Goal: Task Accomplishment & Management: Manage account settings

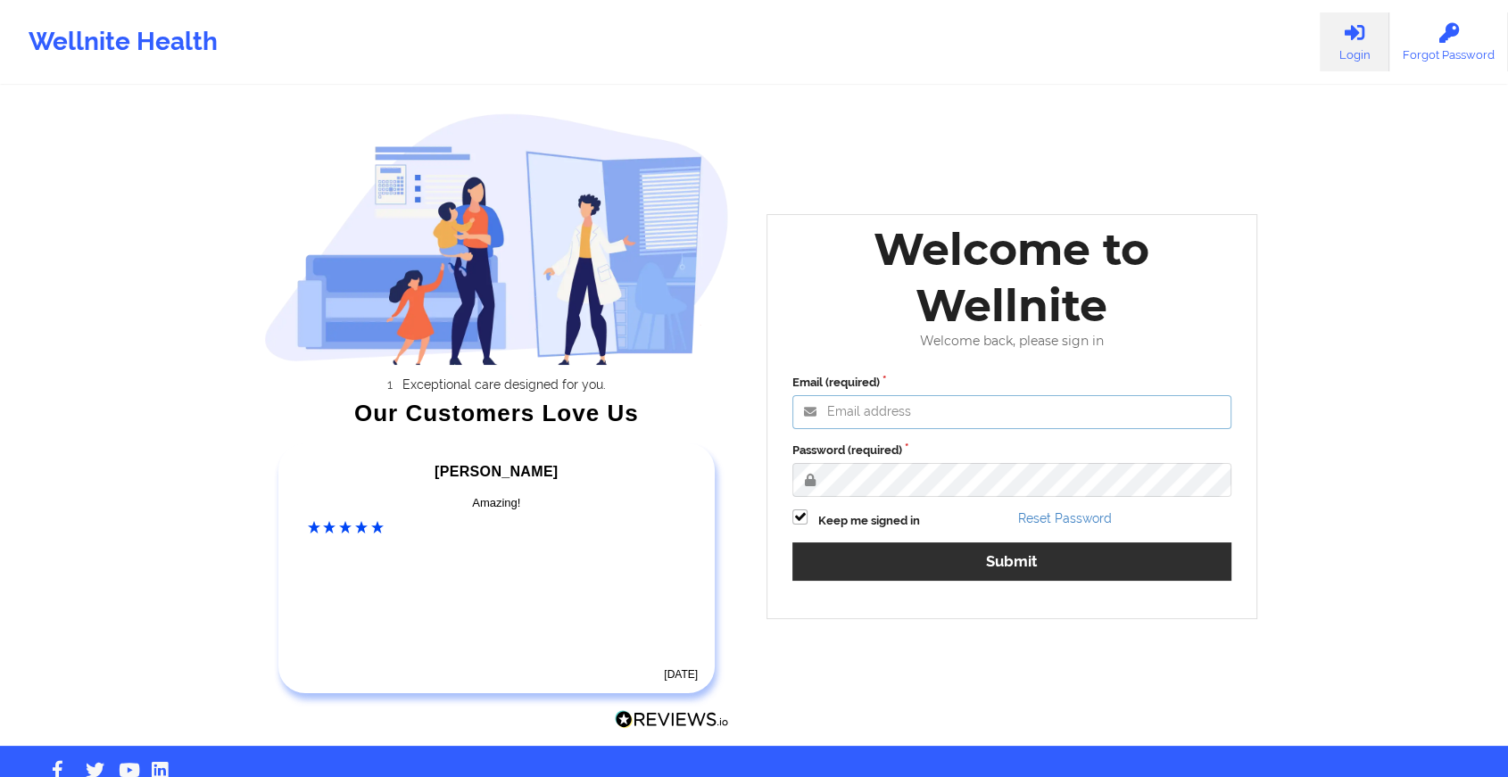
type input "[EMAIL_ADDRESS][DOMAIN_NAME]"
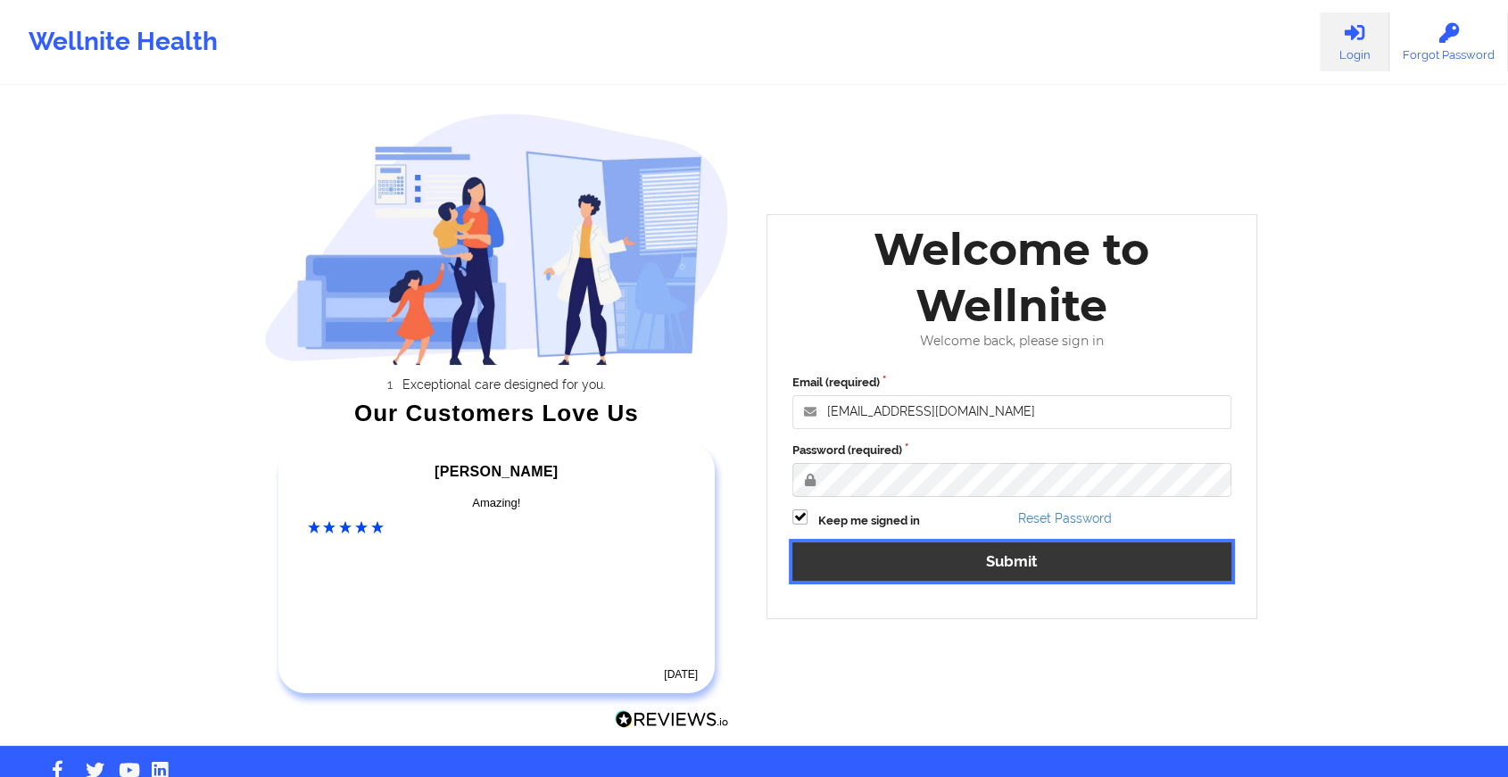
click at [888, 559] on button "Submit" at bounding box center [1012, 562] width 439 height 38
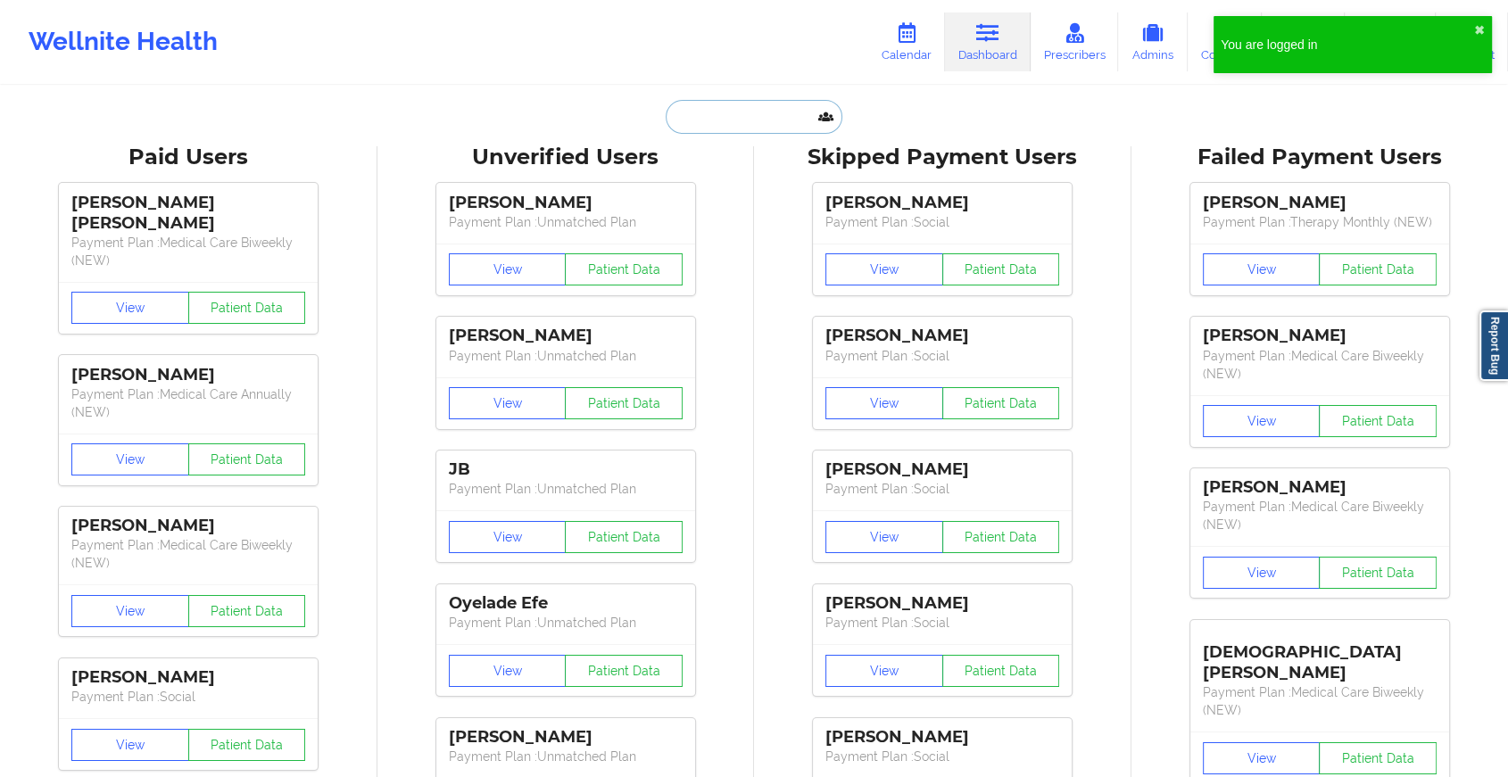
click at [751, 112] on input "text" at bounding box center [754, 117] width 177 height 34
paste input "[EMAIL_ADDRESS][DOMAIN_NAME]"
type input "[EMAIL_ADDRESS][DOMAIN_NAME]"
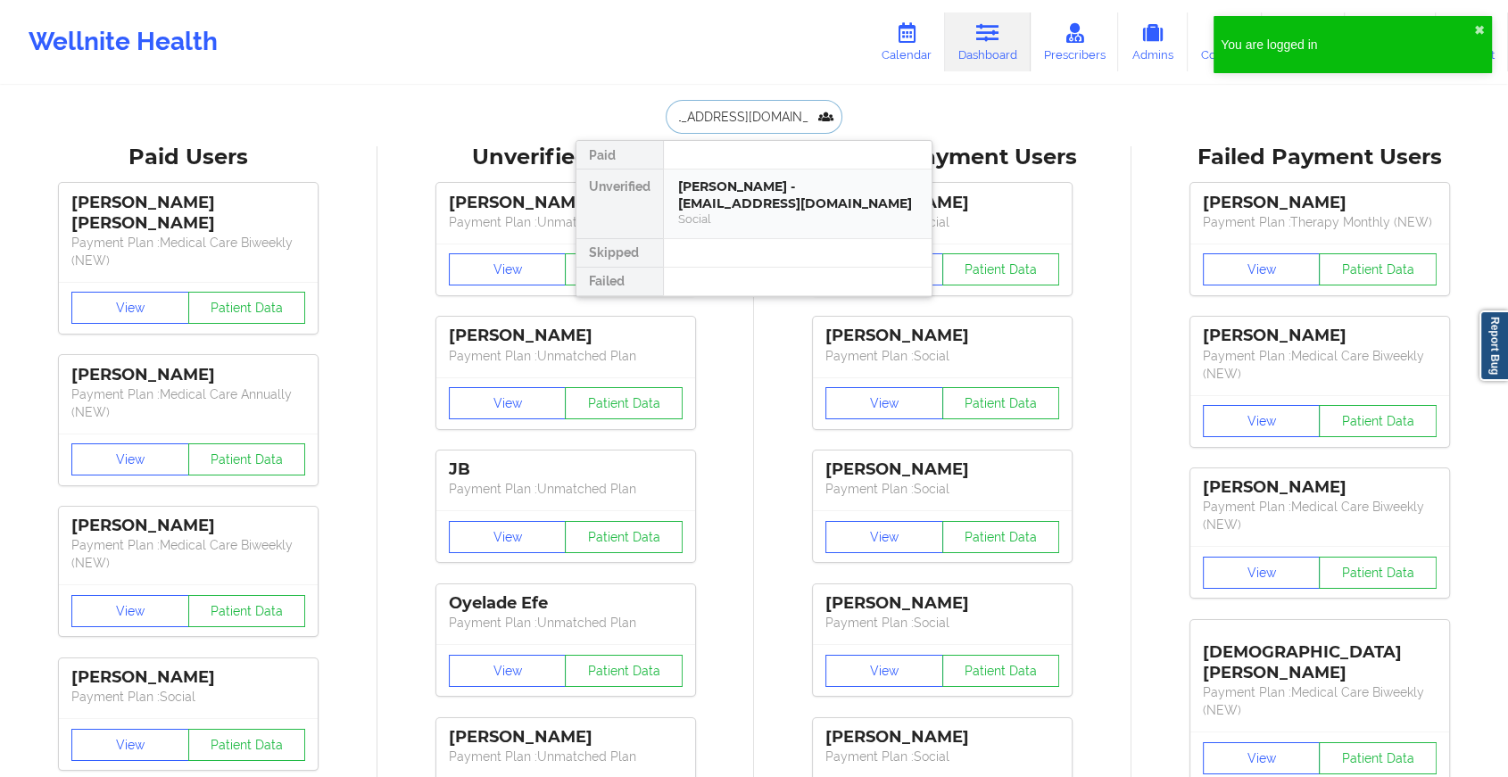
click at [771, 197] on div "[PERSON_NAME] - [EMAIL_ADDRESS][DOMAIN_NAME]" at bounding box center [797, 194] width 239 height 33
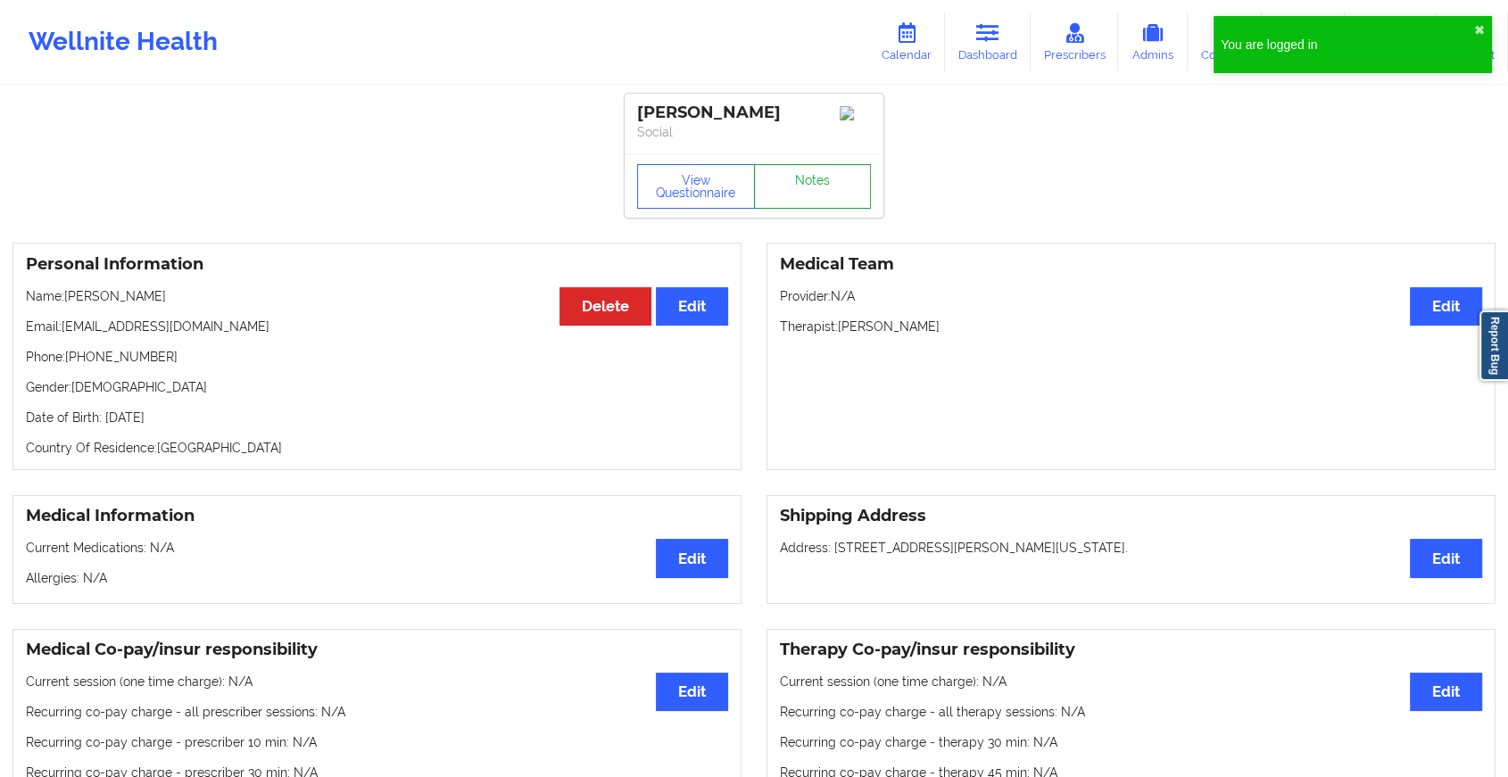
click at [822, 189] on link "Notes" at bounding box center [813, 186] width 118 height 45
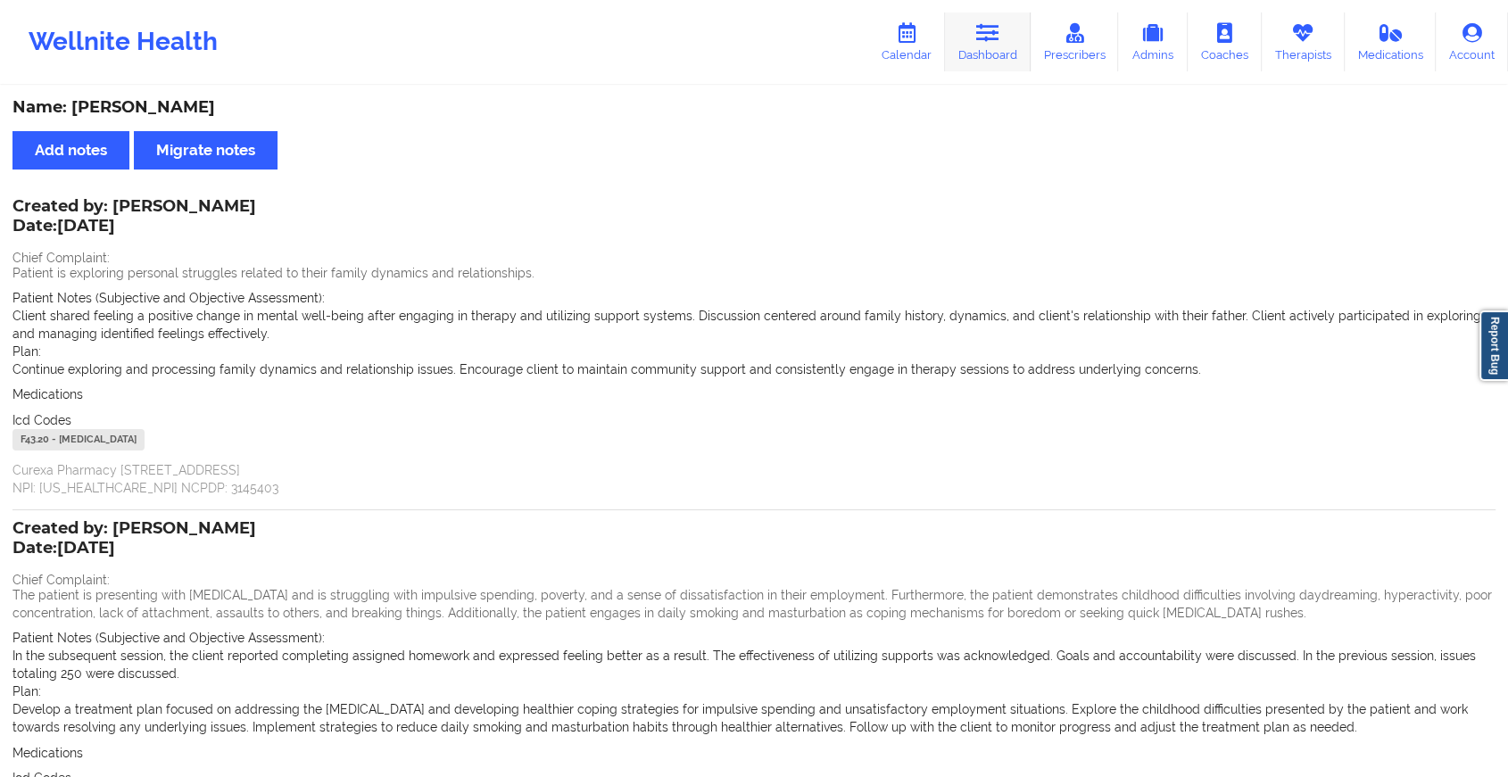
click at [993, 41] on icon at bounding box center [987, 33] width 23 height 20
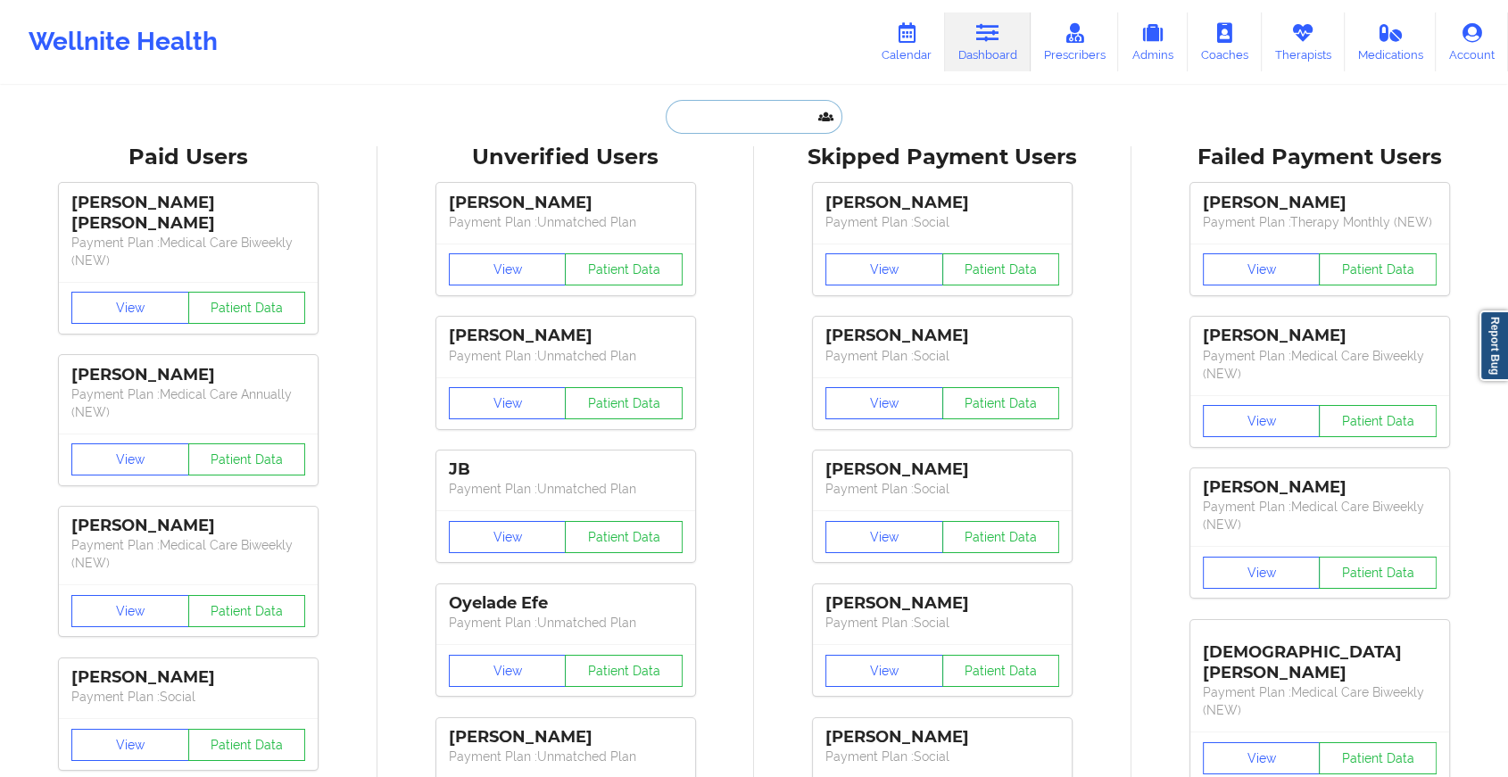
click at [754, 124] on input "text" at bounding box center [754, 117] width 177 height 34
paste input "[EMAIL_ADDRESS][DOMAIN_NAME]"
type input "[EMAIL_ADDRESS][DOMAIN_NAME]"
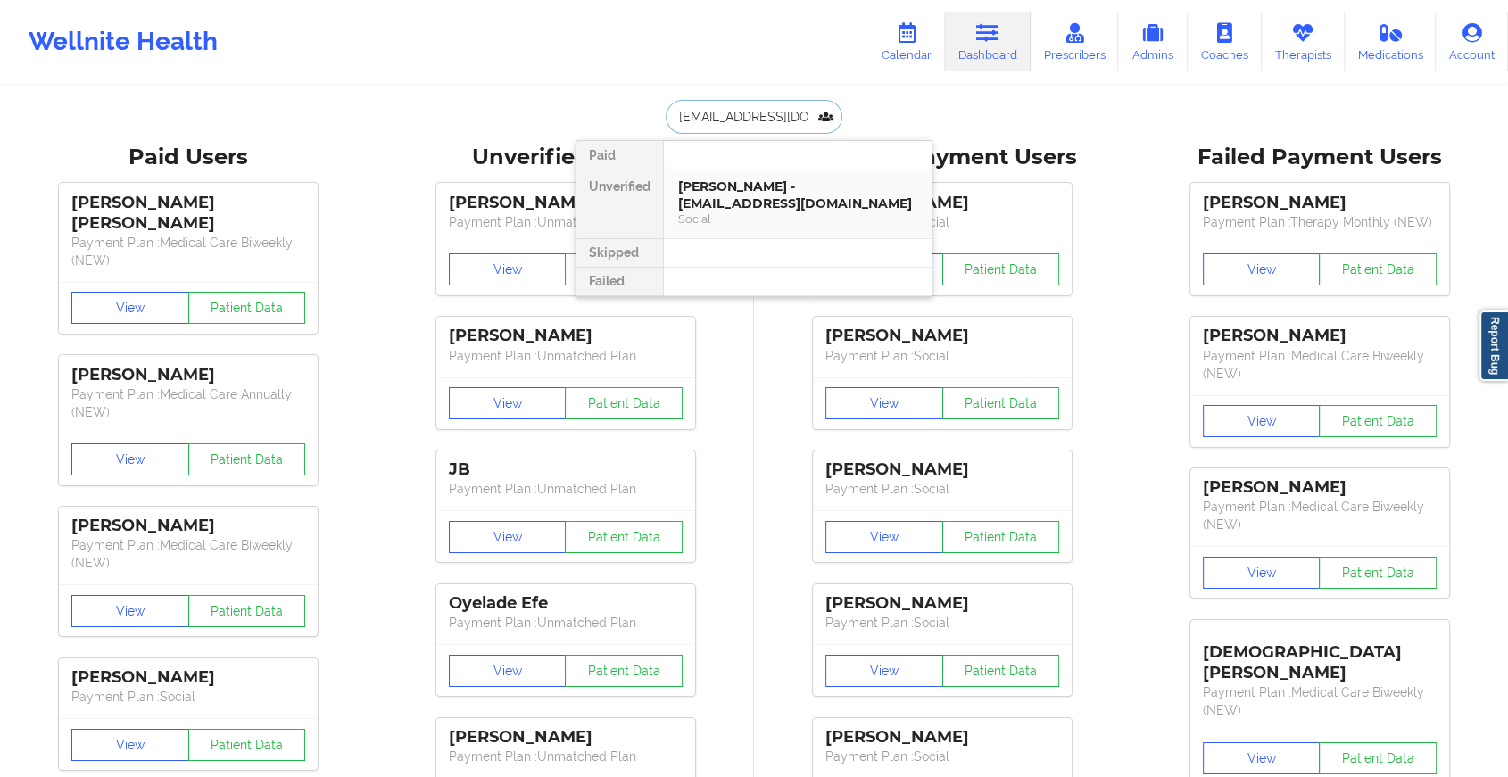
click at [757, 188] on div "[PERSON_NAME] - [EMAIL_ADDRESS][DOMAIN_NAME]" at bounding box center [797, 194] width 239 height 33
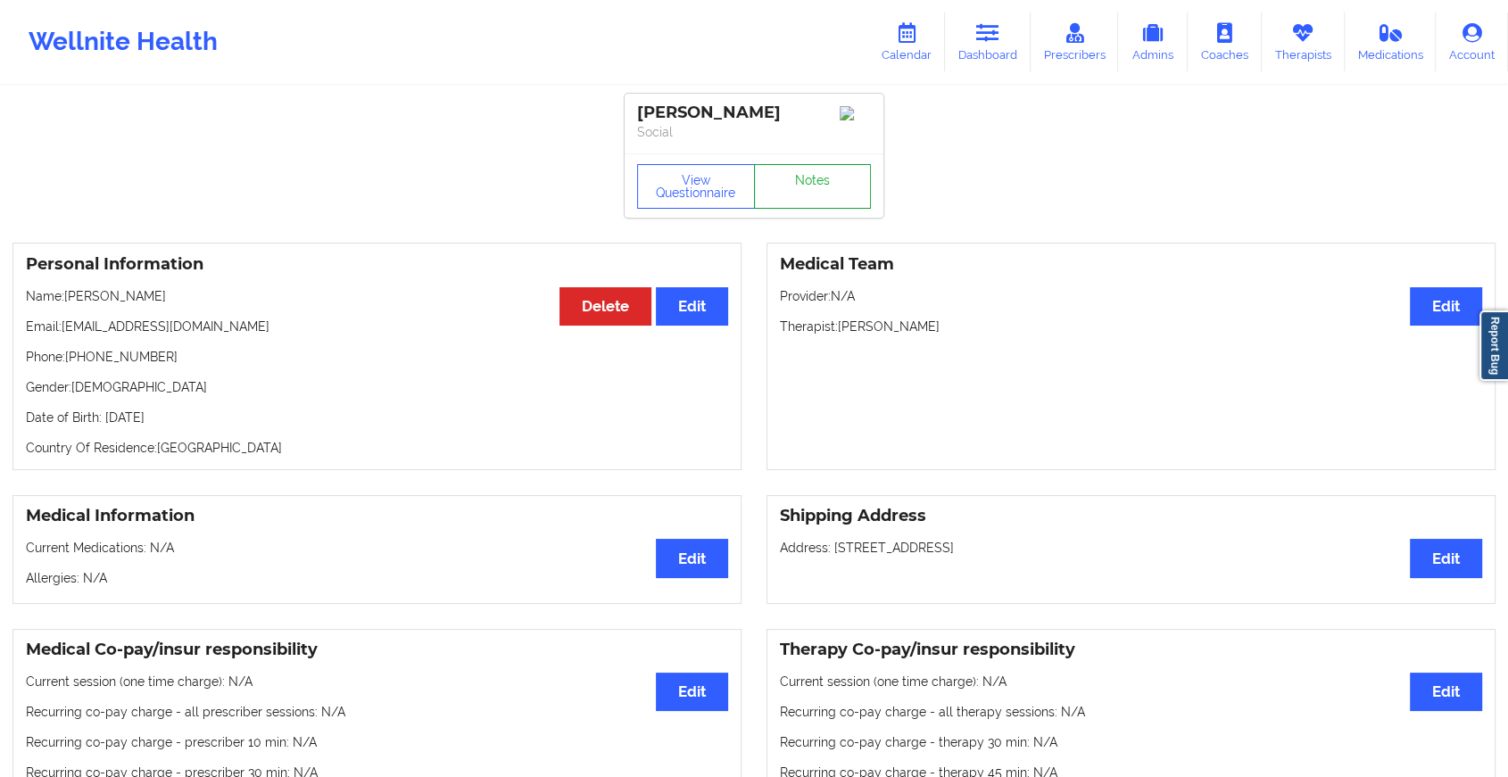
click at [822, 198] on link "Notes" at bounding box center [813, 186] width 118 height 45
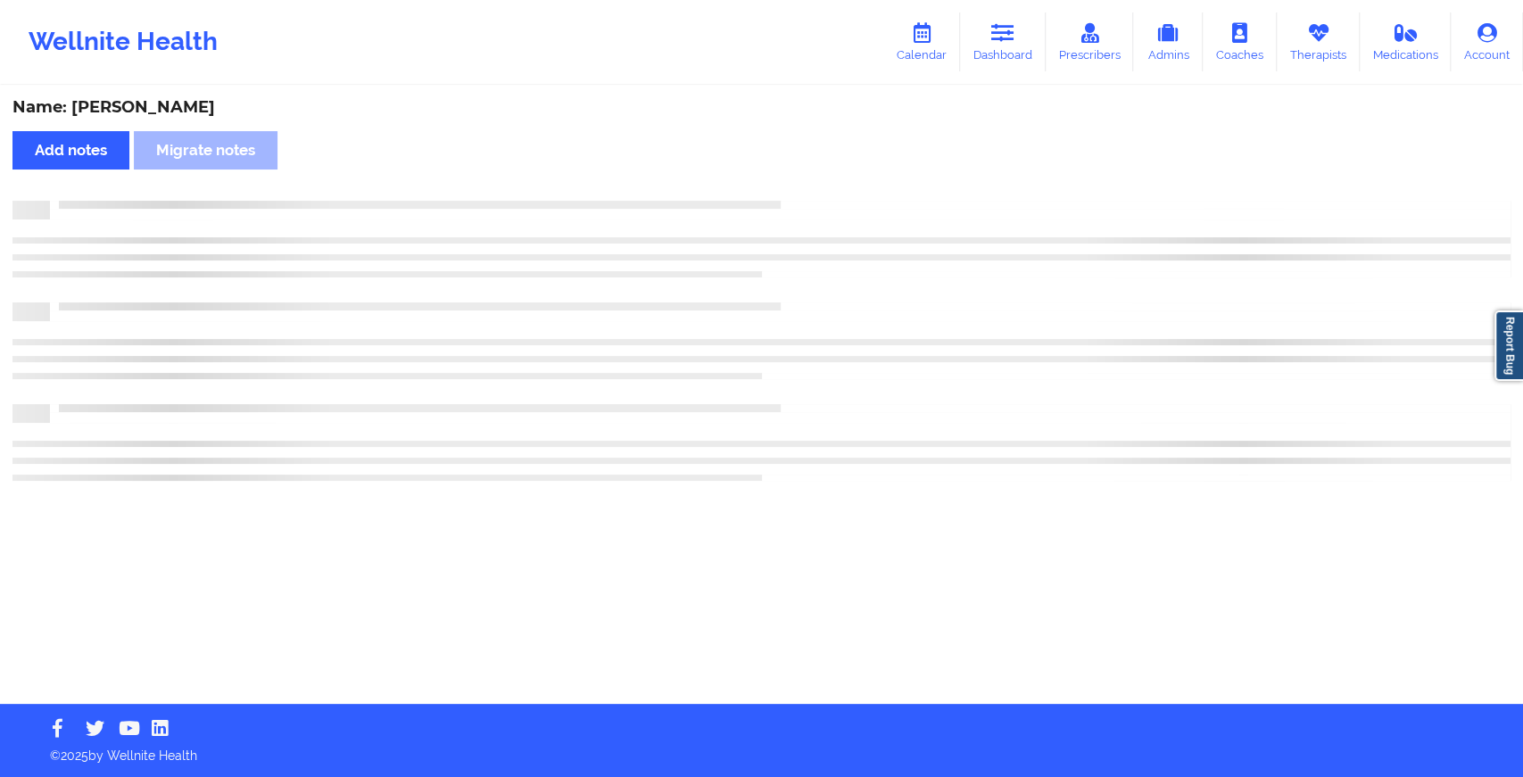
click at [822, 198] on div "Name: [PERSON_NAME] Add notes Migrate notes" at bounding box center [761, 395] width 1523 height 617
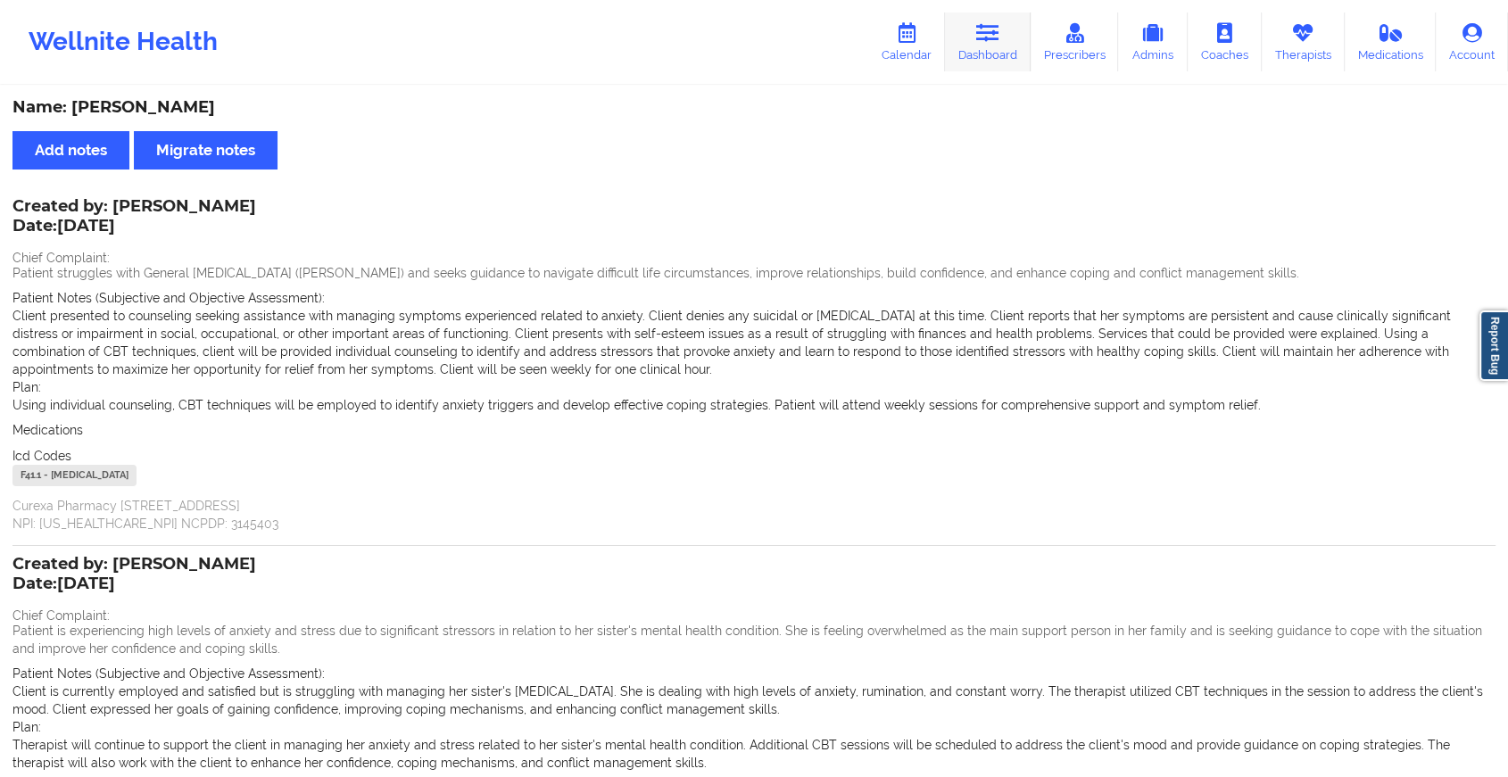
click at [985, 37] on icon at bounding box center [987, 33] width 23 height 20
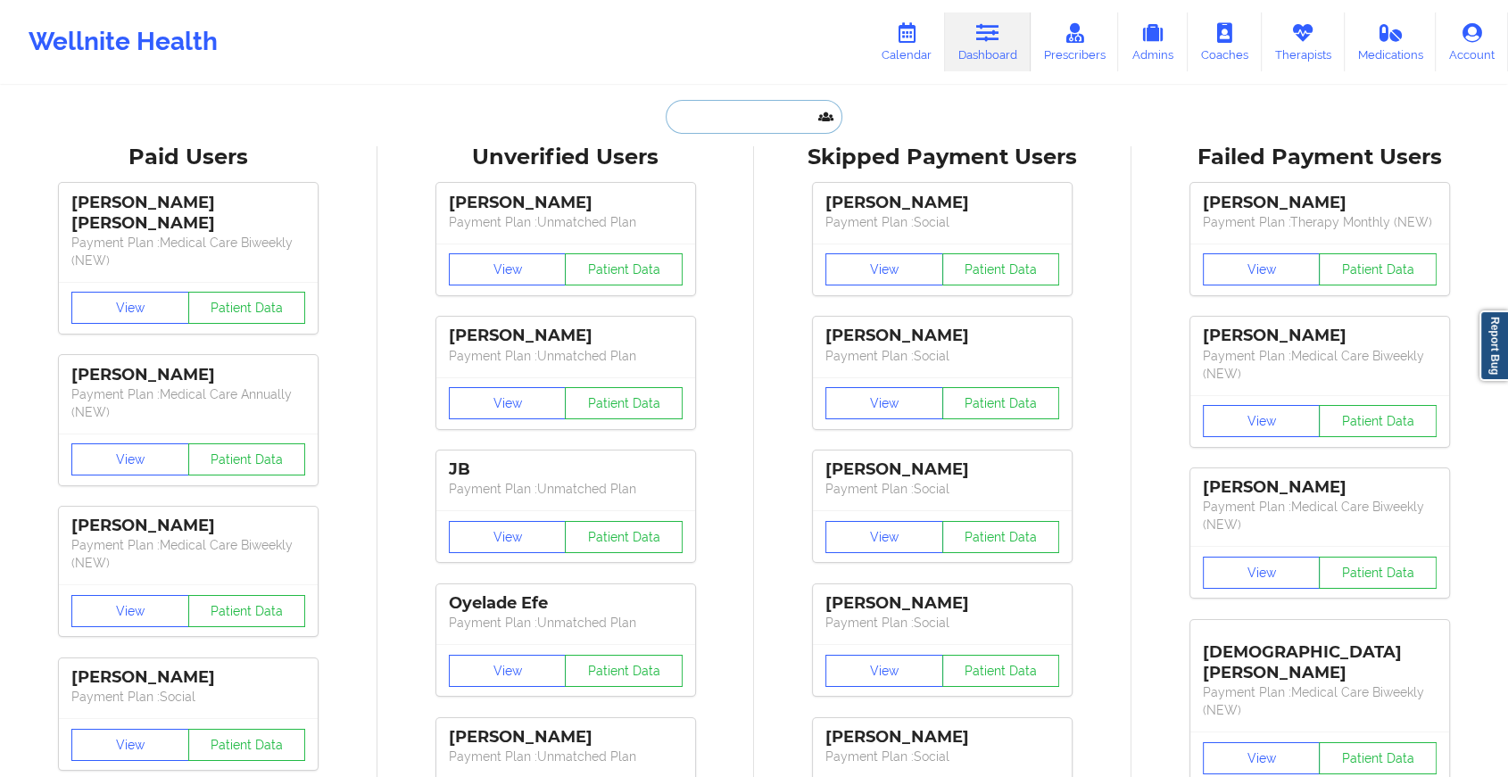
click at [764, 124] on input "text" at bounding box center [754, 117] width 177 height 34
paste input "[EMAIL_ADDRESS][DOMAIN_NAME]"
type input "[EMAIL_ADDRESS][DOMAIN_NAME]"
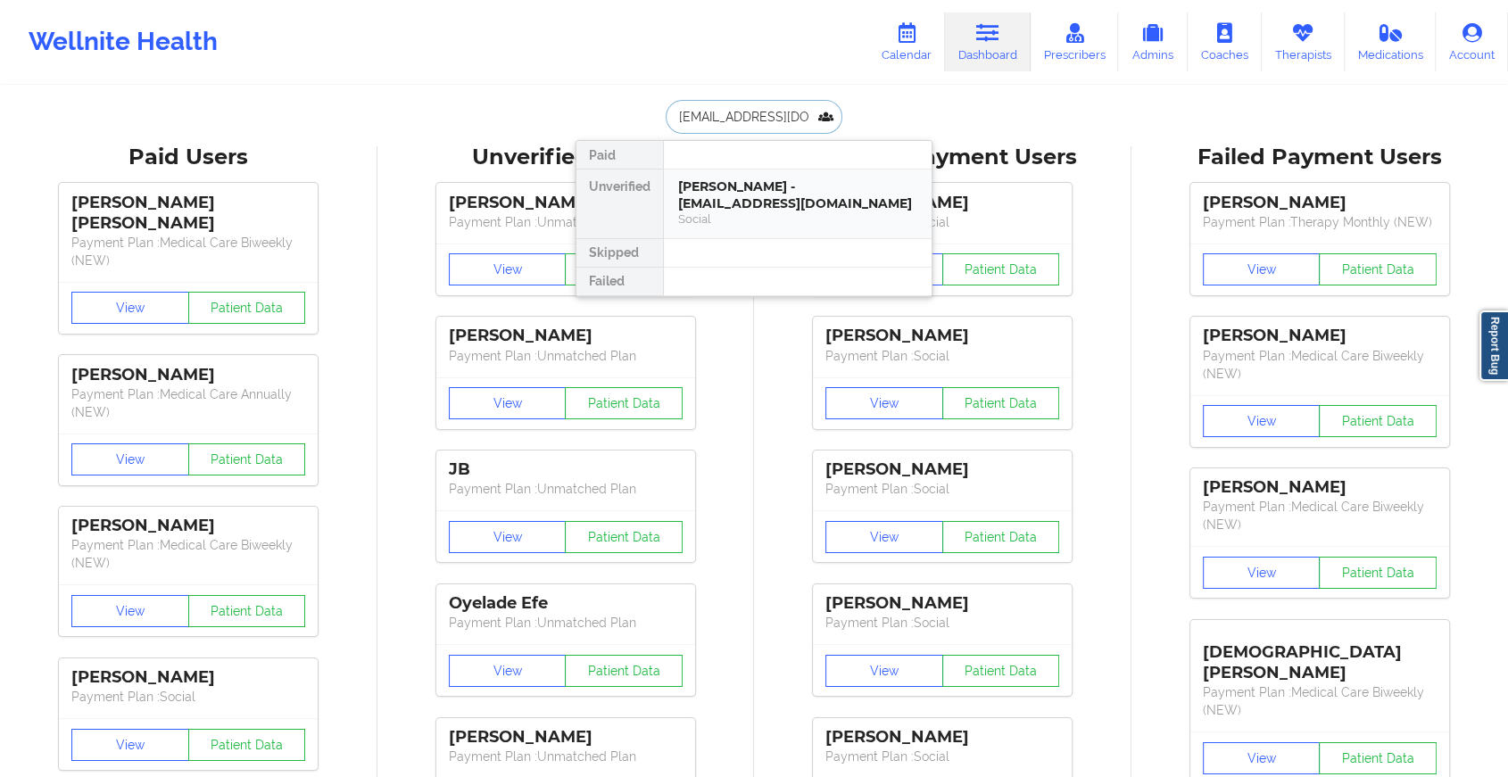
click at [834, 203] on div "[PERSON_NAME] - [EMAIL_ADDRESS][DOMAIN_NAME]" at bounding box center [797, 194] width 239 height 33
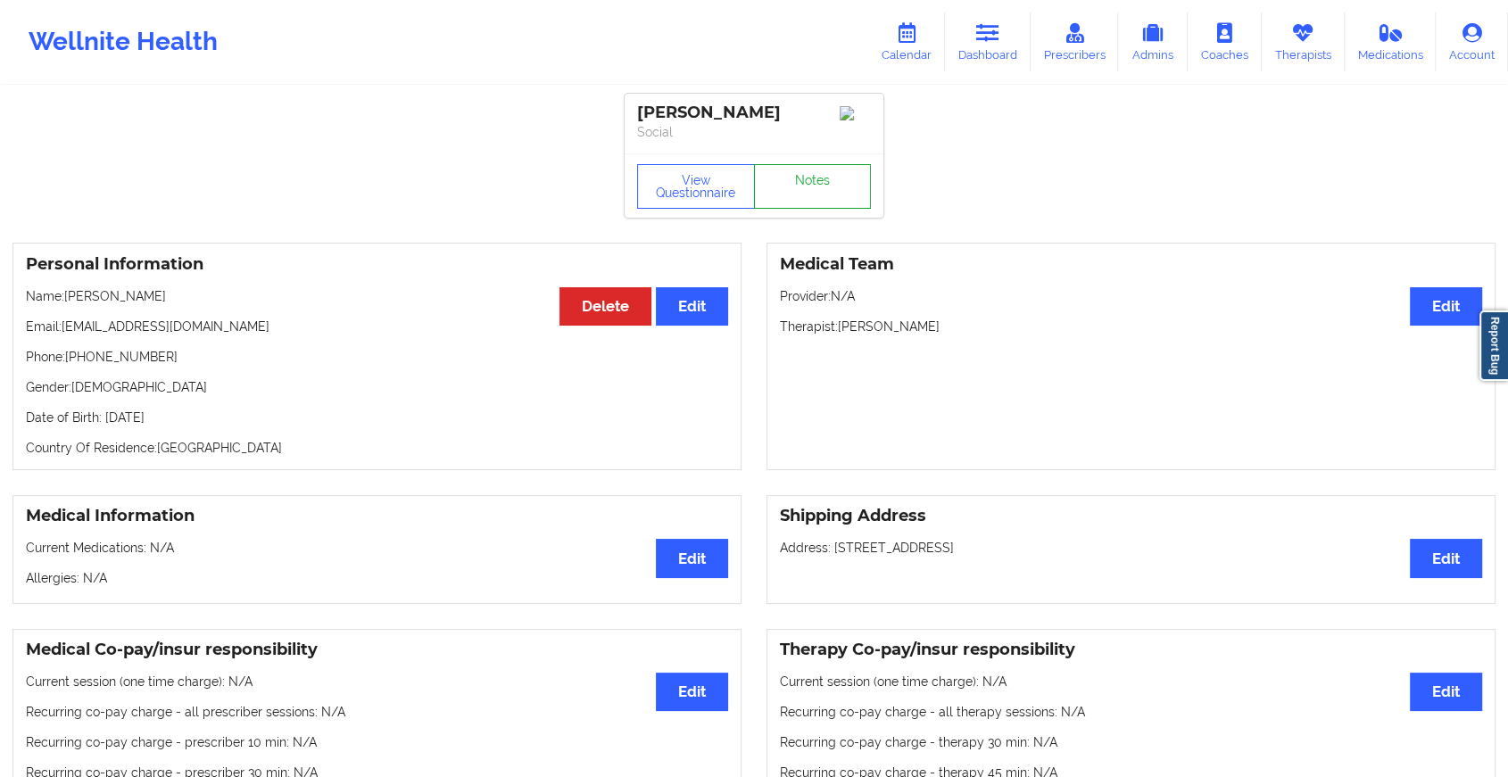
click at [826, 193] on link "Notes" at bounding box center [813, 186] width 118 height 45
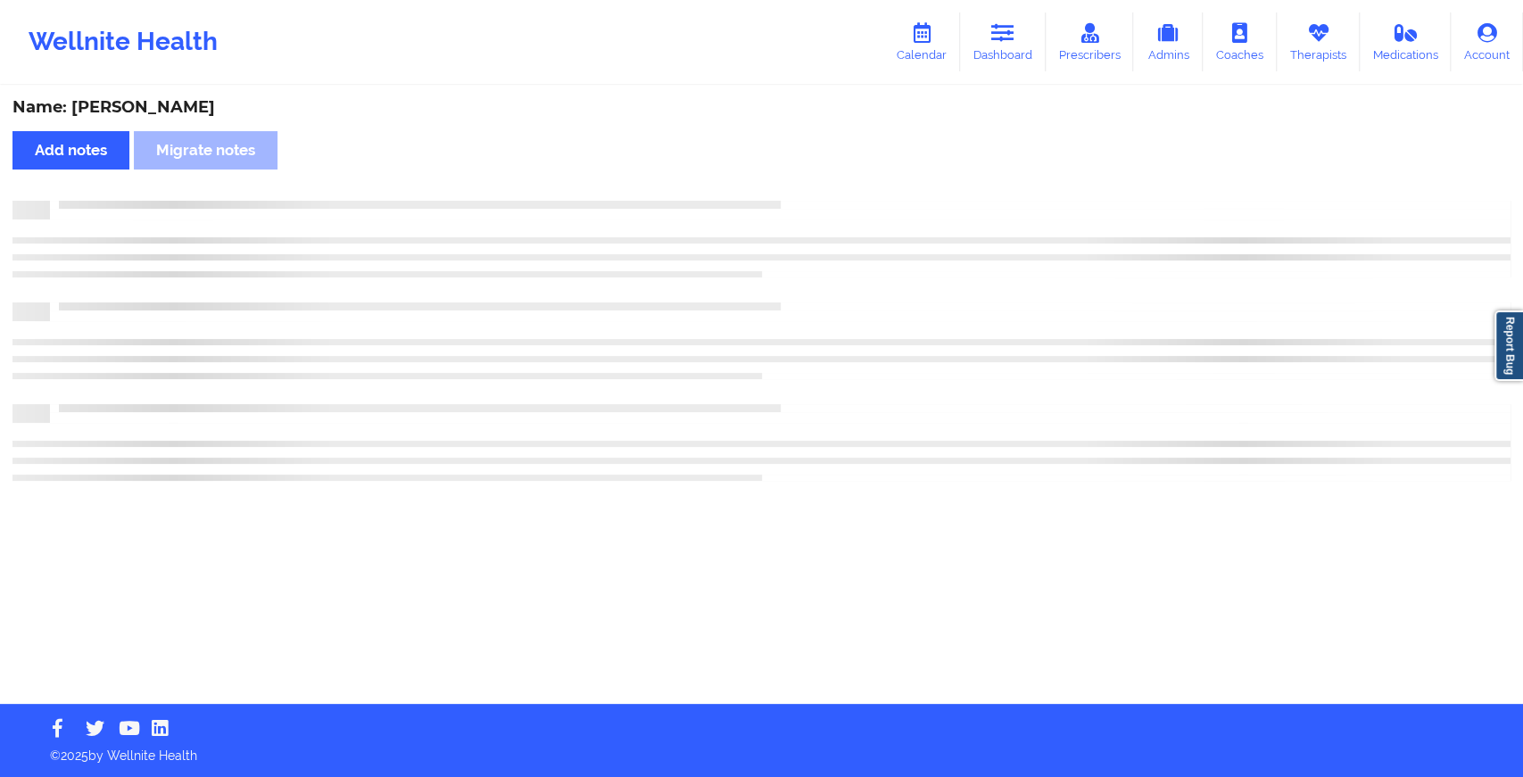
click at [826, 193] on div "Name: [PERSON_NAME] Add notes Migrate notes" at bounding box center [761, 395] width 1523 height 617
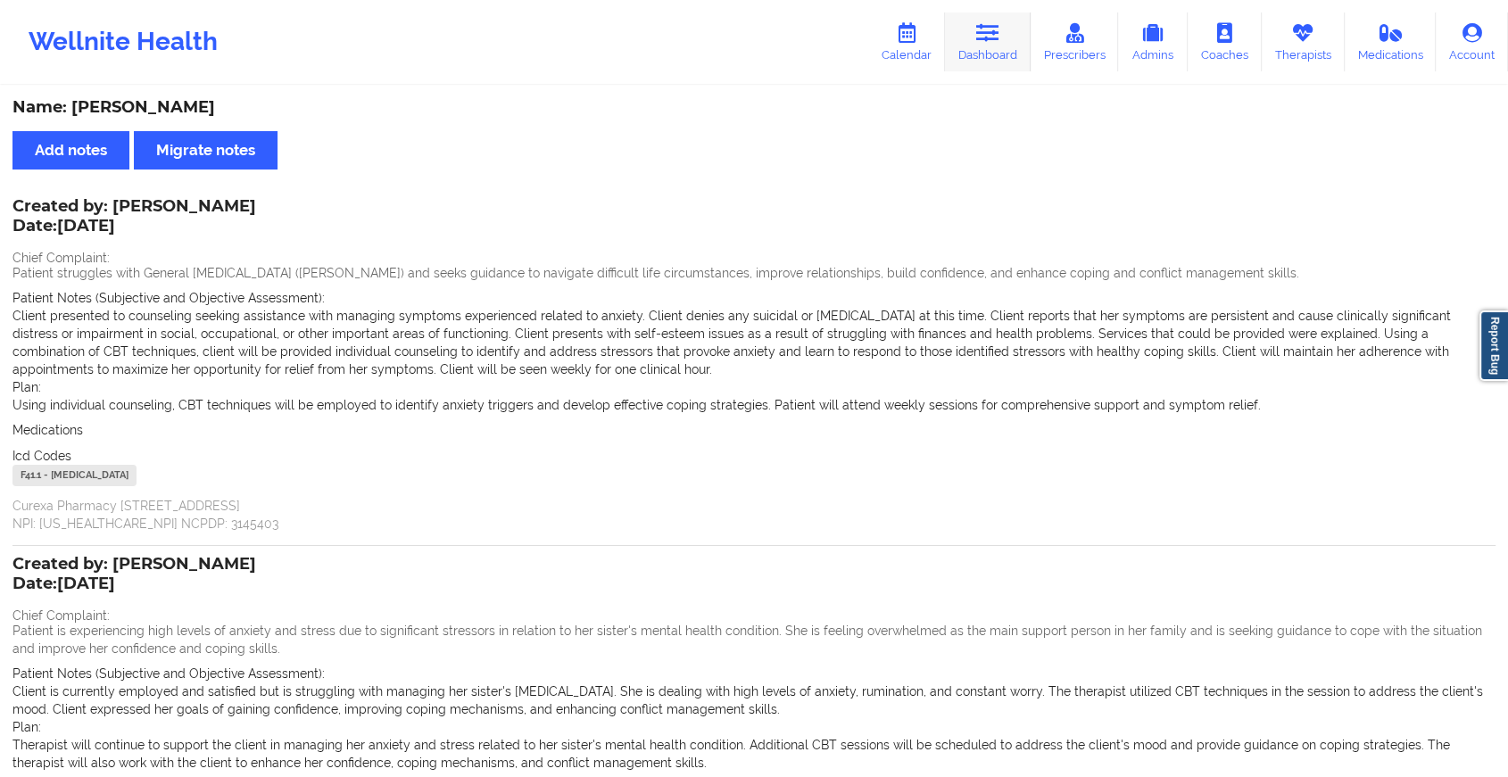
click at [989, 53] on link "Dashboard" at bounding box center [988, 41] width 86 height 59
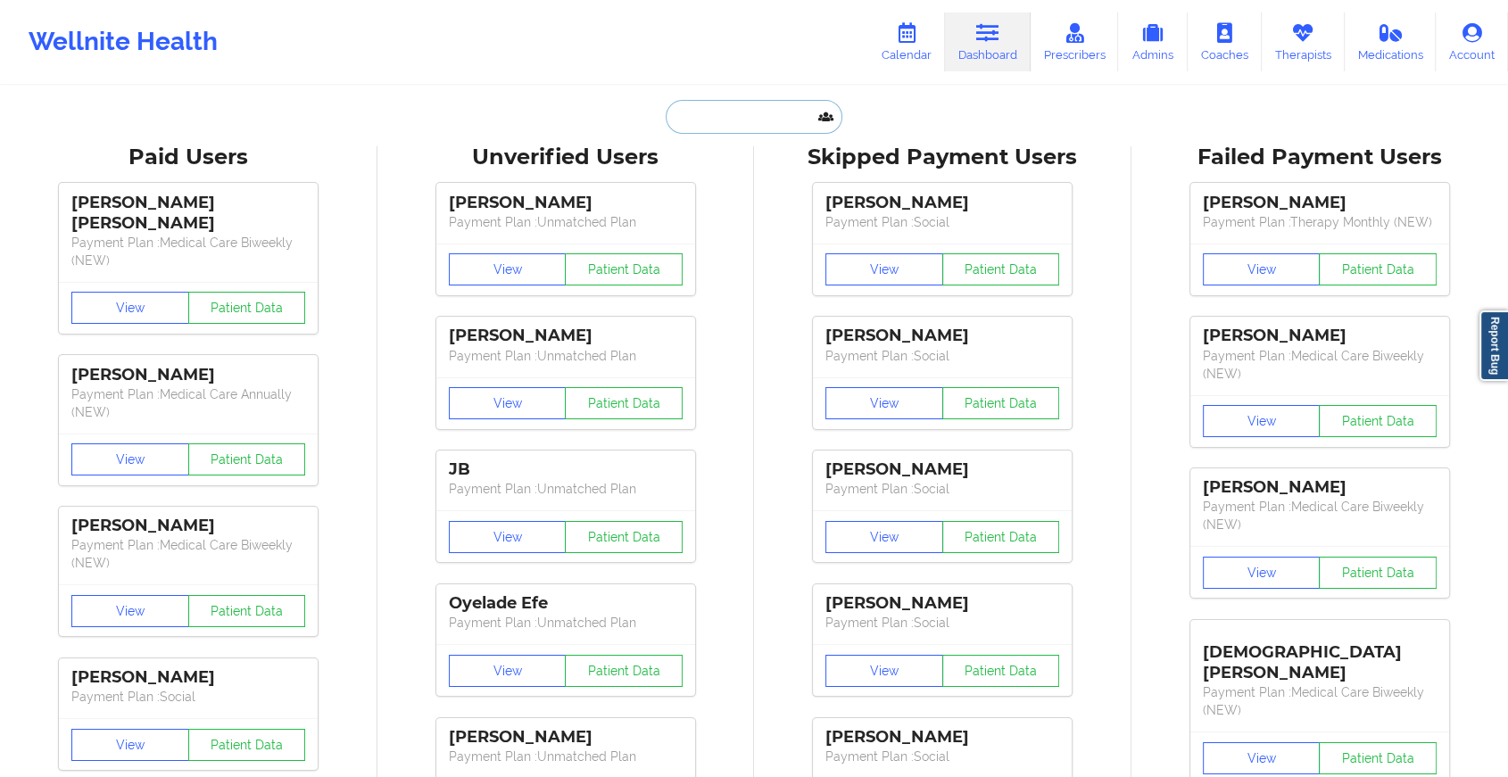
click at [685, 105] on input "text" at bounding box center [754, 117] width 177 height 34
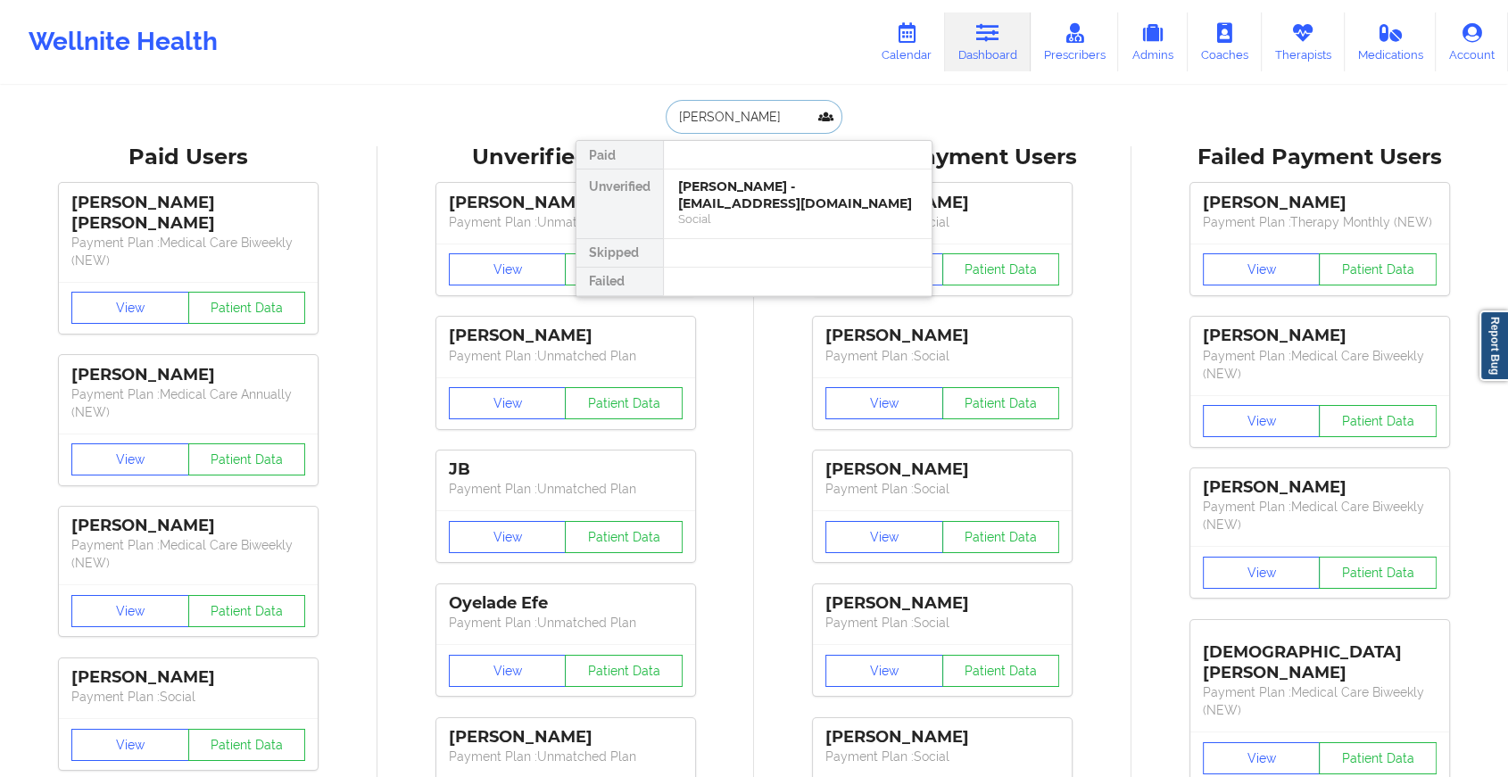
type input "[PERSON_NAME]"
click at [743, 197] on div "[PERSON_NAME] - [EMAIL_ADDRESS][DOMAIN_NAME]" at bounding box center [797, 194] width 239 height 33
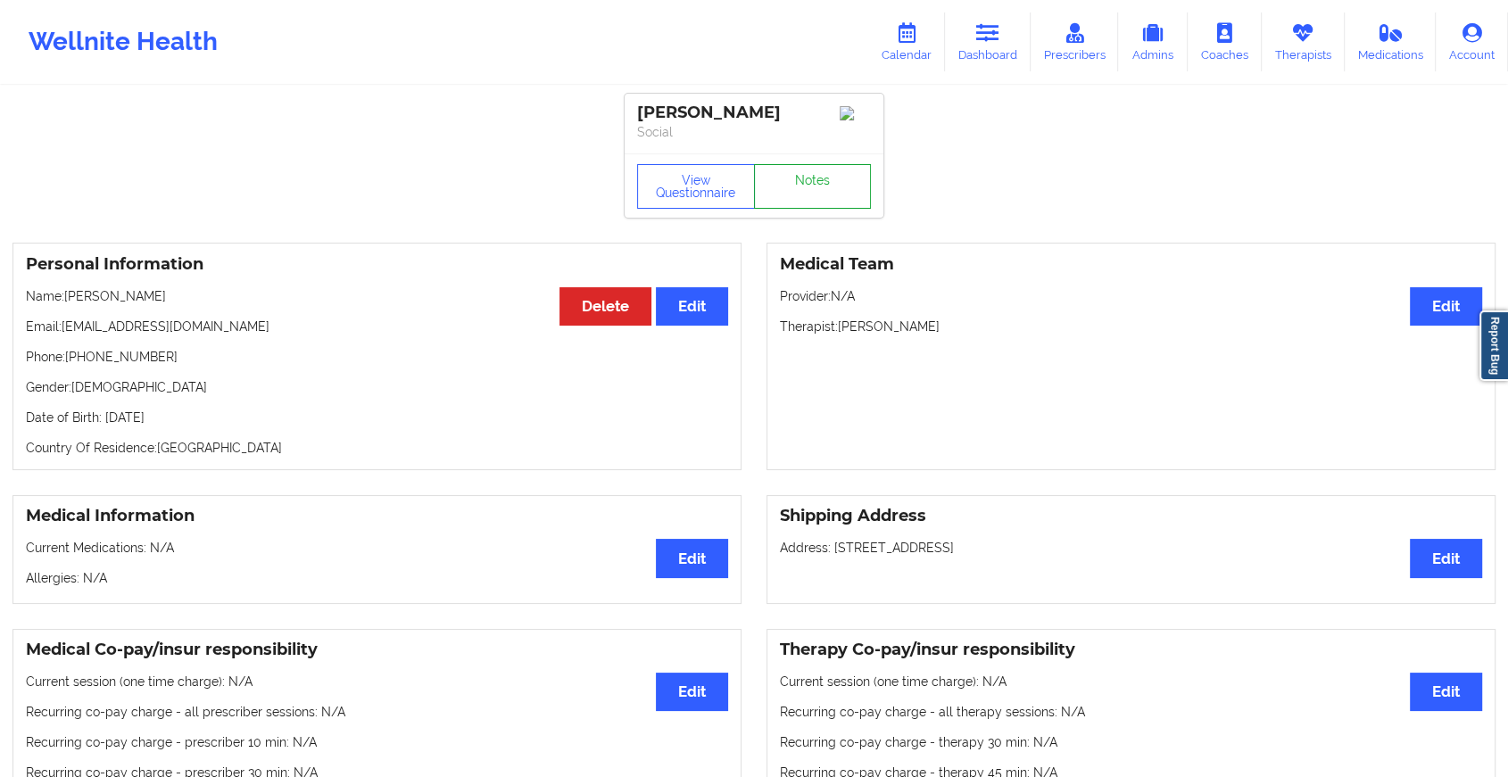
click at [823, 196] on link "Notes" at bounding box center [813, 186] width 118 height 45
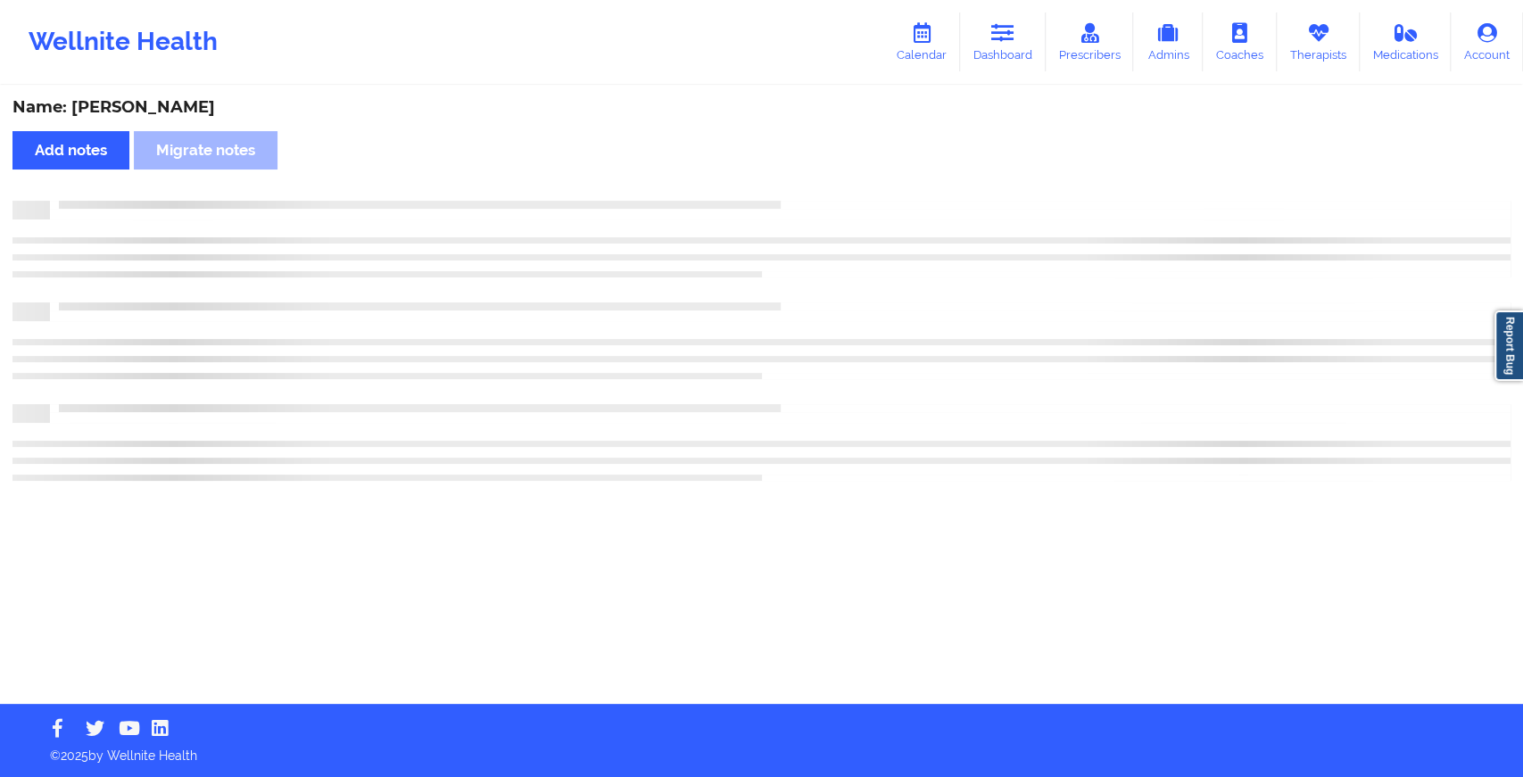
click at [823, 196] on div "Name: [PERSON_NAME] Add notes Migrate notes" at bounding box center [761, 395] width 1523 height 617
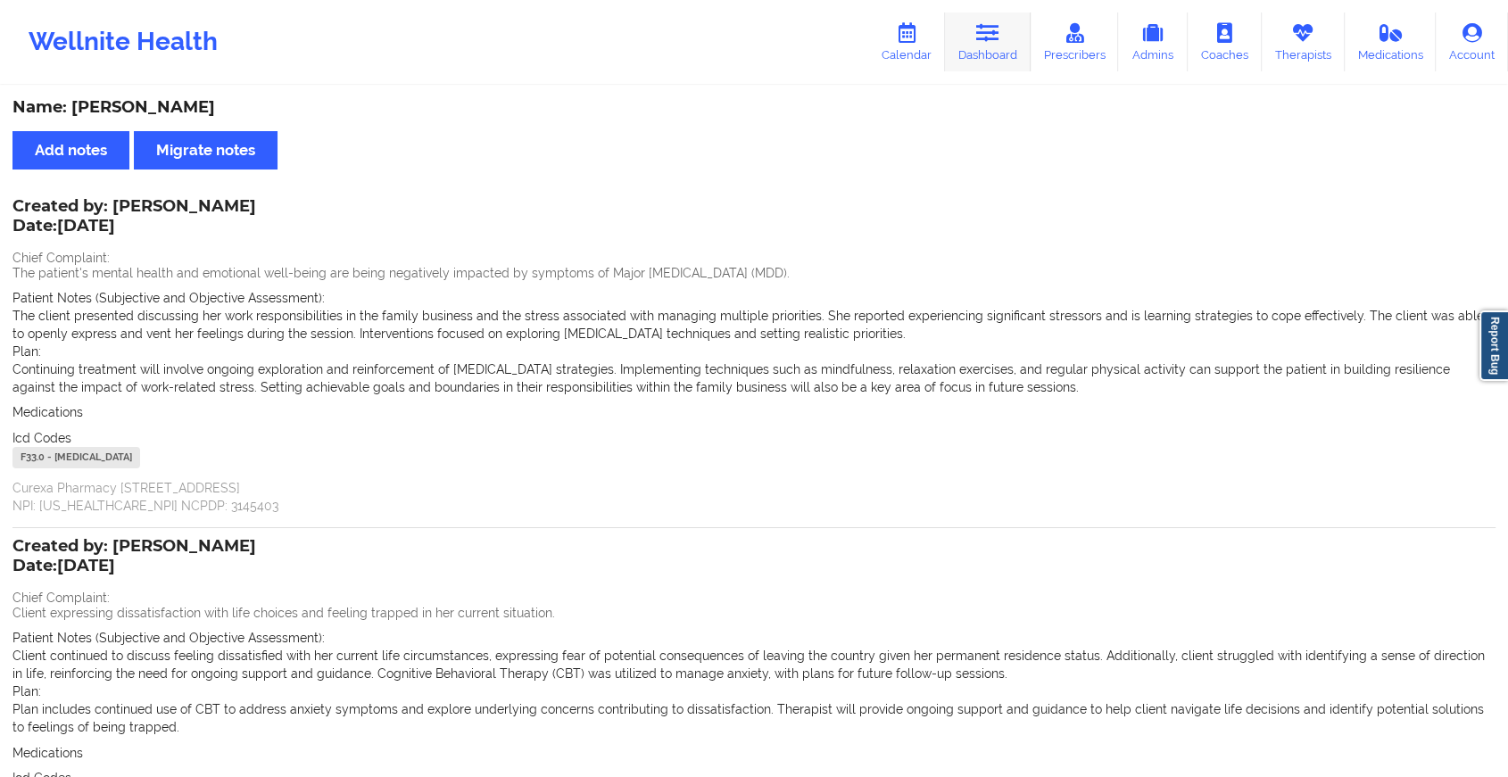
click at [992, 55] on link "Dashboard" at bounding box center [988, 41] width 86 height 59
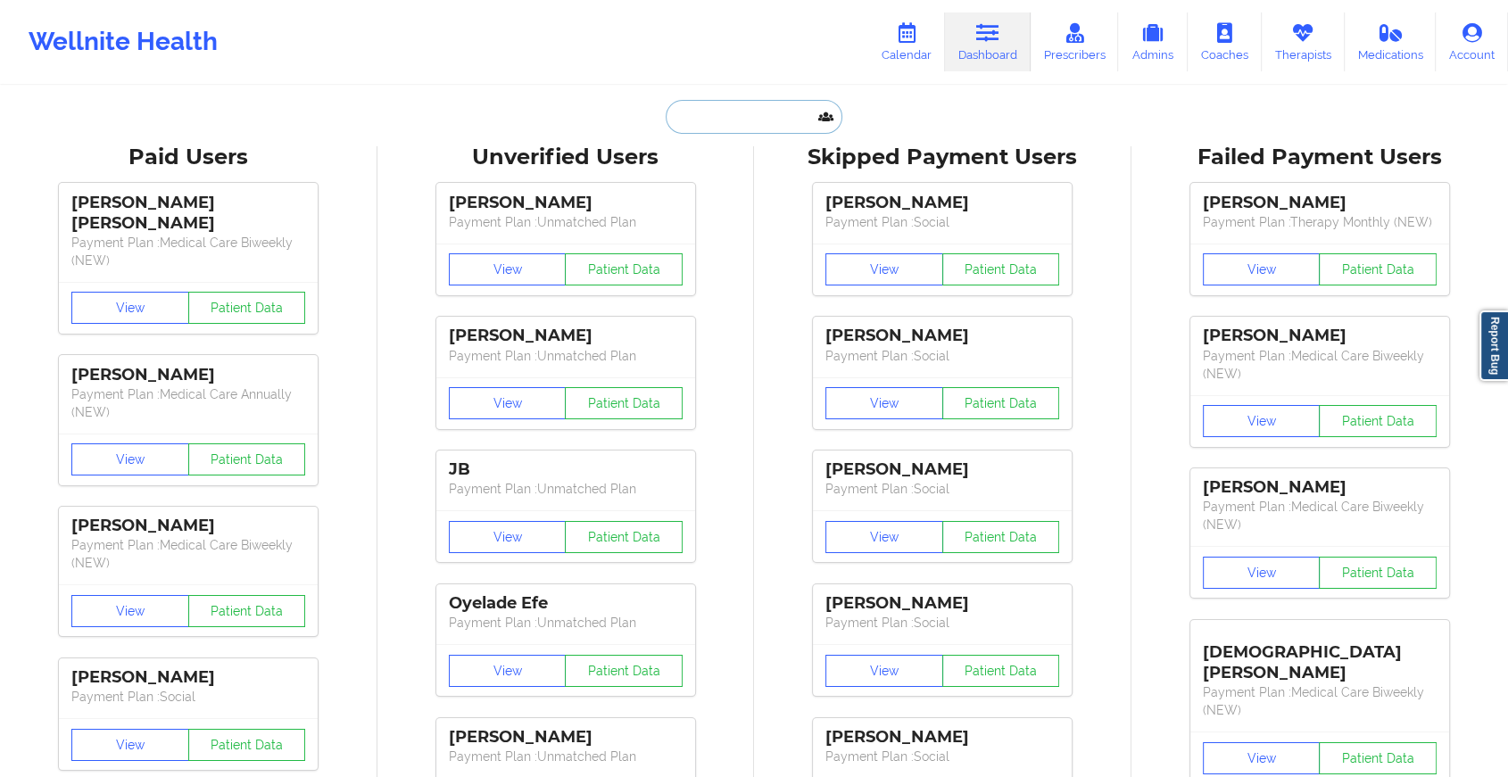
click at [741, 123] on input "text" at bounding box center [754, 117] width 177 height 34
paste input "[EMAIL_ADDRESS][DOMAIN_NAME]"
type input "[EMAIL_ADDRESS][DOMAIN_NAME]"
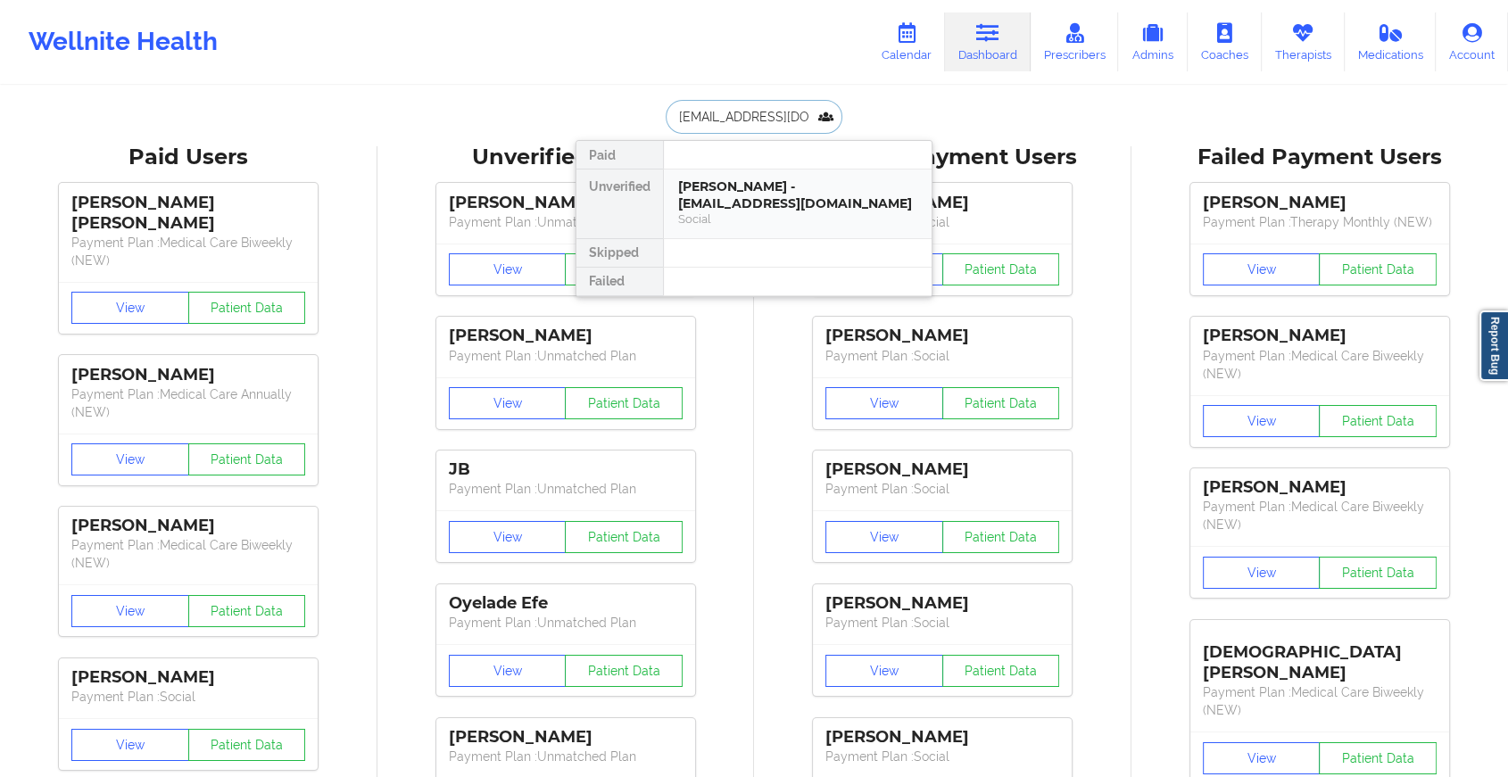
click at [768, 212] on div "Social" at bounding box center [797, 219] width 239 height 15
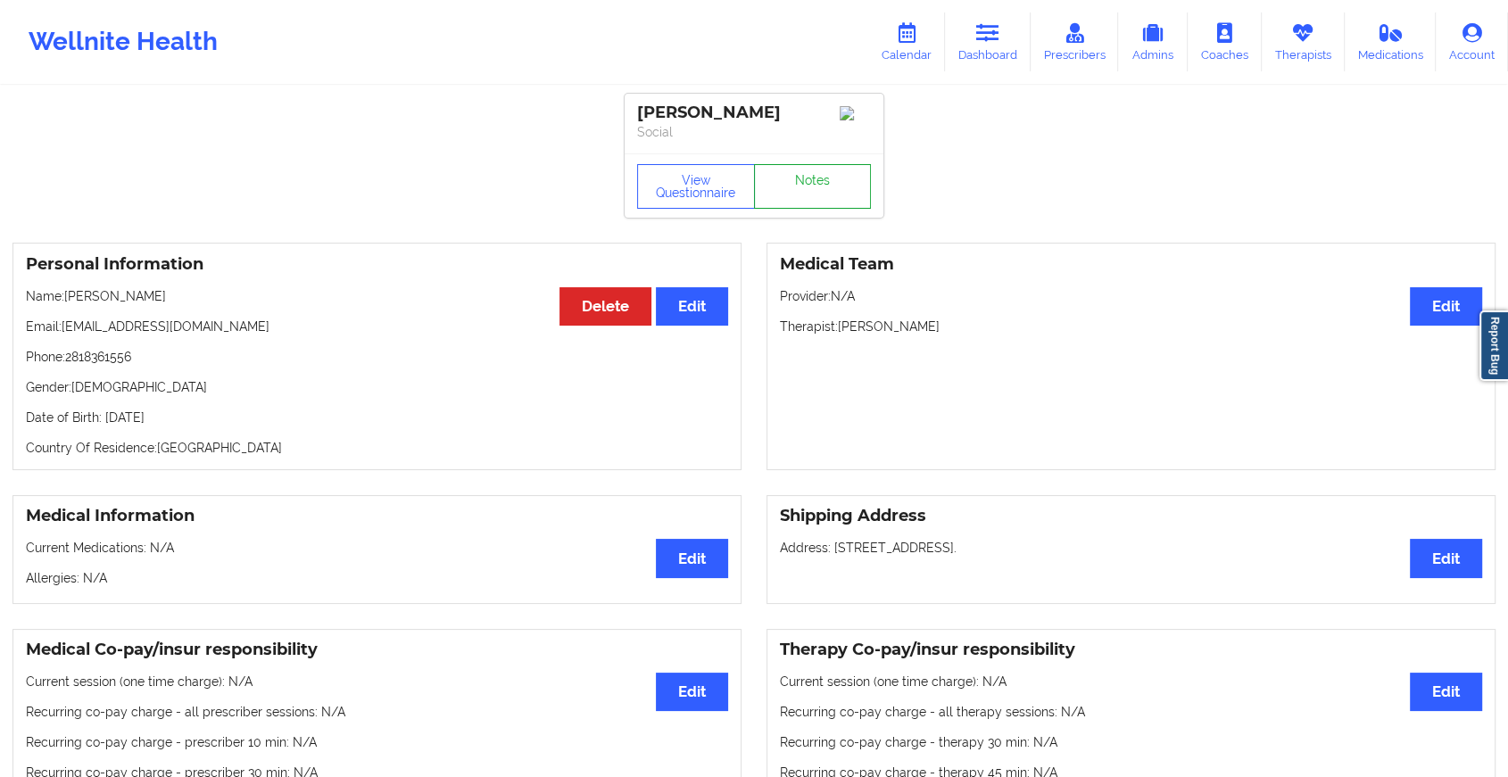
click at [802, 200] on link "Notes" at bounding box center [813, 186] width 118 height 45
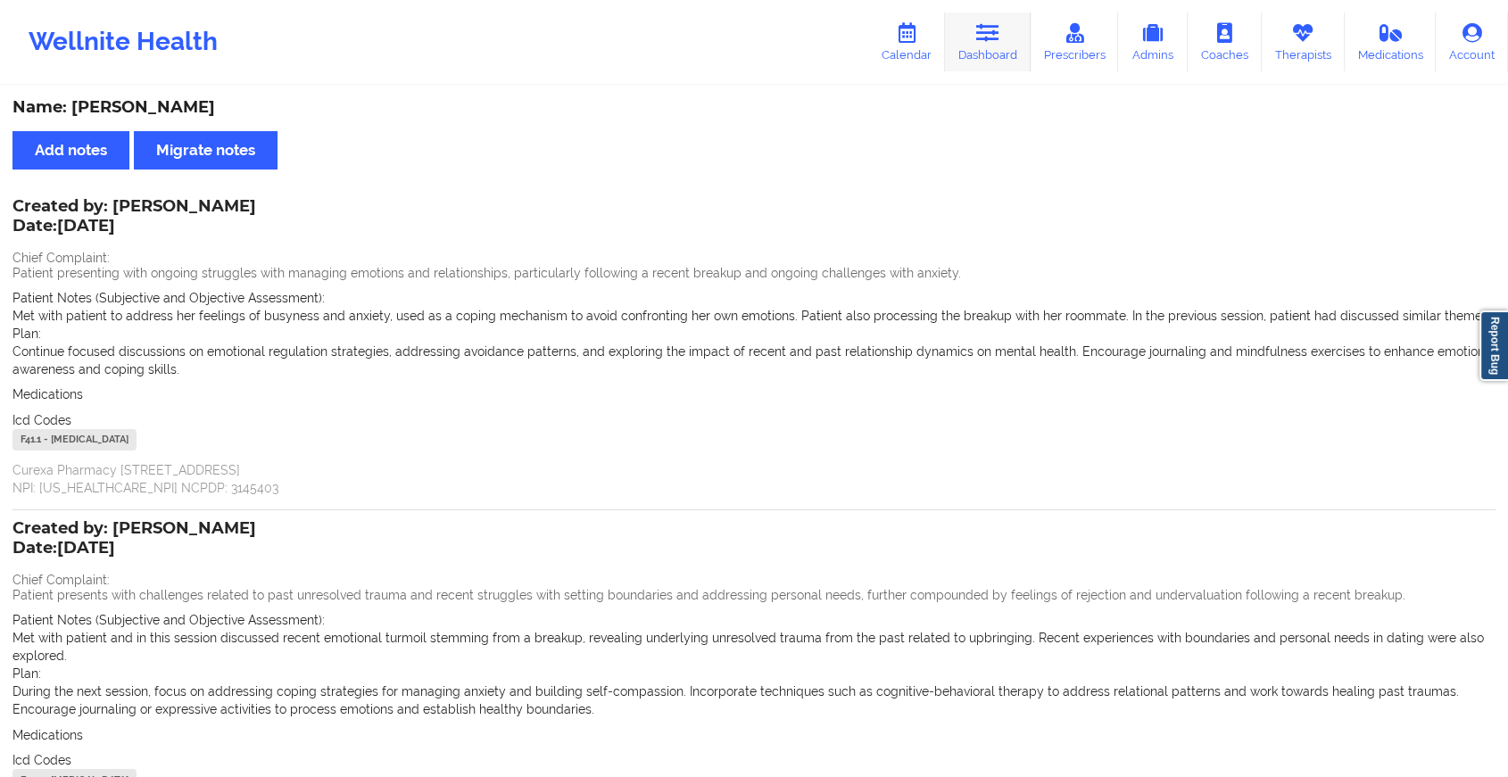
click at [1000, 37] on icon at bounding box center [987, 33] width 23 height 20
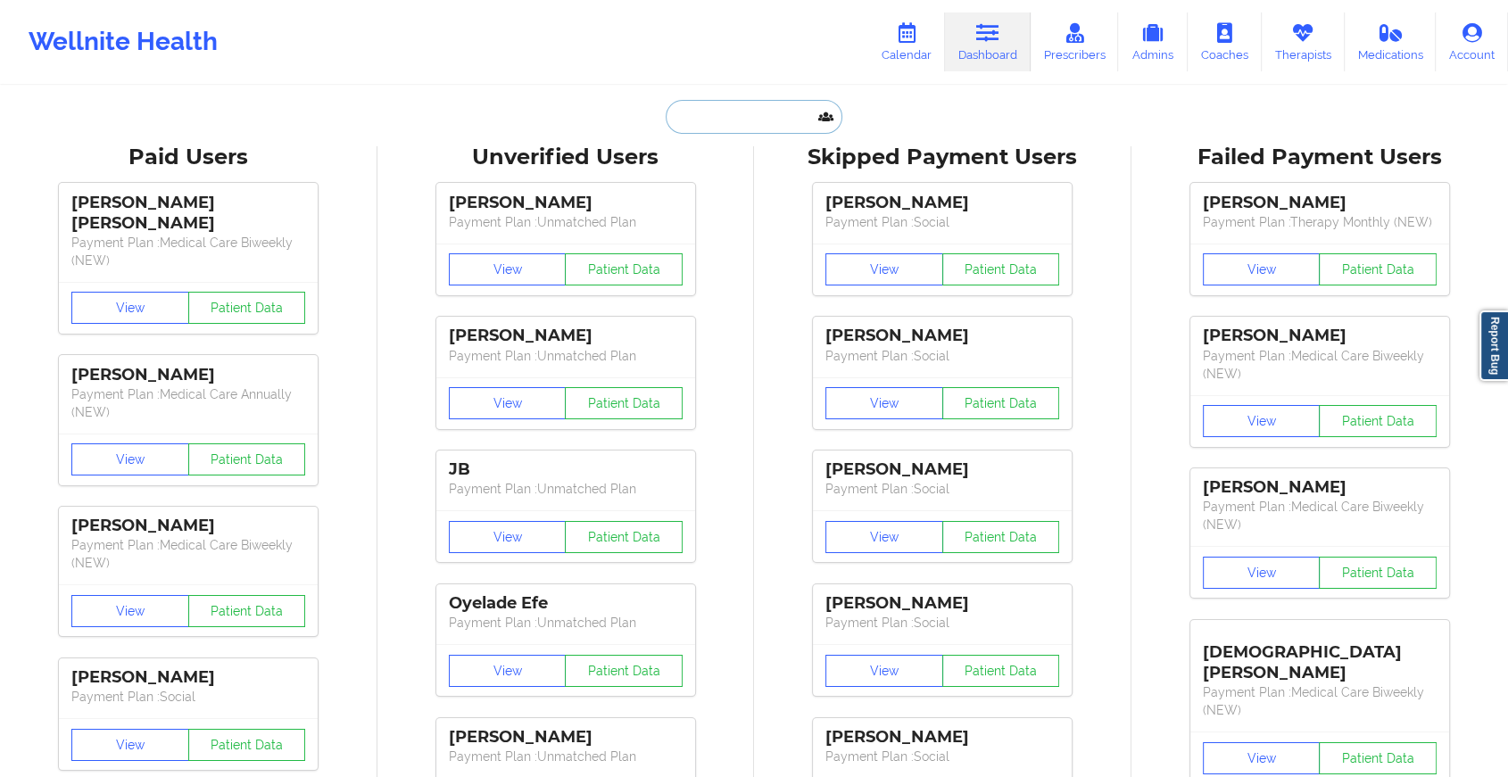
click at [725, 129] on input "text" at bounding box center [754, 117] width 177 height 34
paste input "[EMAIL_ADDRESS][DOMAIN_NAME]"
type input "[EMAIL_ADDRESS][DOMAIN_NAME]"
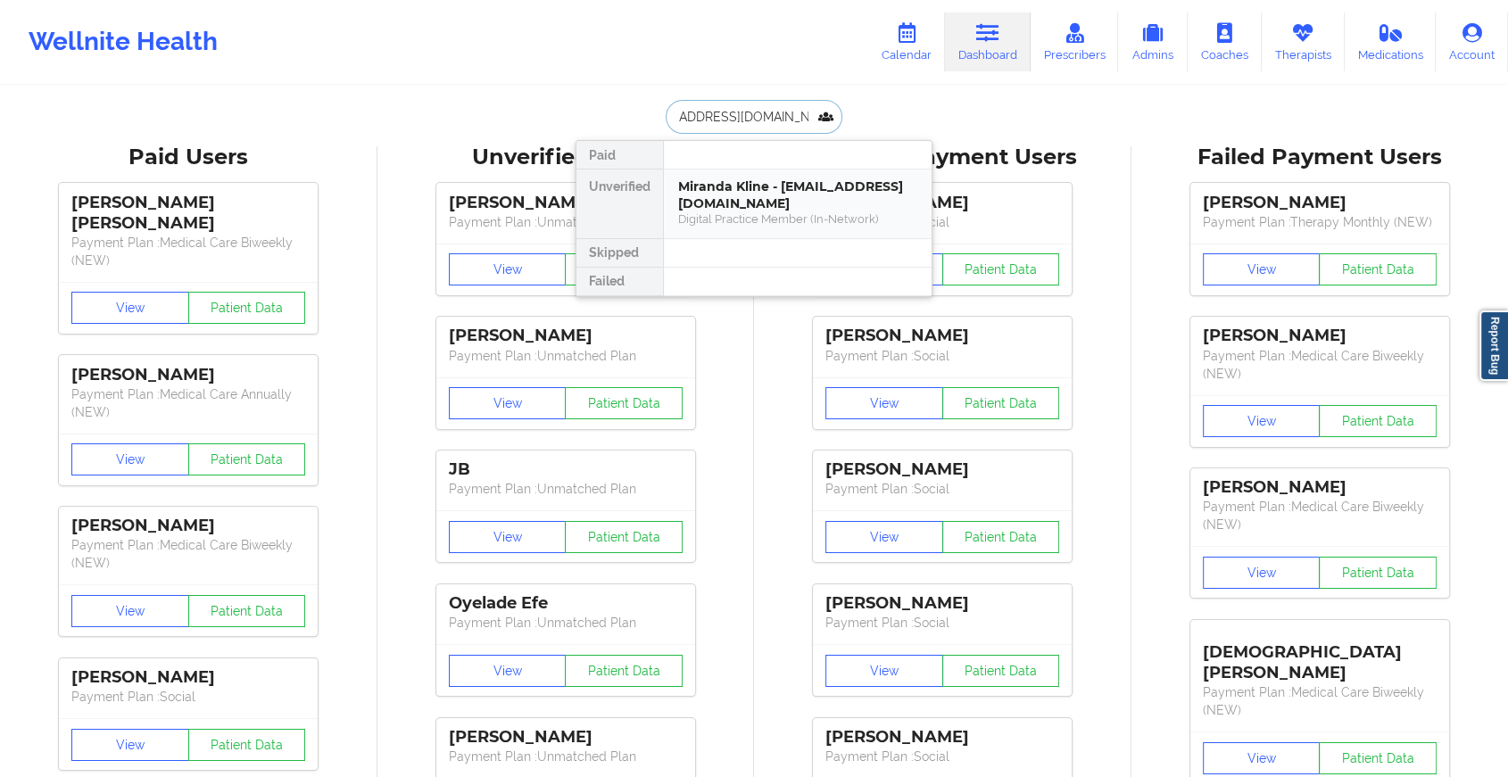
click at [768, 207] on div "Miranda Kline - [EMAIL_ADDRESS][DOMAIN_NAME]" at bounding box center [797, 194] width 239 height 33
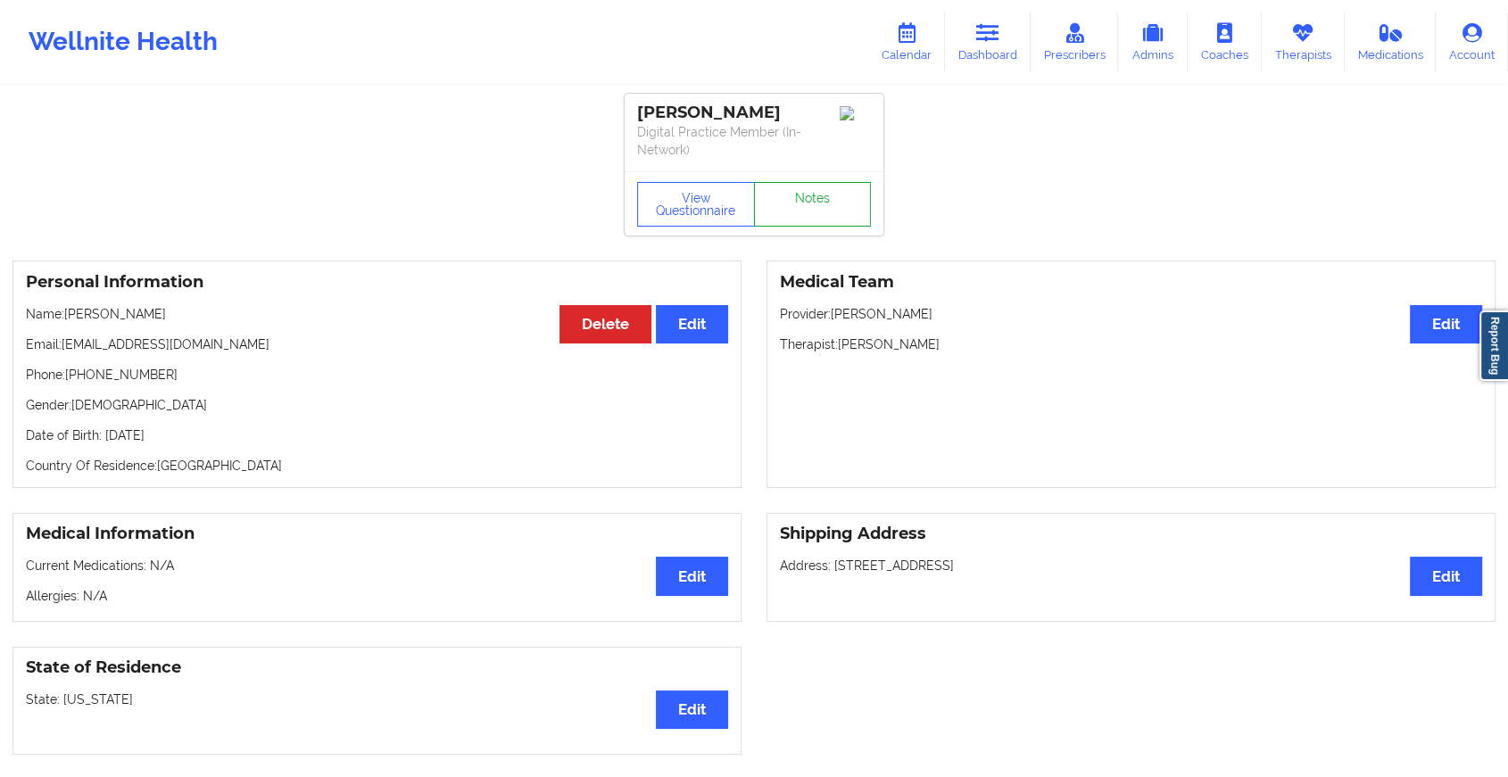
click at [801, 202] on link "Notes" at bounding box center [813, 204] width 118 height 45
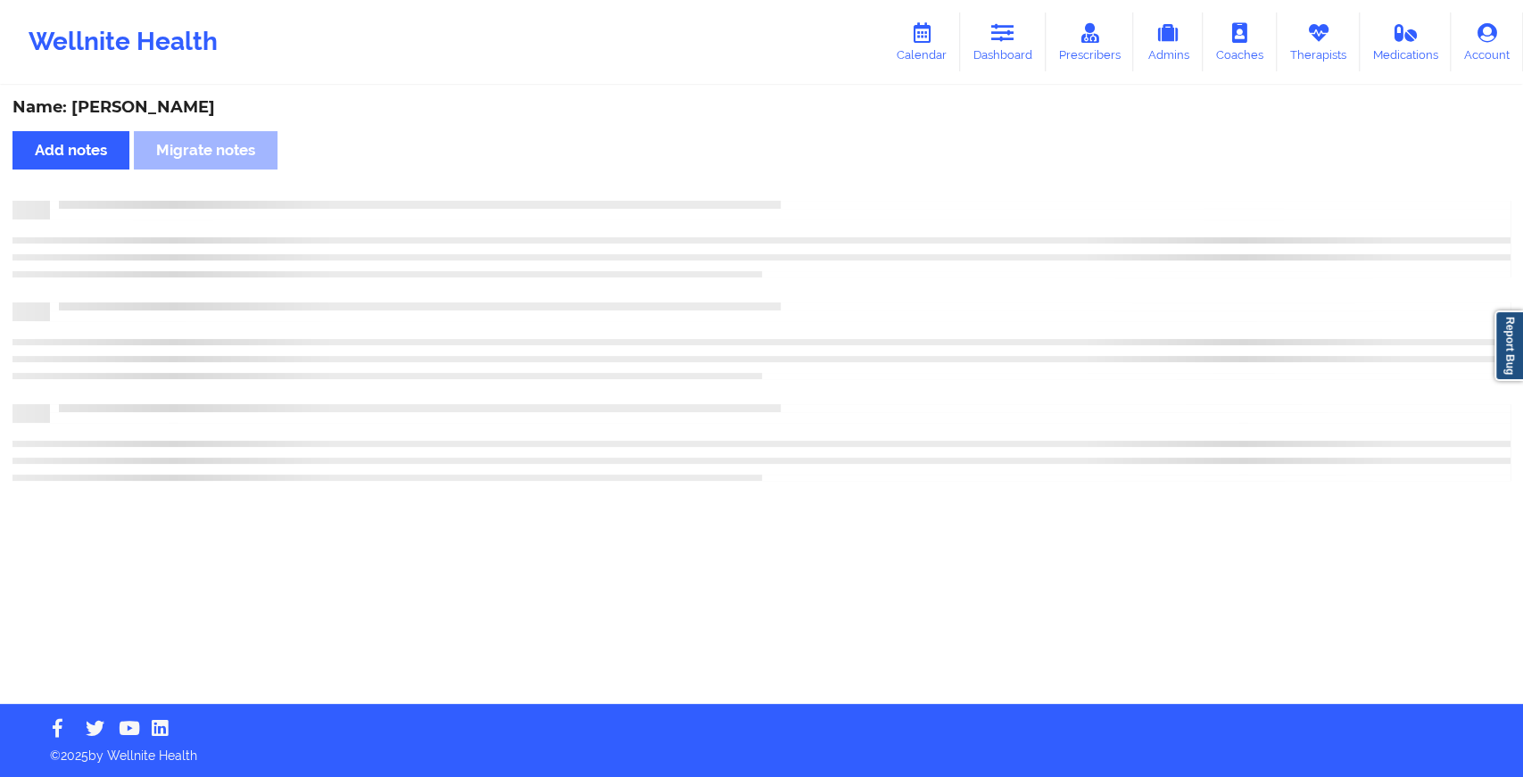
click at [801, 201] on div at bounding box center [780, 201] width 1461 height 0
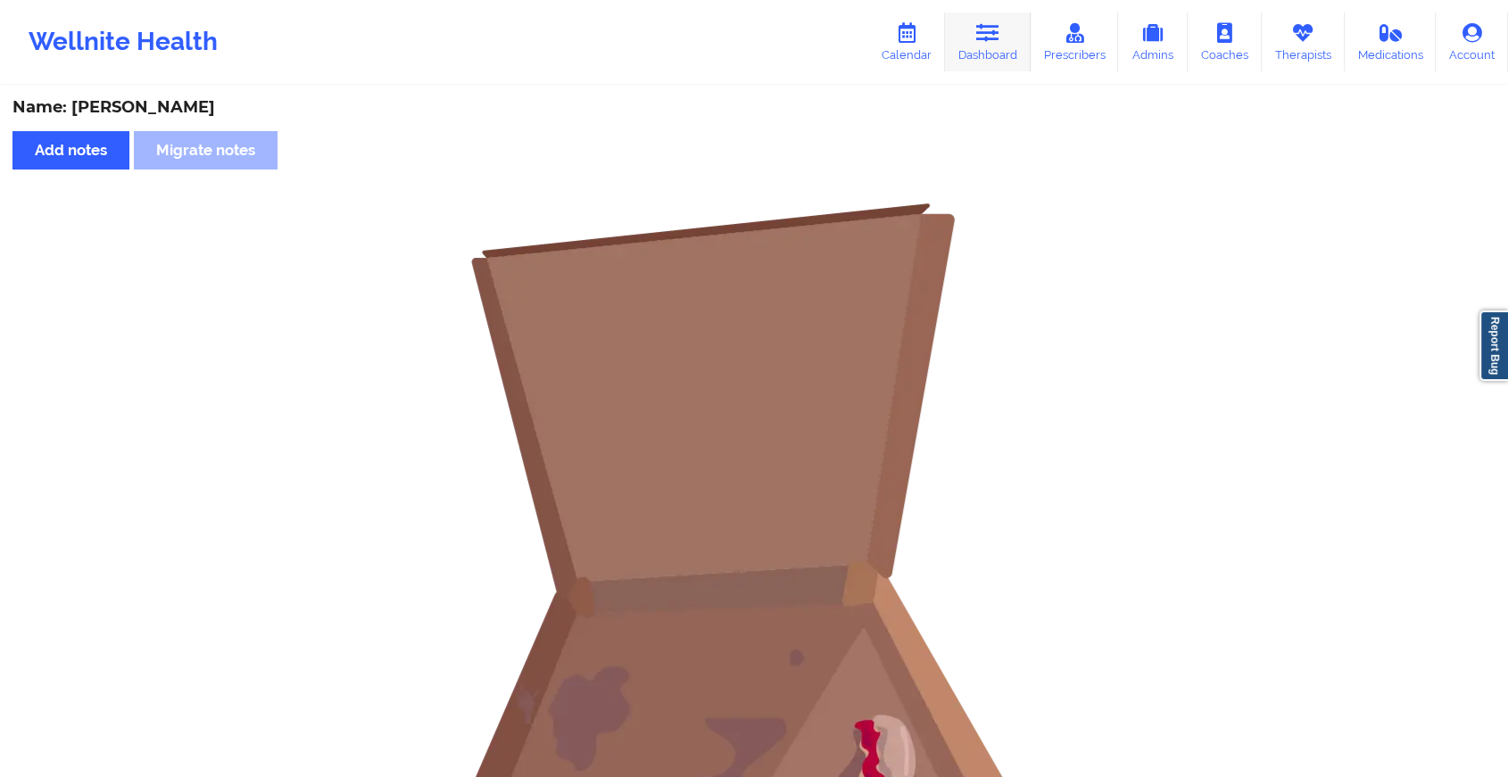
click at [984, 31] on icon at bounding box center [987, 33] width 23 height 20
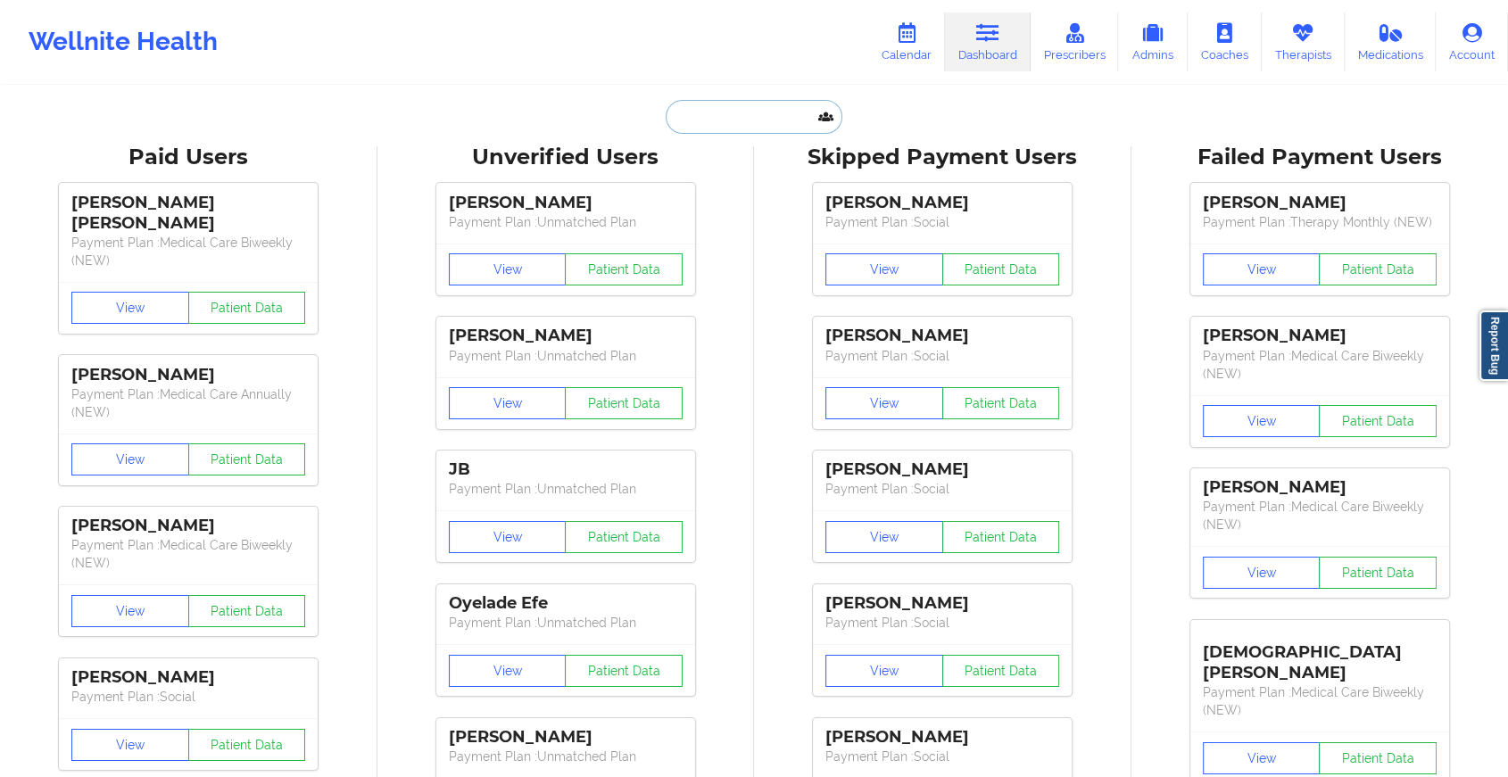
click at [720, 107] on input "text" at bounding box center [754, 117] width 177 height 34
paste input "[PERSON_NAME][EMAIL_ADDRESS][PERSON_NAME][DOMAIN_NAME]"
type input "[PERSON_NAME][EMAIL_ADDRESS][PERSON_NAME][DOMAIN_NAME]"
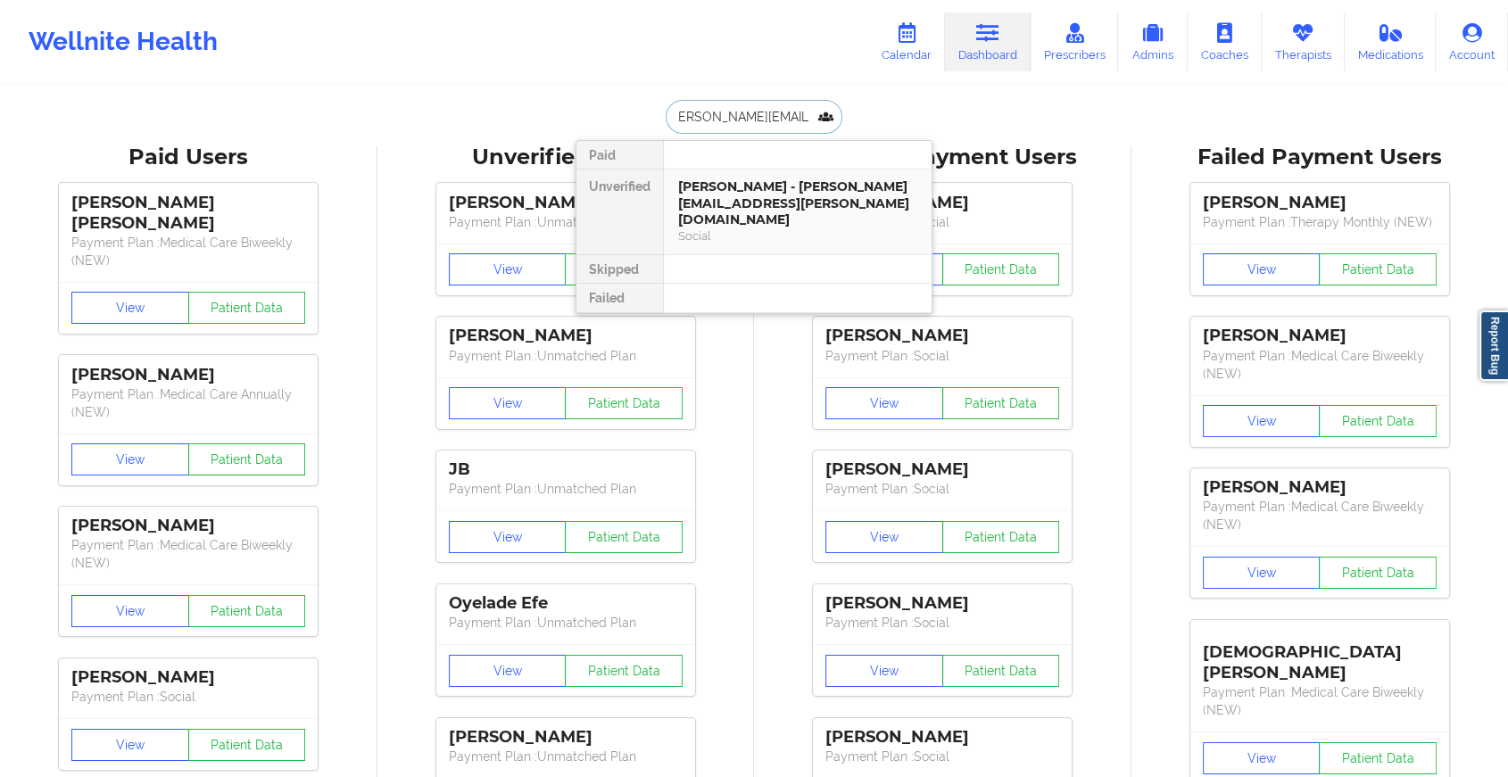
click at [807, 194] on div "[PERSON_NAME] - [PERSON_NAME][EMAIL_ADDRESS][PERSON_NAME][DOMAIN_NAME]" at bounding box center [797, 203] width 239 height 50
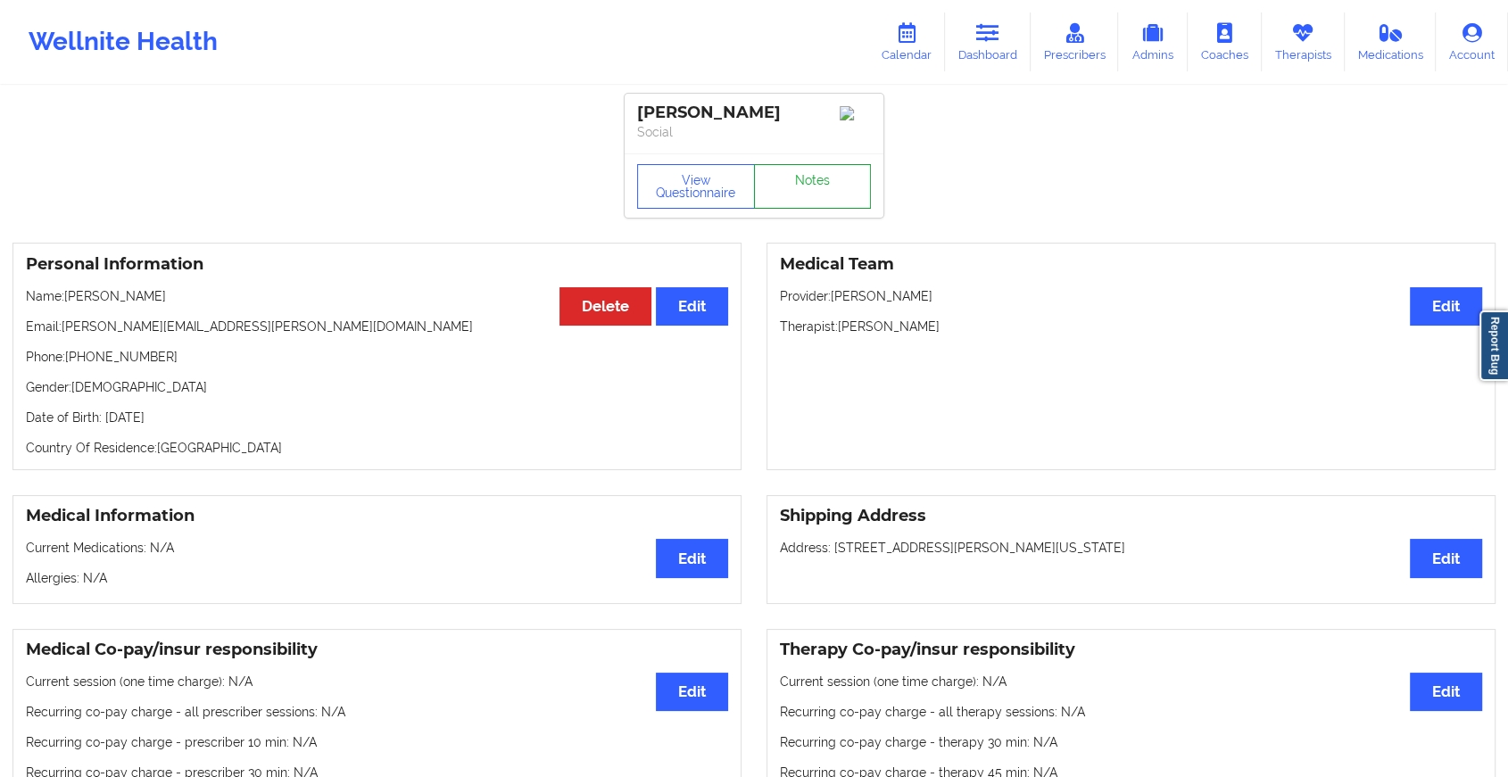
click at [819, 188] on link "Notes" at bounding box center [813, 186] width 118 height 45
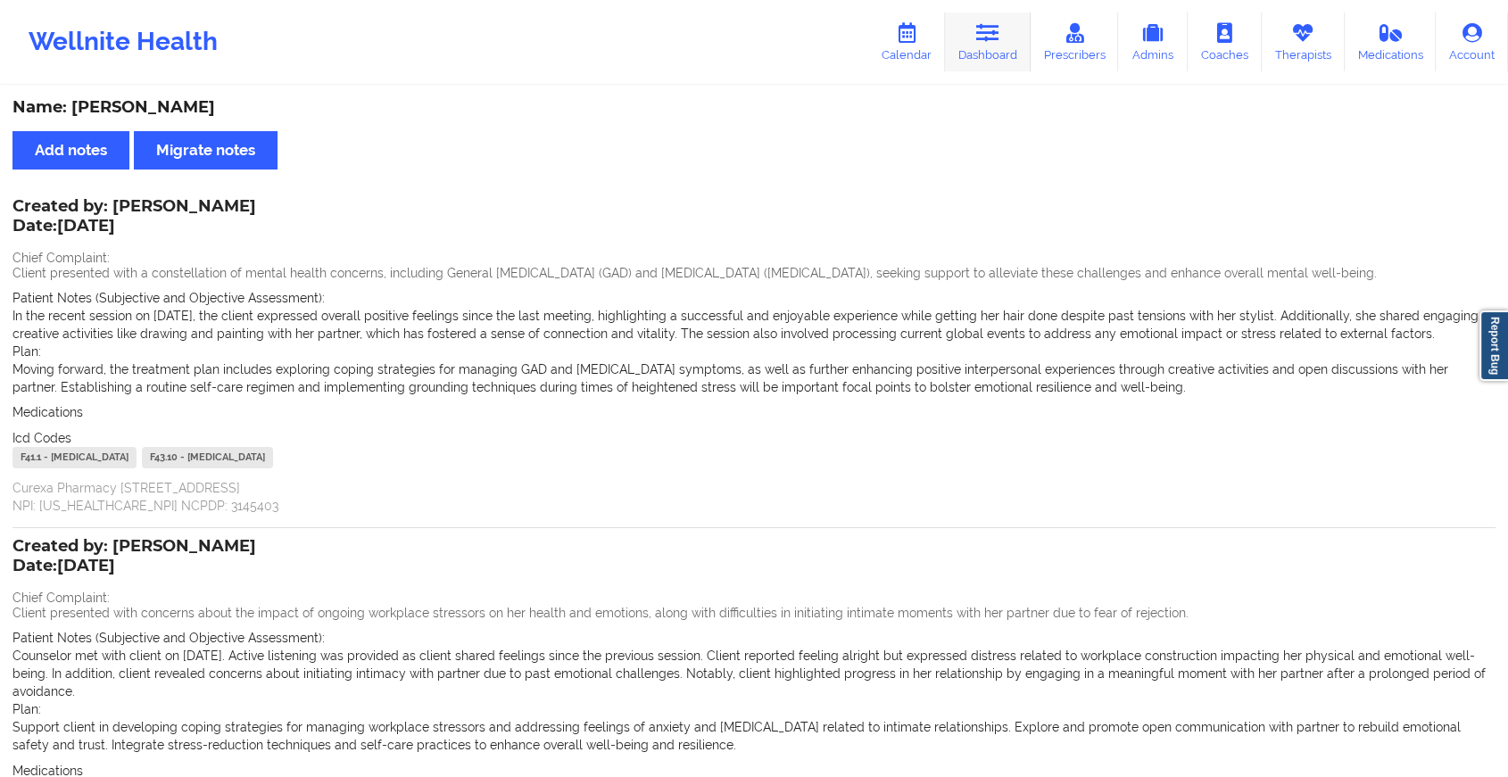
click at [992, 17] on link "Dashboard" at bounding box center [988, 41] width 86 height 59
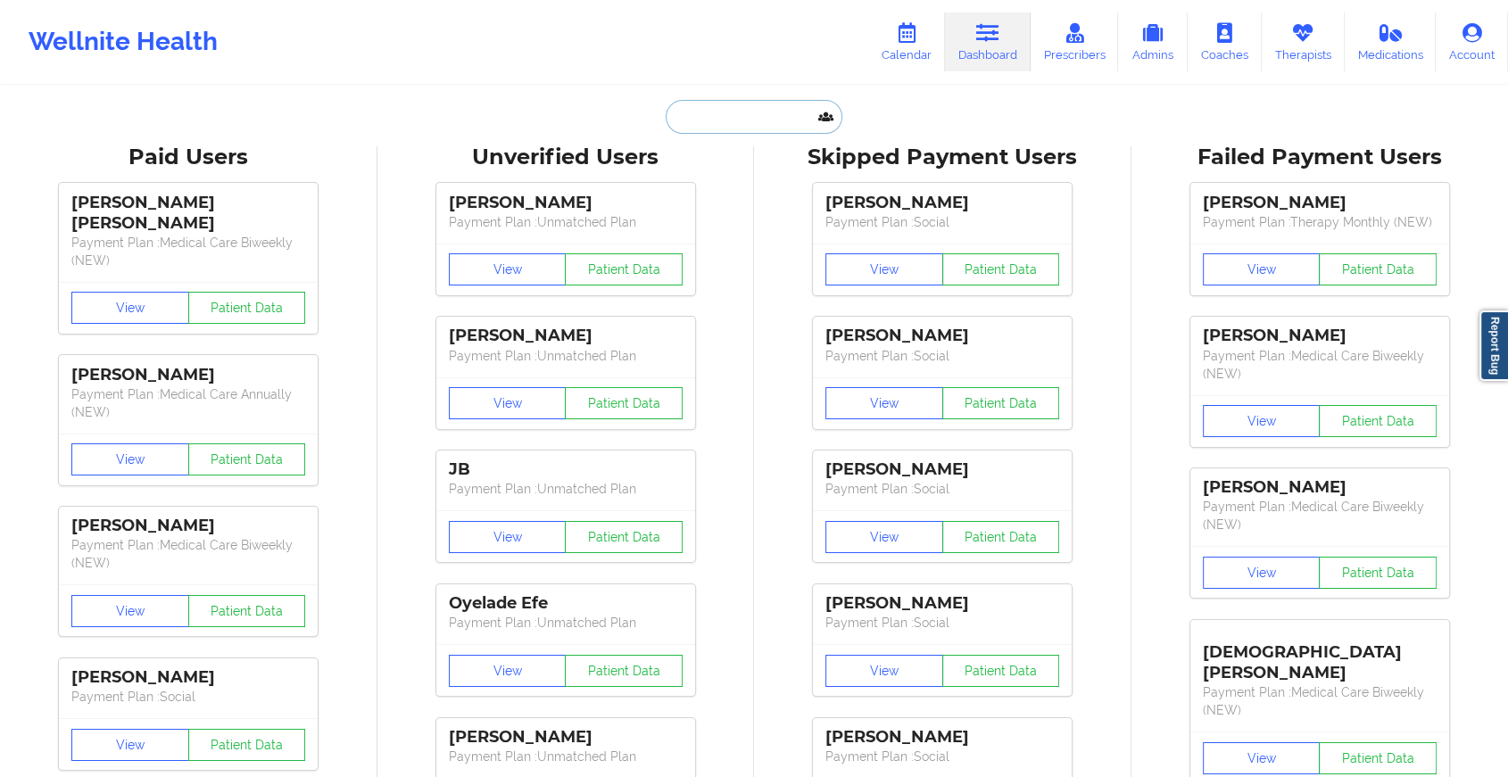
click at [771, 104] on input "text" at bounding box center [754, 117] width 177 height 34
paste input "[EMAIL_ADDRESS][DOMAIN_NAME]"
type input "[EMAIL_ADDRESS][DOMAIN_NAME]"
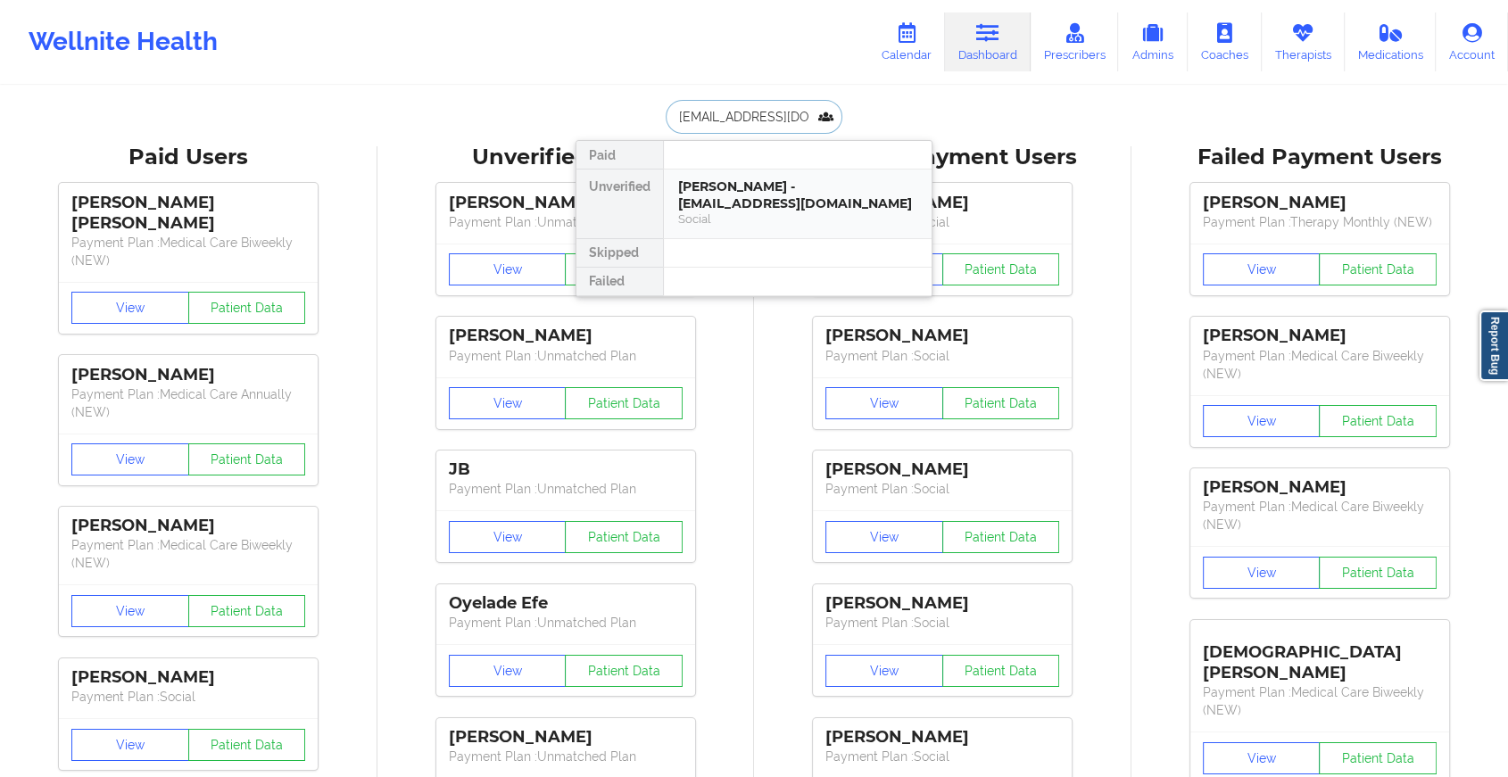
click at [769, 173] on div "[PERSON_NAME] - [EMAIL_ADDRESS][DOMAIN_NAME] Social" at bounding box center [798, 204] width 268 height 69
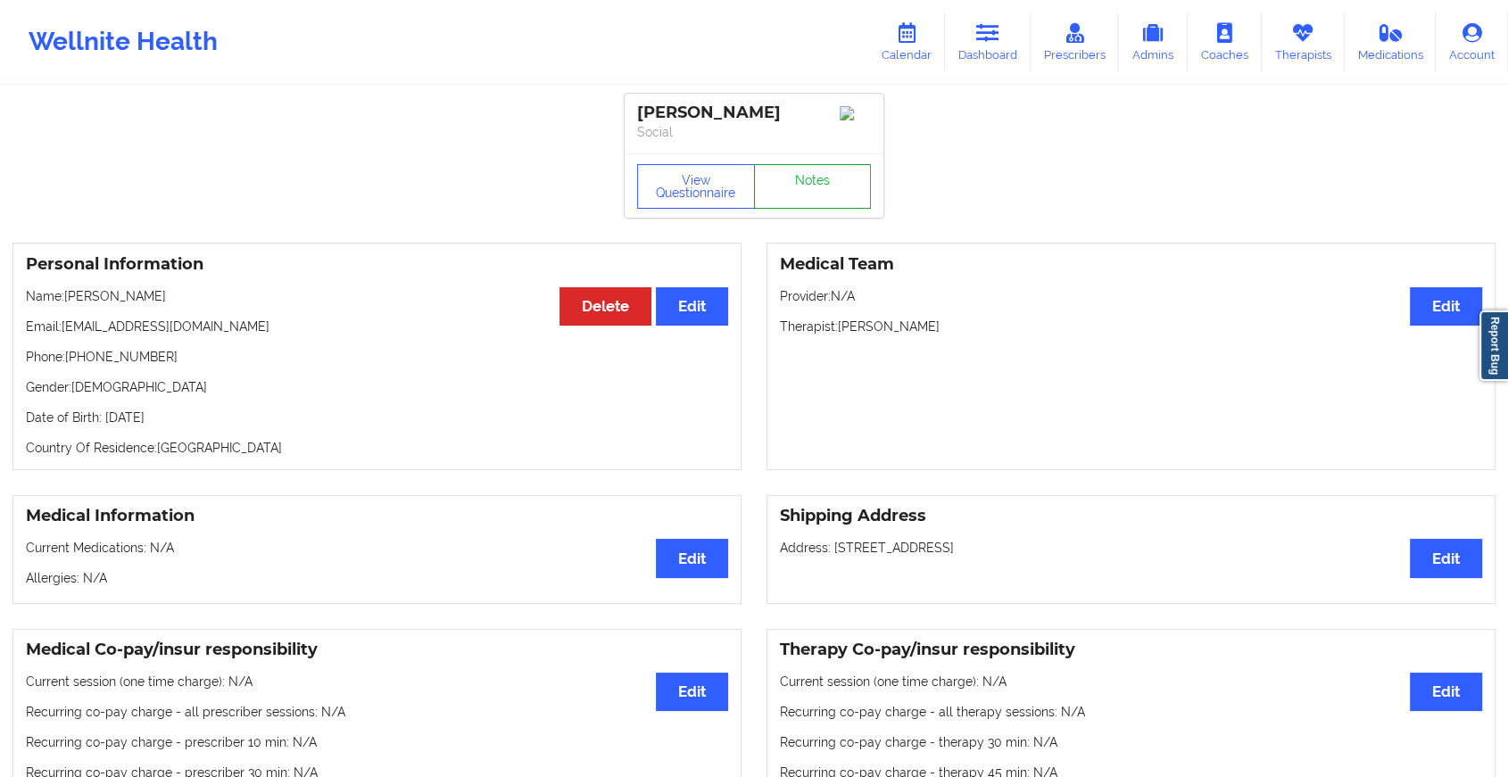
click at [854, 209] on link "Notes" at bounding box center [813, 186] width 118 height 45
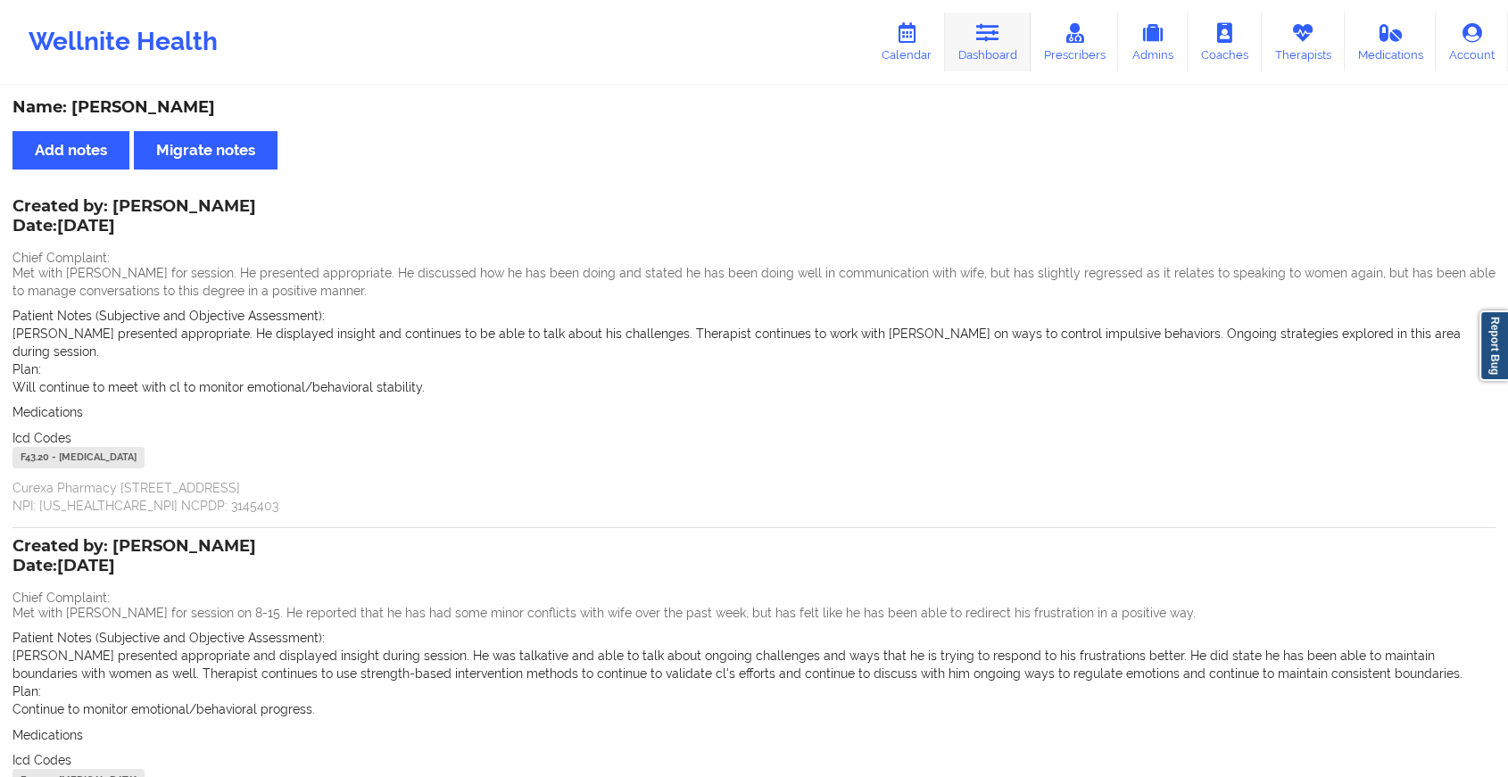
click at [997, 42] on icon at bounding box center [987, 33] width 23 height 20
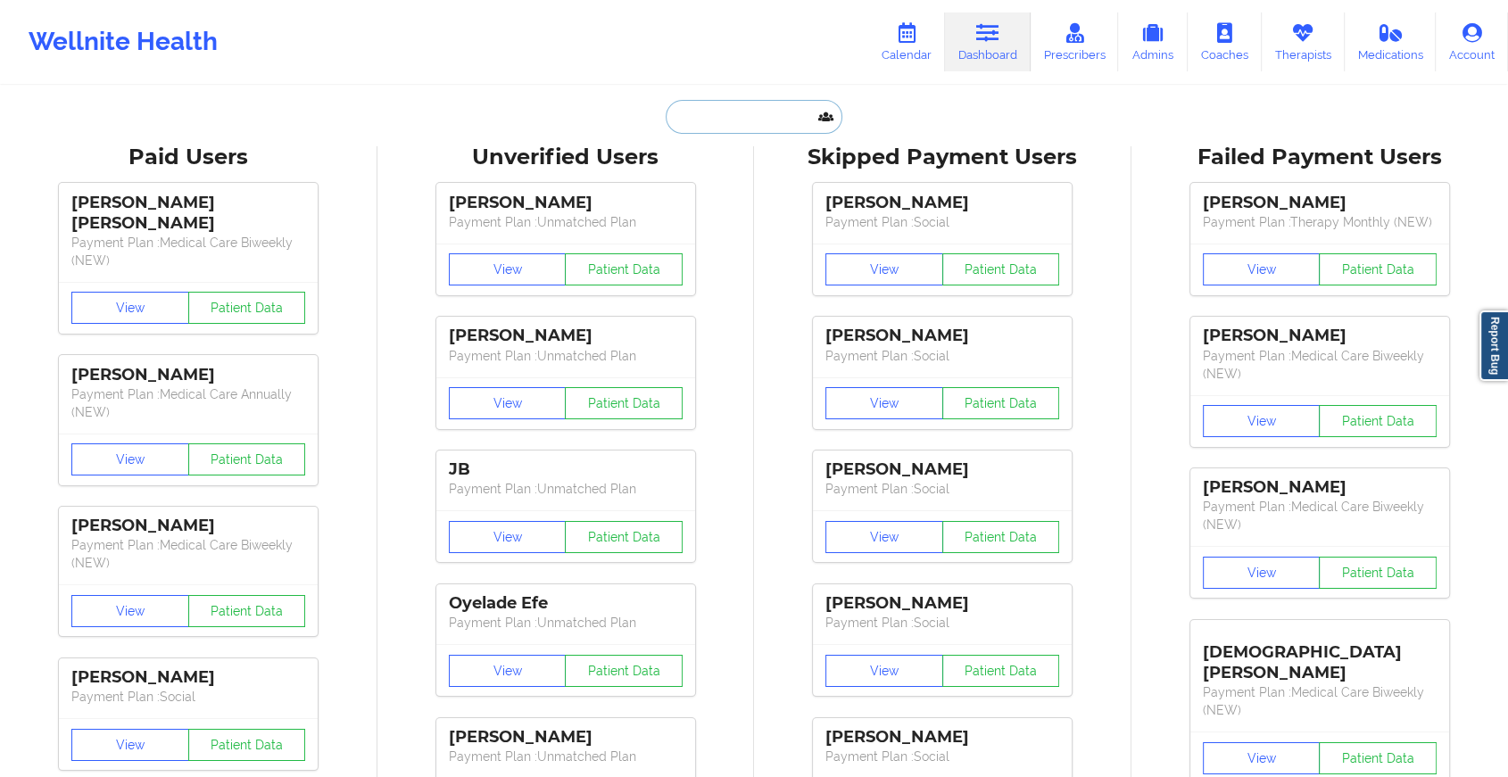
click at [751, 129] on input "text" at bounding box center [754, 117] width 177 height 34
paste input "[EMAIL_ADDRESS][DOMAIN_NAME]"
type input "[EMAIL_ADDRESS][DOMAIN_NAME]"
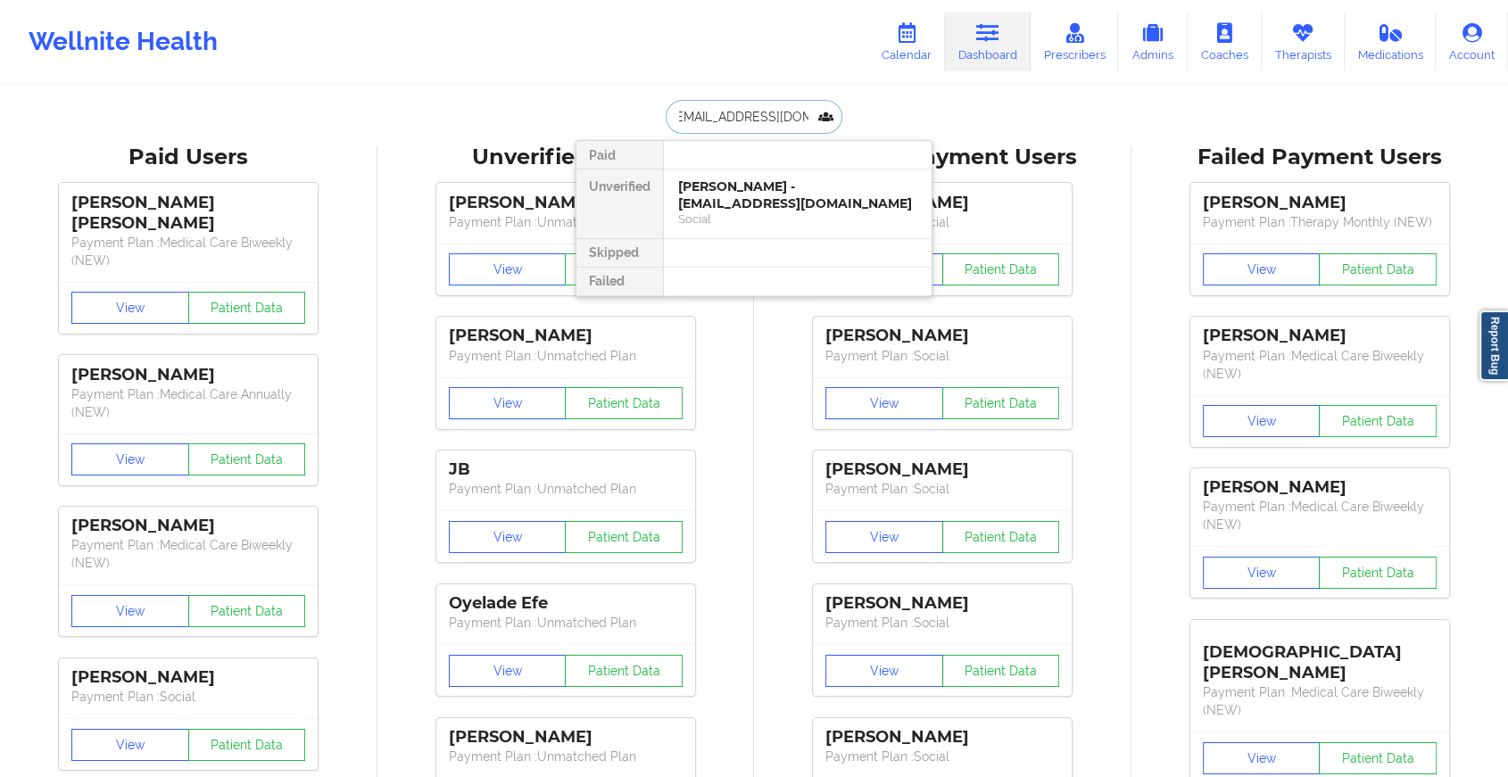
click at [817, 186] on div "[PERSON_NAME] - [EMAIL_ADDRESS][DOMAIN_NAME]" at bounding box center [797, 194] width 239 height 33
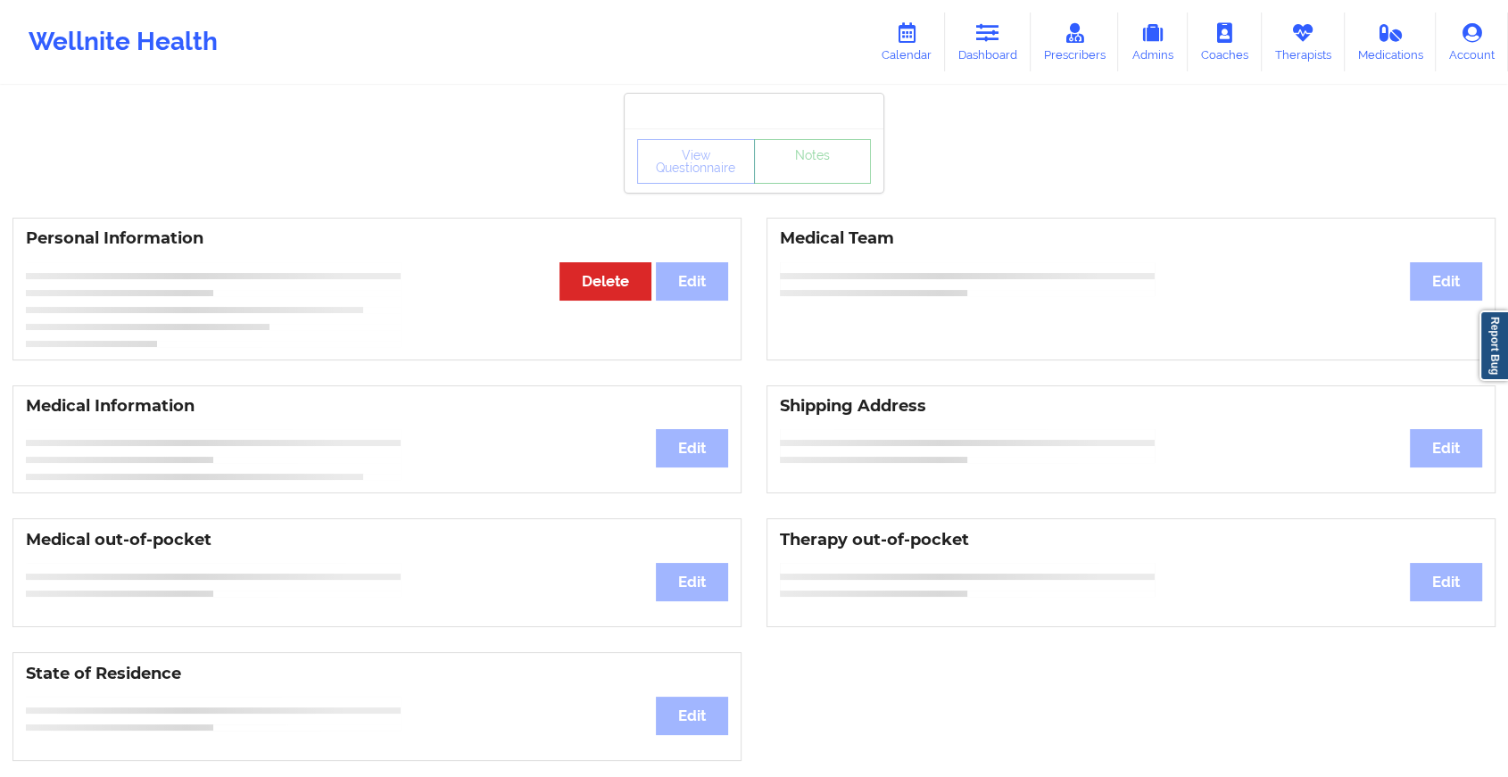
click at [817, 184] on link "Notes" at bounding box center [813, 161] width 118 height 45
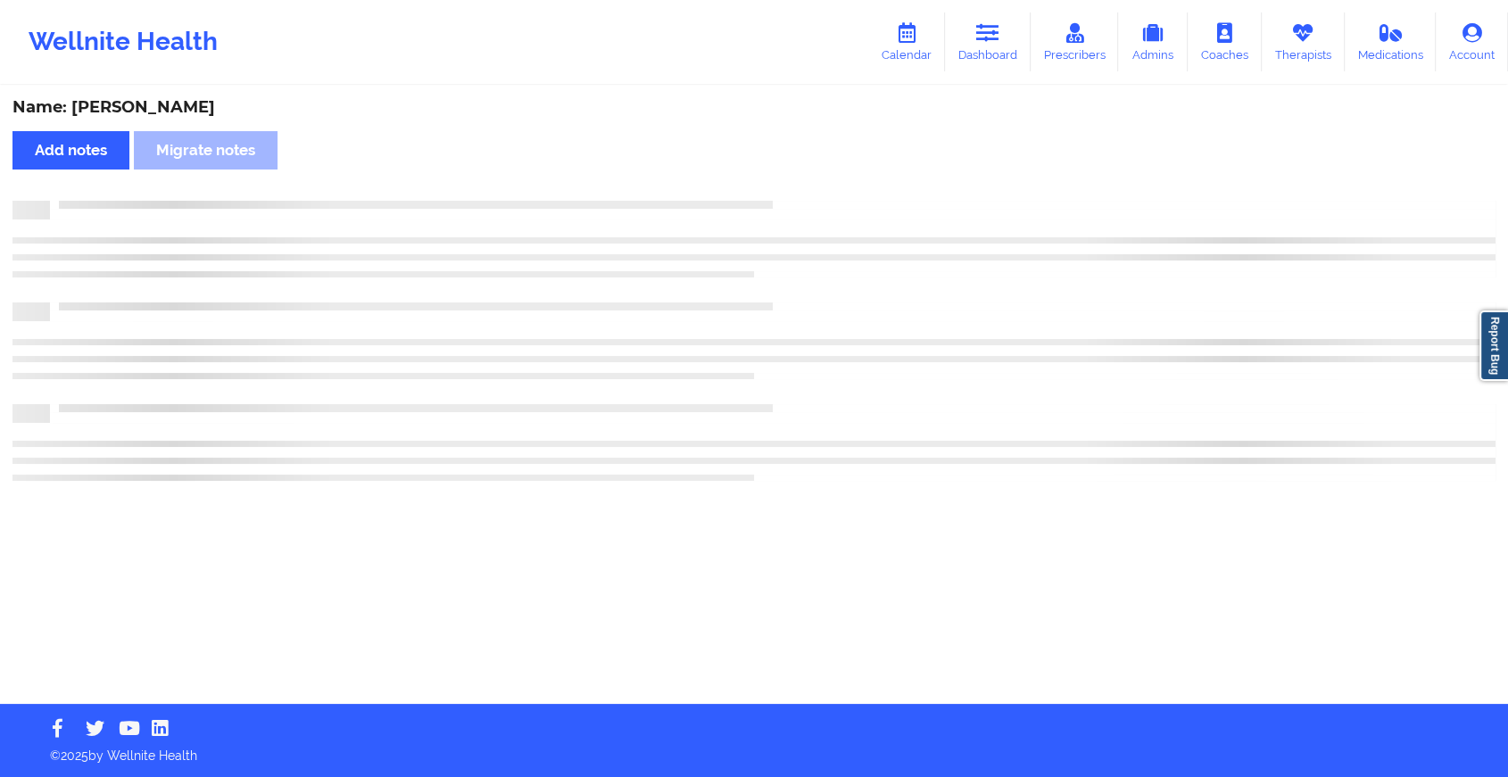
click at [817, 186] on div "Name: [PERSON_NAME] Add notes [PERSON_NAME] notes" at bounding box center [754, 395] width 1508 height 617
click at [817, 186] on div "Name: [PERSON_NAME] Add notes [PERSON_NAME] notes" at bounding box center [761, 395] width 1523 height 617
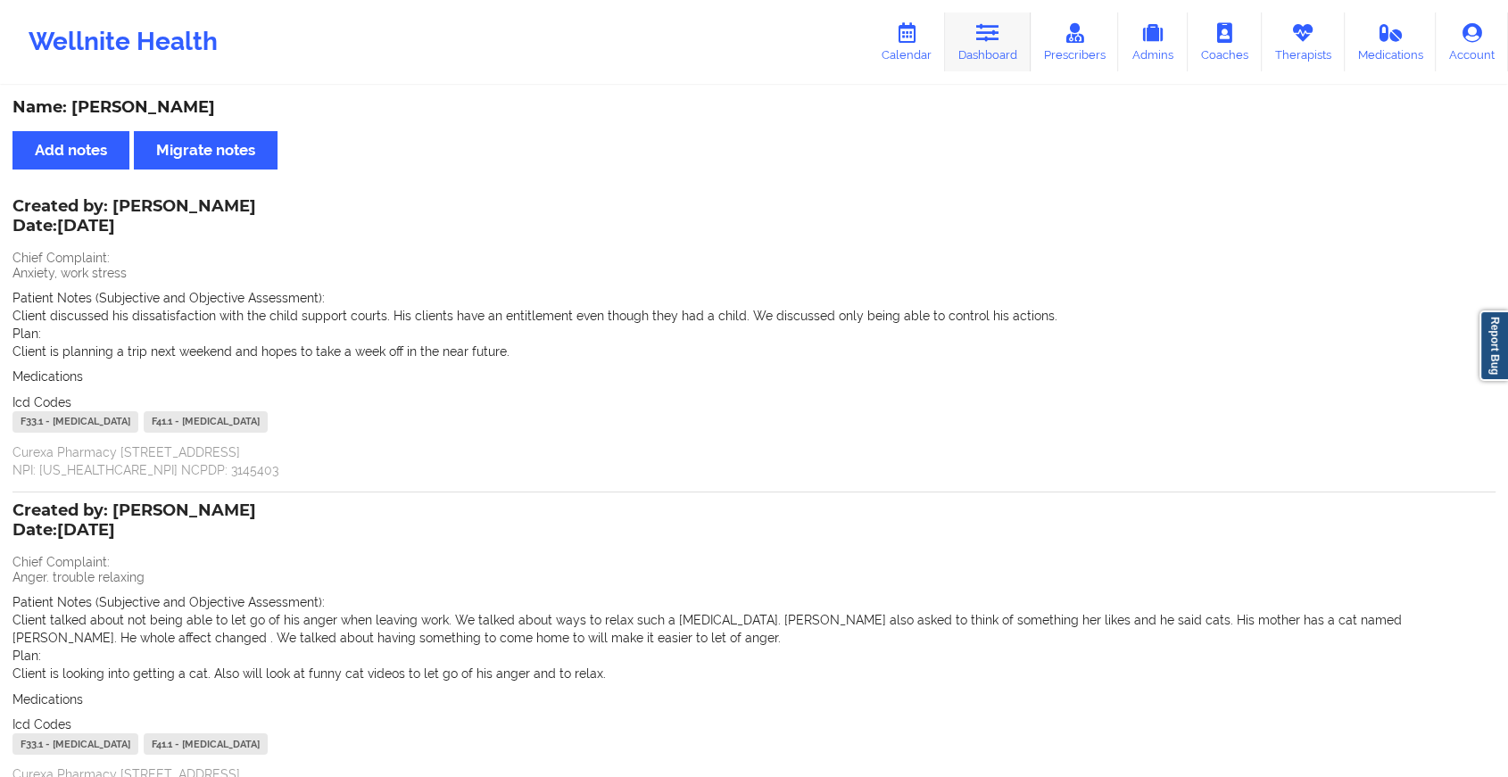
click at [1016, 33] on link "Dashboard" at bounding box center [988, 41] width 86 height 59
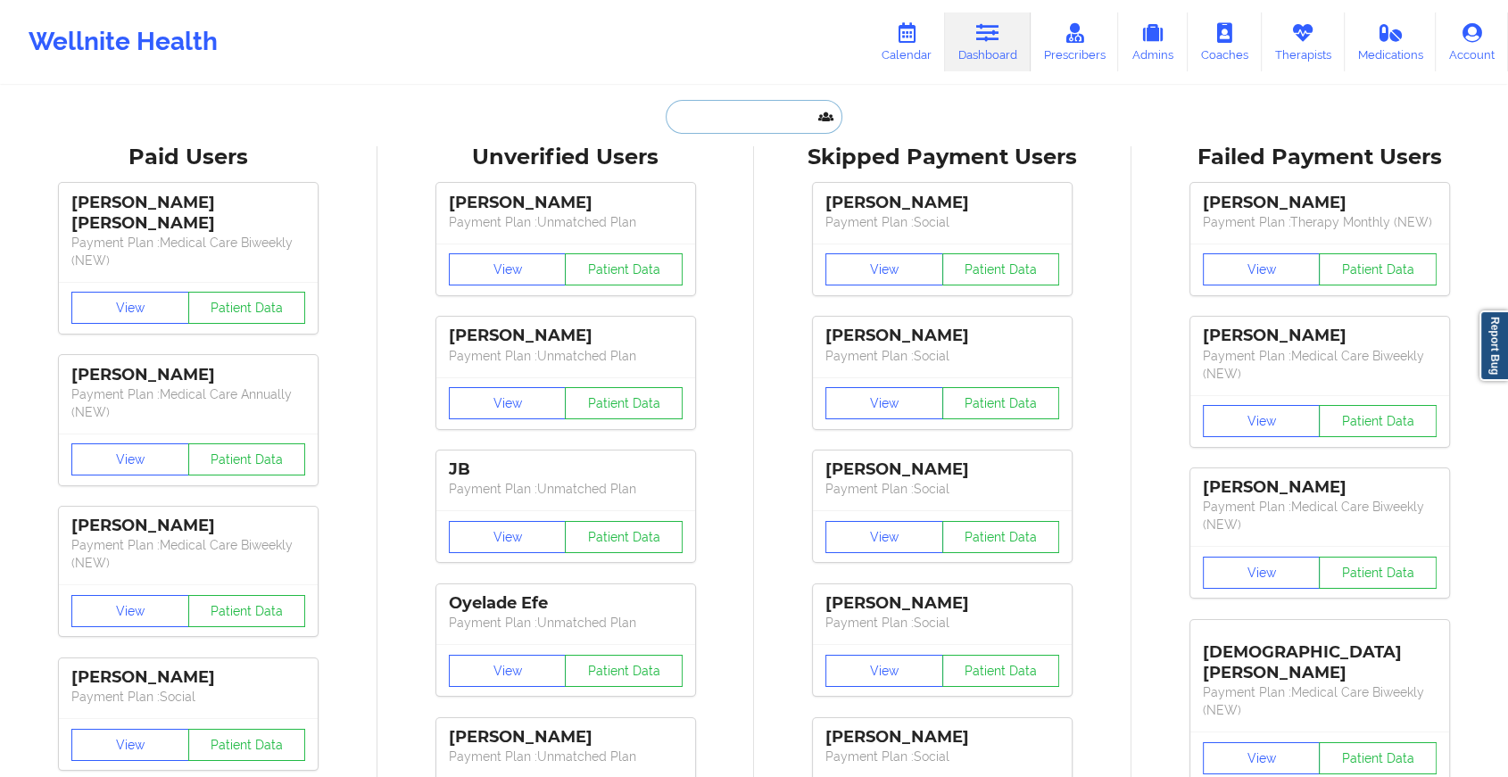
click at [751, 130] on input "text" at bounding box center [754, 117] width 177 height 34
paste input "[EMAIL_ADDRESS][DOMAIN_NAME]"
type input "[EMAIL_ADDRESS][DOMAIN_NAME]"
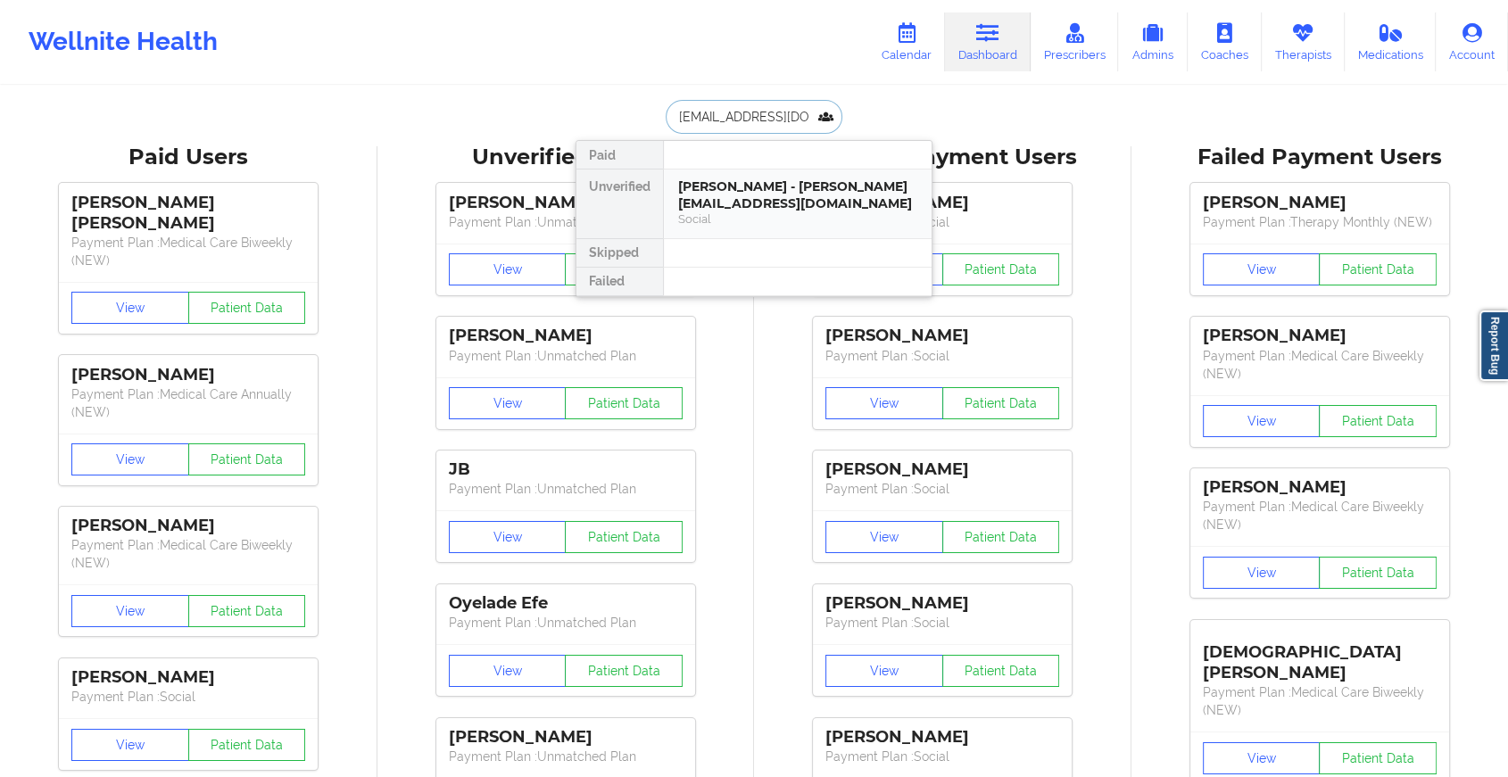
click at [746, 212] on div "Social" at bounding box center [797, 219] width 239 height 15
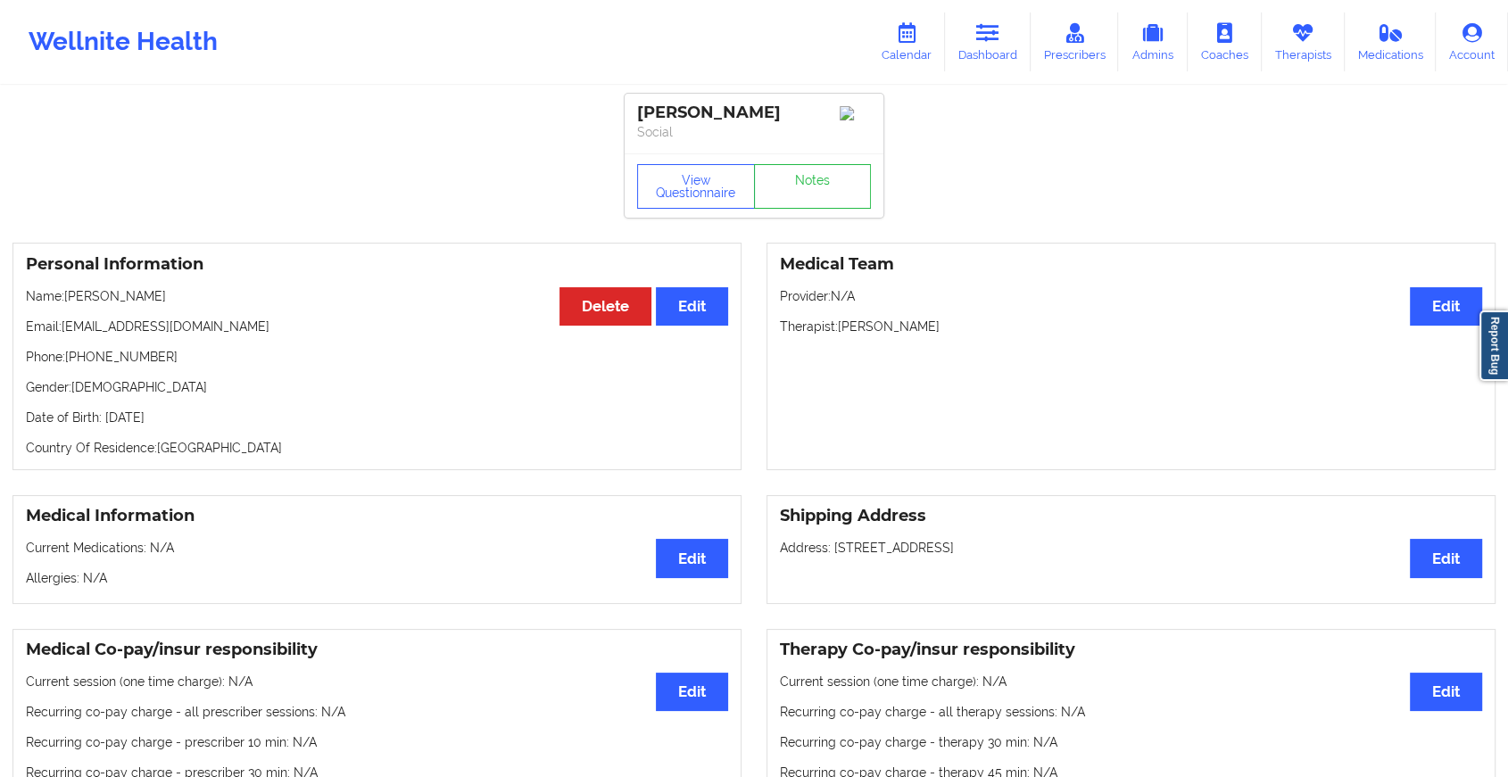
click at [789, 154] on div "[PERSON_NAME] Social" at bounding box center [754, 124] width 259 height 60
click at [791, 194] on link "Notes" at bounding box center [813, 186] width 118 height 45
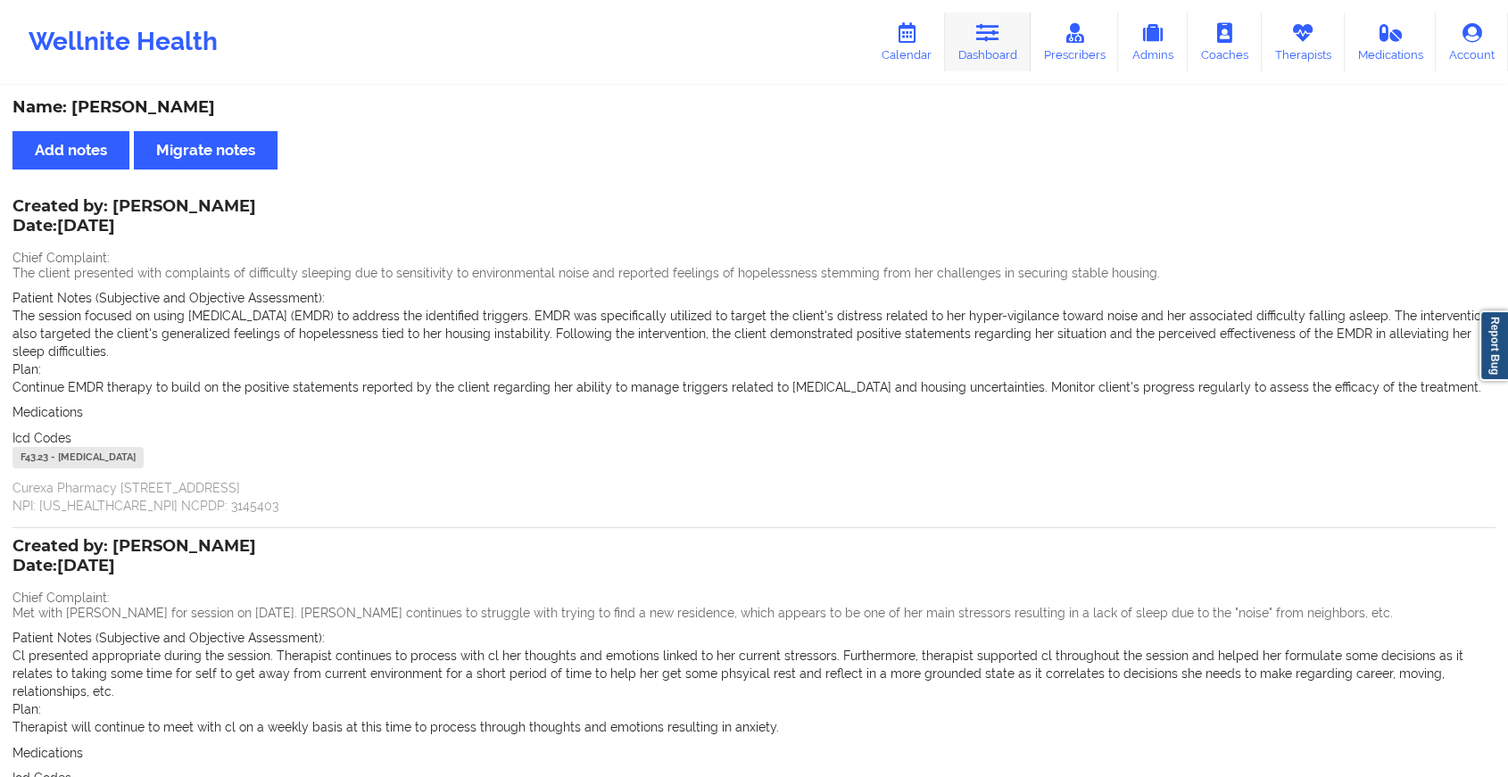
click at [967, 29] on link "Dashboard" at bounding box center [988, 41] width 86 height 59
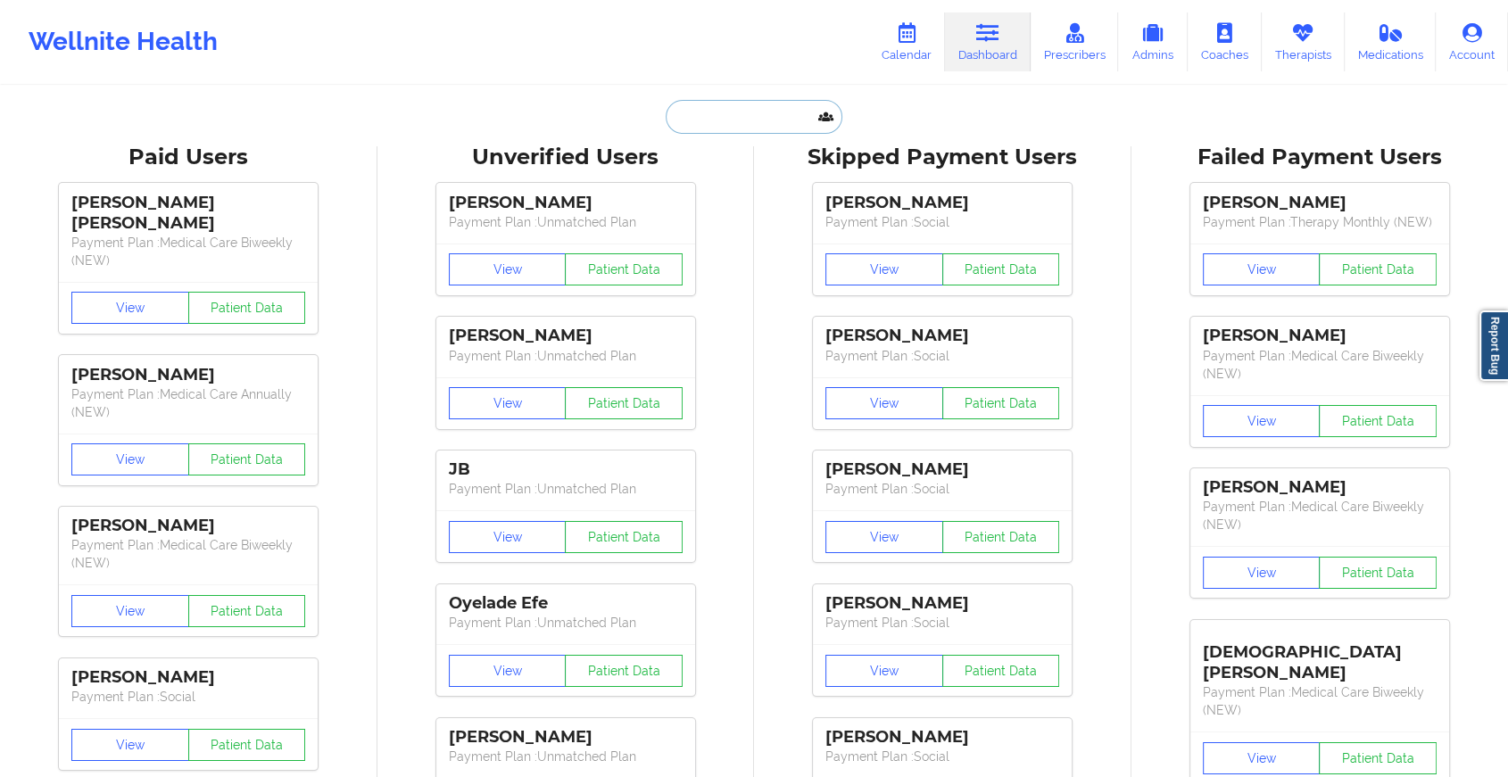
click at [750, 118] on input "text" at bounding box center [754, 117] width 177 height 34
paste input "[EMAIL_ADDRESS][DOMAIN_NAME]"
type input "[EMAIL_ADDRESS][DOMAIN_NAME]"
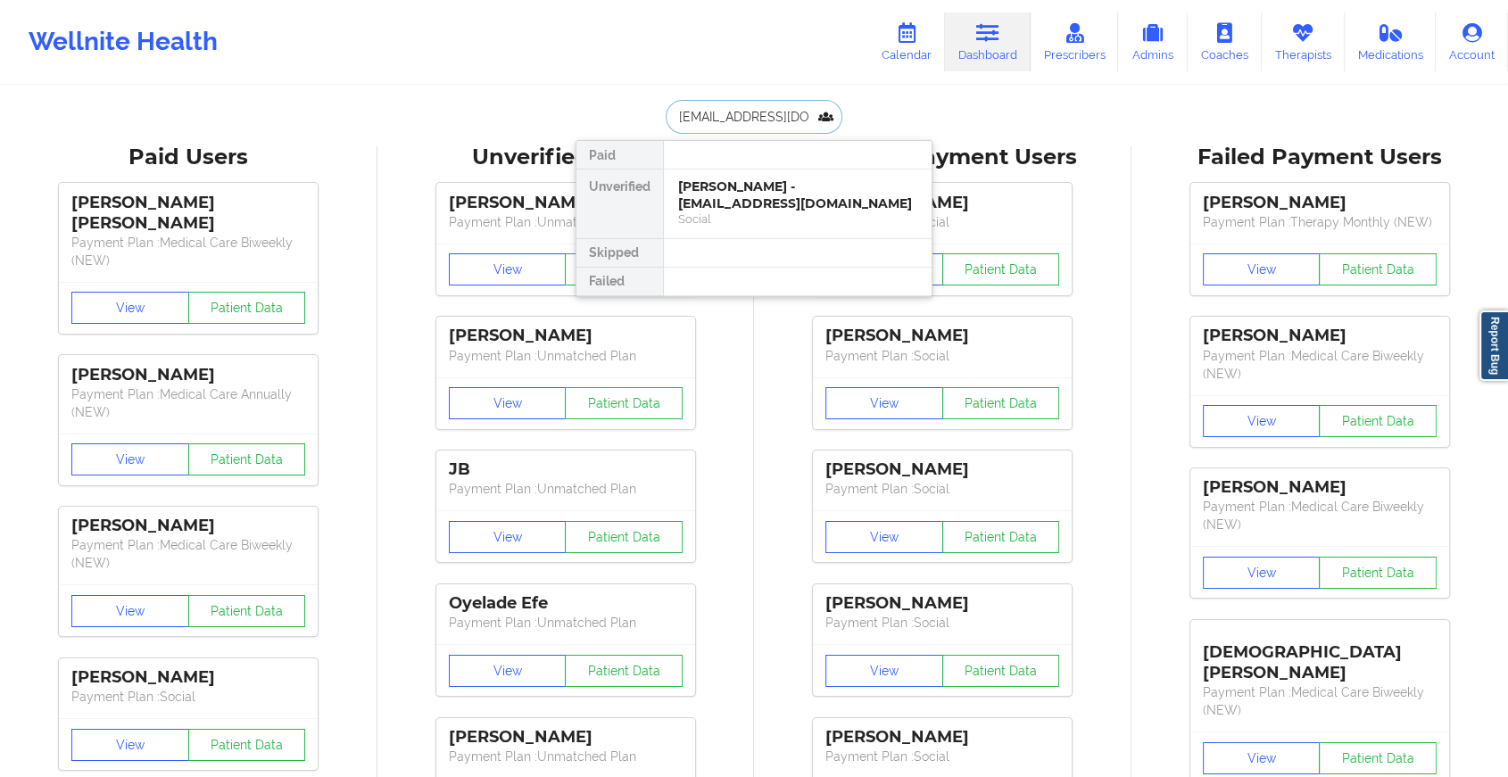
click at [732, 186] on div "[PERSON_NAME] - [EMAIL_ADDRESS][DOMAIN_NAME]" at bounding box center [797, 194] width 239 height 33
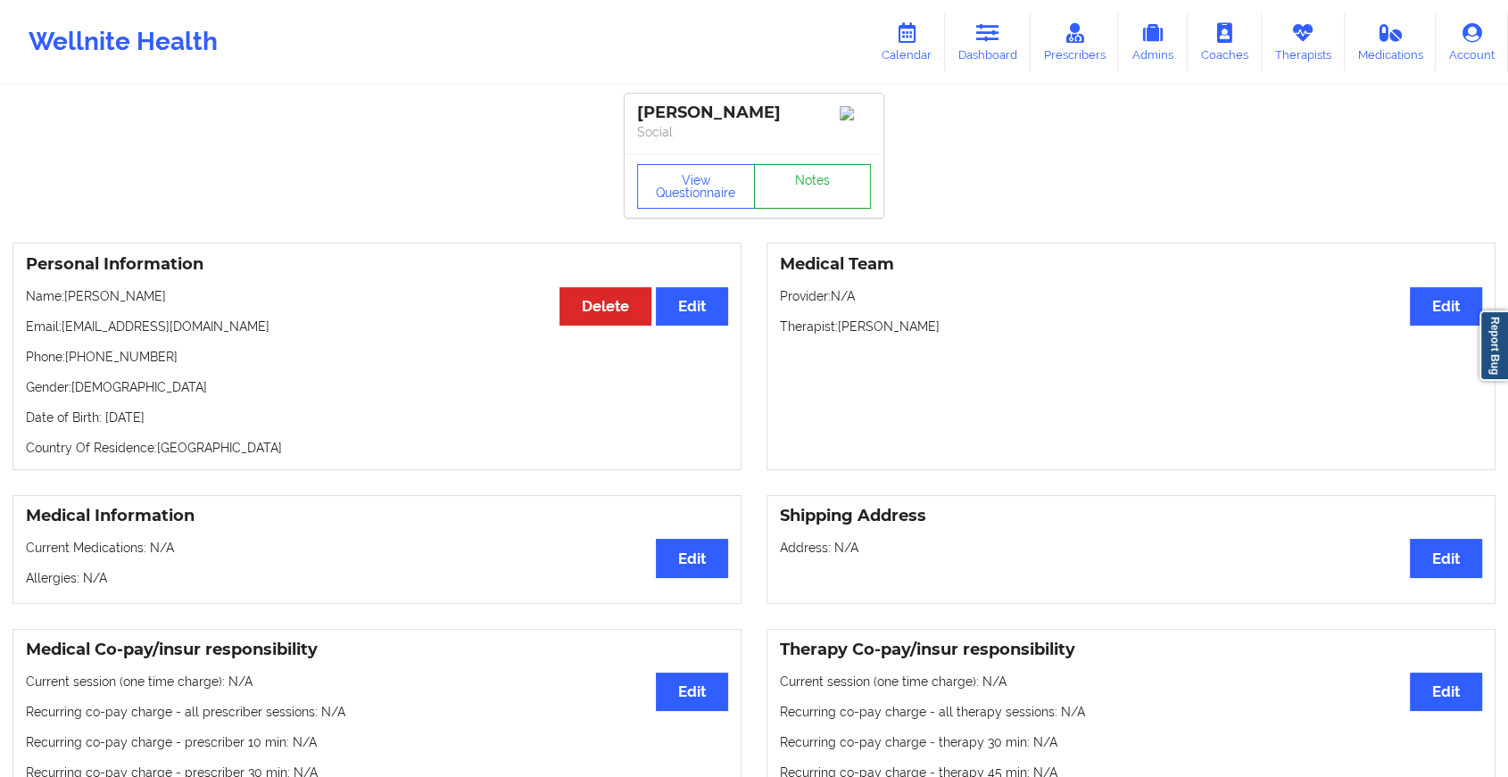
click at [812, 182] on link "Notes" at bounding box center [813, 186] width 118 height 45
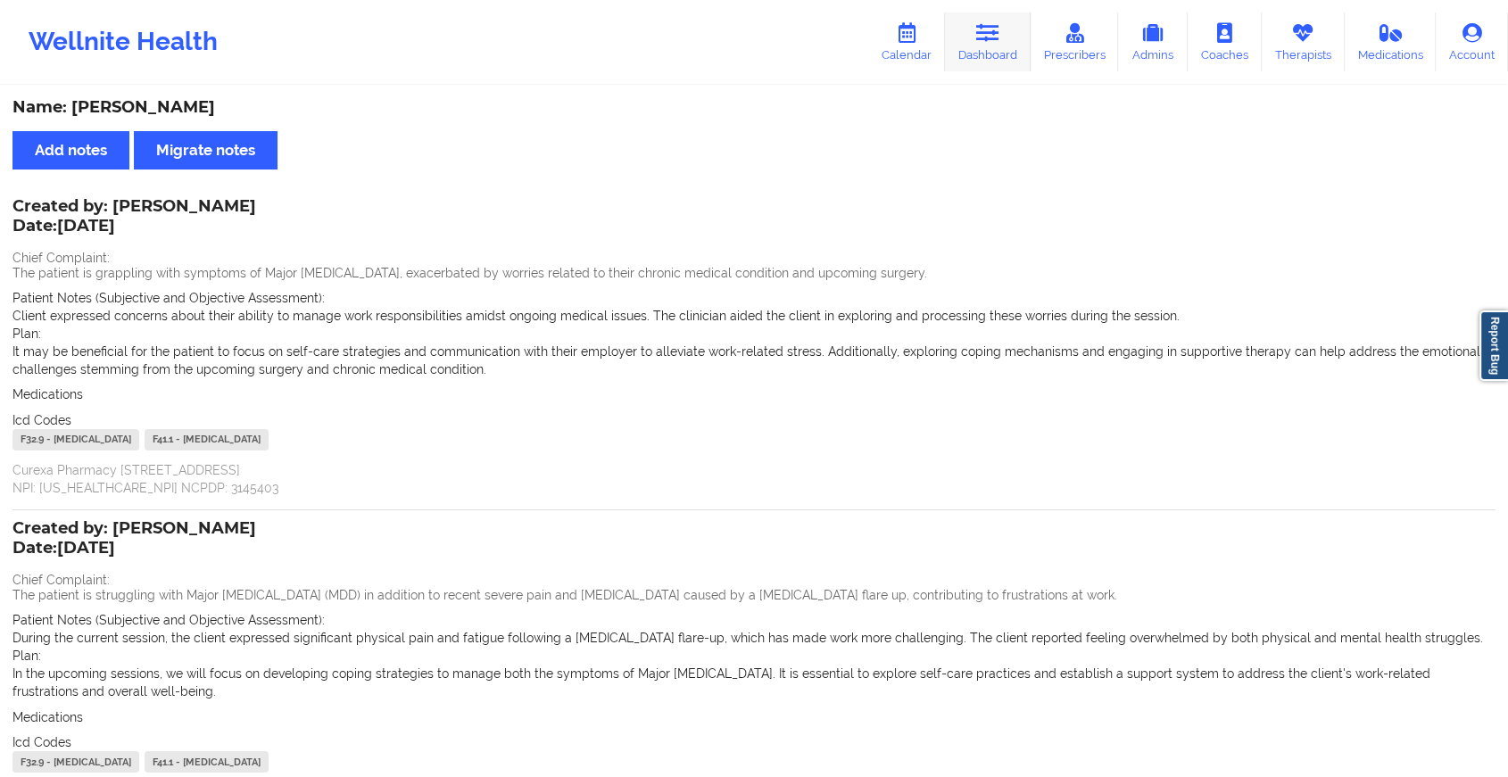
click at [993, 28] on icon at bounding box center [987, 33] width 23 height 20
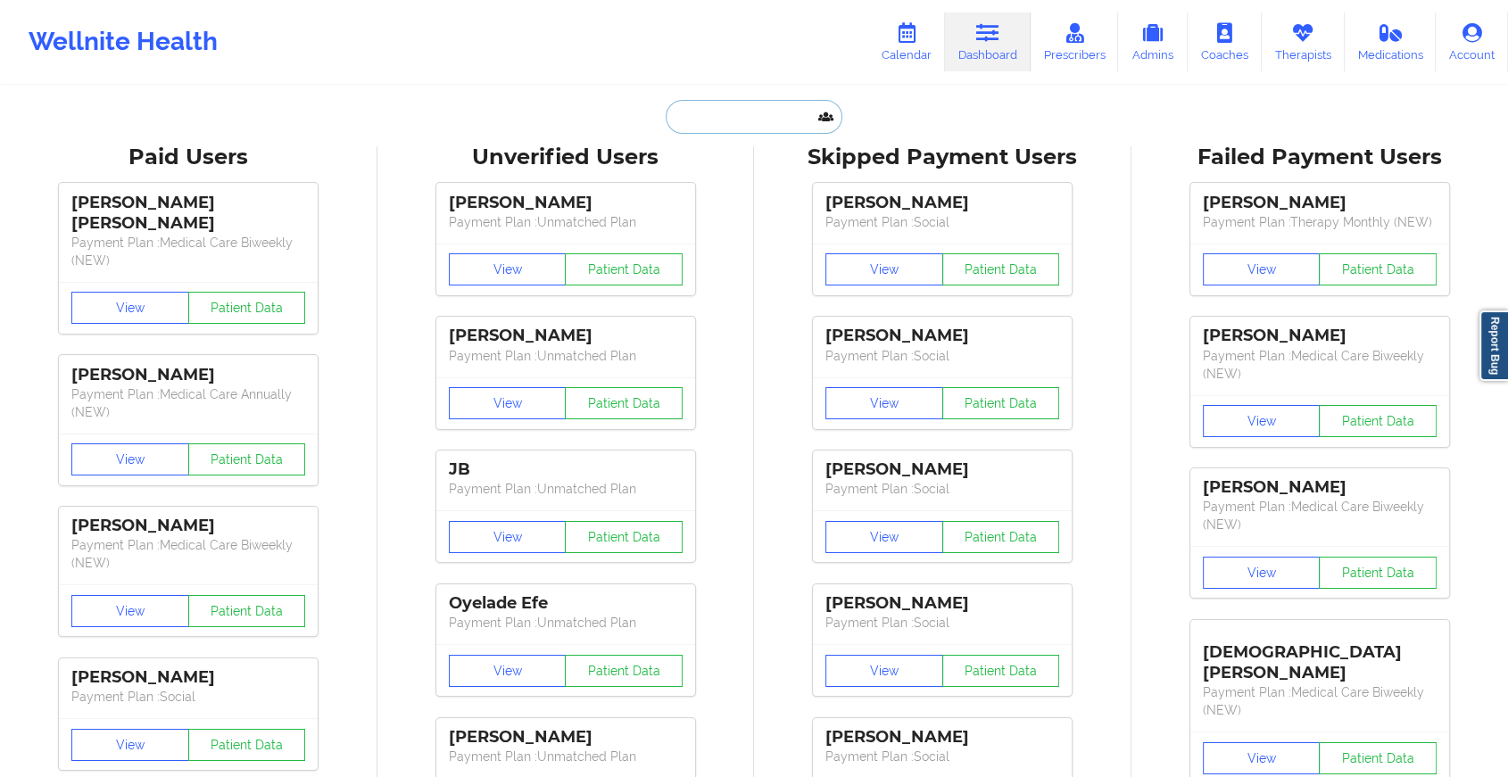
click at [764, 112] on input "text" at bounding box center [754, 117] width 177 height 34
paste input "[EMAIL_ADDRESS][DOMAIN_NAME]"
type input "[EMAIL_ADDRESS][DOMAIN_NAME]"
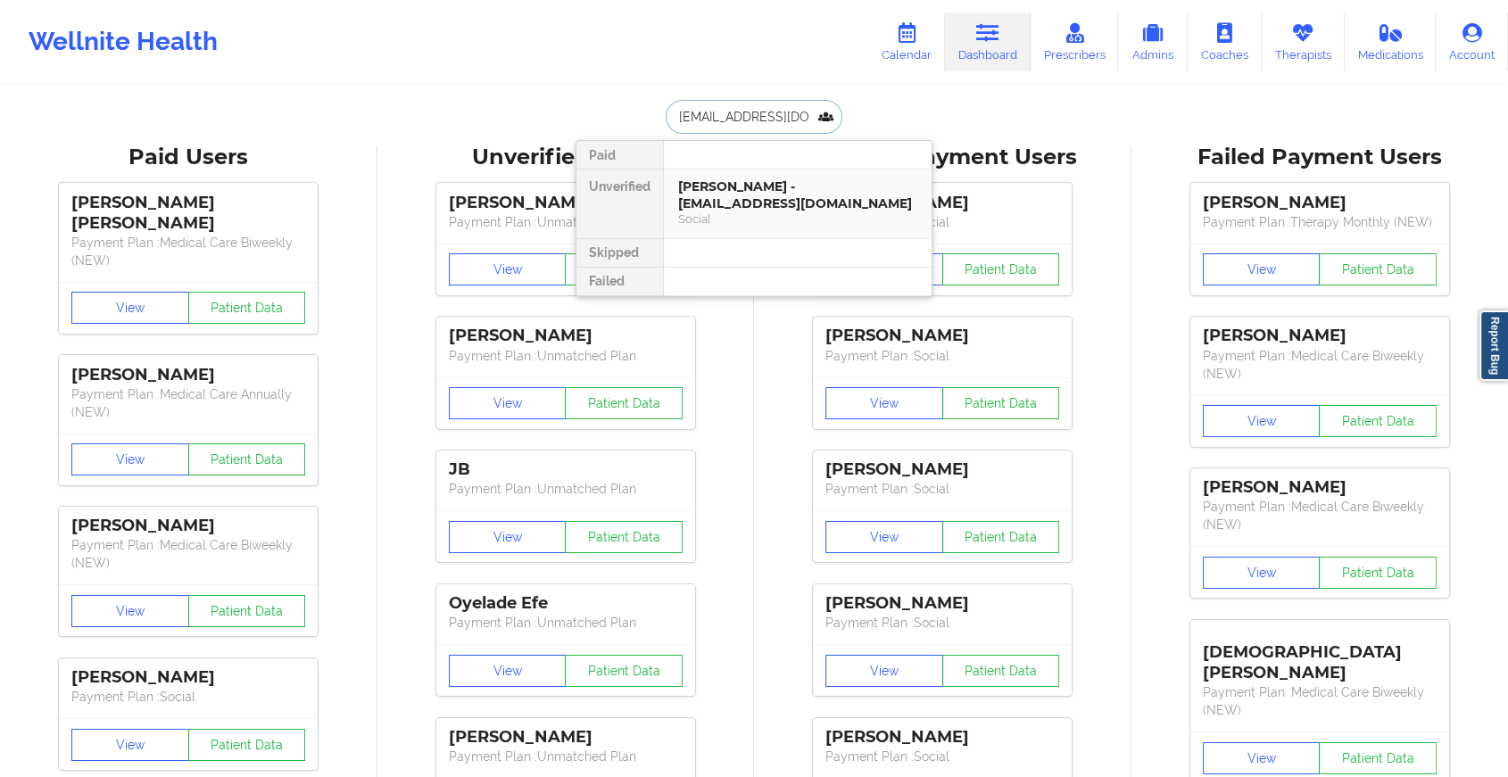
click at [771, 192] on div "[PERSON_NAME] - [EMAIL_ADDRESS][DOMAIN_NAME]" at bounding box center [797, 194] width 239 height 33
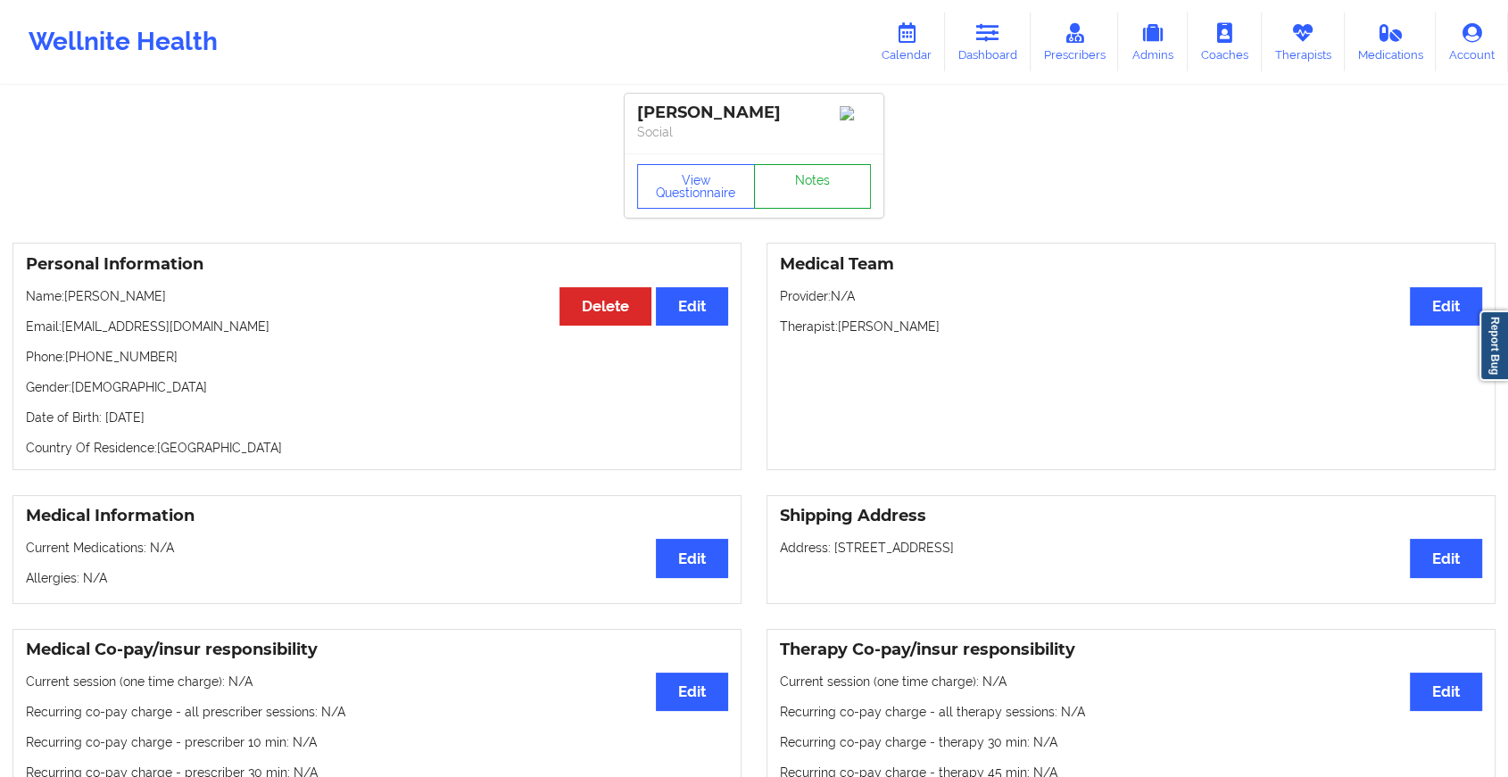
click at [795, 189] on link "Notes" at bounding box center [813, 186] width 118 height 45
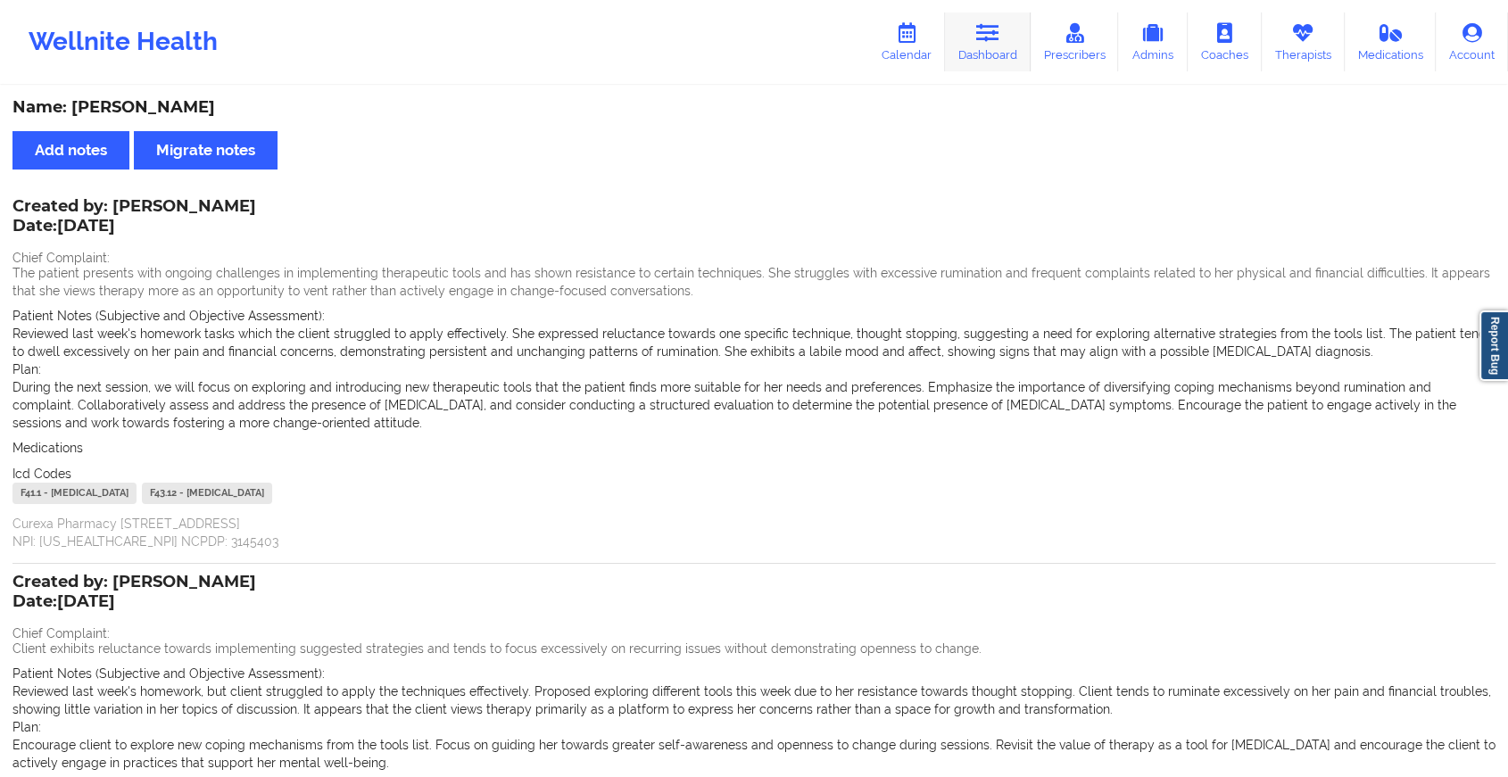
click at [970, 14] on link "Dashboard" at bounding box center [988, 41] width 86 height 59
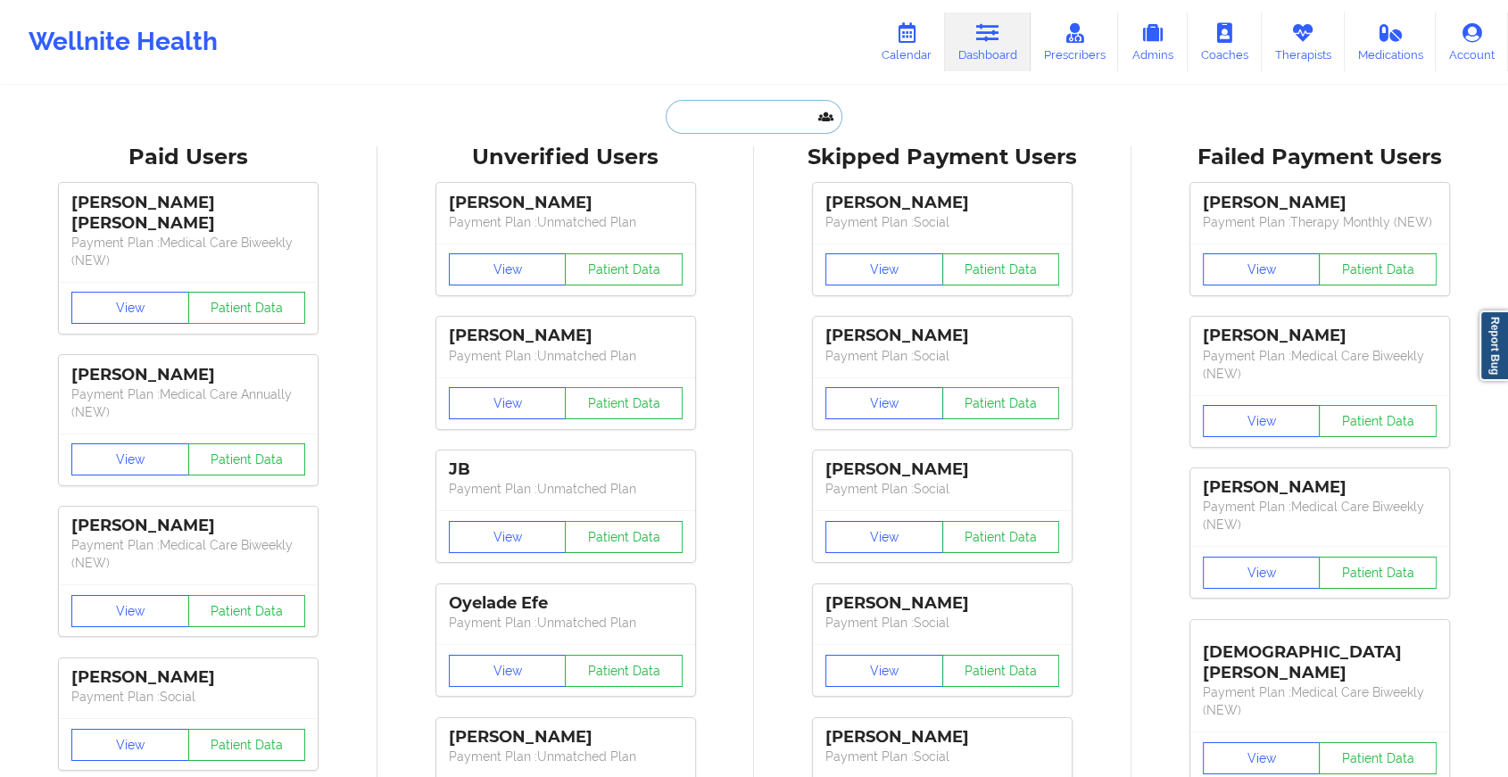
click at [771, 113] on input "text" at bounding box center [754, 117] width 177 height 34
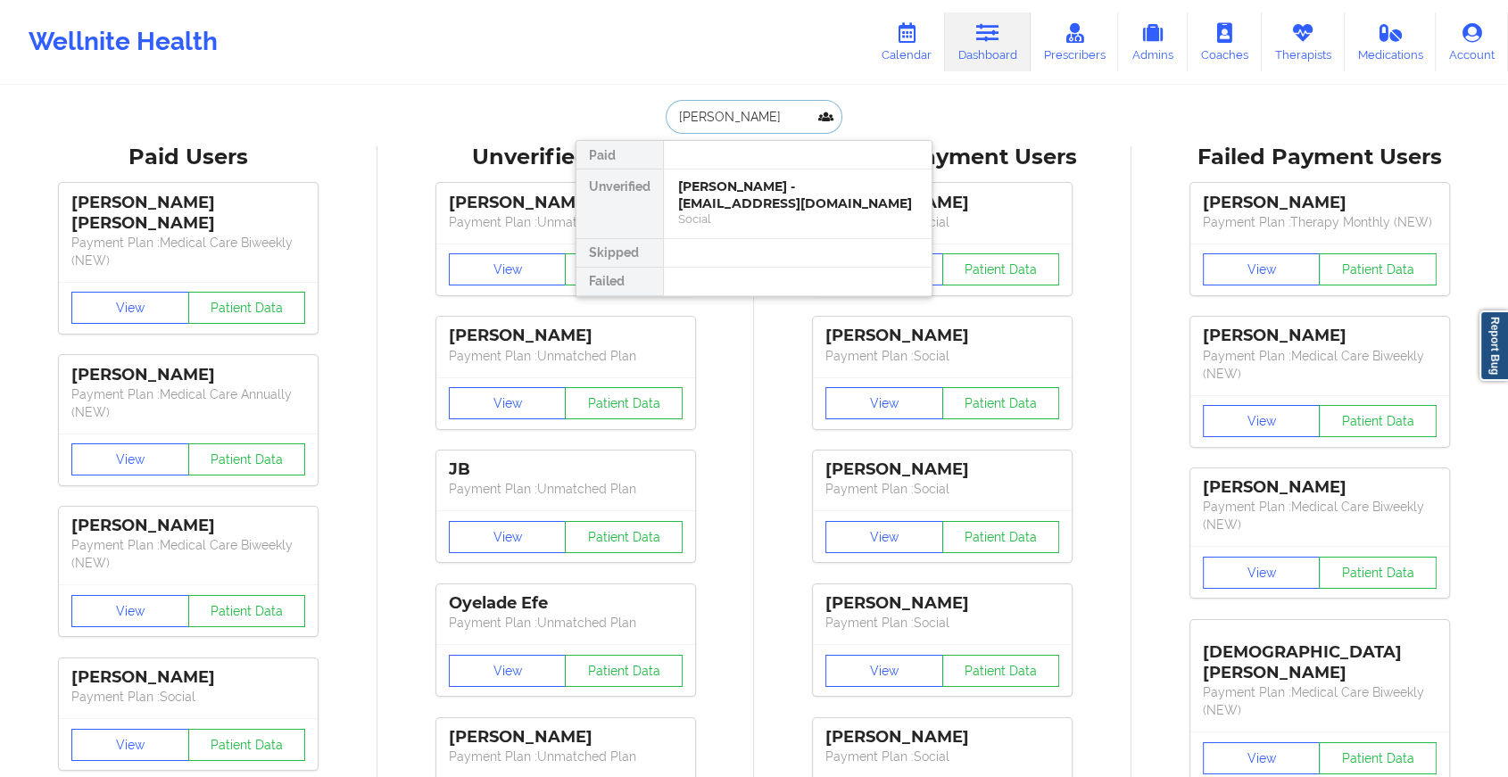
type input "[PERSON_NAME]"
click at [787, 193] on div "[PERSON_NAME] - [EMAIL_ADDRESS][DOMAIN_NAME]" at bounding box center [797, 194] width 239 height 33
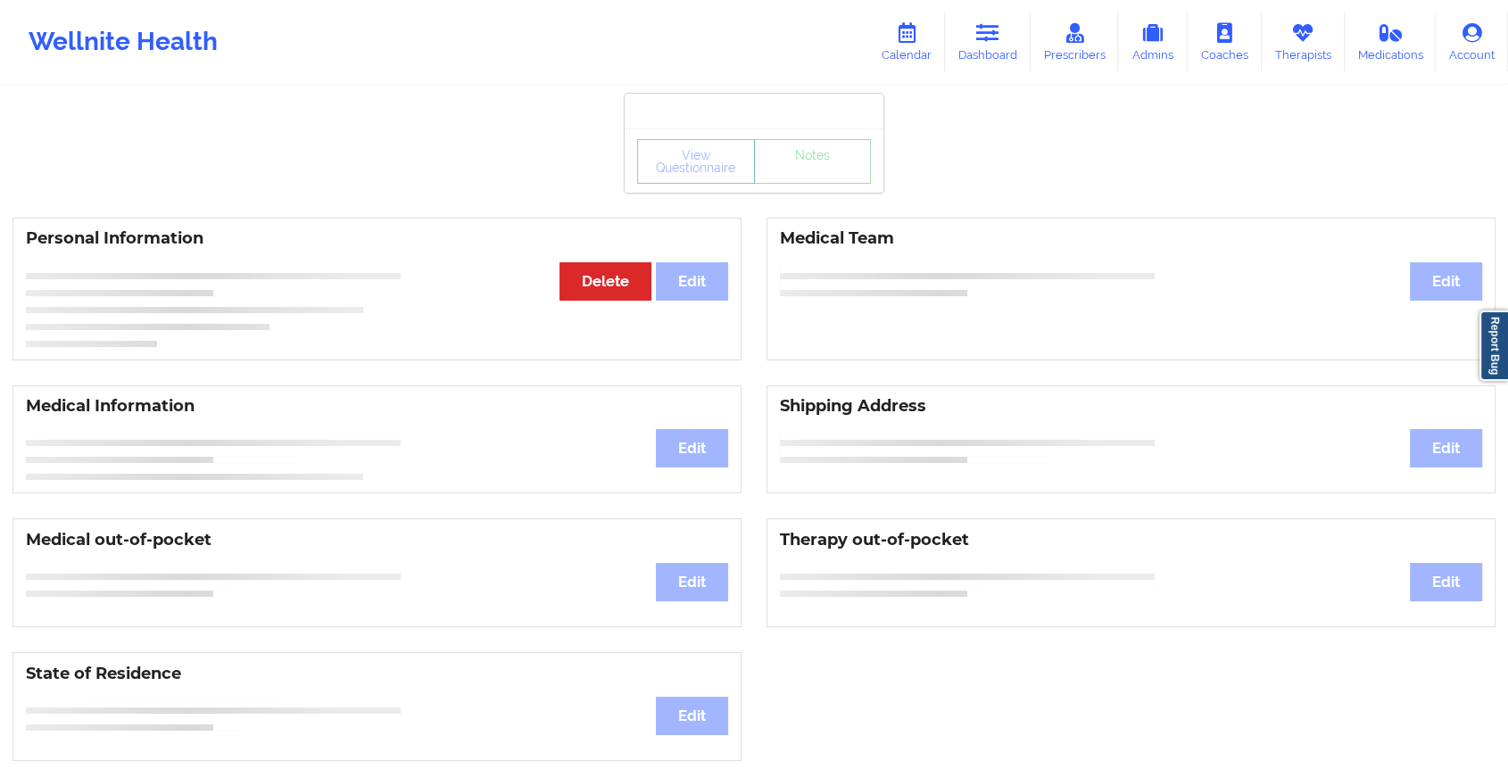
click at [810, 178] on div "View Questionnaire Notes" at bounding box center [754, 161] width 234 height 45
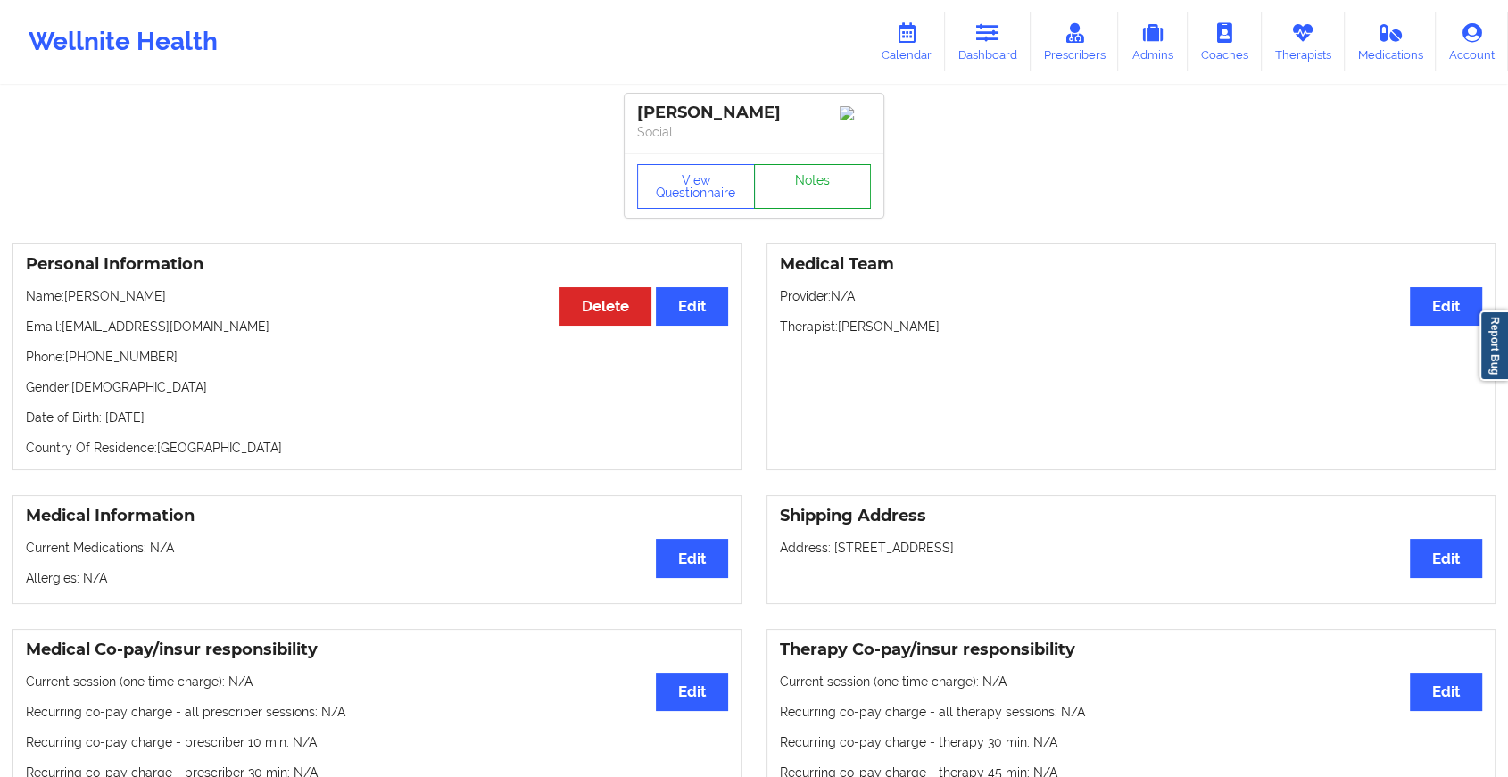
click at [810, 178] on link "Notes" at bounding box center [813, 186] width 118 height 45
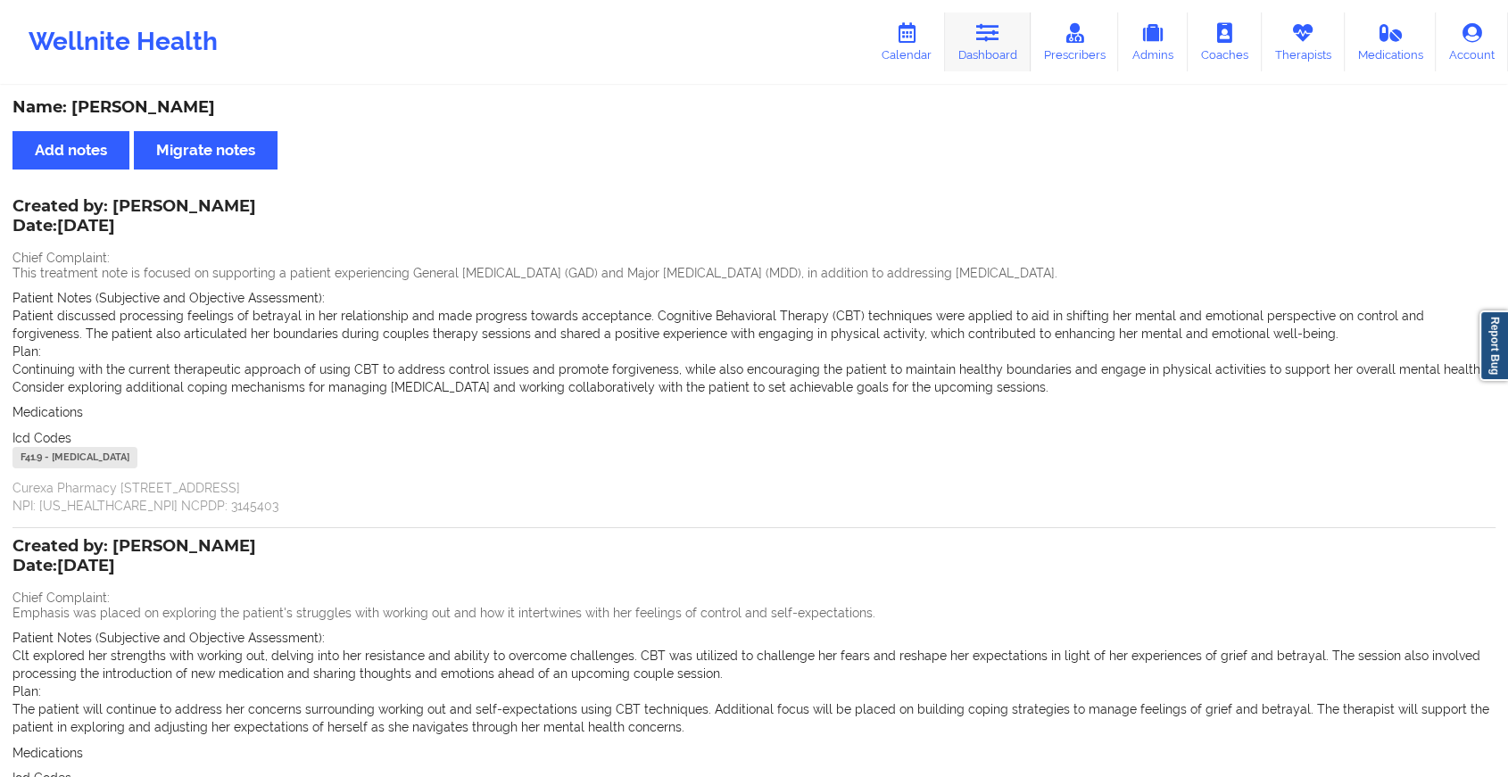
click at [1007, 58] on link "Dashboard" at bounding box center [988, 41] width 86 height 59
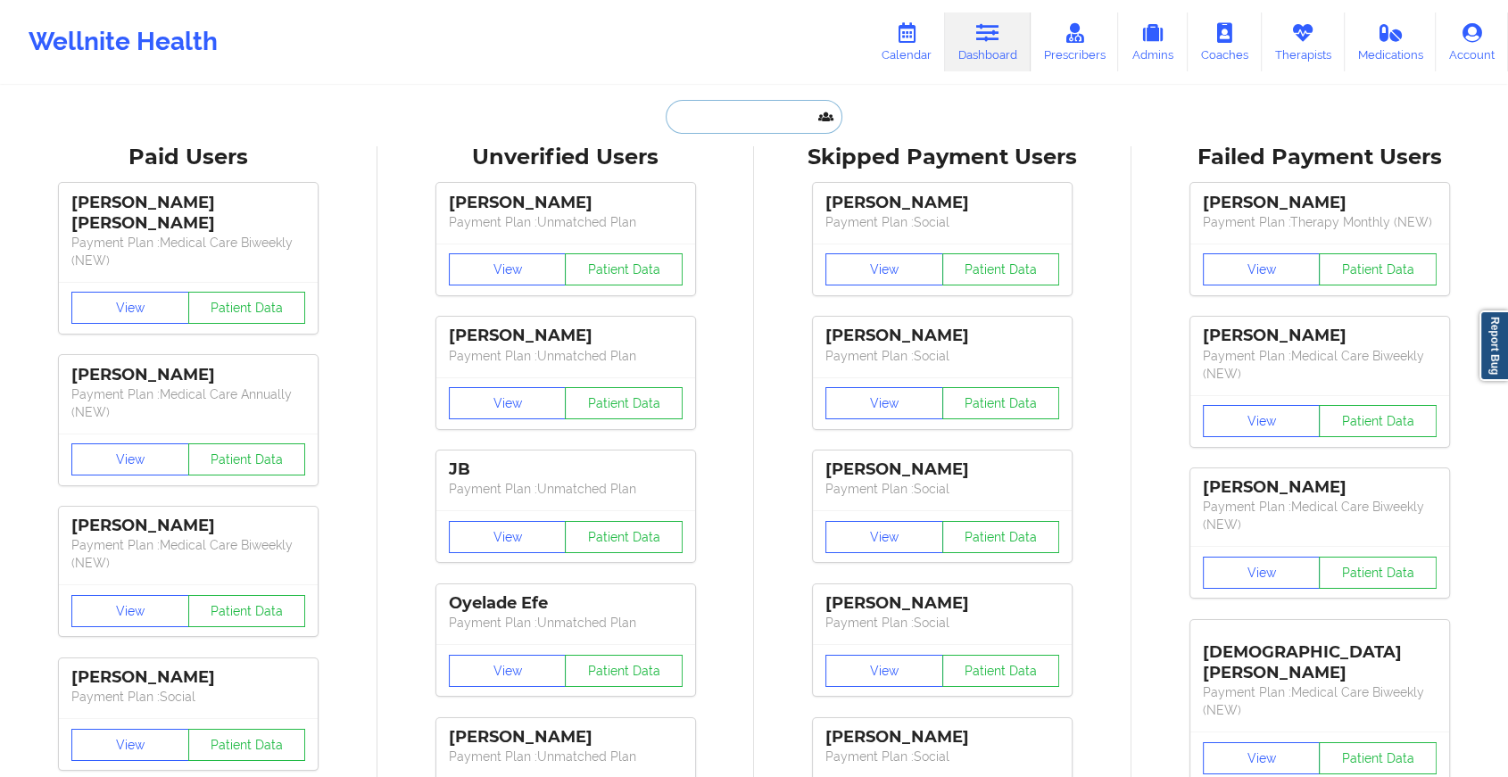
click at [744, 115] on input "text" at bounding box center [754, 117] width 177 height 34
paste input "[PERSON_NAME][EMAIL_ADDRESS][DOMAIN_NAME]"
type input "[PERSON_NAME][EMAIL_ADDRESS][DOMAIN_NAME]"
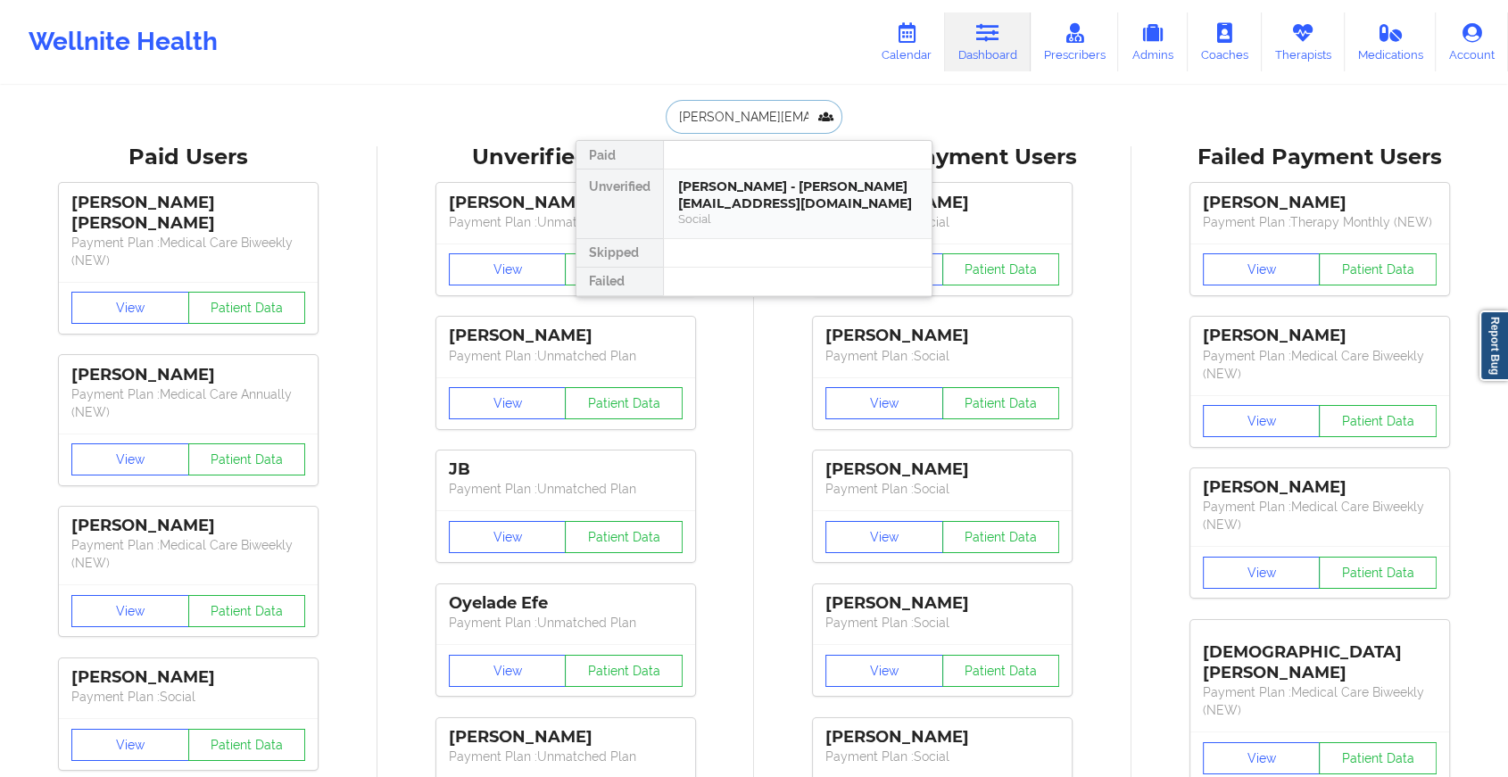
click at [781, 184] on div "[PERSON_NAME] - [PERSON_NAME][EMAIL_ADDRESS][DOMAIN_NAME]" at bounding box center [797, 194] width 239 height 33
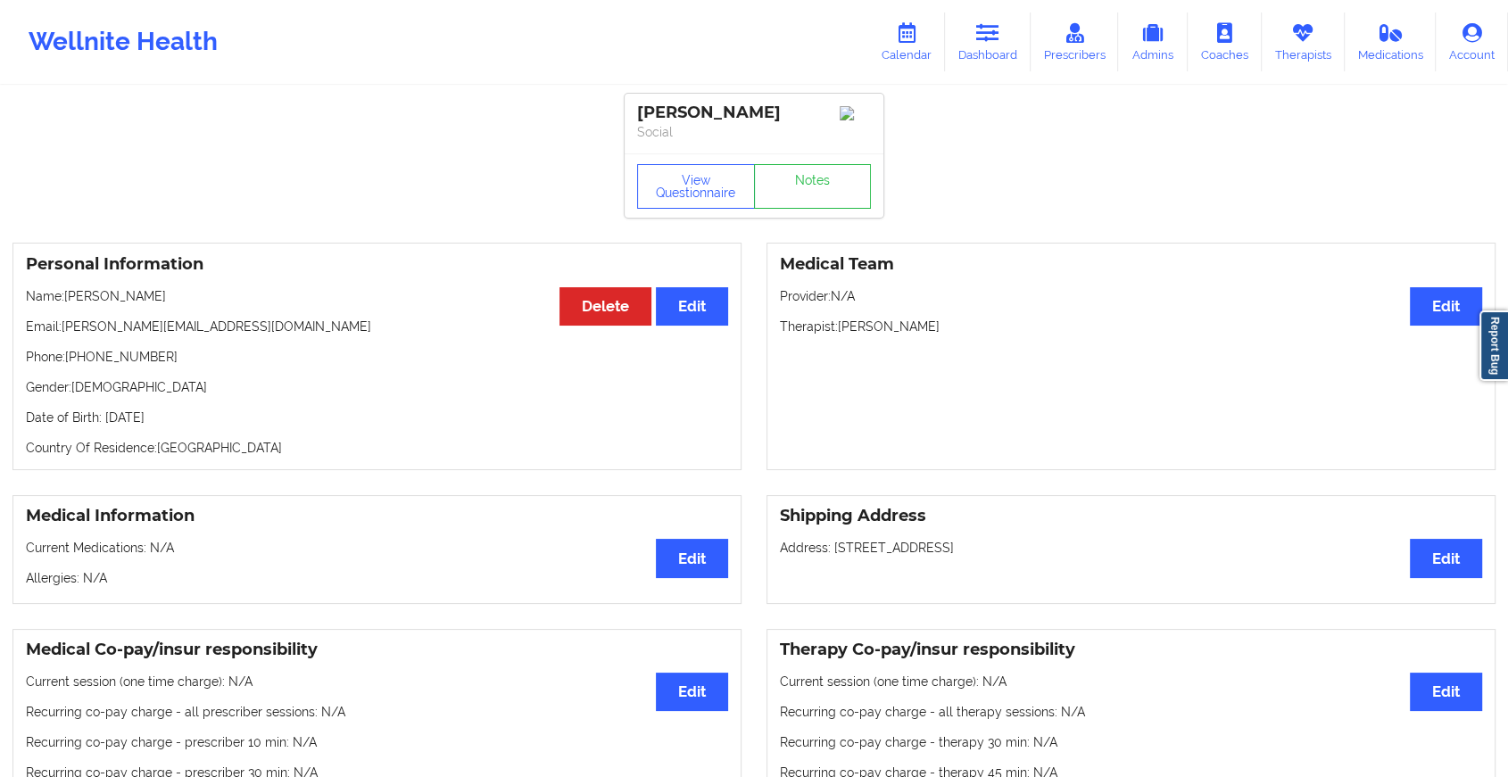
click at [815, 175] on div "View Questionnaire Notes" at bounding box center [754, 186] width 234 height 45
click at [815, 175] on link "Notes" at bounding box center [813, 186] width 118 height 45
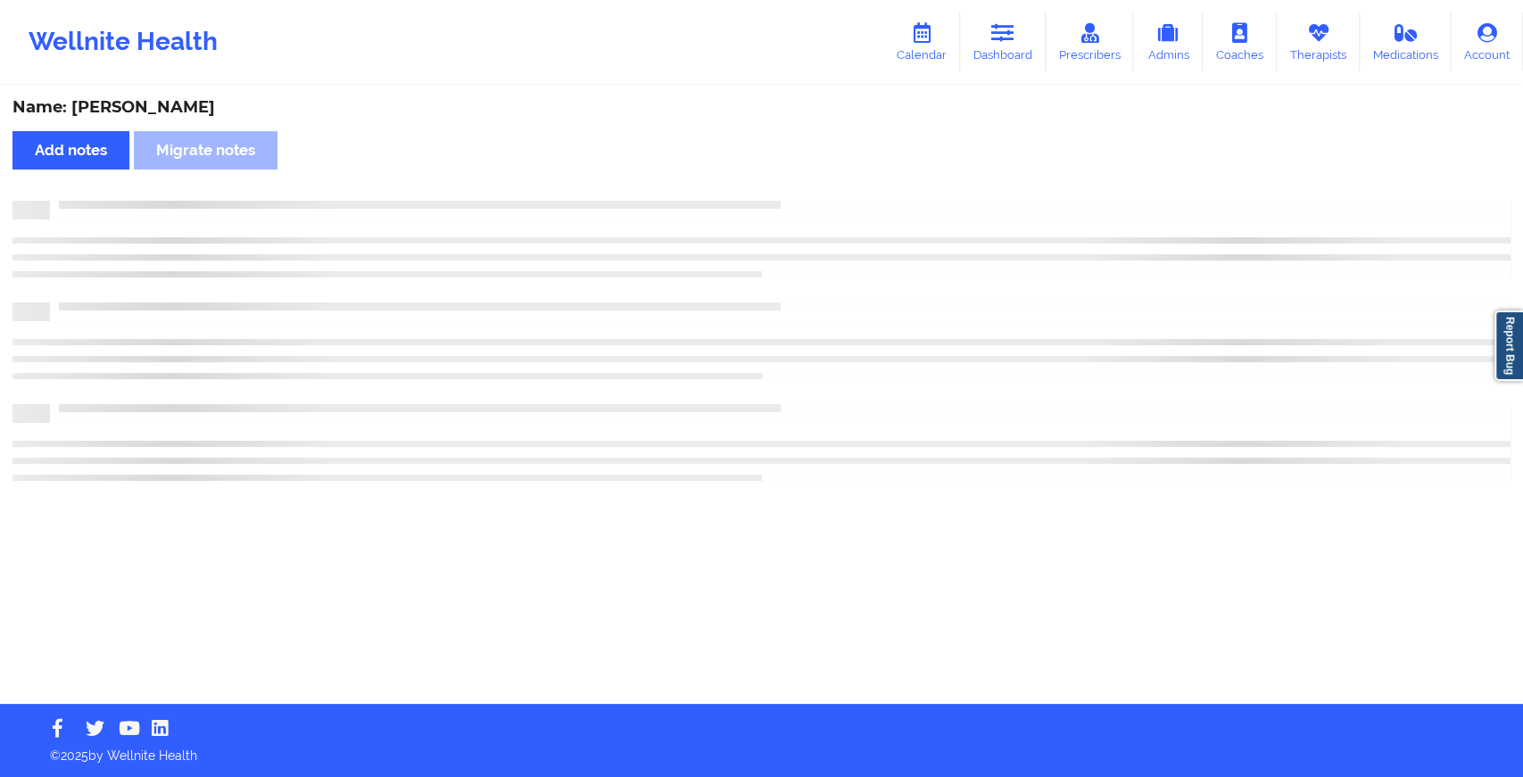
click at [815, 175] on div "Name: [PERSON_NAME] Add notes Migrate notes" at bounding box center [761, 395] width 1523 height 617
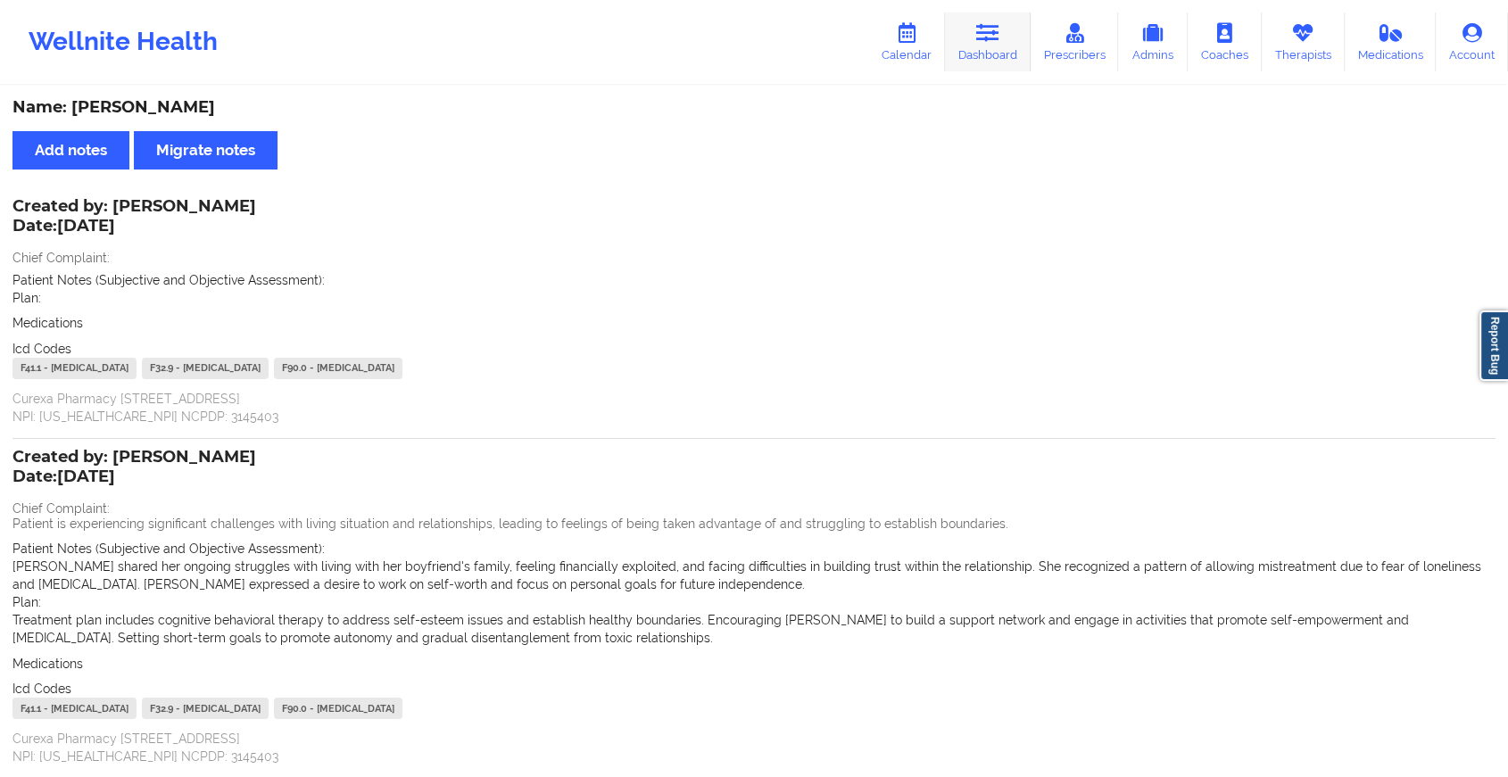
click at [1009, 43] on link "Dashboard" at bounding box center [988, 41] width 86 height 59
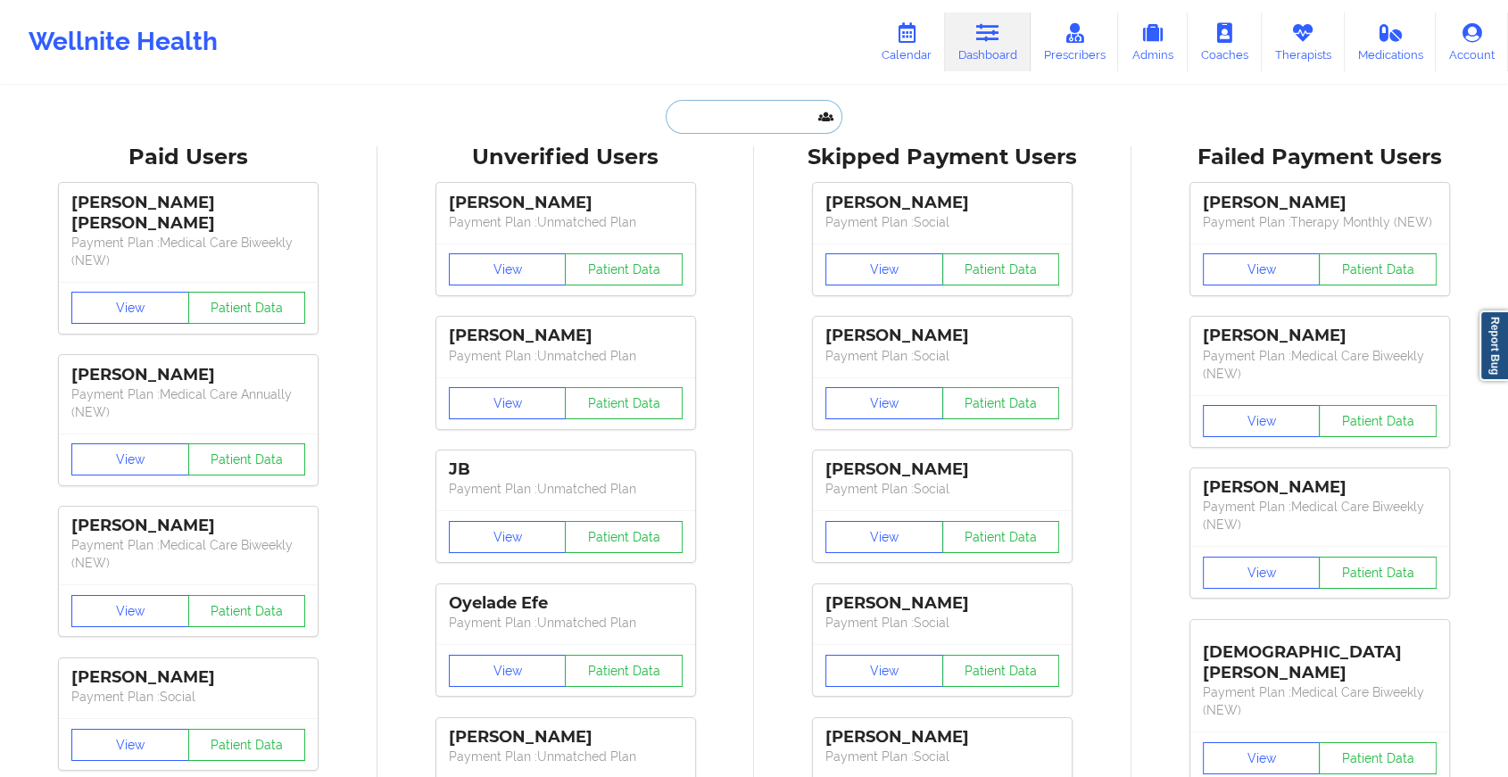
click at [817, 120] on input "text" at bounding box center [754, 117] width 177 height 34
paste input "[EMAIL_ADDRESS][DOMAIN_NAME]"
type input "[EMAIL_ADDRESS][DOMAIN_NAME]"
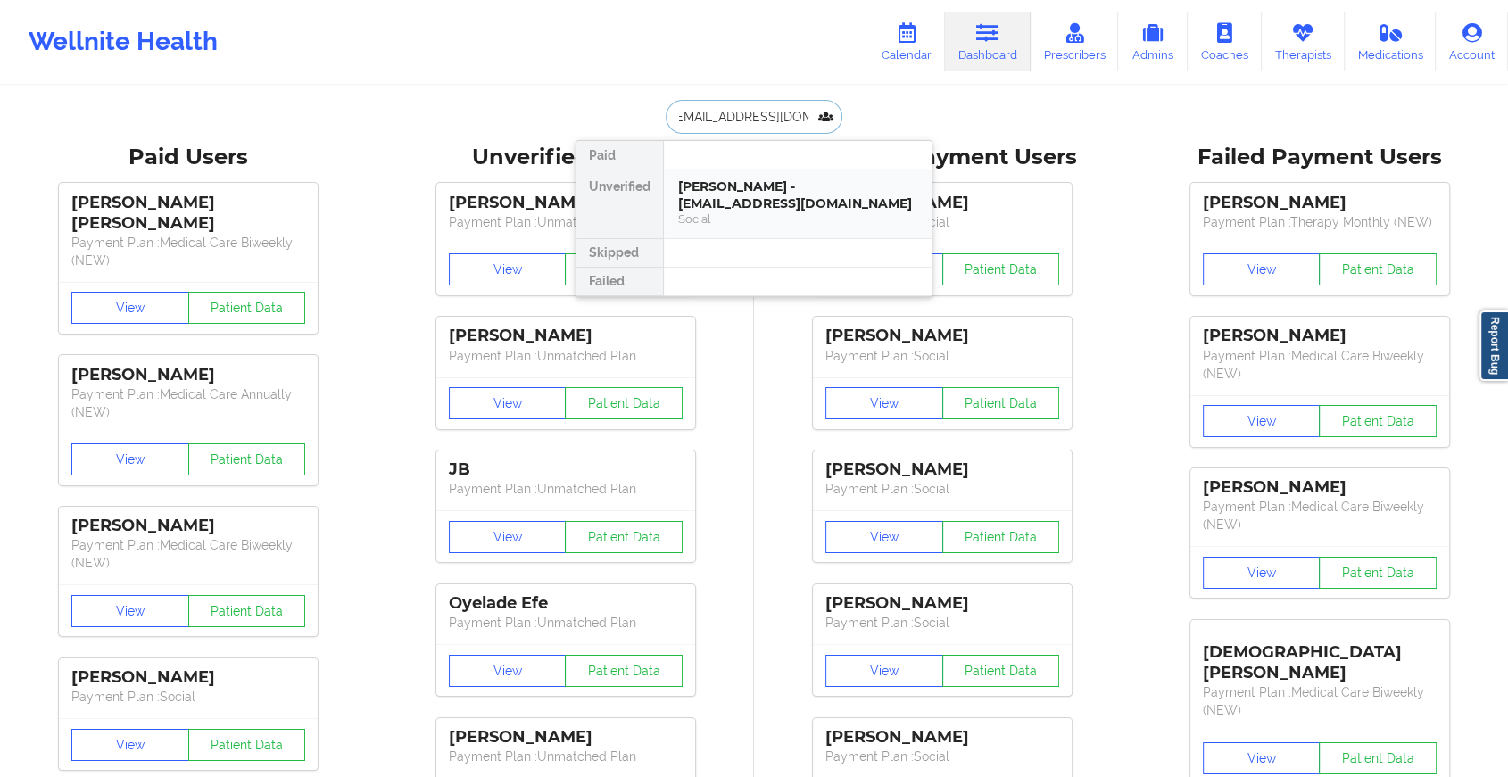
click at [784, 193] on div "[PERSON_NAME] - [EMAIL_ADDRESS][DOMAIN_NAME]" at bounding box center [797, 194] width 239 height 33
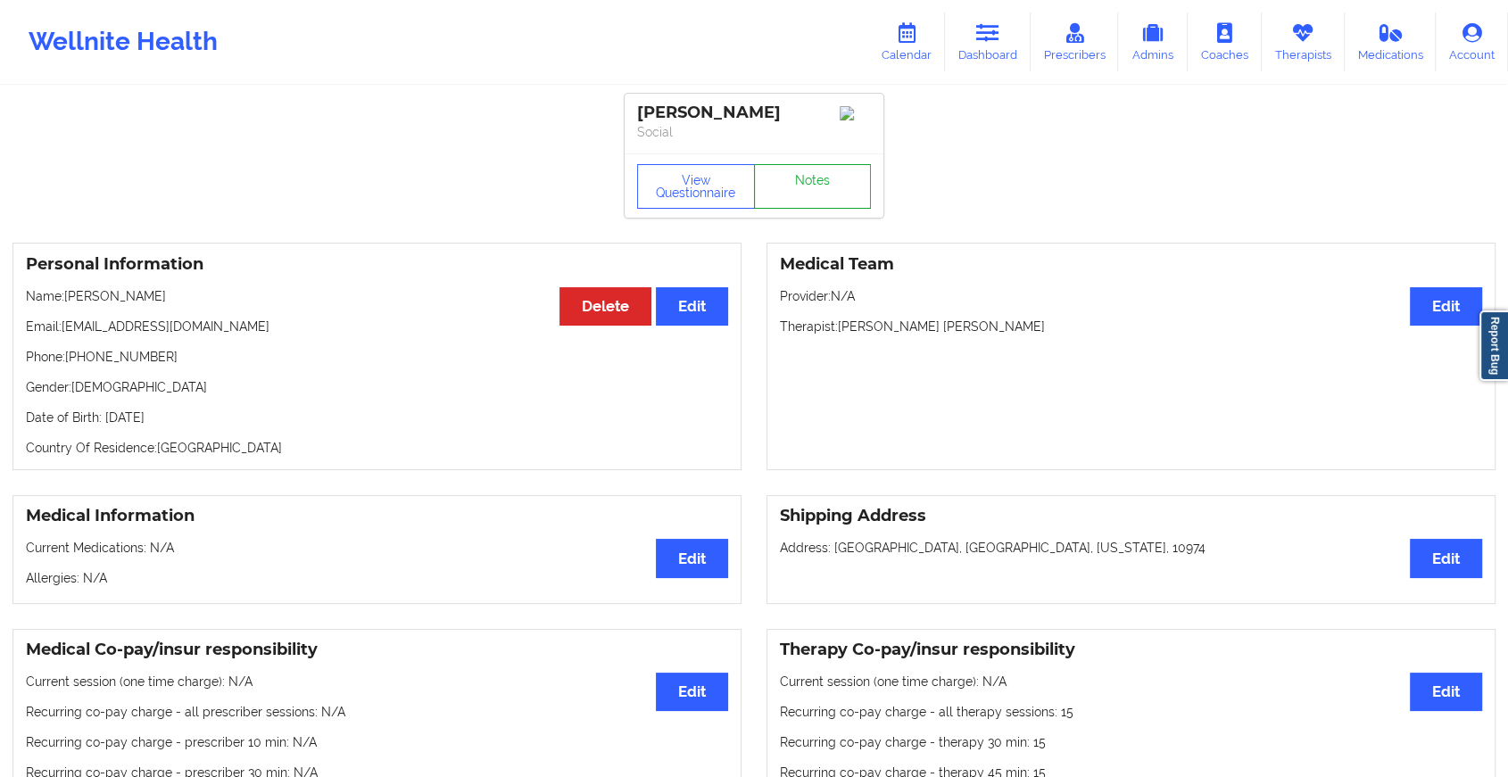
click at [814, 189] on link "Notes" at bounding box center [813, 186] width 118 height 45
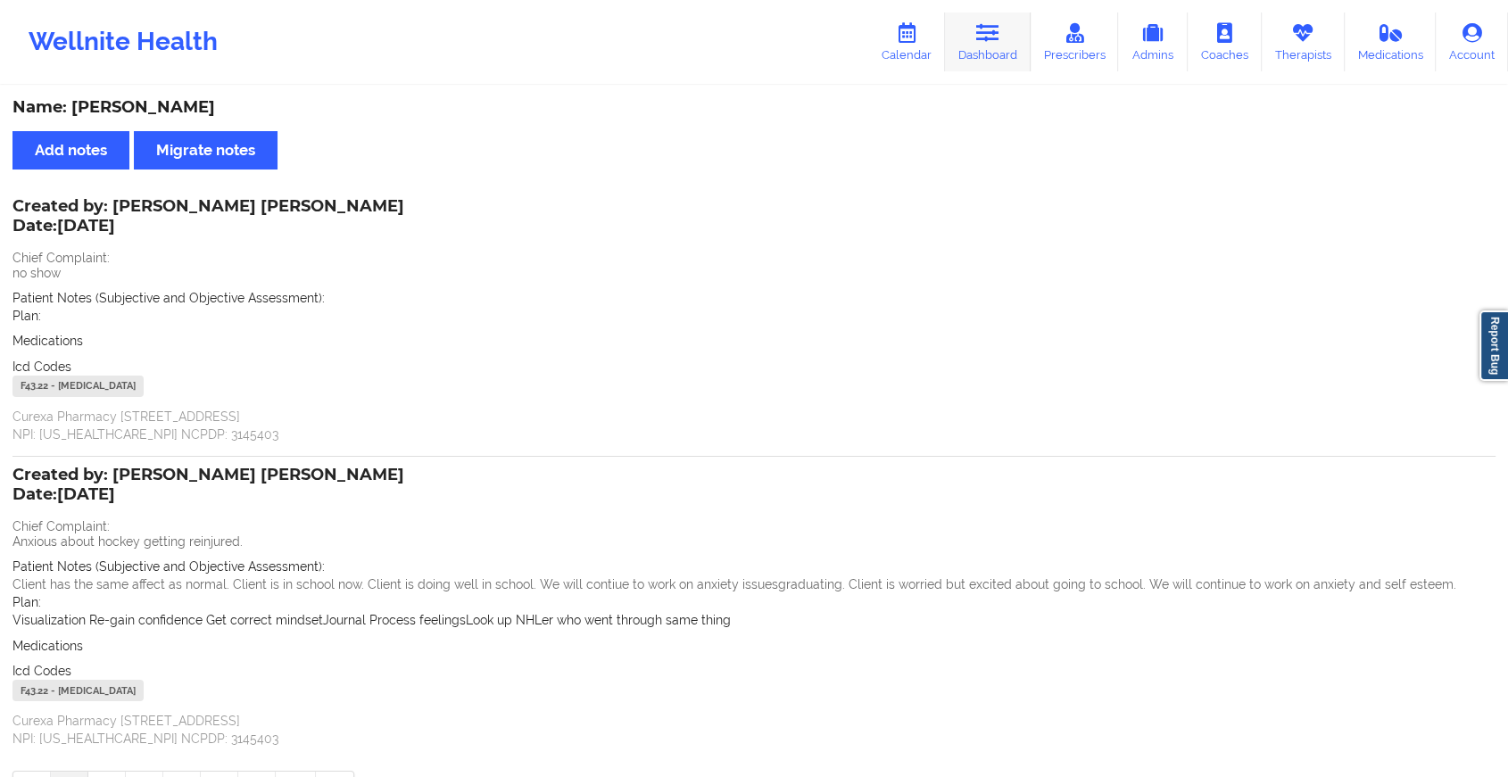
click at [1006, 46] on link "Dashboard" at bounding box center [988, 41] width 86 height 59
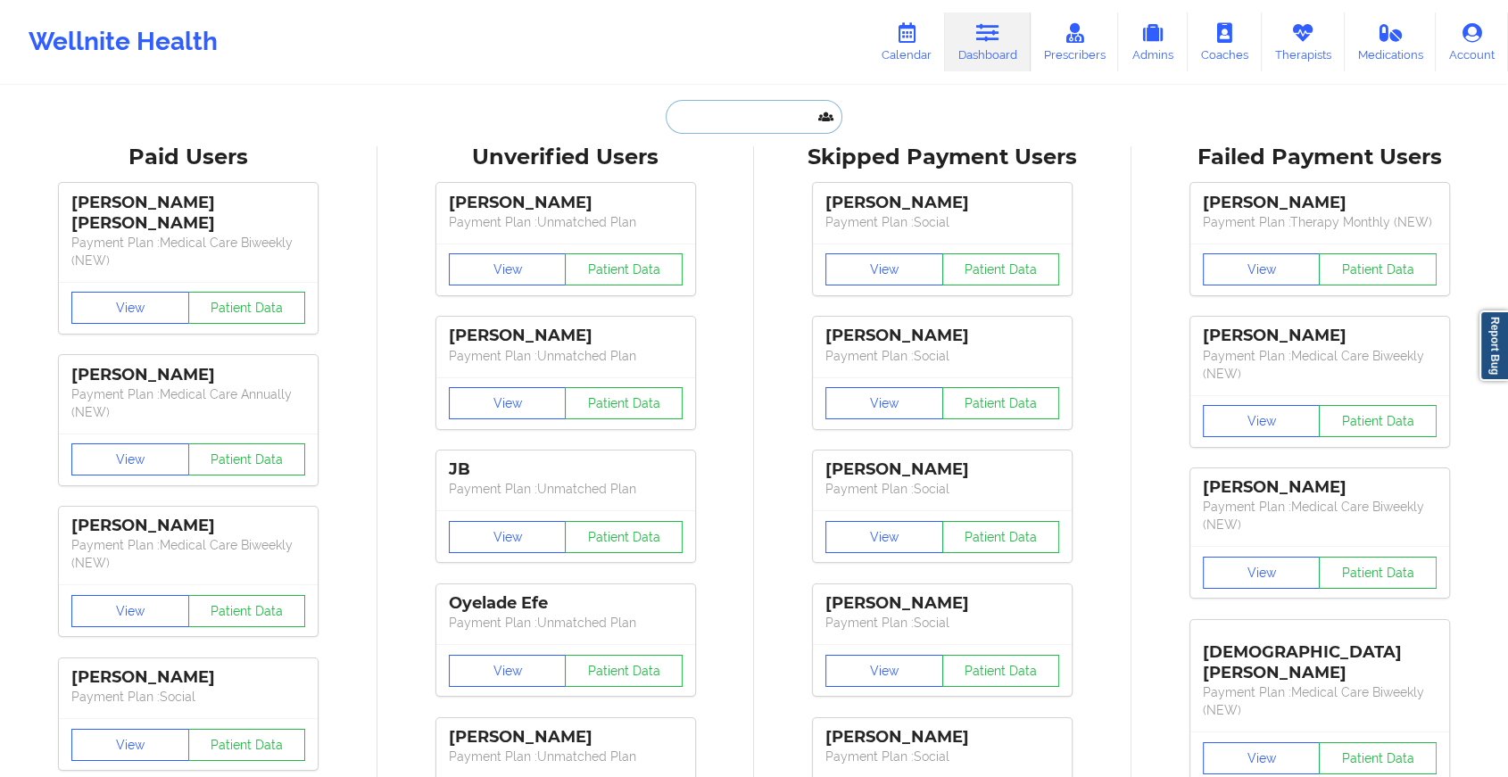
click at [764, 115] on input "text" at bounding box center [754, 117] width 177 height 34
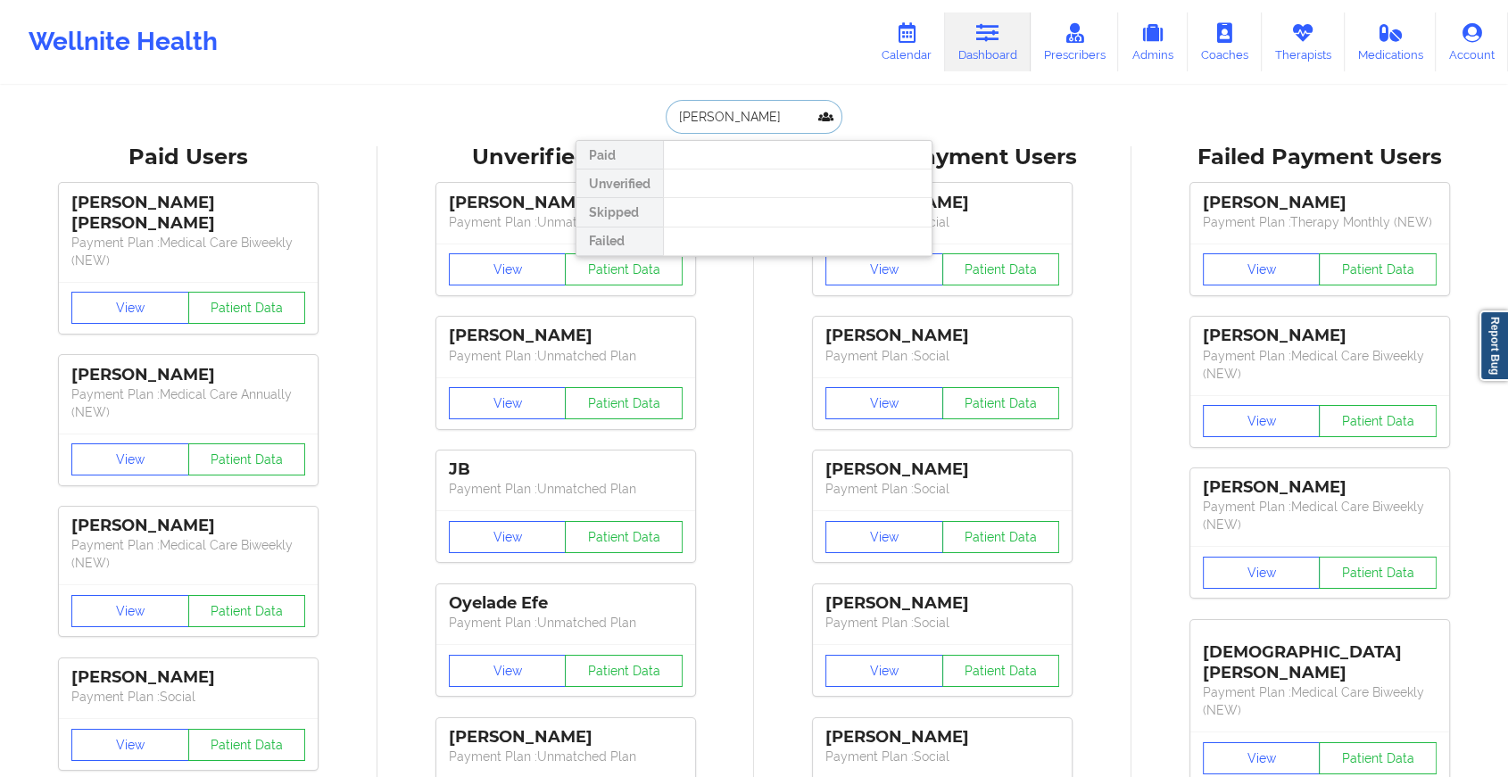
type input "[PERSON_NAME] u"
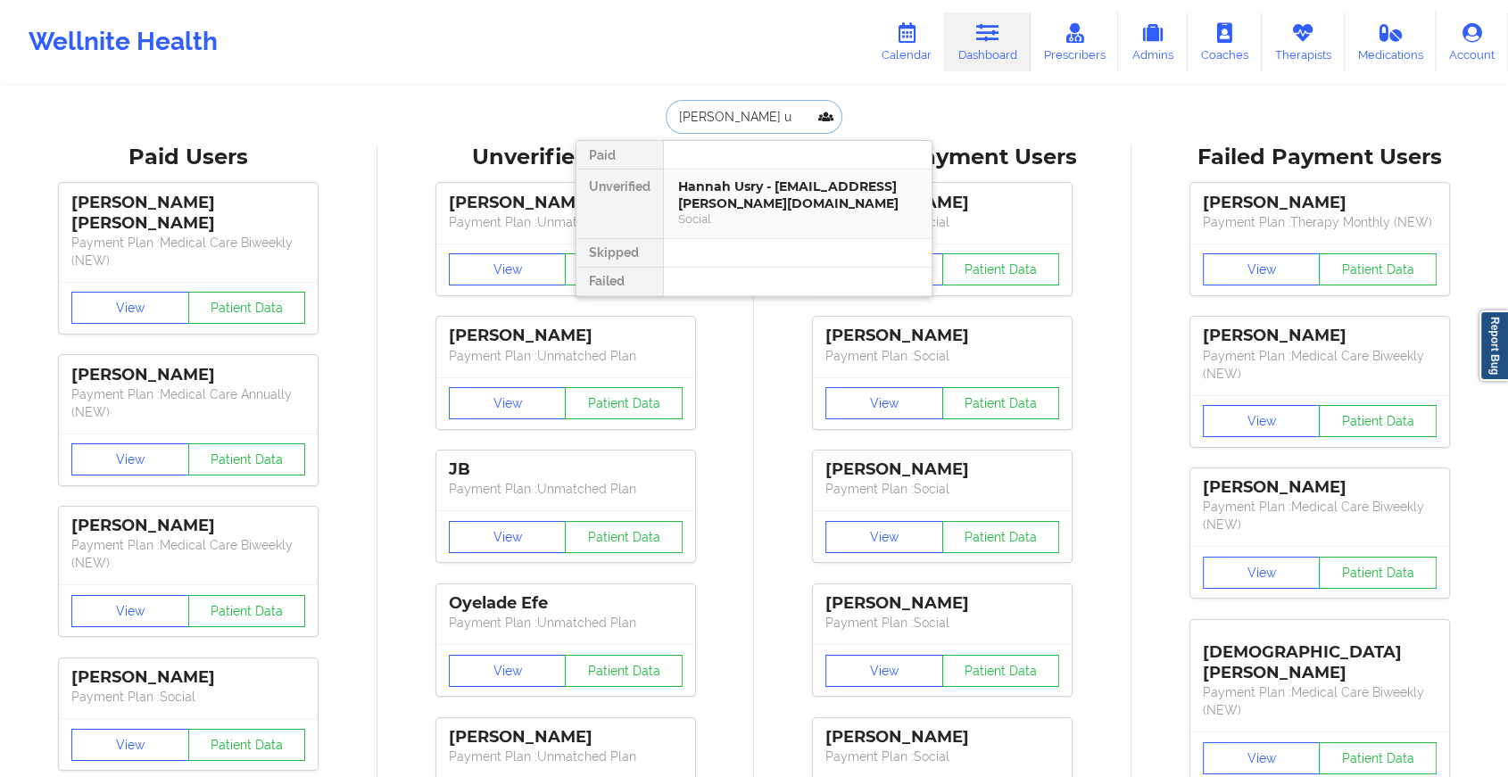
click at [754, 187] on div "Hannah Usry - [EMAIL_ADDRESS][PERSON_NAME][DOMAIN_NAME]" at bounding box center [797, 194] width 239 height 33
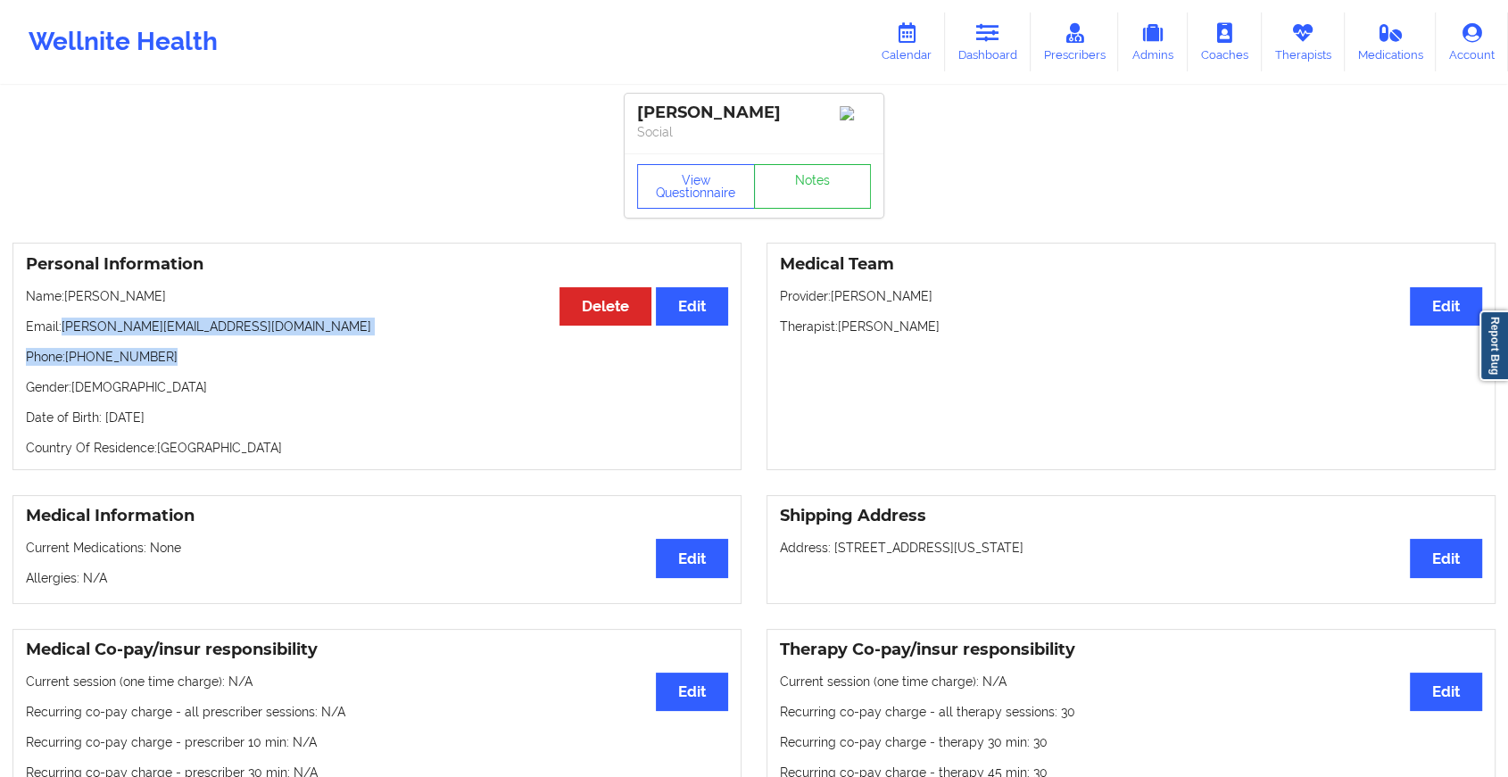
drag, startPoint x: 64, startPoint y: 328, endPoint x: 221, endPoint y: 342, distance: 157.6
click at [221, 342] on div "Personal Information Edit Delete Name: [PERSON_NAME] Email: [PERSON_NAME][EMAIL…" at bounding box center [376, 357] width 729 height 228
drag, startPoint x: 221, startPoint y: 342, endPoint x: 247, endPoint y: 339, distance: 26.0
click at [247, 336] on p "Email: [PERSON_NAME][EMAIL_ADDRESS][DOMAIN_NAME]" at bounding box center [377, 327] width 702 height 18
click at [181, 314] on div "Personal Information Edit Delete Name: [PERSON_NAME] Email: [PERSON_NAME][EMAIL…" at bounding box center [376, 357] width 729 height 228
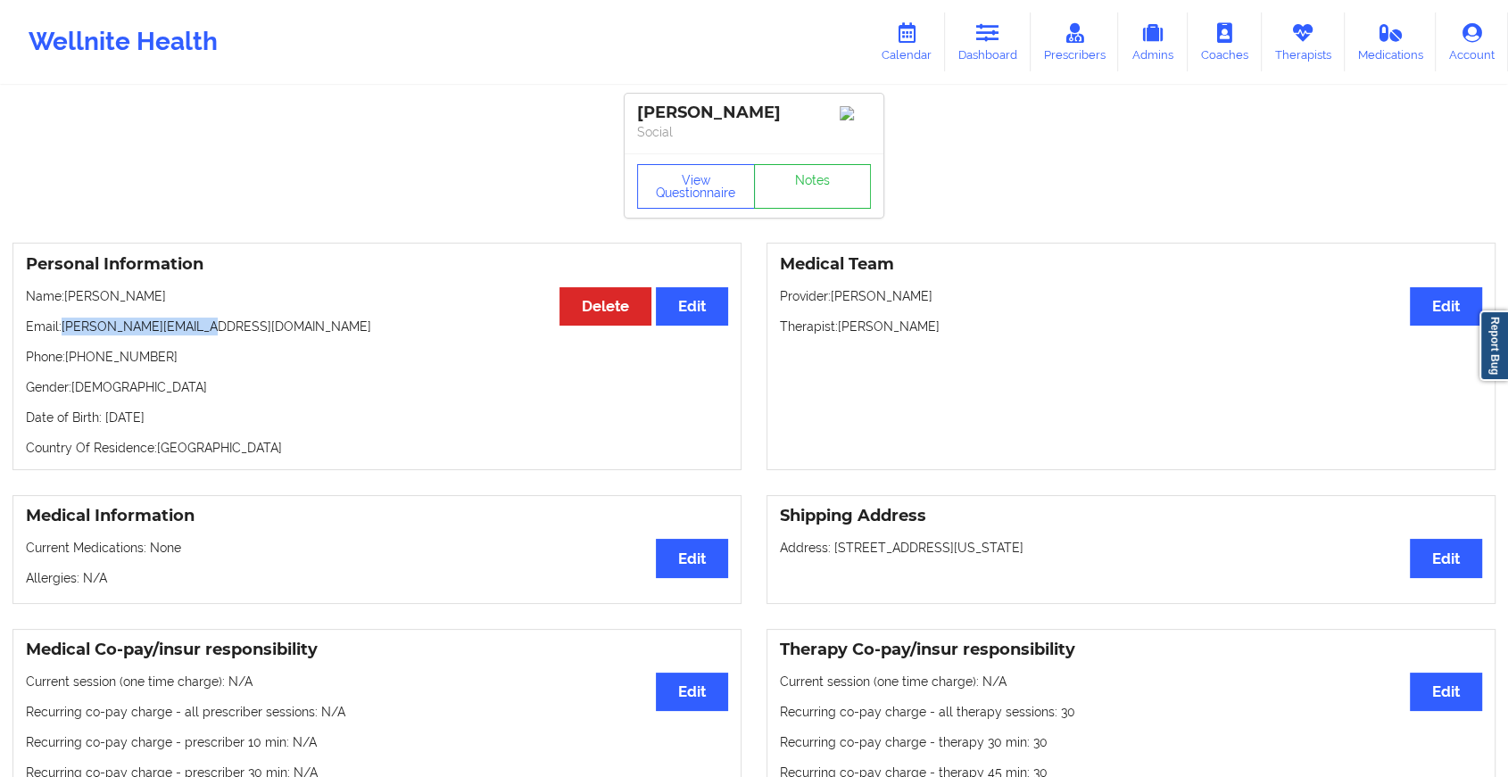
drag, startPoint x: 64, startPoint y: 335, endPoint x: 227, endPoint y: 336, distance: 162.4
click at [227, 336] on p "Email: [PERSON_NAME][EMAIL_ADDRESS][DOMAIN_NAME]" at bounding box center [377, 327] width 702 height 18
copy p "[PERSON_NAME][EMAIL_ADDRESS][DOMAIN_NAME]"
click at [1006, 48] on link "Dashboard" at bounding box center [988, 41] width 86 height 59
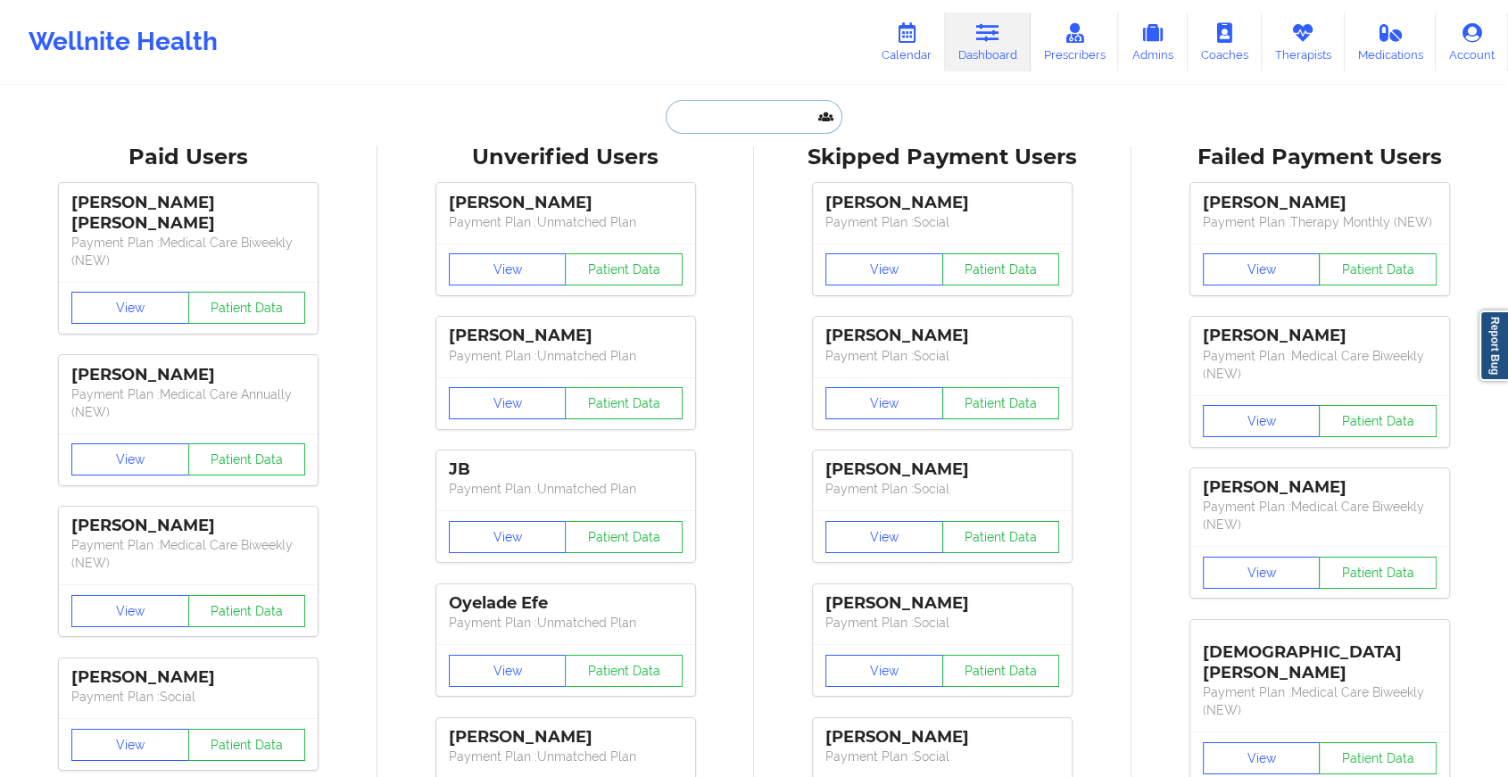
click at [762, 115] on input "text" at bounding box center [754, 117] width 177 height 34
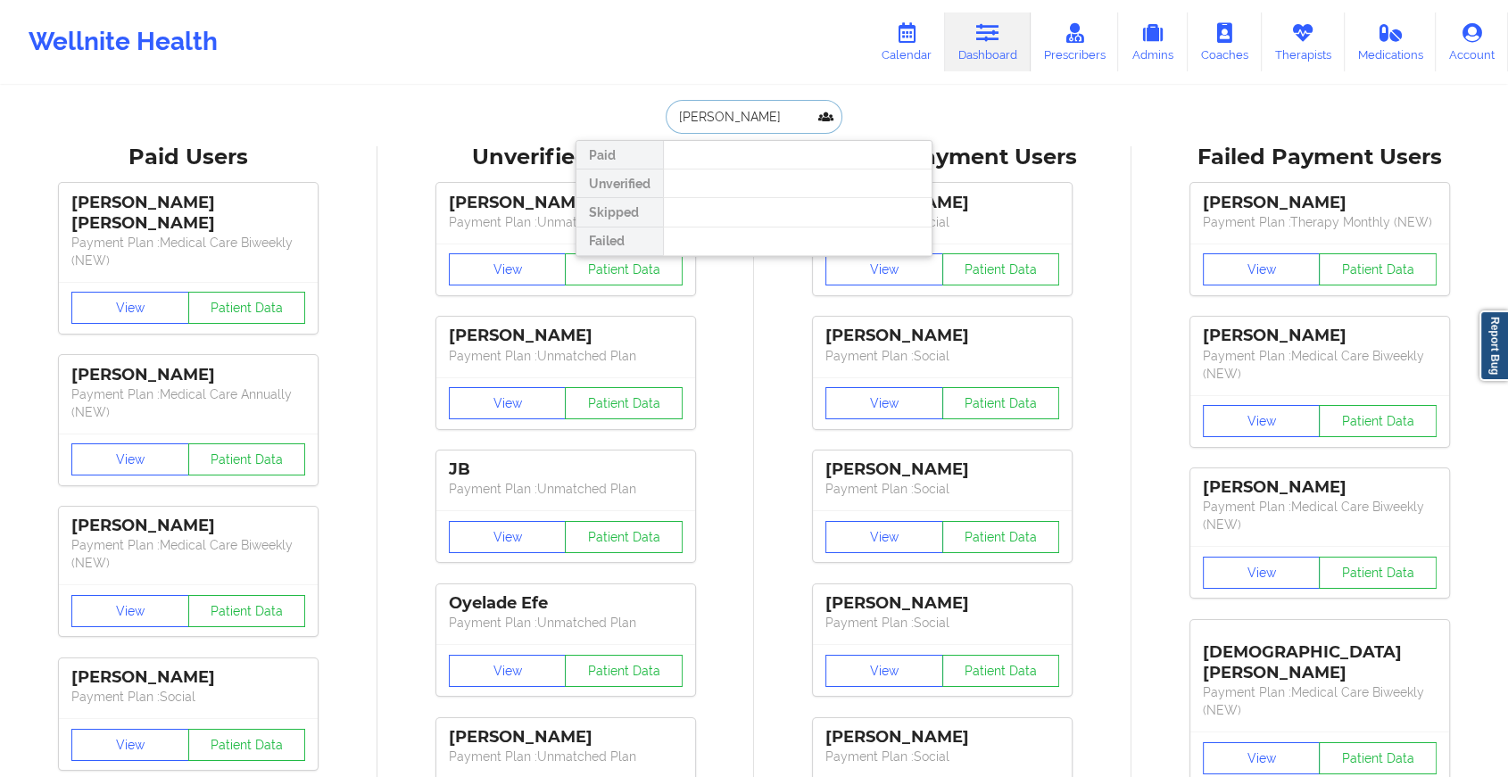
type input "[PERSON_NAME]"
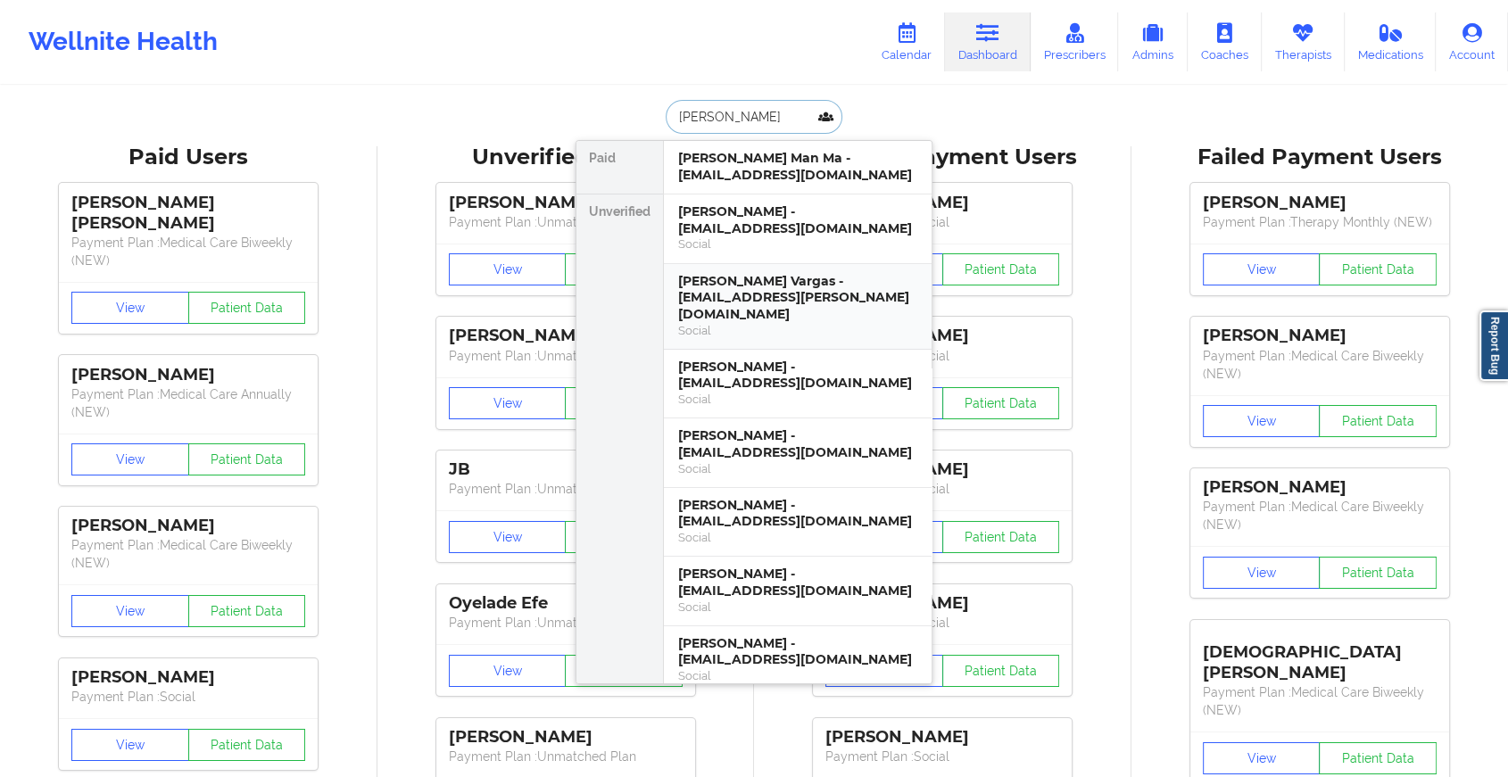
click at [760, 323] on div "Social" at bounding box center [797, 330] width 239 height 15
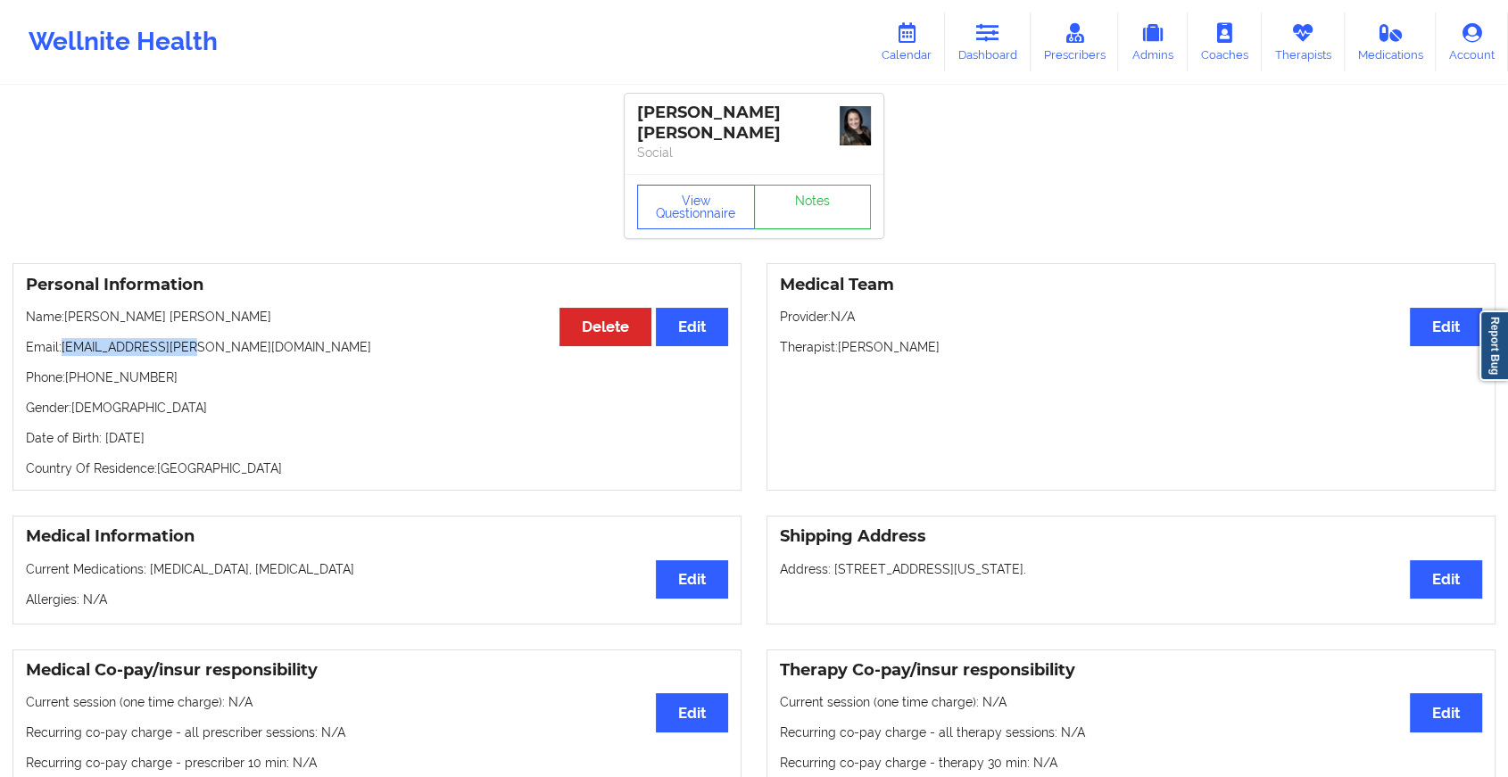
drag, startPoint x: 64, startPoint y: 341, endPoint x: 227, endPoint y: 334, distance: 162.6
click at [227, 338] on p "Email: [EMAIL_ADDRESS][PERSON_NAME][DOMAIN_NAME]" at bounding box center [377, 347] width 702 height 18
copy p "[EMAIL_ADDRESS][PERSON_NAME][DOMAIN_NAME]"
click at [1307, 60] on link "Therapists" at bounding box center [1303, 41] width 83 height 59
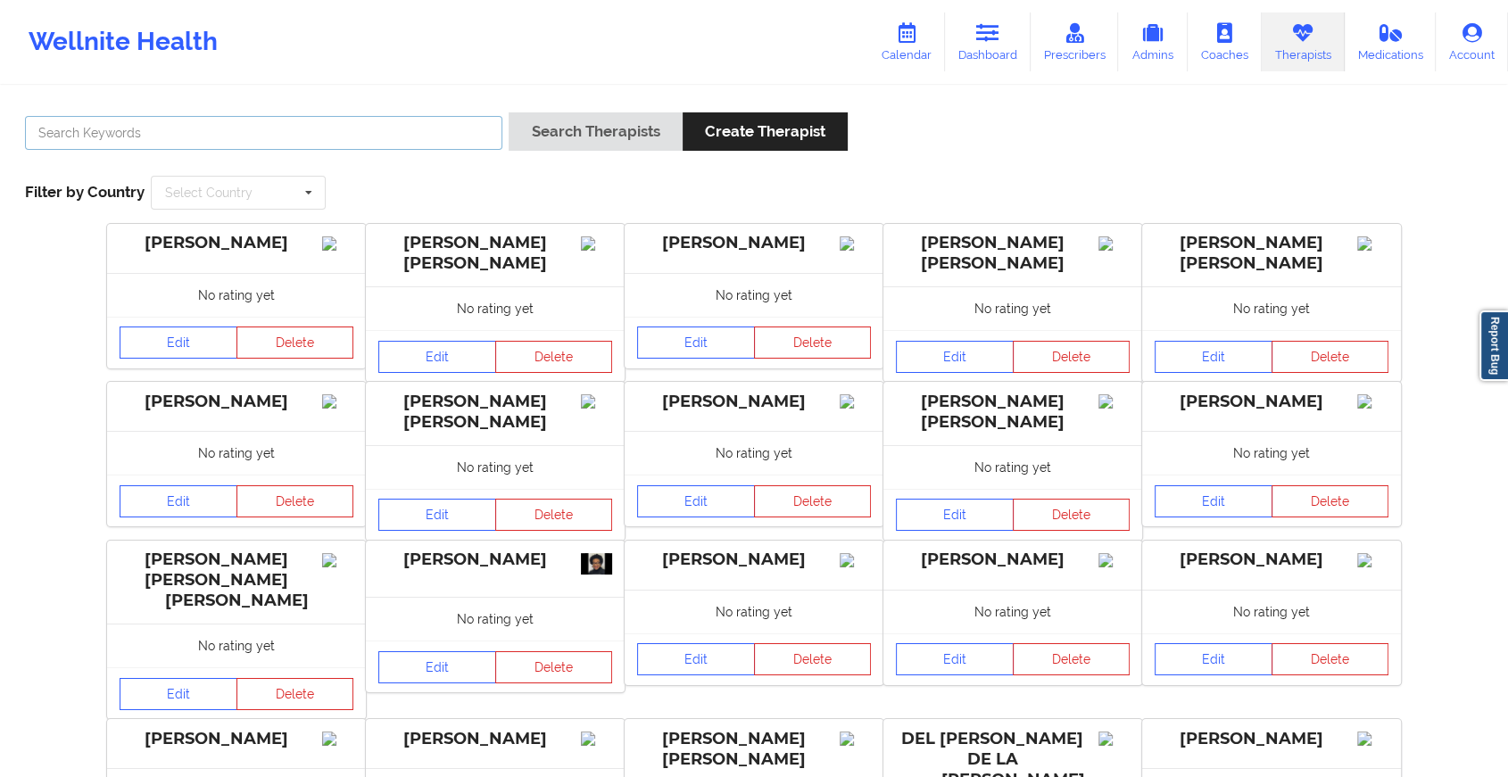
click at [272, 136] on input "text" at bounding box center [263, 133] width 477 height 34
type input "[PERSON_NAME]"
click at [509, 112] on button "Search Therapists" at bounding box center [595, 131] width 173 height 38
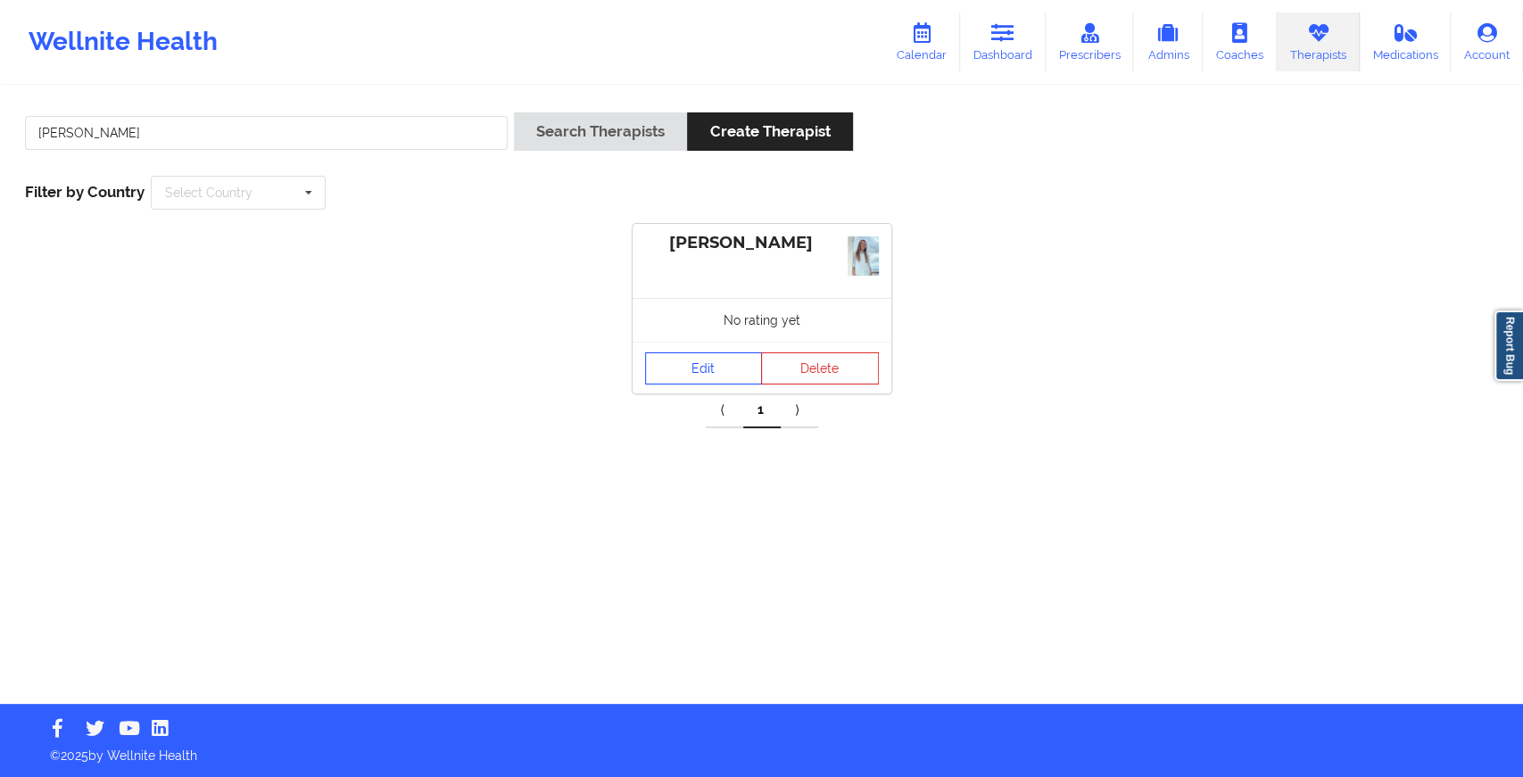
drag, startPoint x: 693, startPoint y: 348, endPoint x: 692, endPoint y: 359, distance: 10.7
click at [692, 359] on div "Edit Delete" at bounding box center [762, 368] width 259 height 52
click at [692, 359] on link "Edit" at bounding box center [704, 369] width 118 height 32
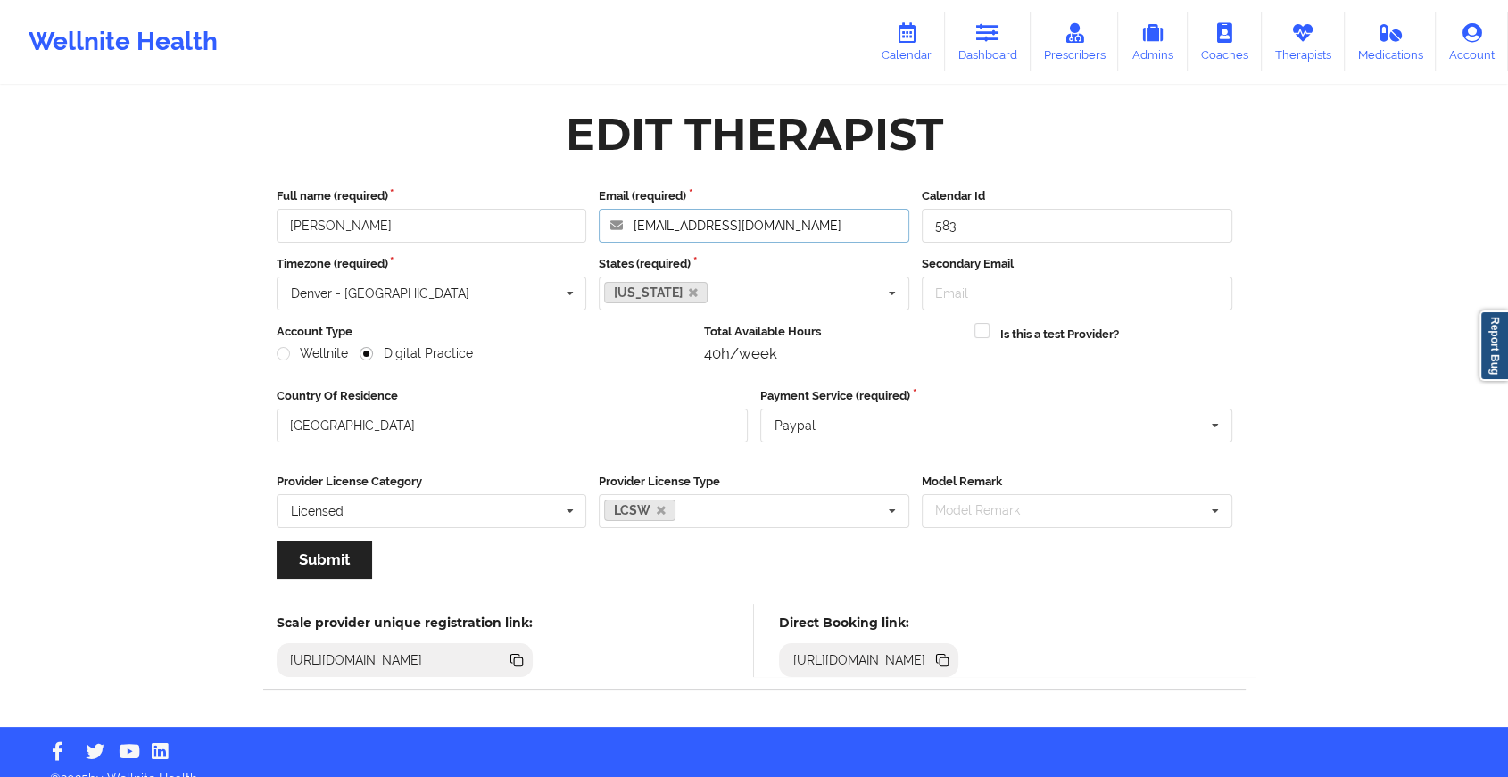
drag, startPoint x: 633, startPoint y: 228, endPoint x: 866, endPoint y: 238, distance: 233.1
click at [866, 238] on input "[EMAIL_ADDRESS][DOMAIN_NAME]" at bounding box center [754, 226] width 311 height 34
click at [966, 71] on link "Dashboard" at bounding box center [988, 41] width 86 height 59
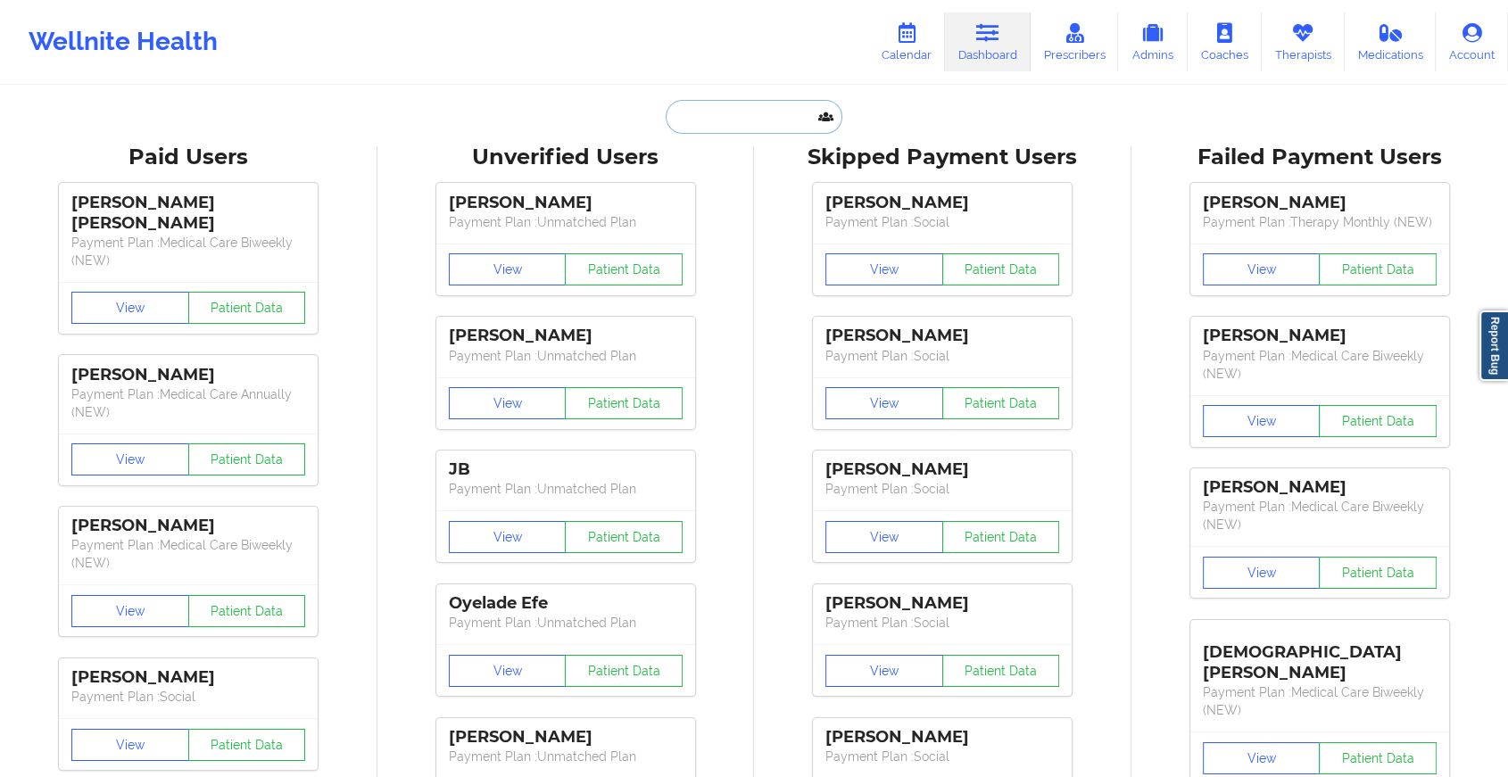
click at [742, 132] on input "text" at bounding box center [754, 117] width 177 height 34
paste input "[PERSON_NAME][EMAIL_ADDRESS][DOMAIN_NAME]"
type input "[PERSON_NAME][EMAIL_ADDRESS][DOMAIN_NAME]"
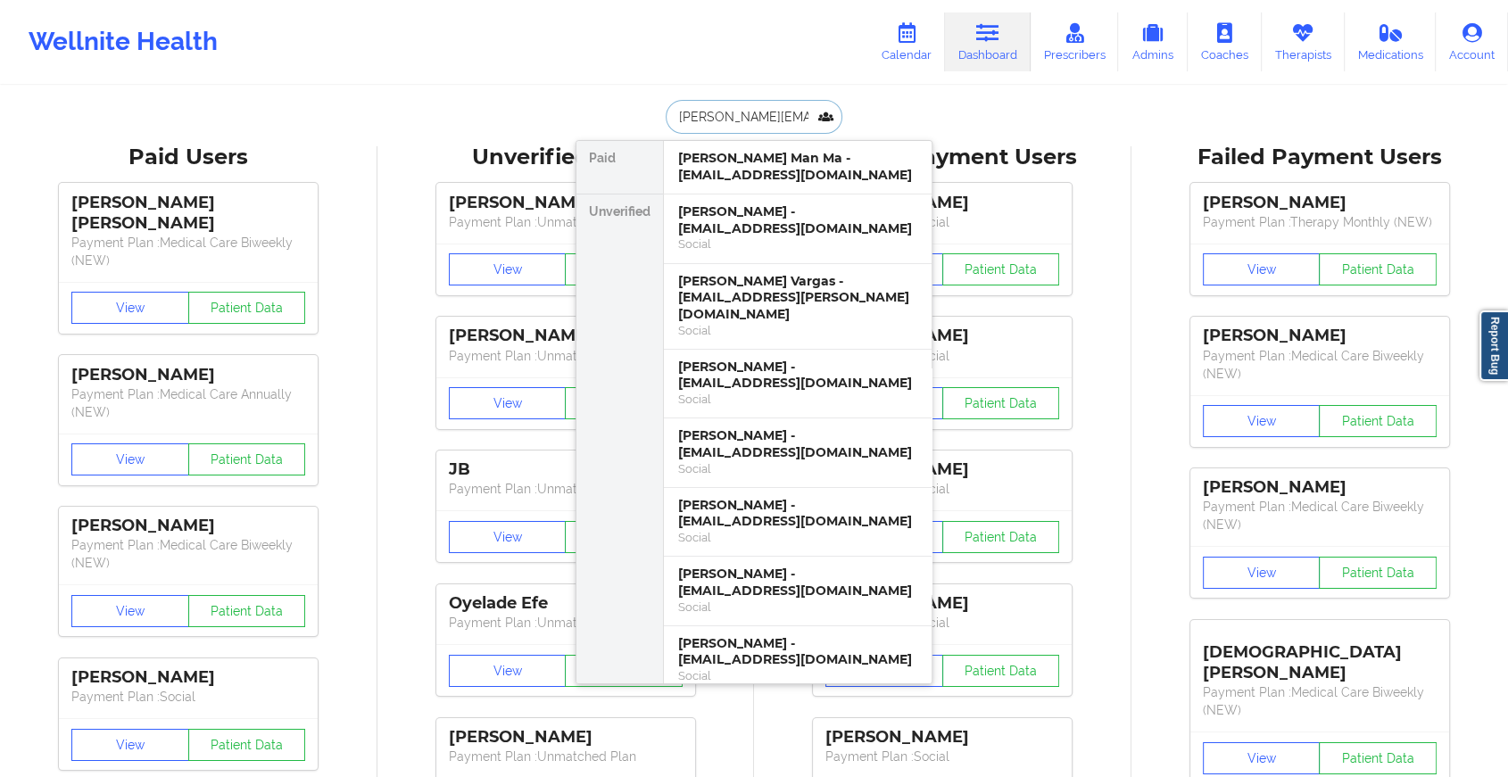
scroll to position [0, 12]
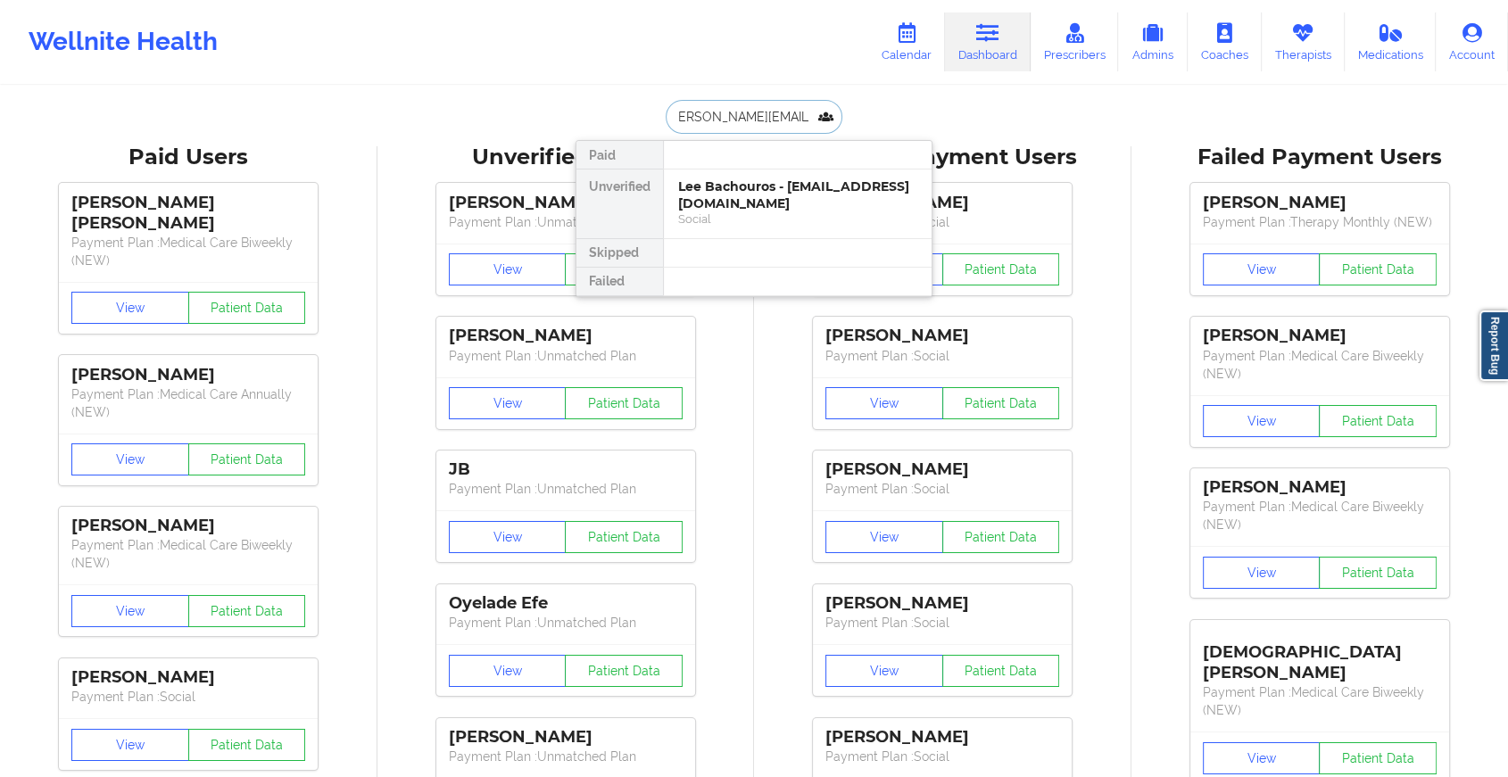
click at [785, 178] on div "Lee Bachouros - [EMAIL_ADDRESS][DOMAIN_NAME]" at bounding box center [797, 194] width 239 height 33
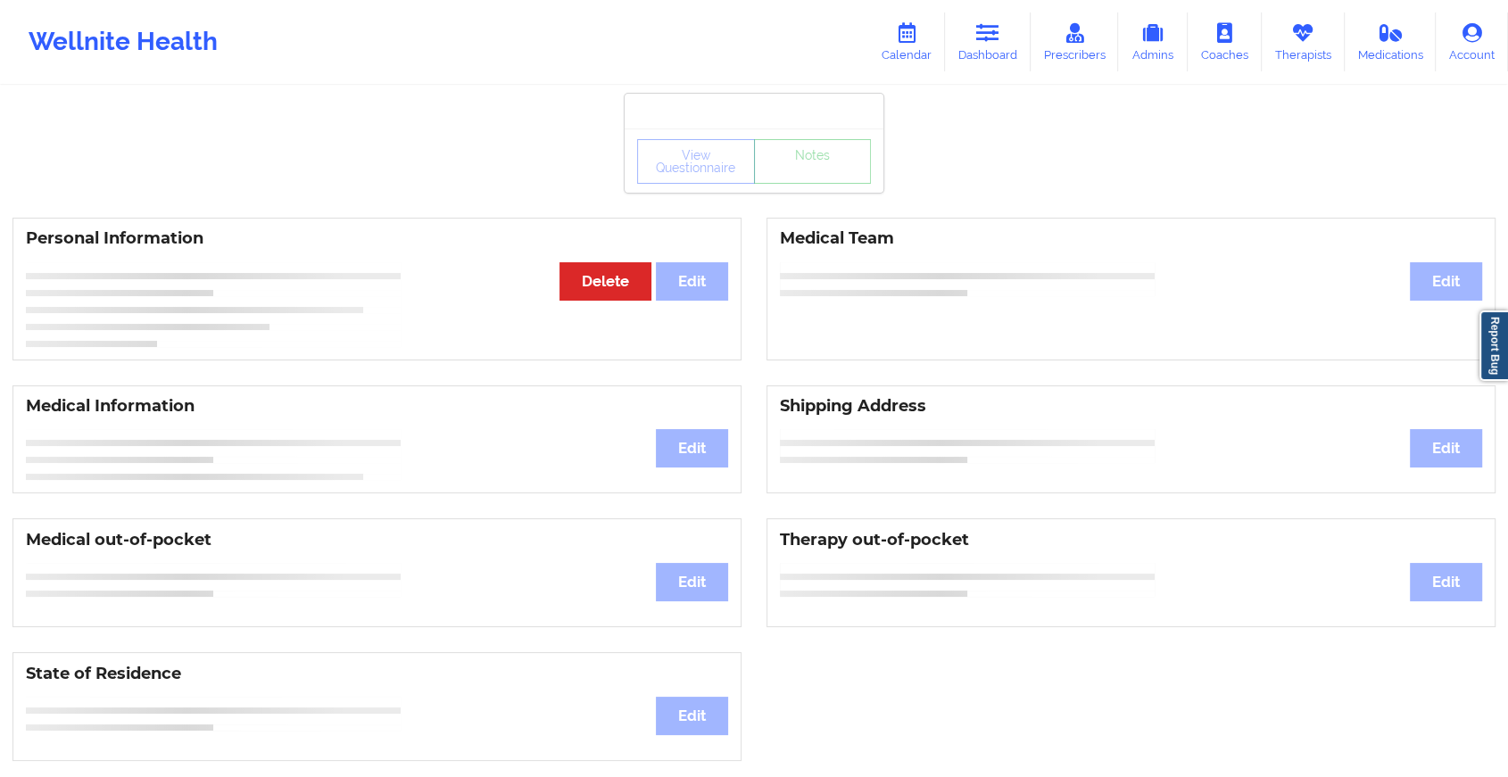
click at [812, 187] on div "View Questionnaire Notes" at bounding box center [754, 161] width 259 height 64
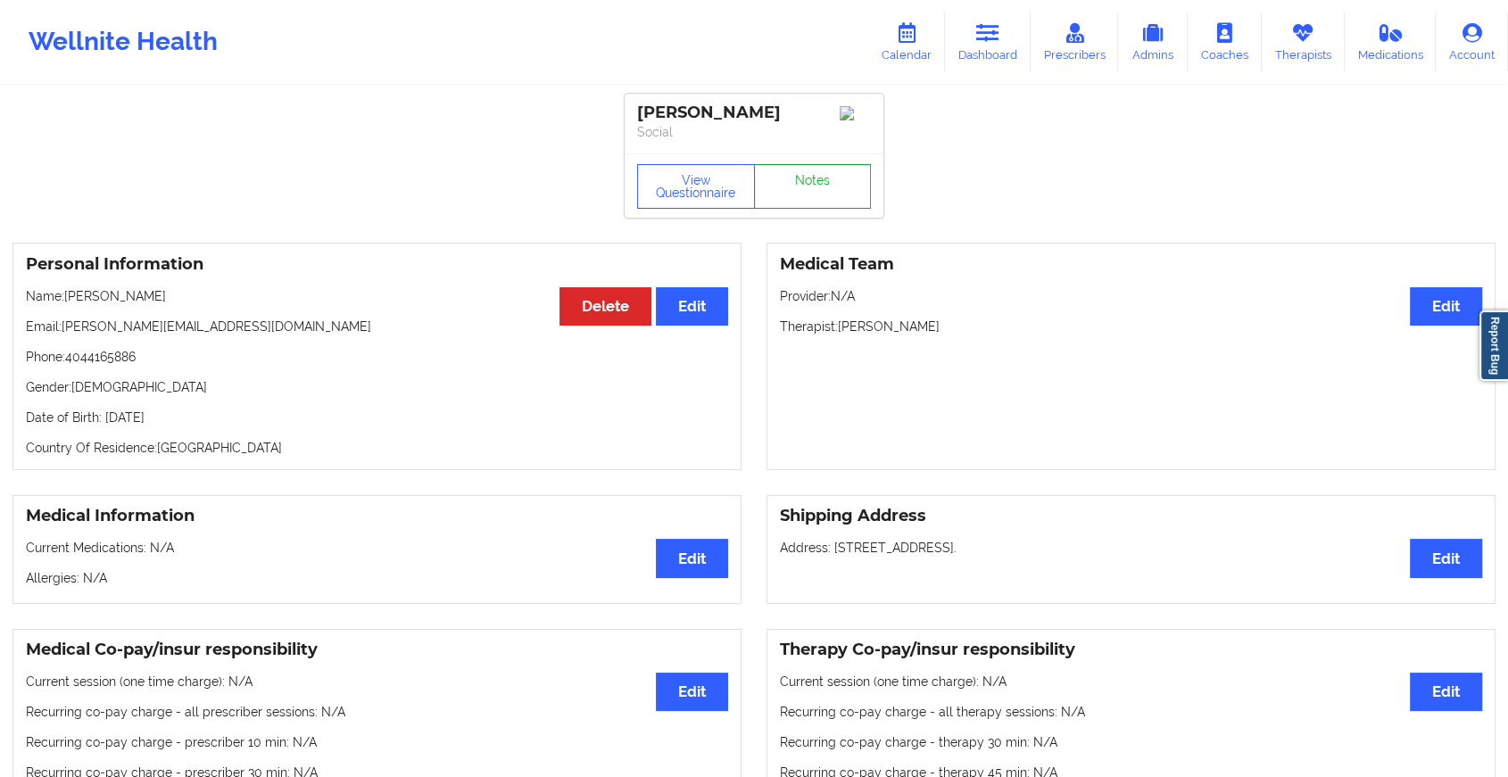
click at [812, 187] on link "Notes" at bounding box center [813, 186] width 118 height 45
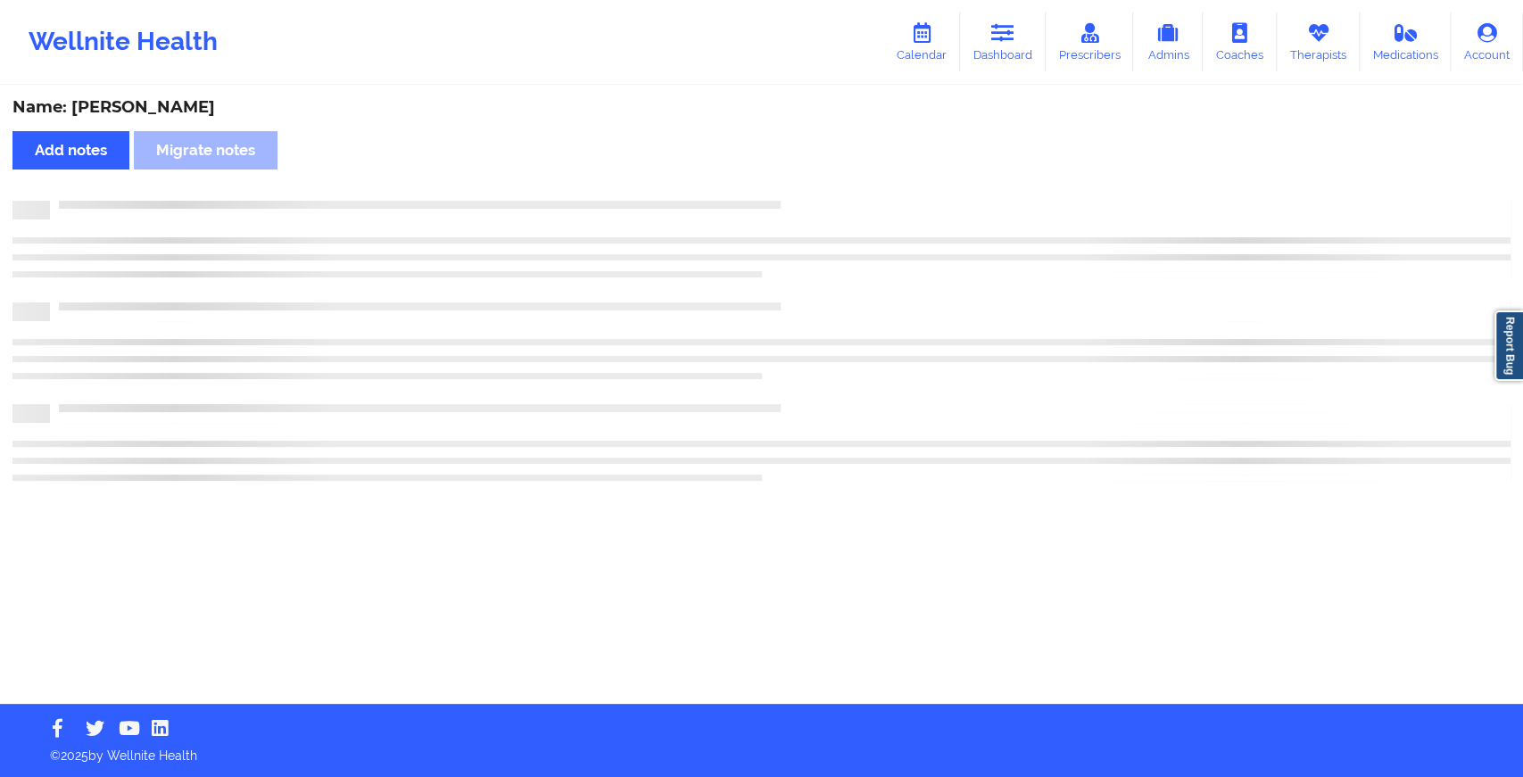
click at [812, 187] on div "Name: [PERSON_NAME] Add notes Migrate notes" at bounding box center [761, 395] width 1523 height 617
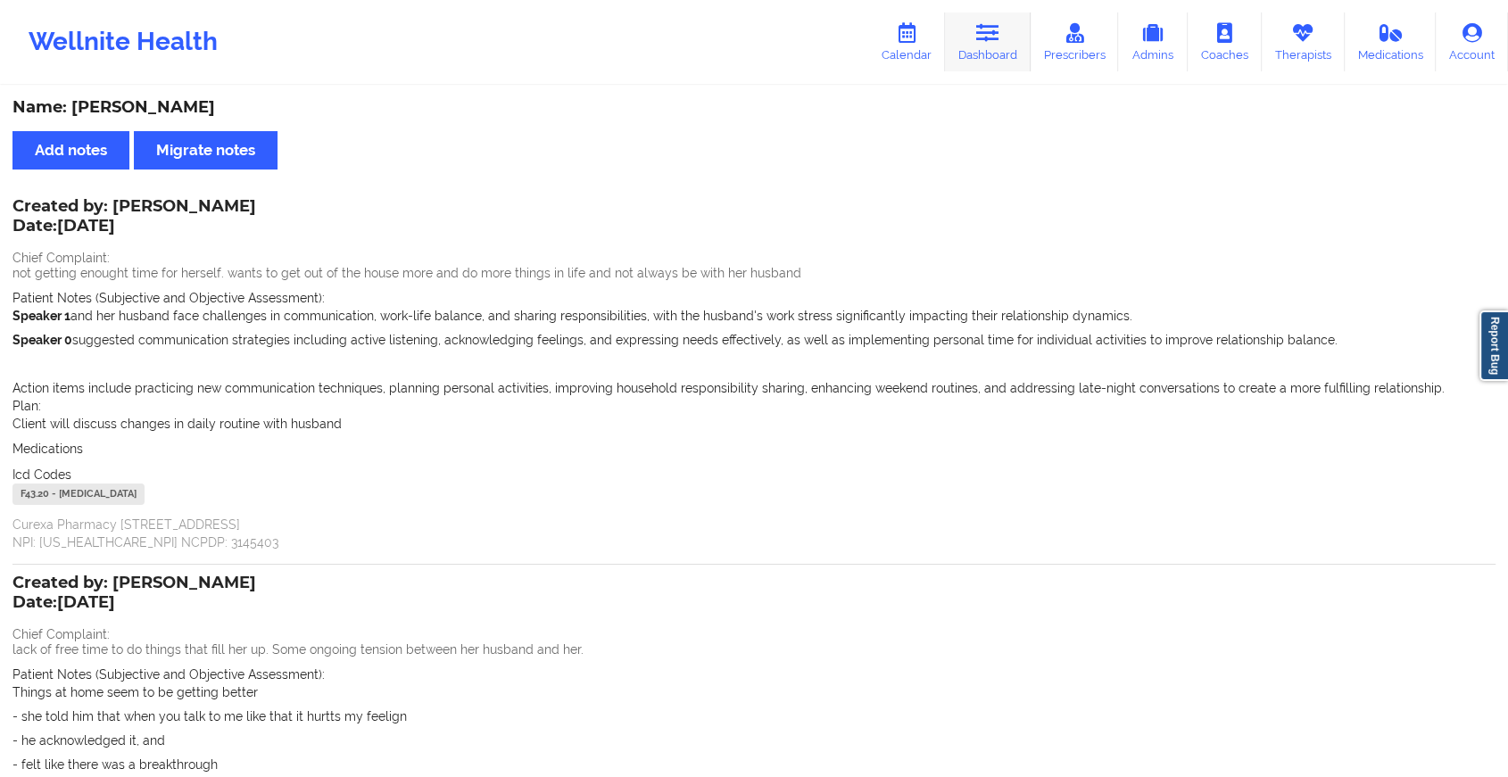
click at [964, 52] on link "Dashboard" at bounding box center [988, 41] width 86 height 59
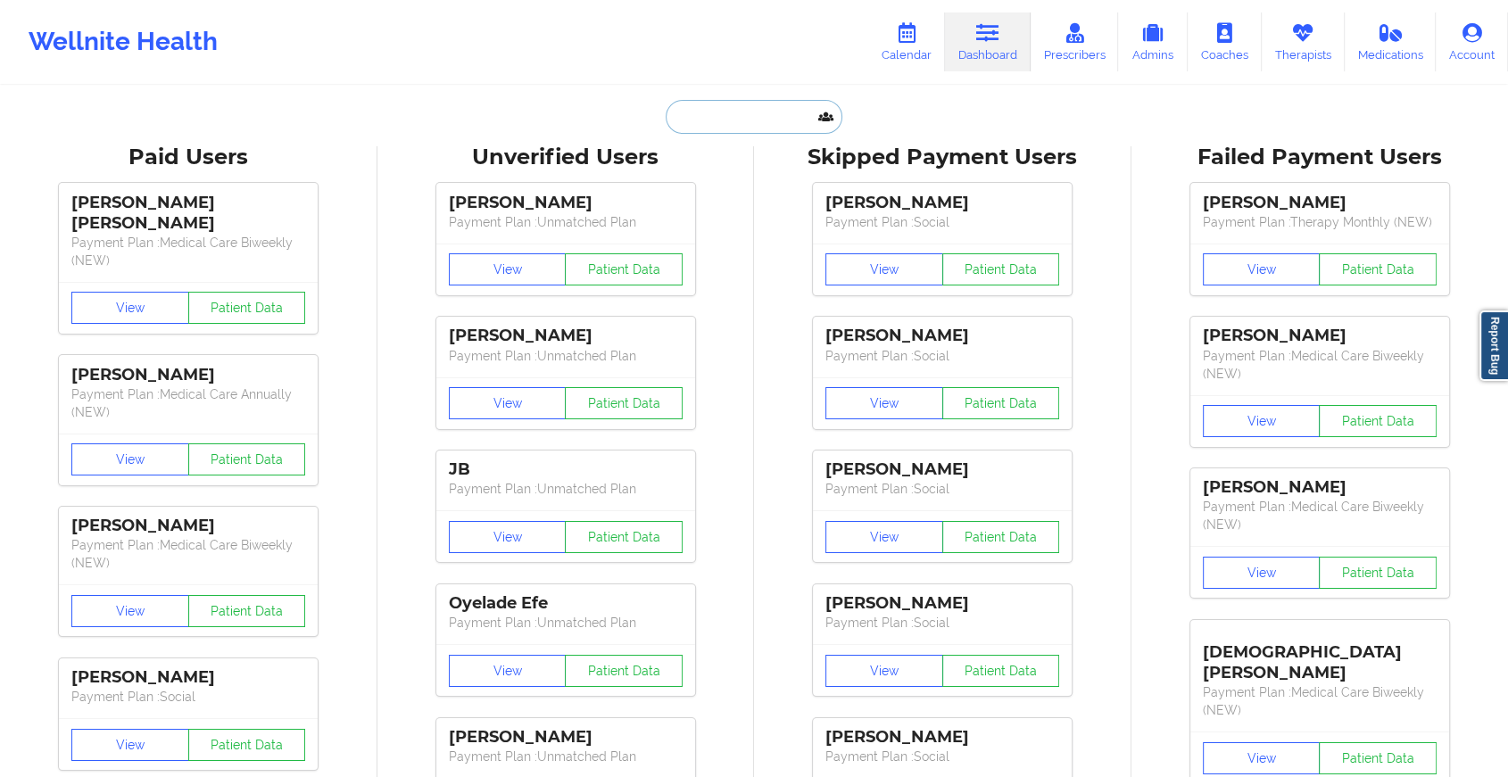
click at [699, 120] on input "text" at bounding box center [754, 117] width 177 height 34
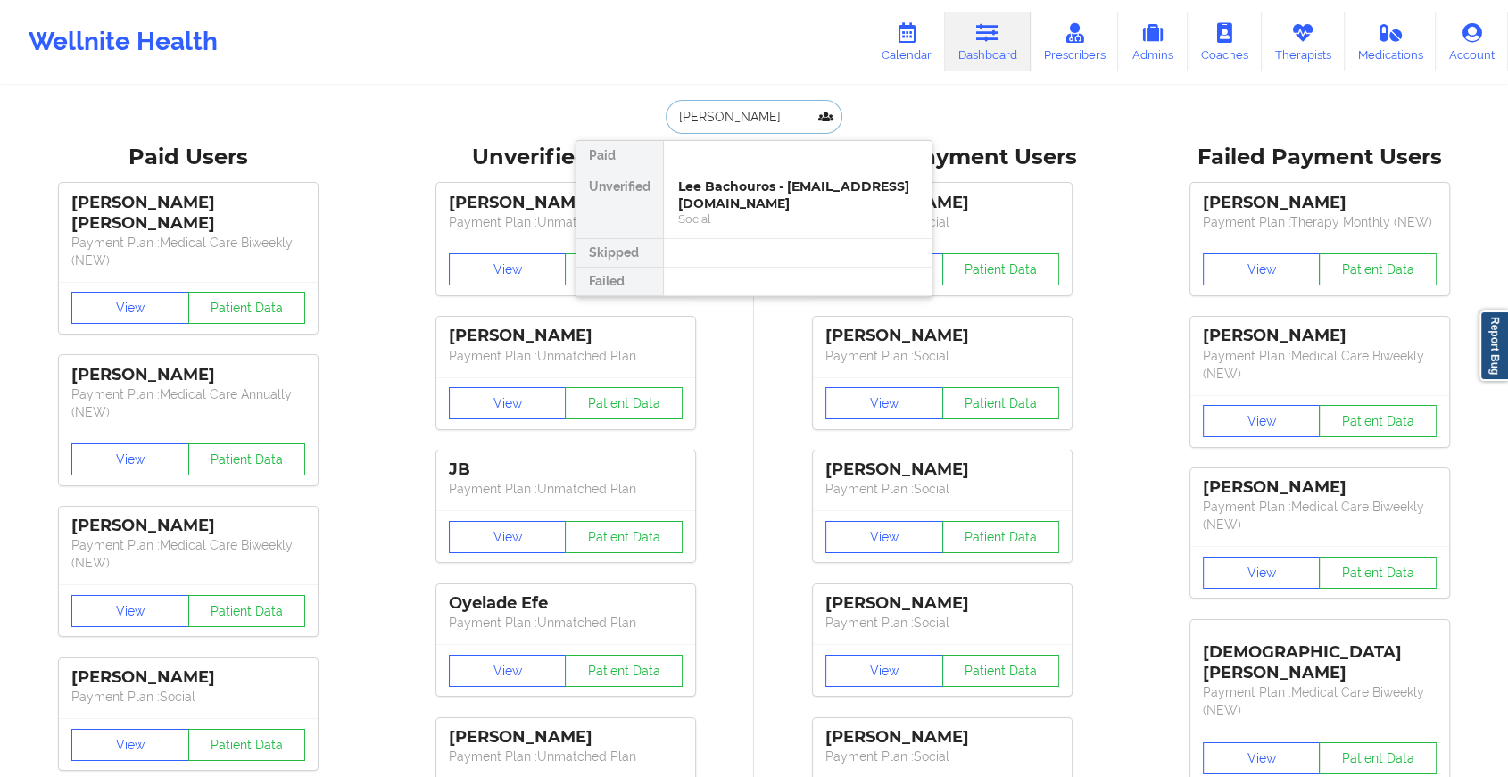
type input "[PERSON_NAME] fl"
click at [760, 192] on div "[PERSON_NAME] - [EMAIL_ADDRESS][DOMAIN_NAME]" at bounding box center [797, 194] width 239 height 33
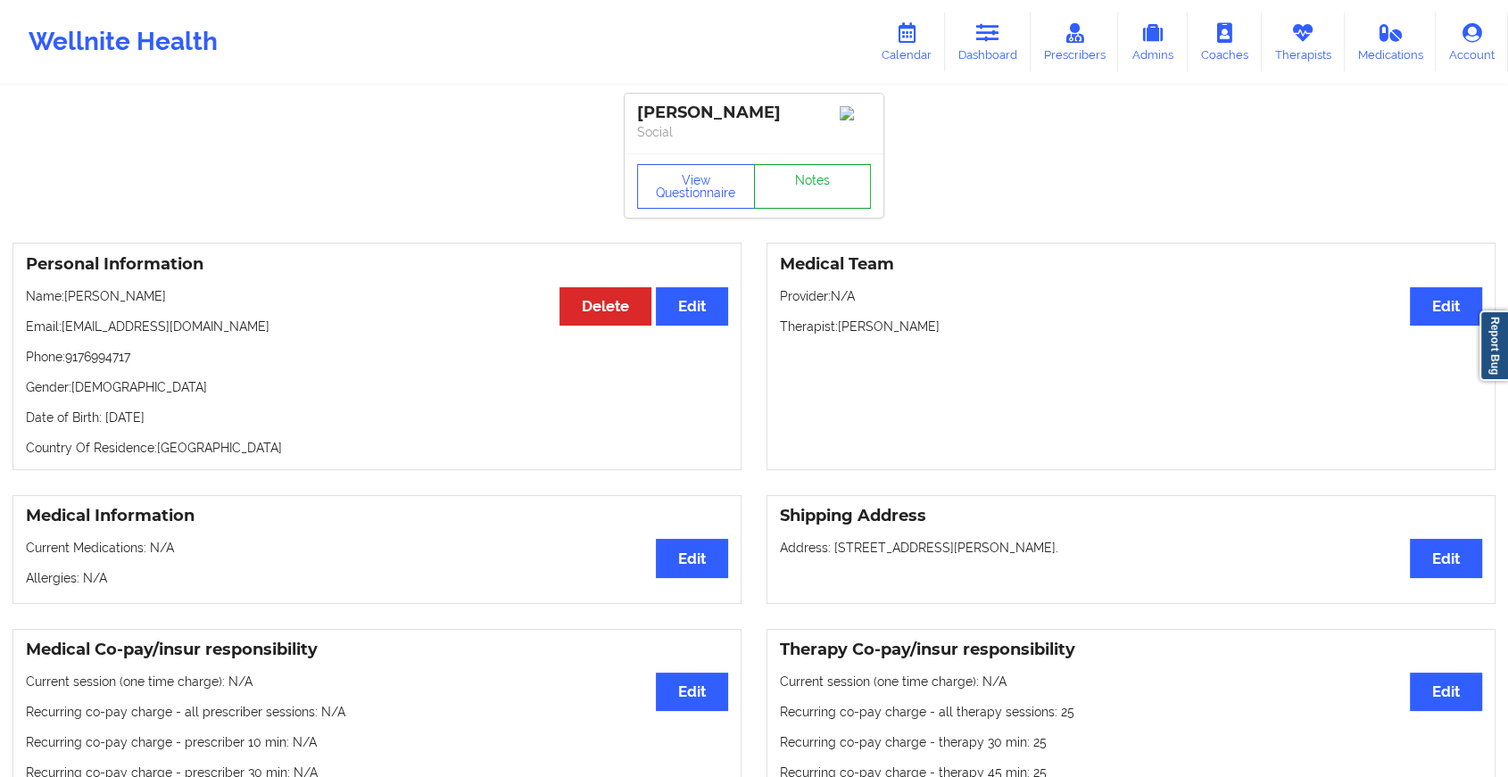
click at [821, 179] on link "Notes" at bounding box center [813, 186] width 118 height 45
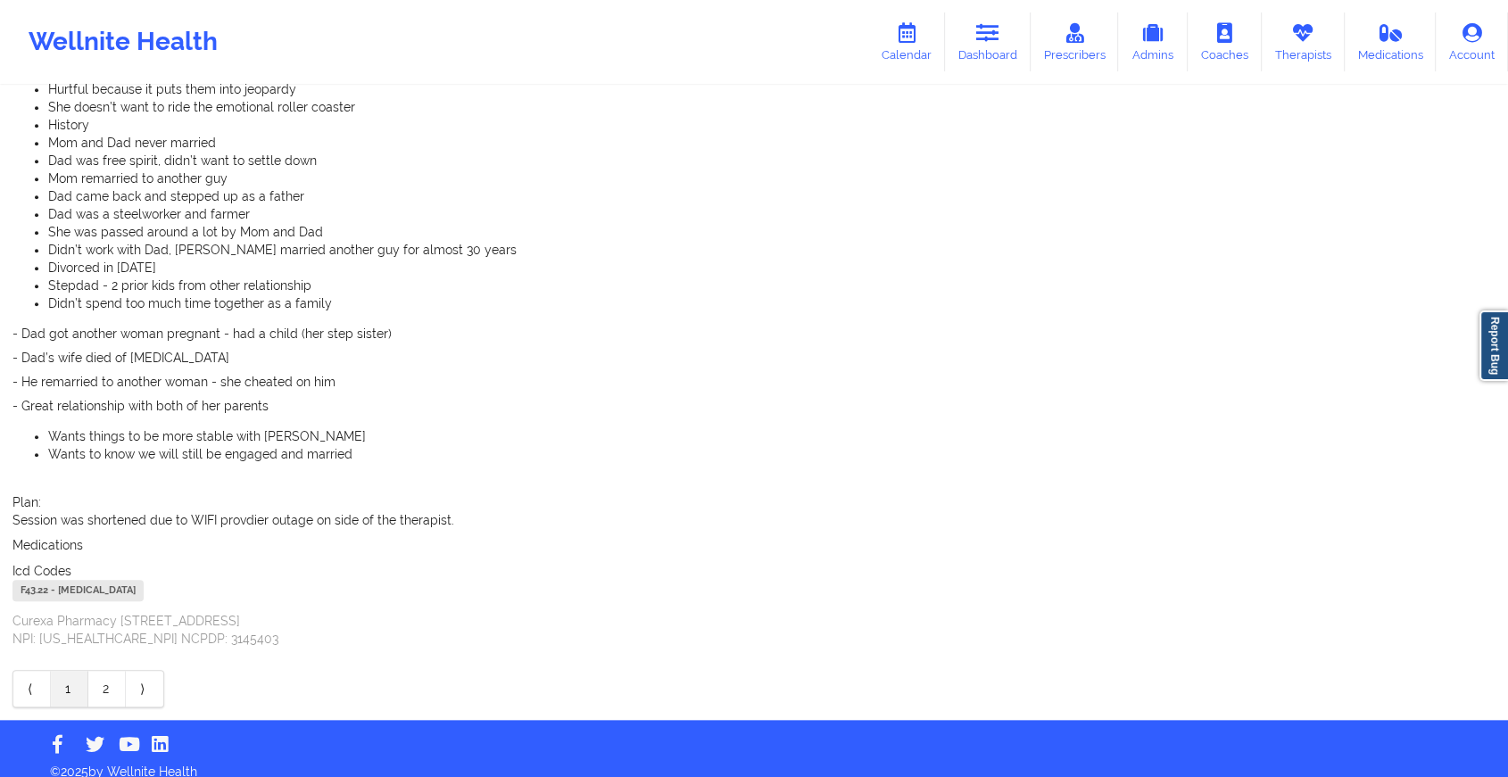
scroll to position [1590, 0]
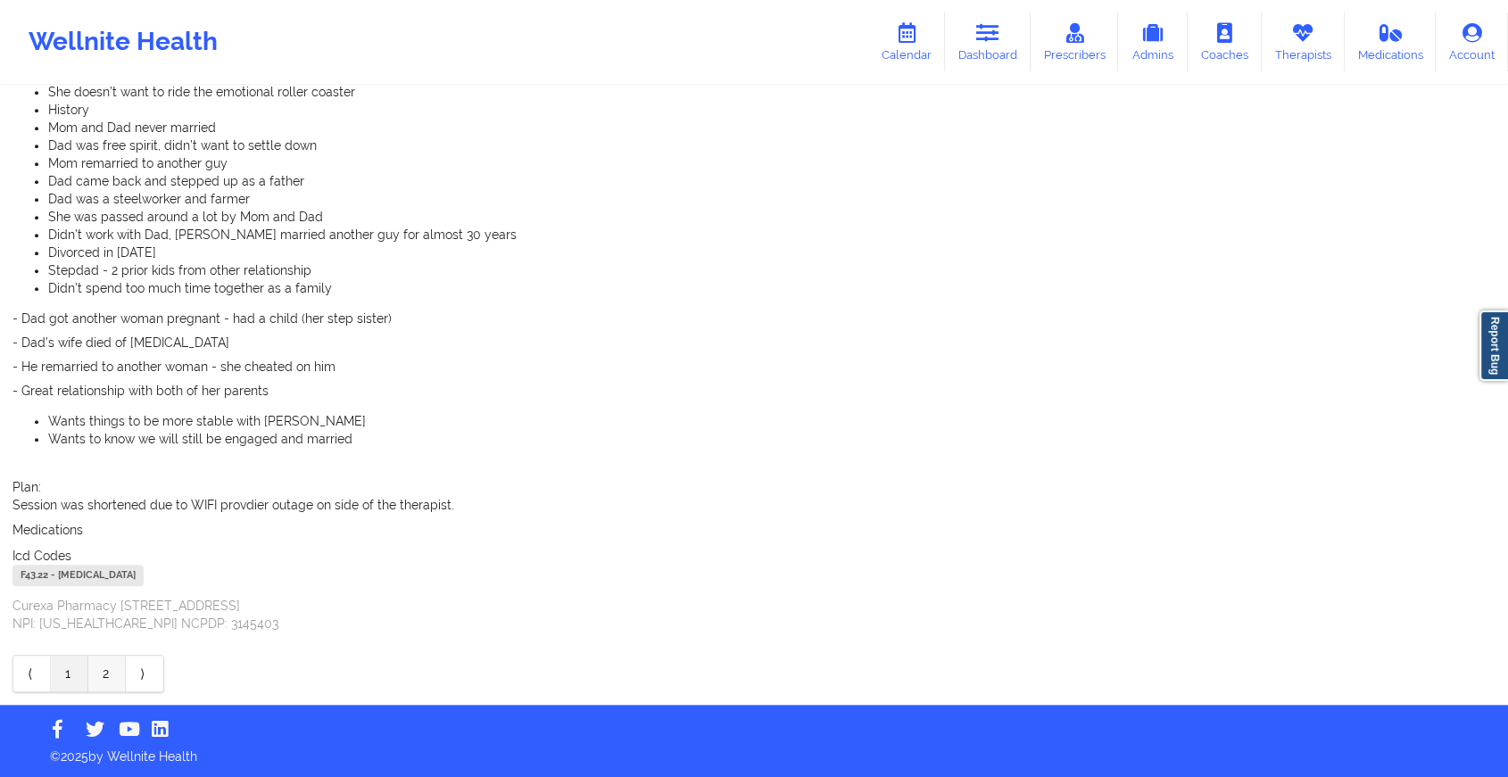
click at [100, 671] on link "2" at bounding box center [106, 674] width 37 height 36
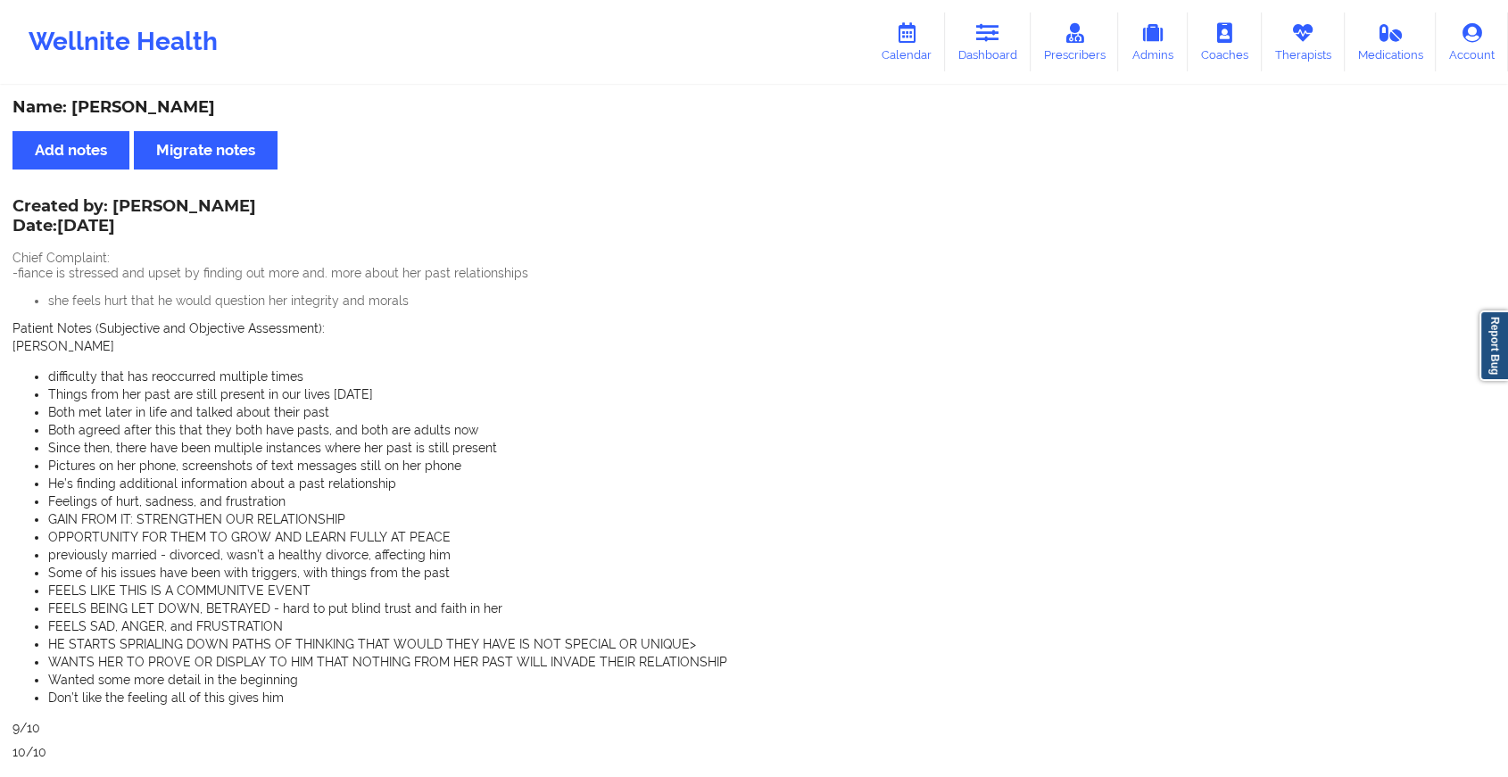
scroll to position [793, 0]
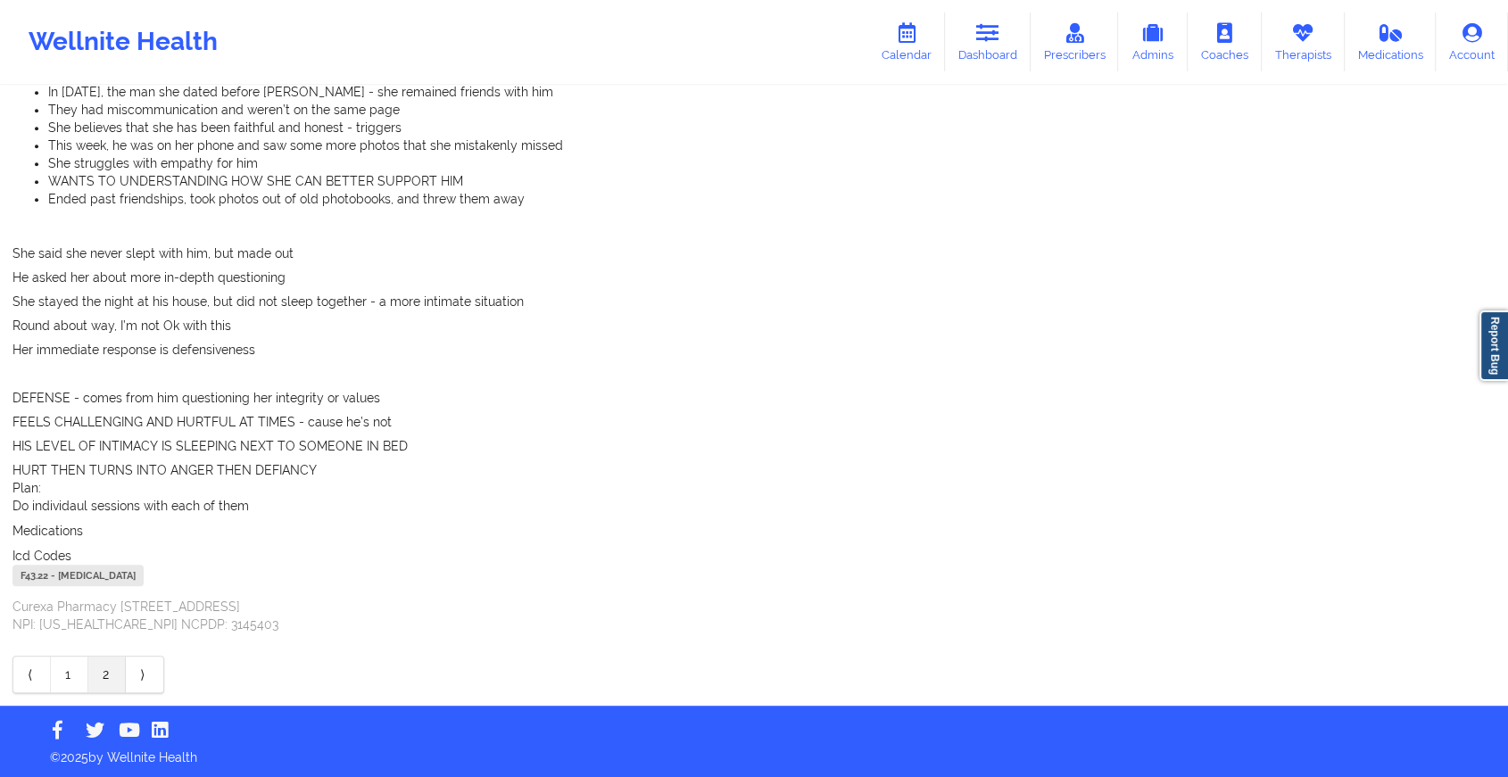
click at [71, 650] on div "Created by: [PERSON_NAME] Date: [DATE] Chief Complaint: -fiance is stressed and…" at bounding box center [753, 50] width 1483 height 1285
click at [74, 677] on link "1" at bounding box center [69, 675] width 37 height 36
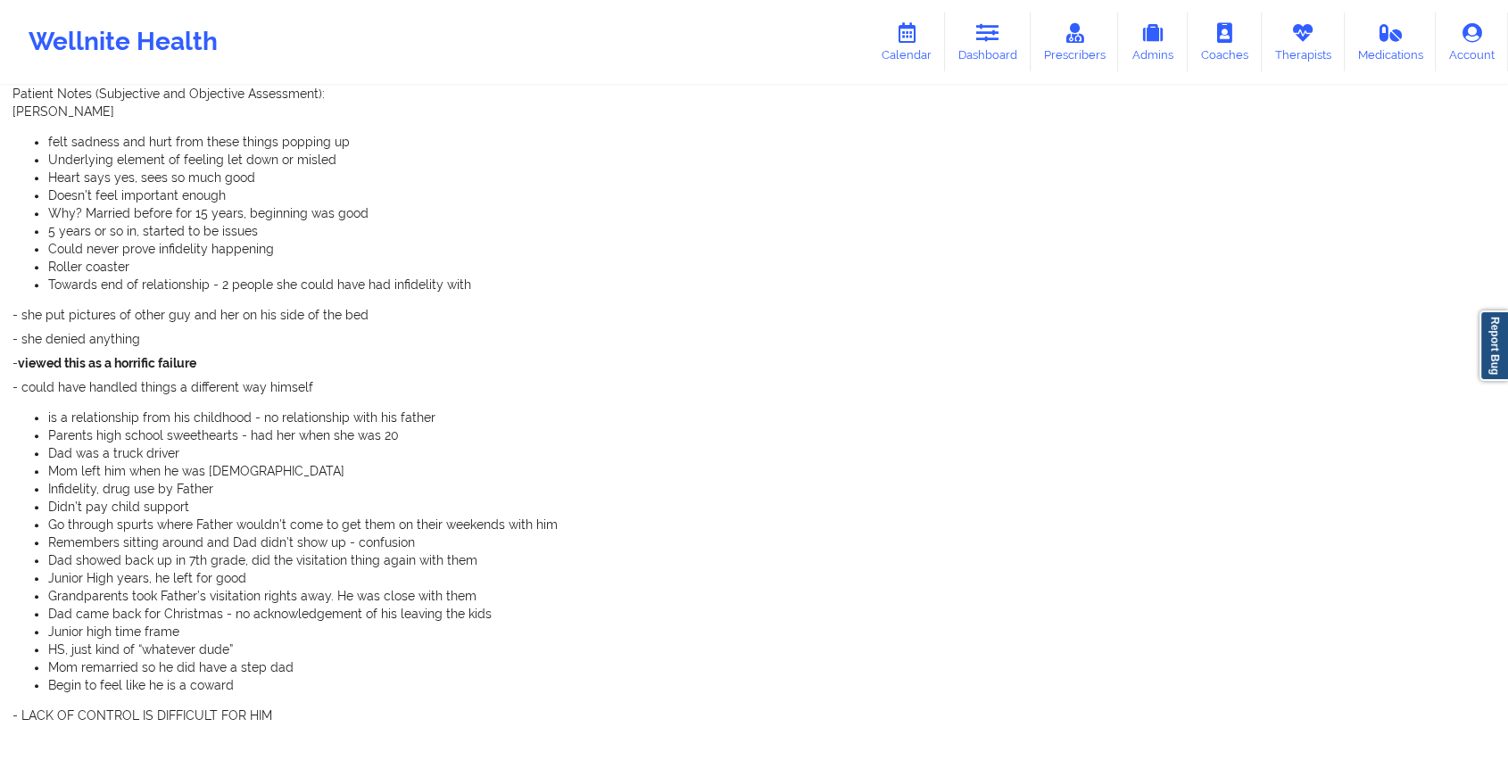
scroll to position [788, 0]
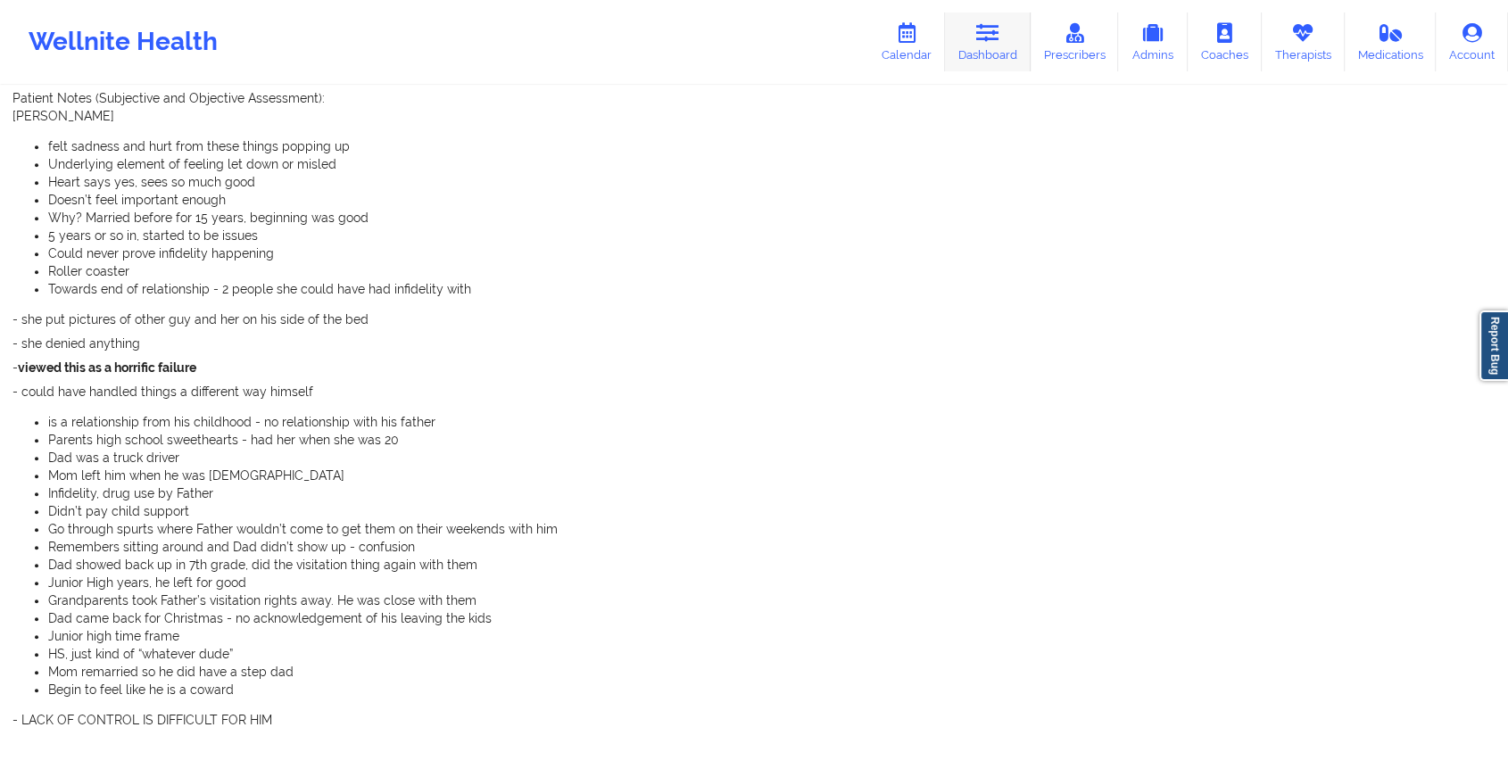
click at [980, 13] on link "Dashboard" at bounding box center [988, 41] width 86 height 59
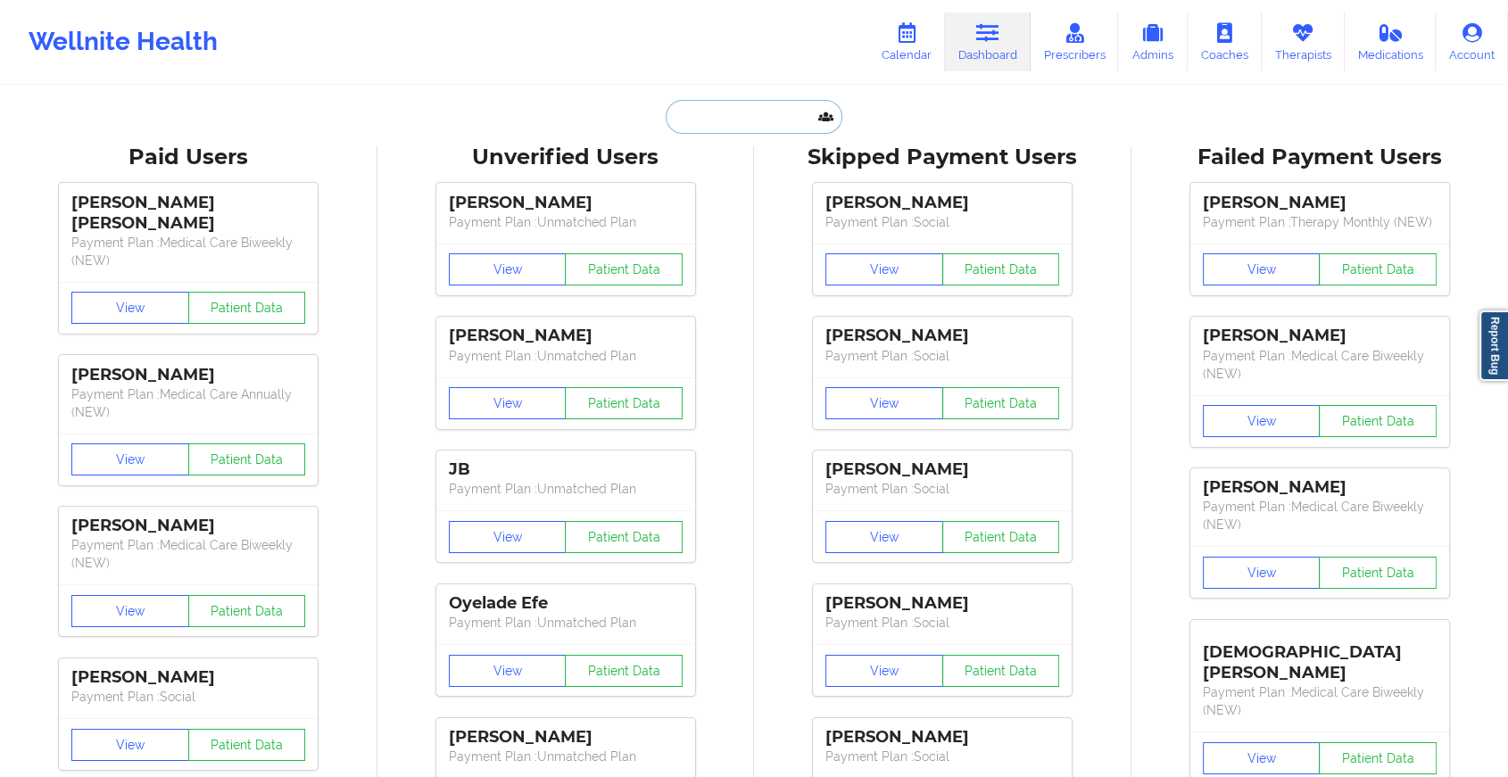
click at [750, 107] on input "text" at bounding box center [754, 117] width 177 height 34
paste input "[PERSON_NAME][EMAIL_ADDRESS][DOMAIN_NAME]"
type input "[PERSON_NAME][EMAIL_ADDRESS][DOMAIN_NAME]"
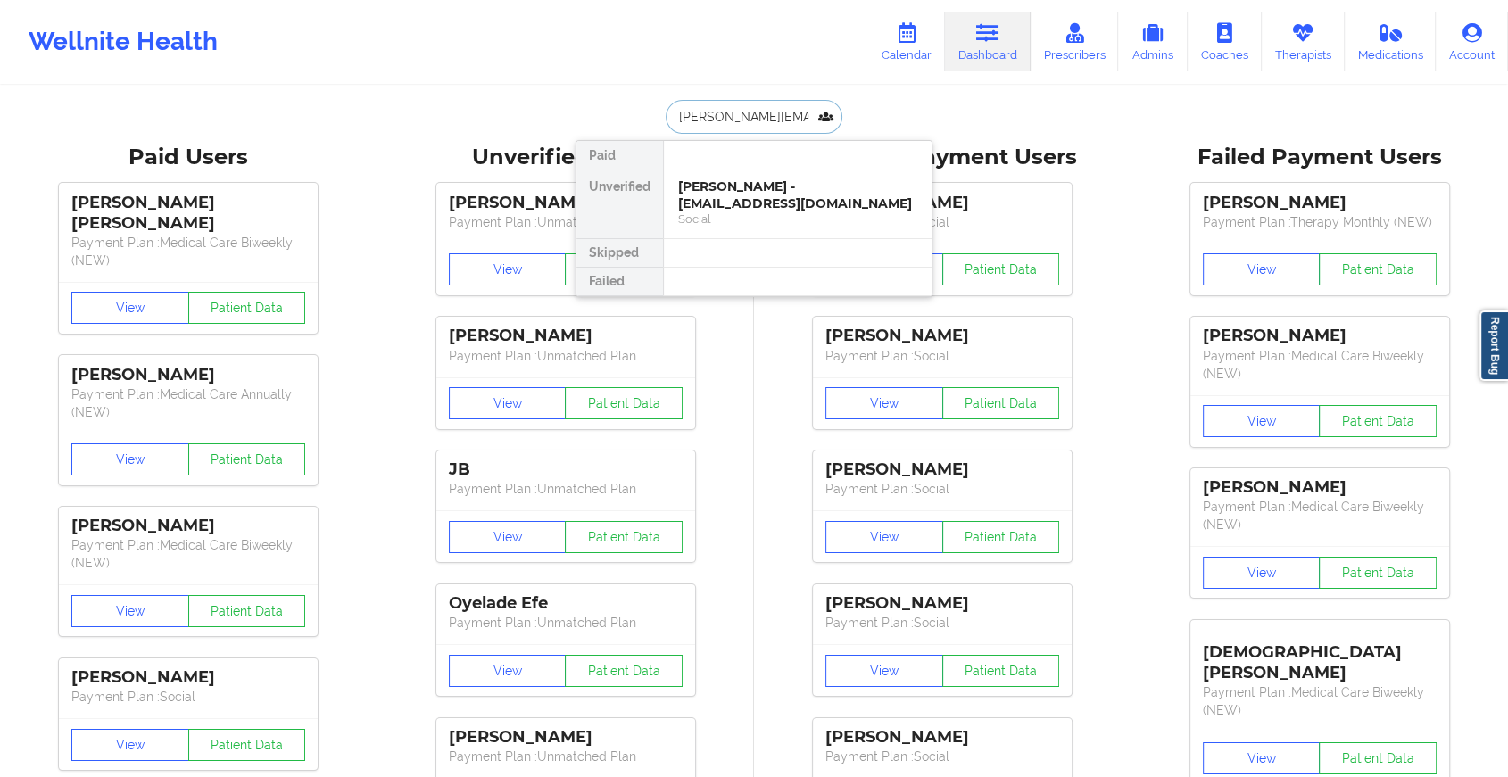
scroll to position [0, 62]
click at [792, 195] on div "Ava Montgomery - [EMAIL_ADDRESS][DOMAIN_NAME]" at bounding box center [797, 194] width 239 height 33
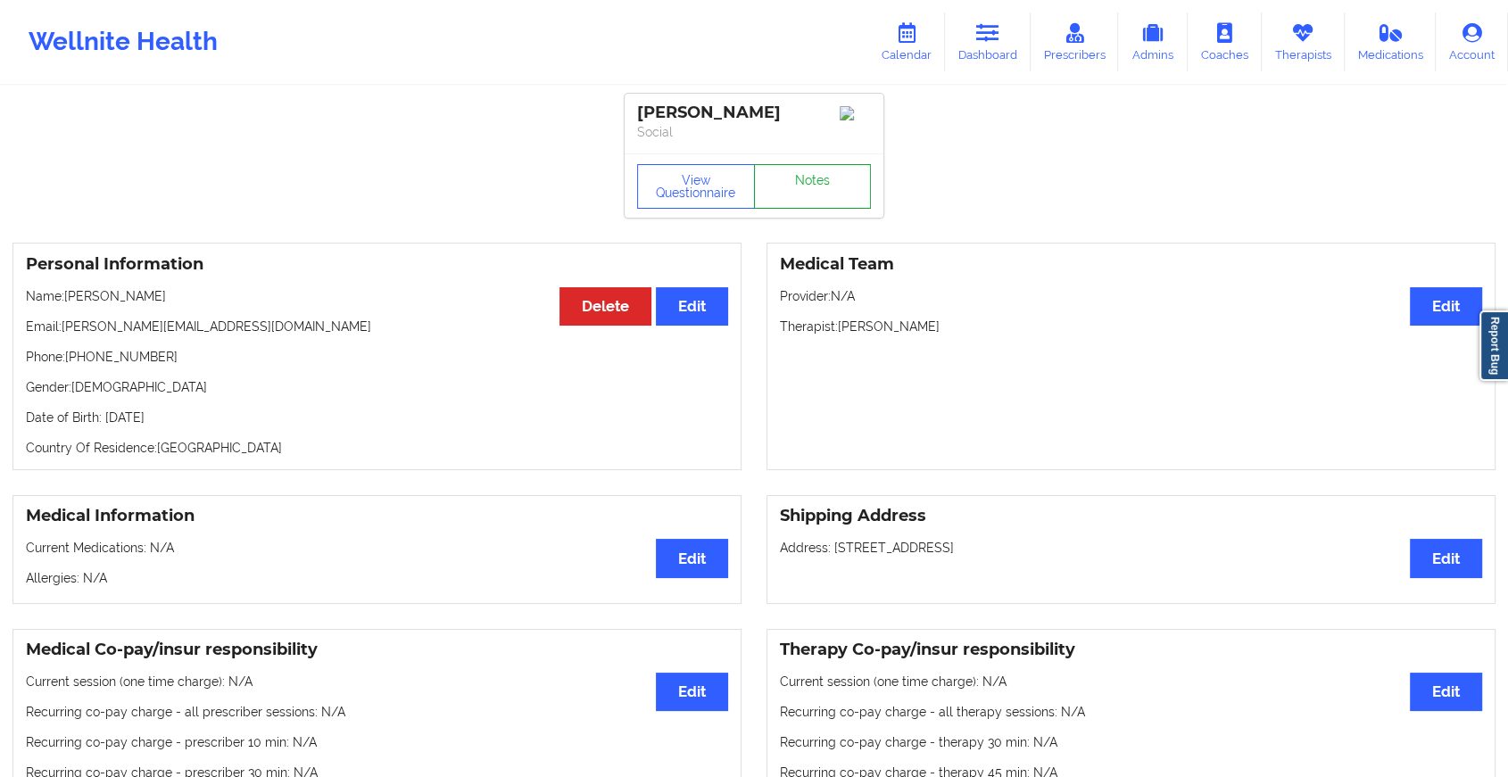
click at [808, 190] on link "Notes" at bounding box center [813, 186] width 118 height 45
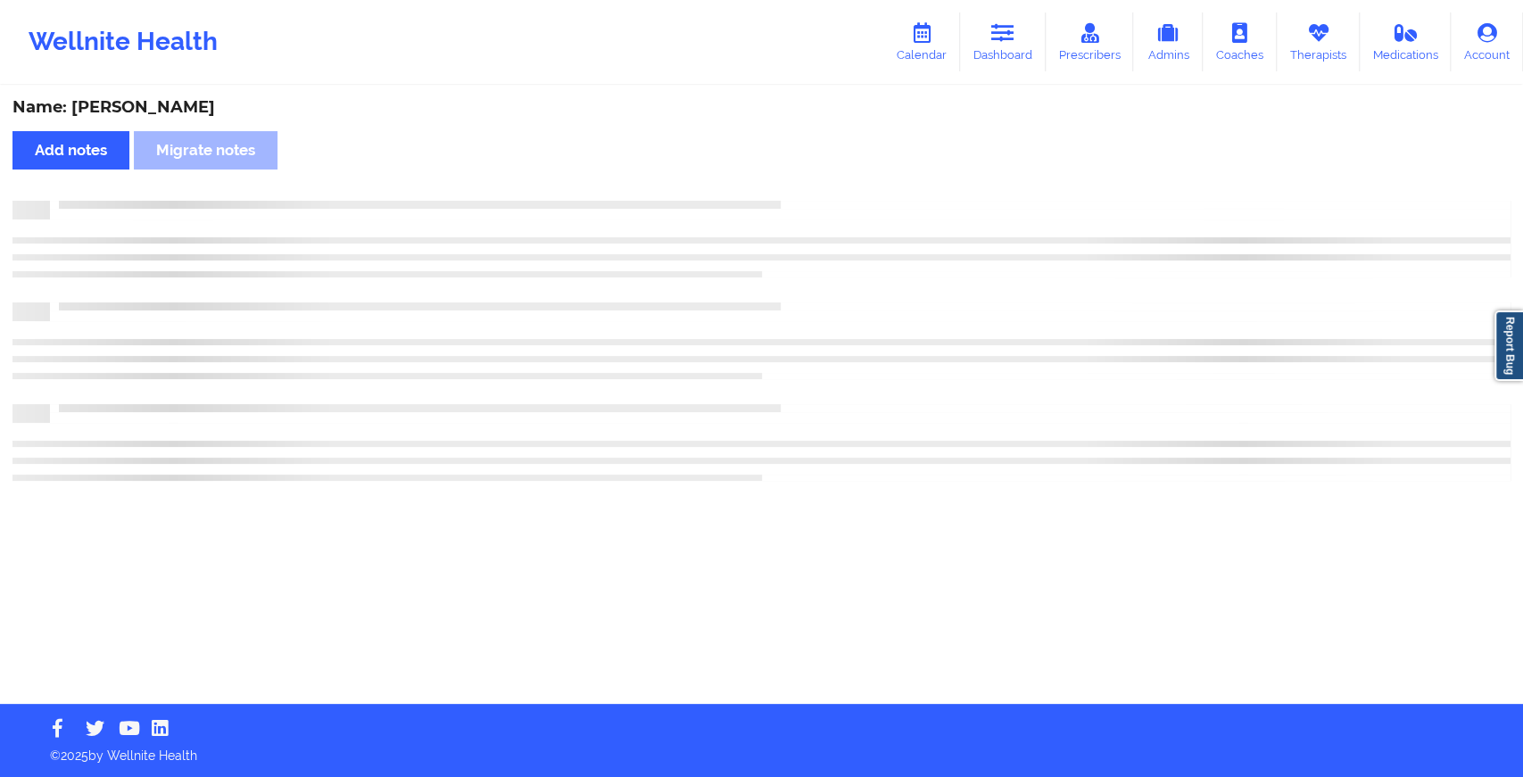
click at [808, 190] on div "Name: [PERSON_NAME] Add notes Migrate notes" at bounding box center [761, 395] width 1523 height 617
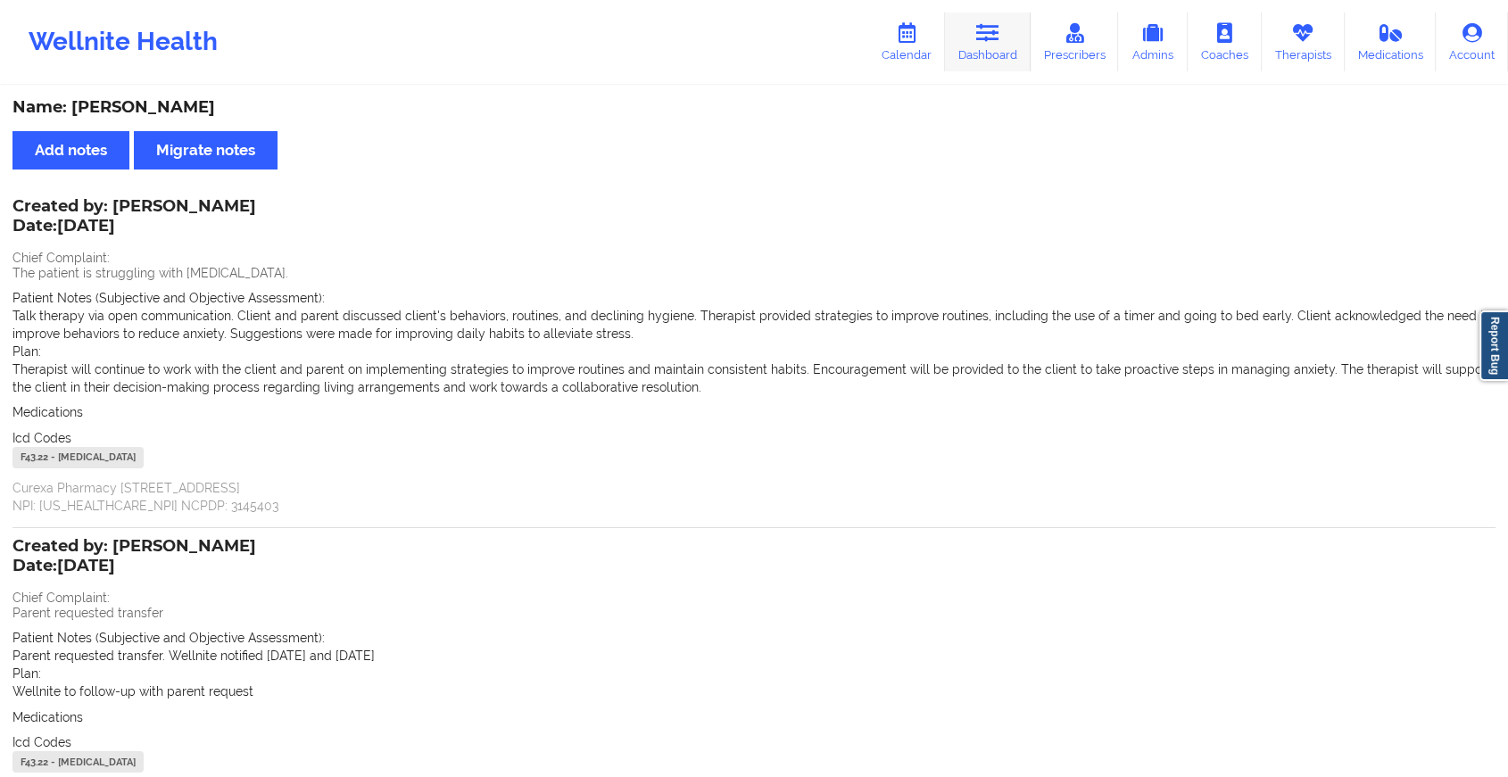
click at [1000, 37] on icon at bounding box center [987, 33] width 23 height 20
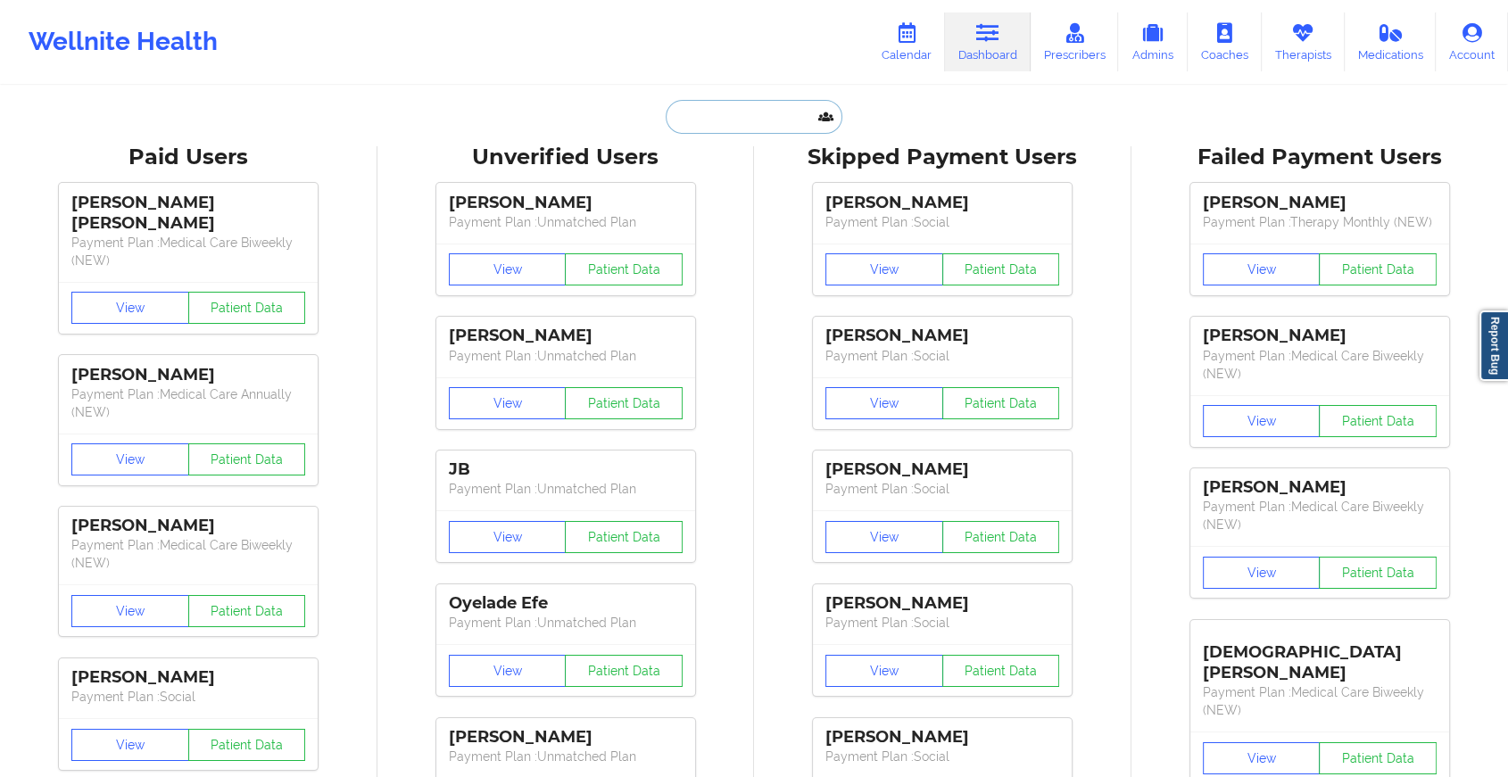
click at [738, 119] on input "text" at bounding box center [754, 117] width 177 height 34
paste input "[PERSON_NAME][EMAIL_ADDRESS][PERSON_NAME][DOMAIN_NAME]"
type input "[PERSON_NAME][EMAIL_ADDRESS][PERSON_NAME][DOMAIN_NAME]"
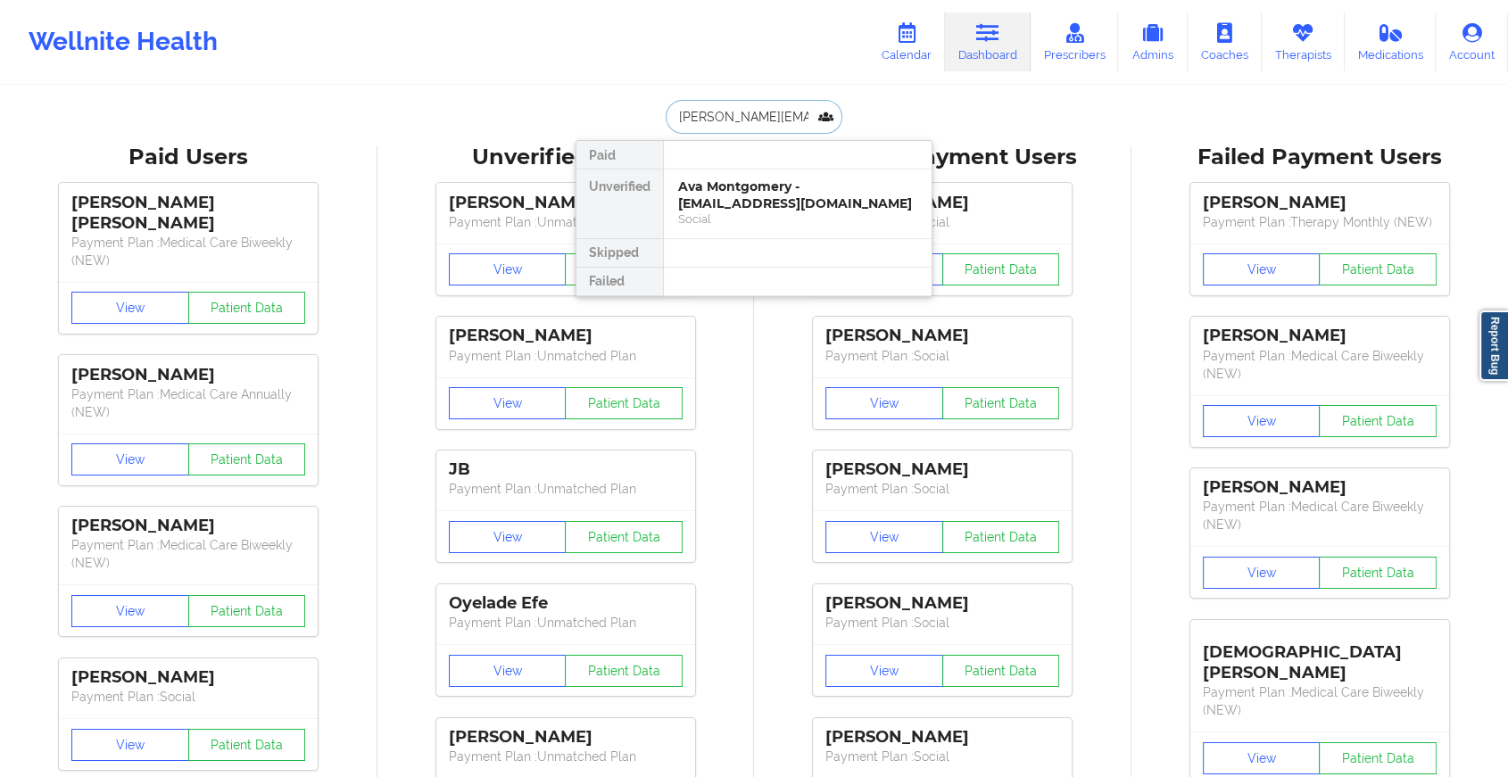
scroll to position [0, 14]
click at [784, 196] on div "[PERSON_NAME] - [PERSON_NAME][EMAIL_ADDRESS][PERSON_NAME][DOMAIN_NAME]" at bounding box center [797, 203] width 239 height 50
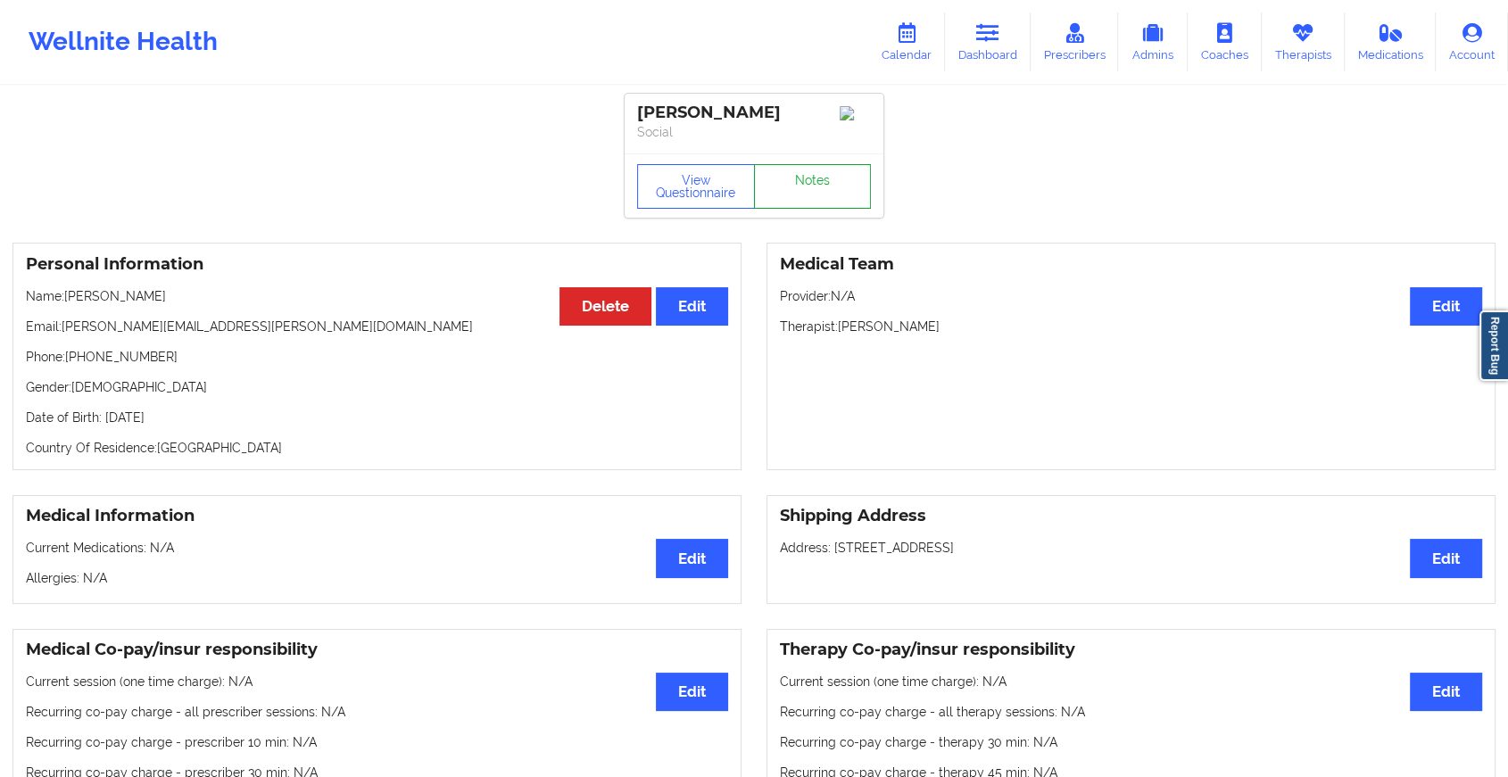
click at [825, 184] on link "Notes" at bounding box center [813, 186] width 118 height 45
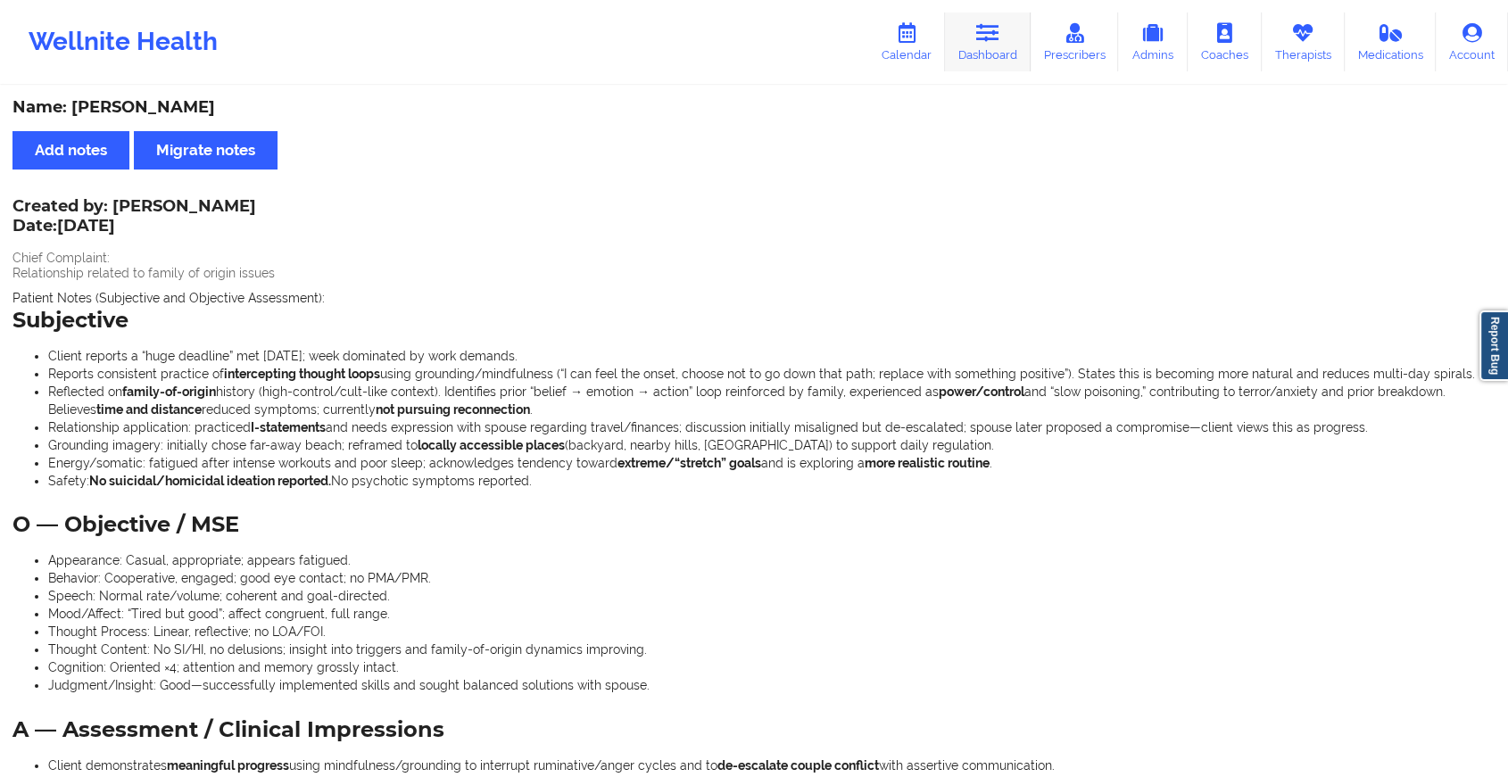
click at [1006, 37] on link "Dashboard" at bounding box center [988, 41] width 86 height 59
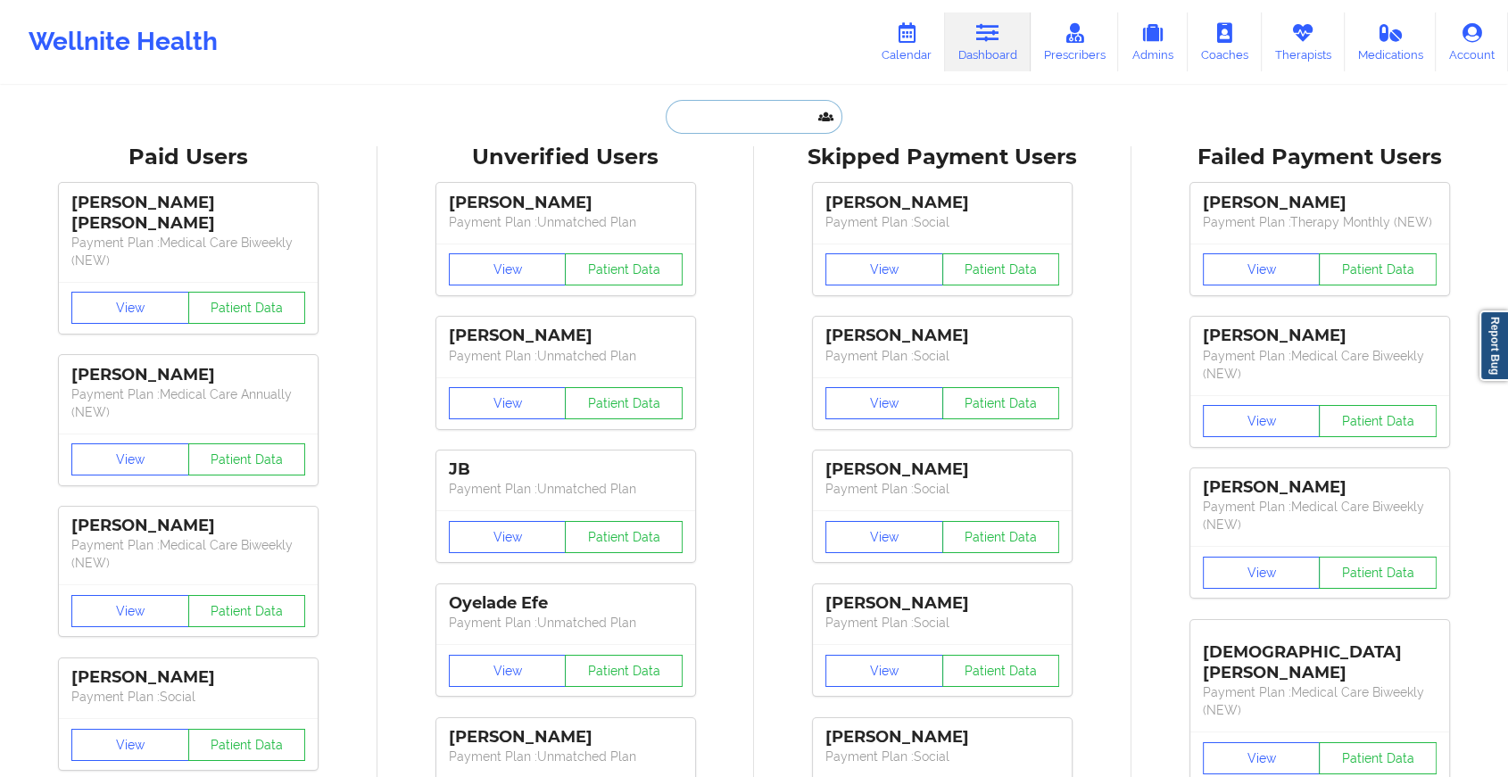
click at [714, 126] on input "text" at bounding box center [754, 117] width 177 height 34
paste input "[PERSON_NAME][EMAIL_ADDRESS][PERSON_NAME][DOMAIN_NAME]"
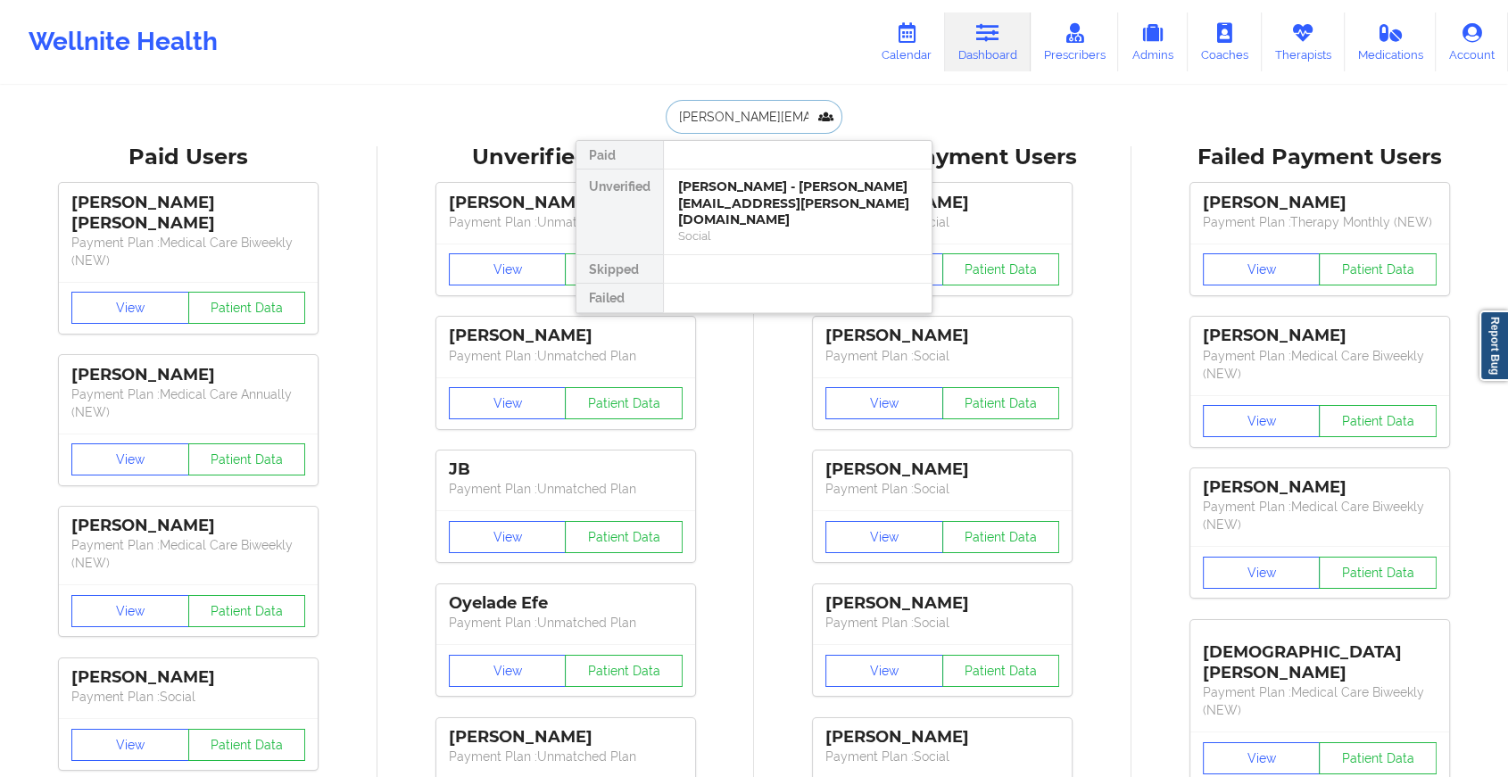
type input "[PERSON_NAME][EMAIL_ADDRESS][PERSON_NAME][DOMAIN_NAME]"
click at [787, 212] on div "Social" at bounding box center [797, 219] width 239 height 15
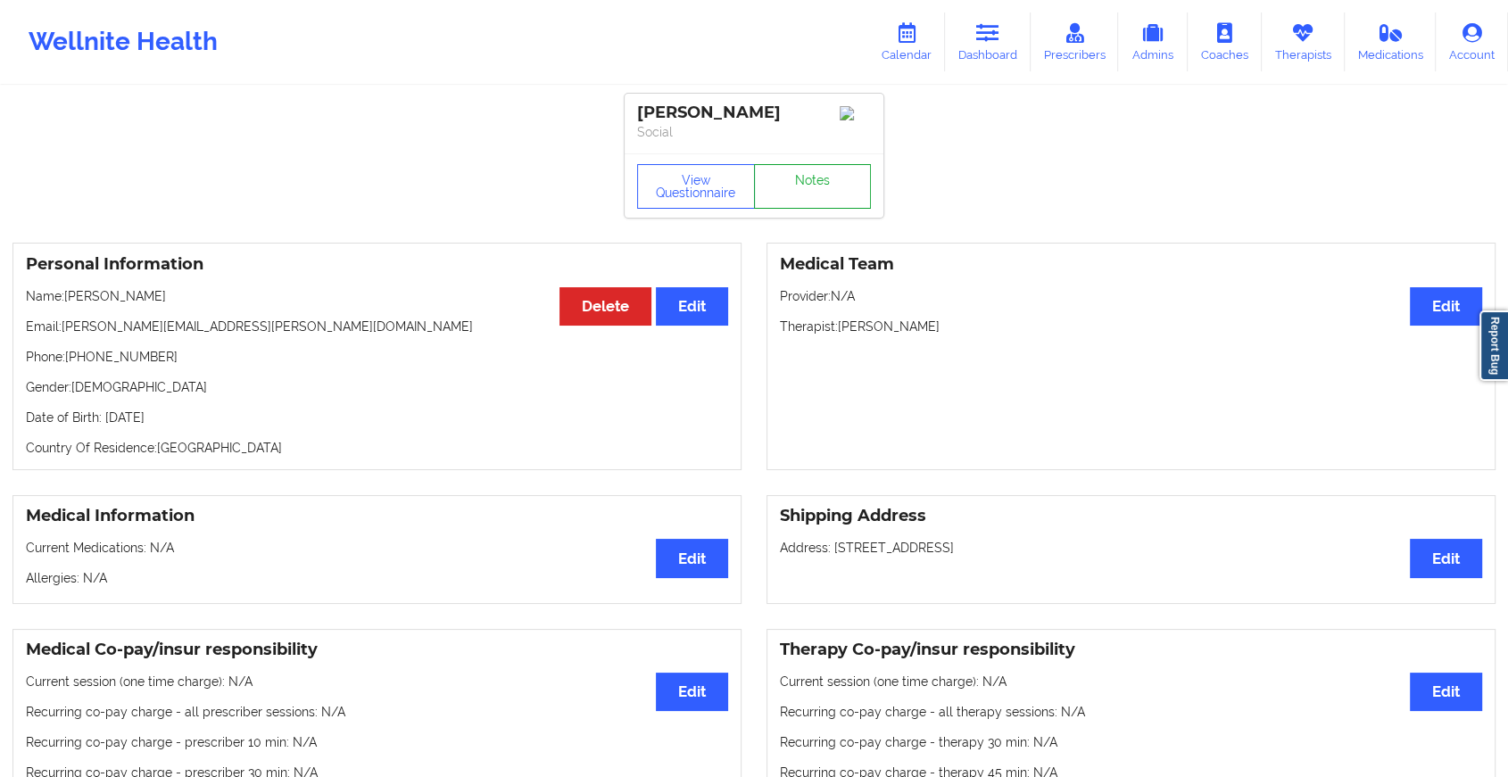
click at [833, 184] on link "Notes" at bounding box center [813, 186] width 118 height 45
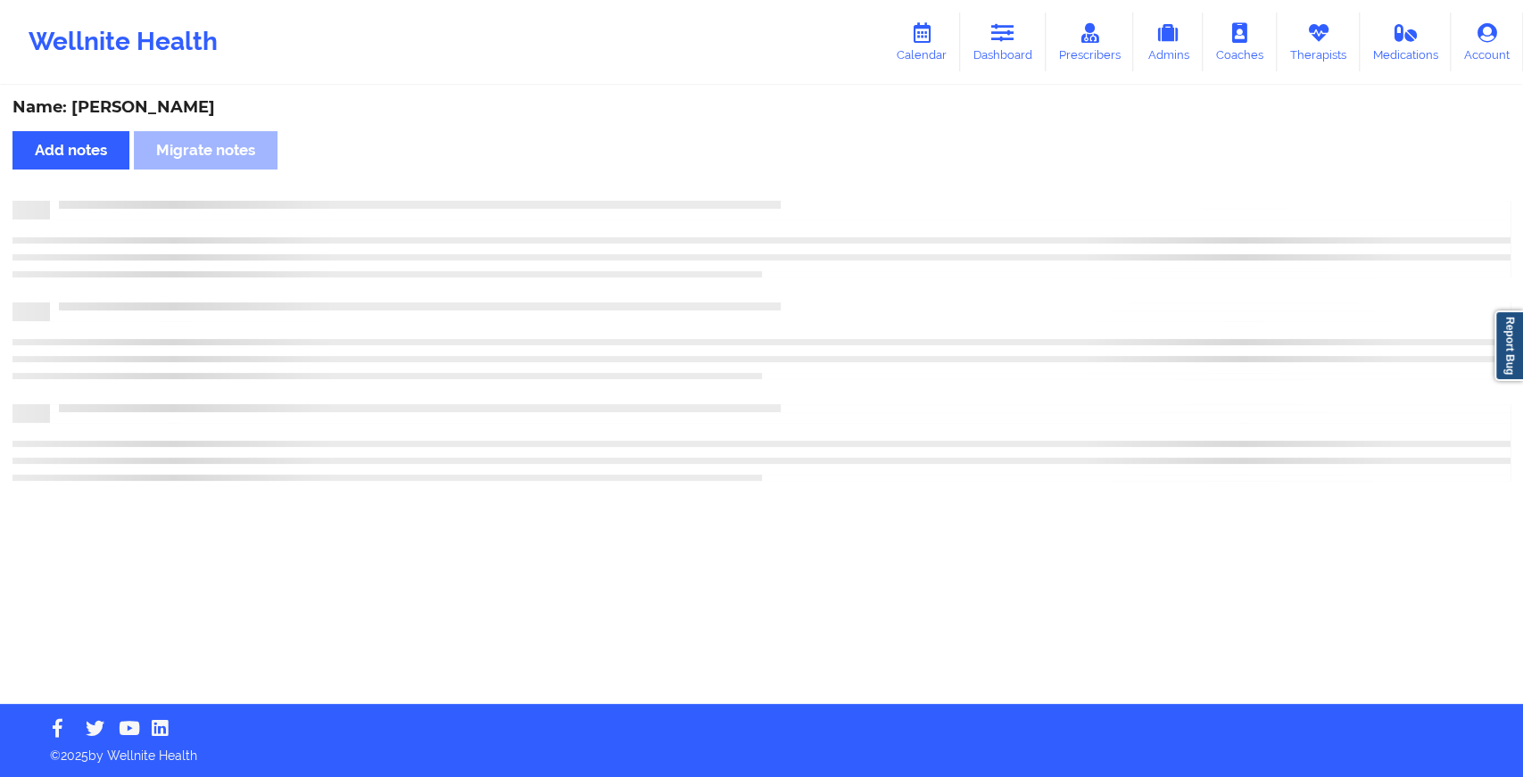
click at [833, 184] on div "Name: [PERSON_NAME] Add notes Migrate notes" at bounding box center [761, 395] width 1523 height 617
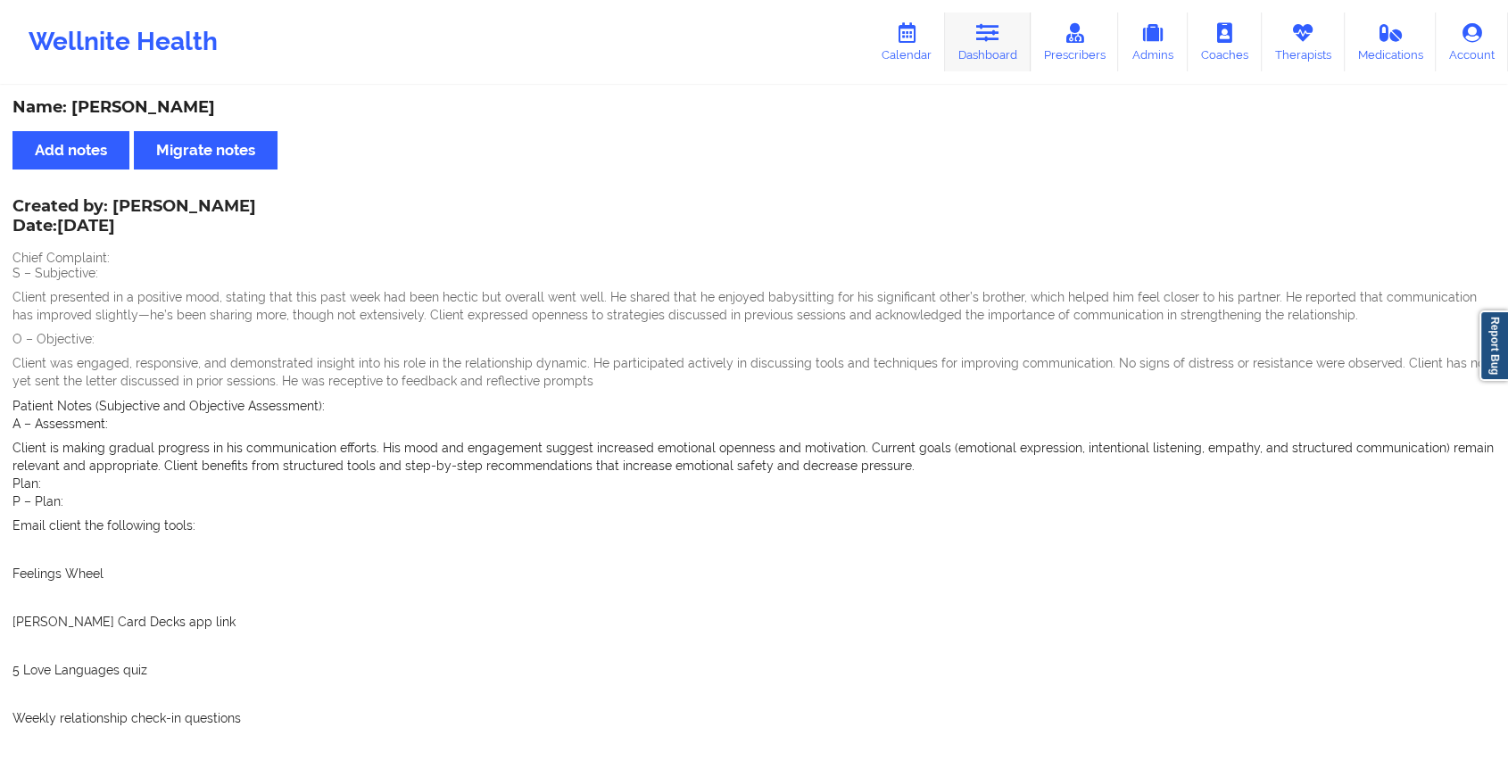
click at [995, 35] on icon at bounding box center [987, 33] width 23 height 20
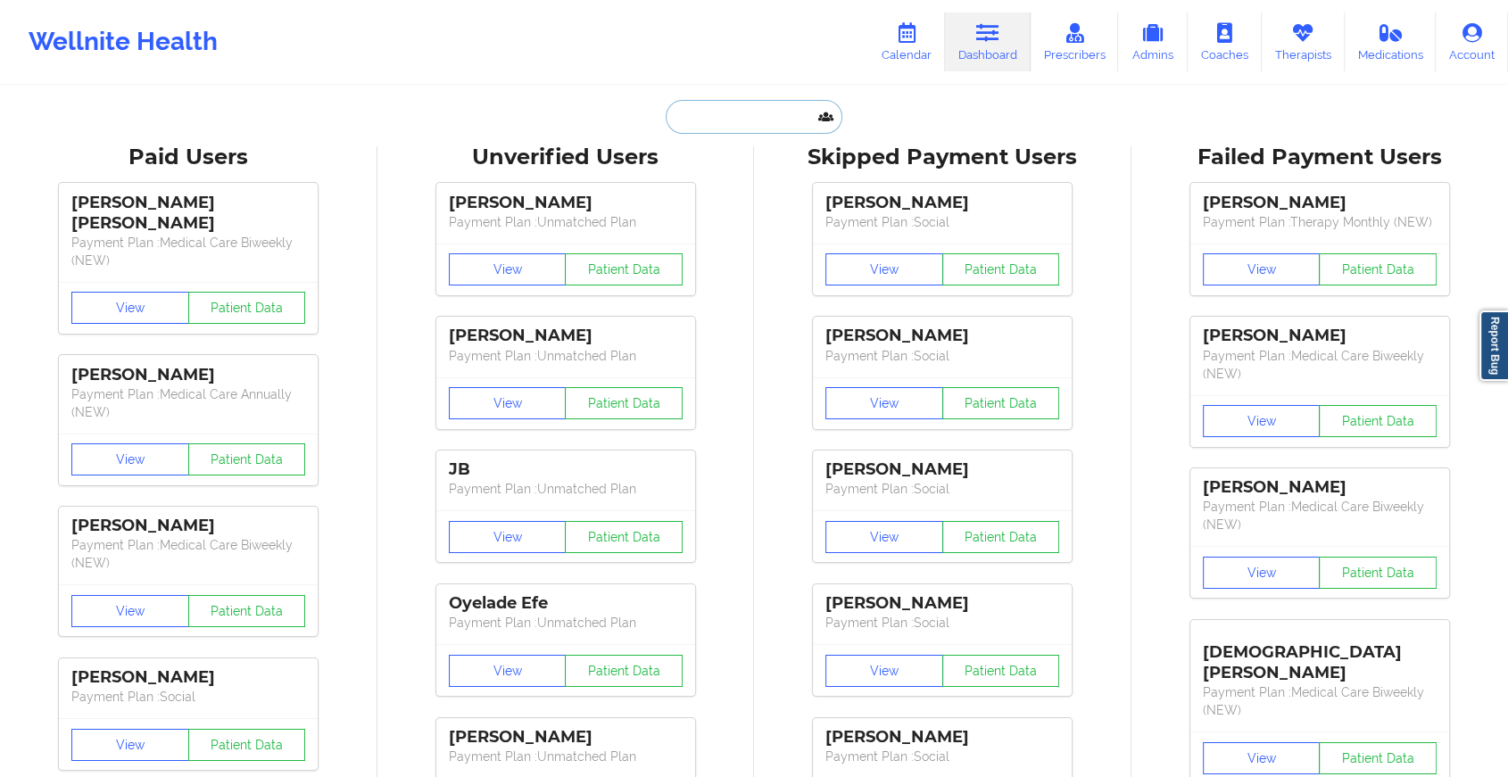
click at [742, 126] on input "text" at bounding box center [754, 117] width 177 height 34
paste input "[EMAIL_ADDRESS][DOMAIN_NAME]"
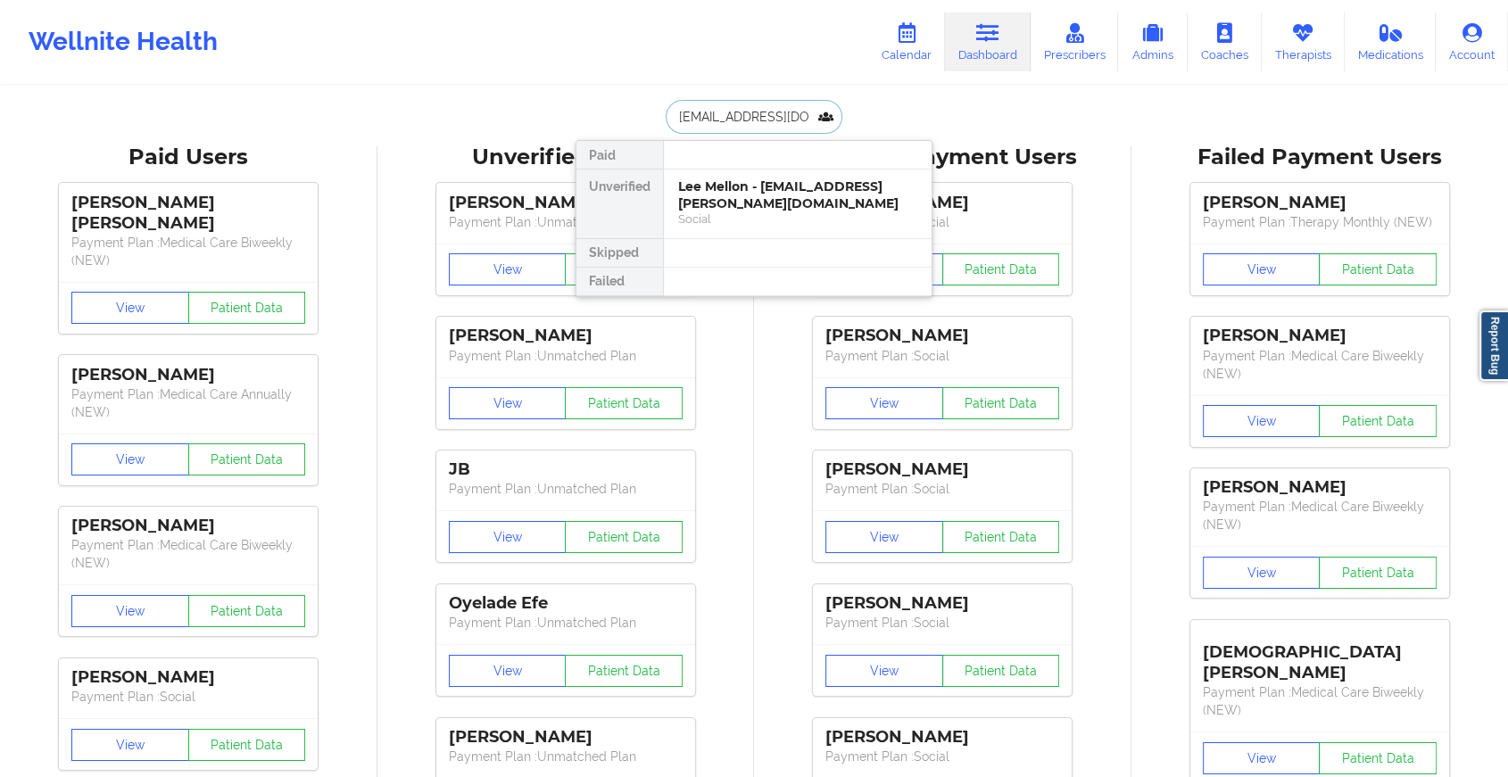
type input "[EMAIL_ADDRESS][DOMAIN_NAME]"
click at [783, 191] on div "[PERSON_NAME] - [EMAIL_ADDRESS][DOMAIN_NAME]" at bounding box center [797, 194] width 239 height 33
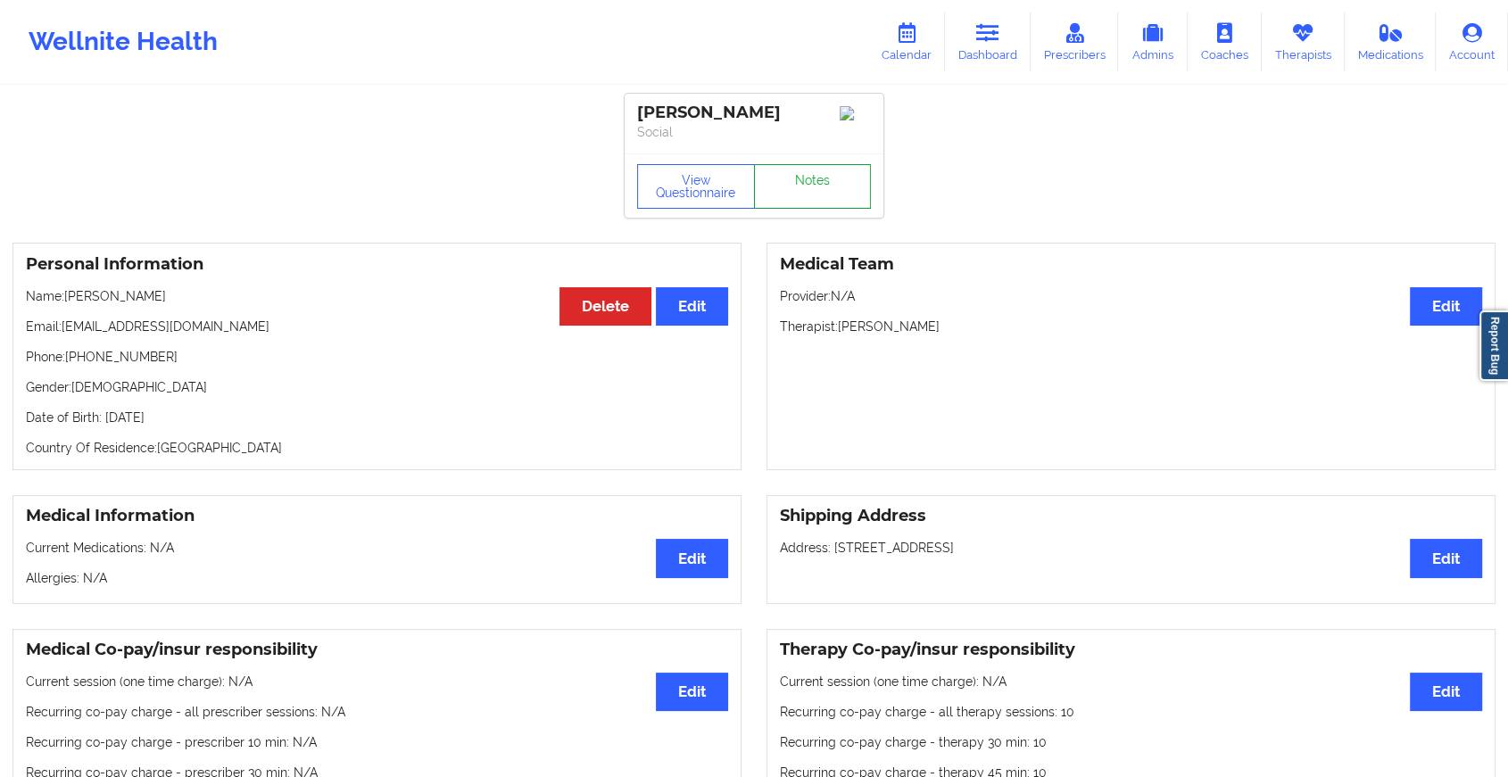
click at [809, 188] on link "Notes" at bounding box center [813, 186] width 118 height 45
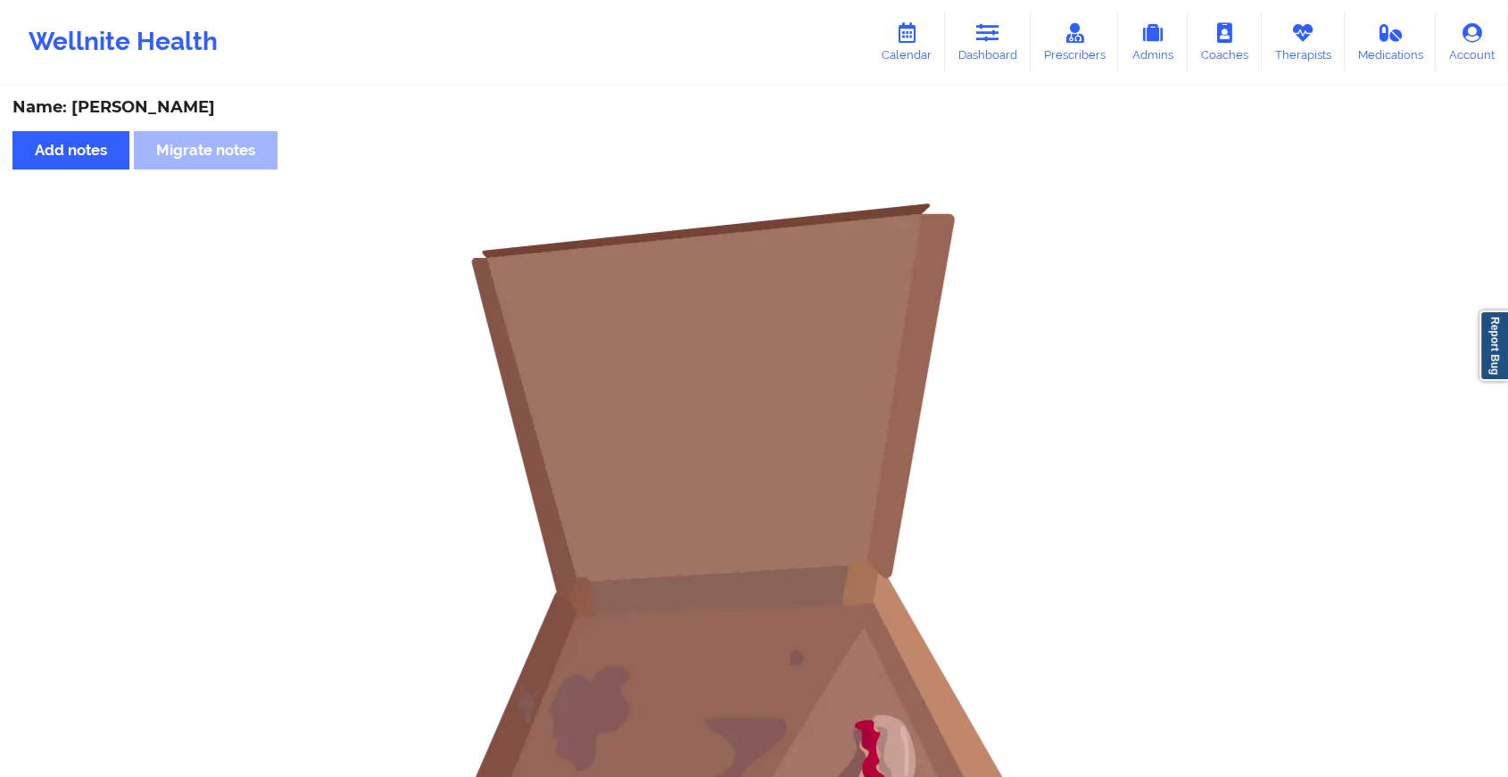
click at [987, 4] on div "Wellnite Health Calendar Dashboard Prescribers Admins Coaches Therapists Medica…" at bounding box center [754, 42] width 1508 height 84
click at [999, 37] on icon at bounding box center [987, 33] width 23 height 20
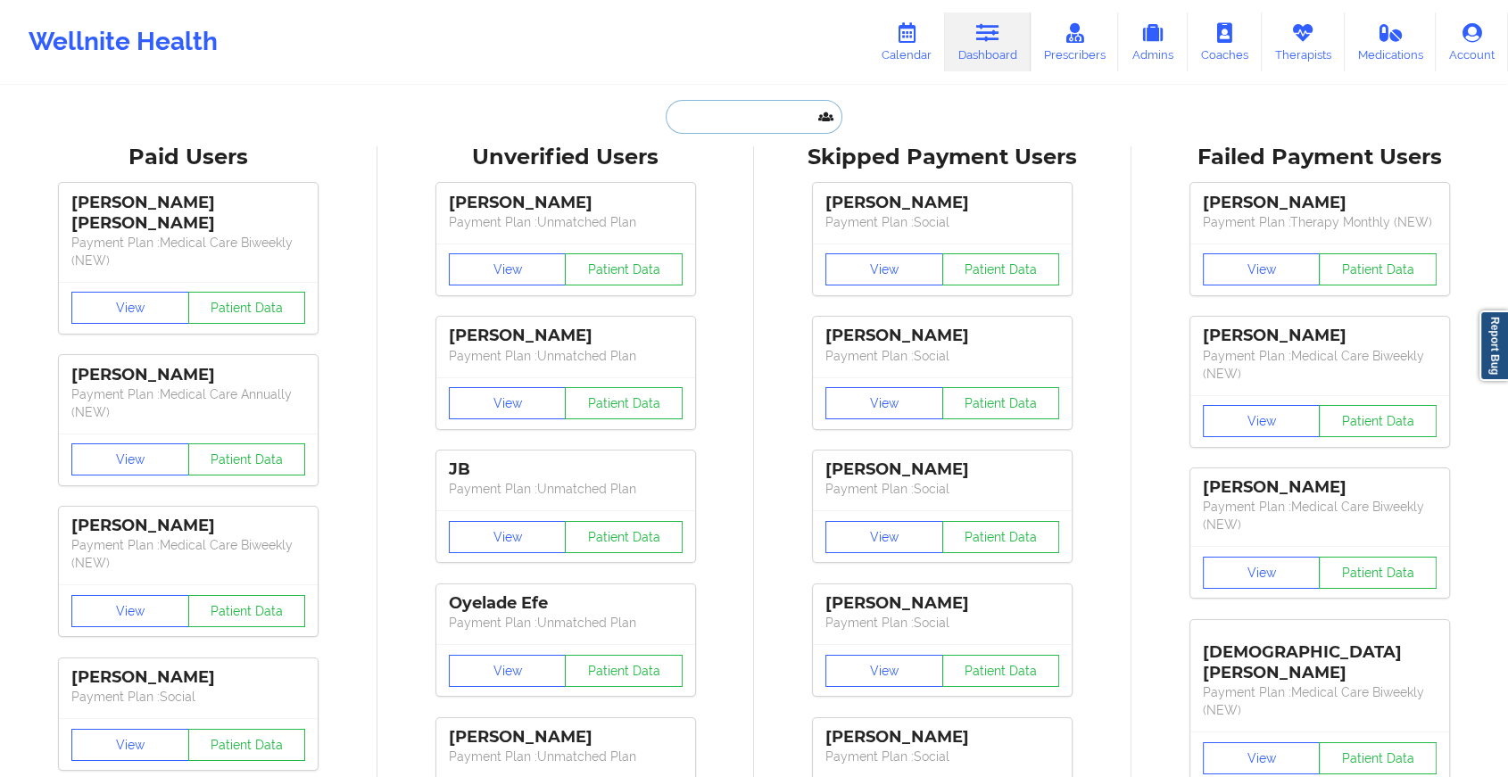
click at [733, 117] on input "text" at bounding box center [754, 117] width 177 height 34
paste input "[PERSON_NAME][EMAIL_ADDRESS][PERSON_NAME][DOMAIN_NAME]"
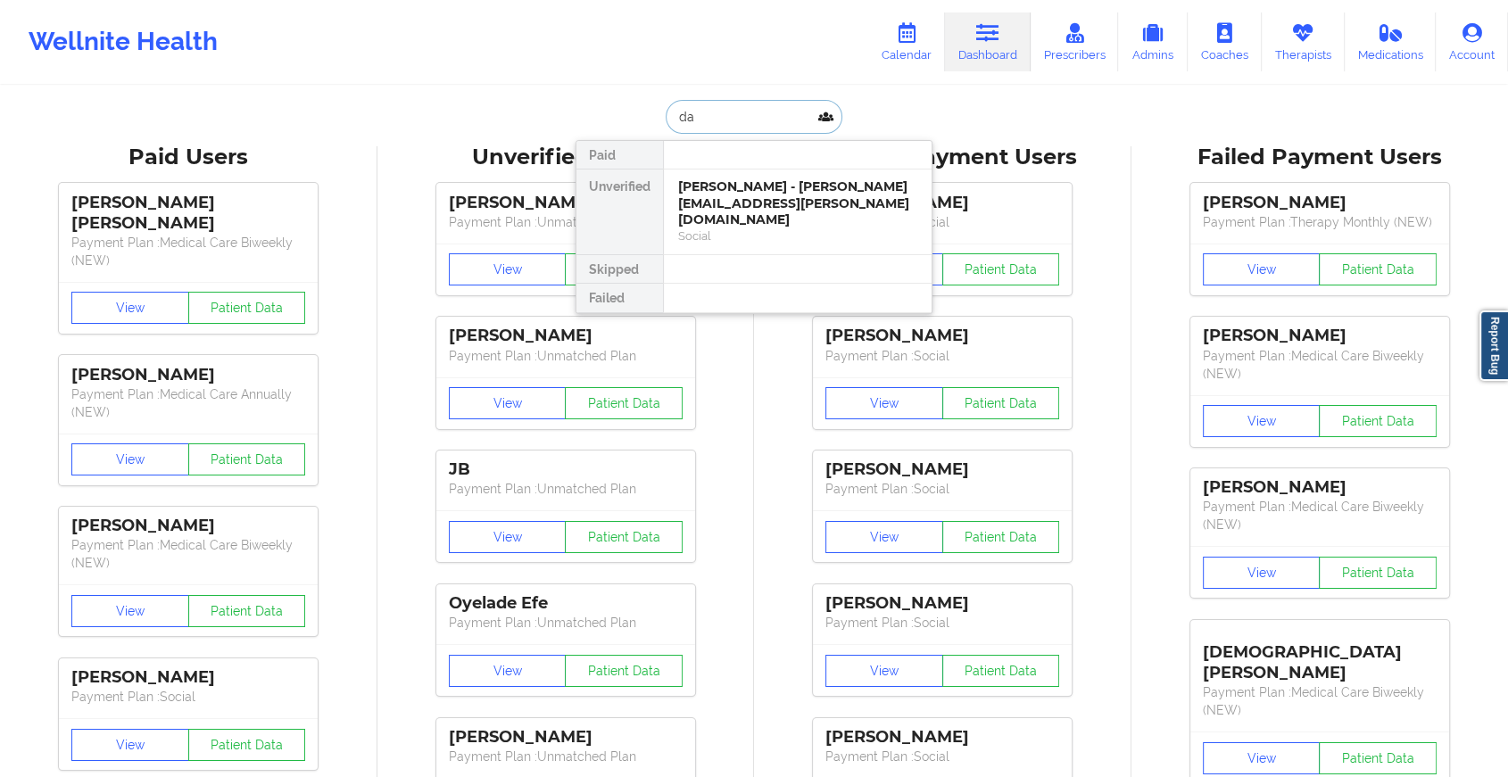
type input "d"
type input "[PERSON_NAME]"
click at [771, 197] on div "[PERSON_NAME] - [PERSON_NAME][EMAIL_ADDRESS][PERSON_NAME][DOMAIN_NAME]" at bounding box center [797, 203] width 239 height 50
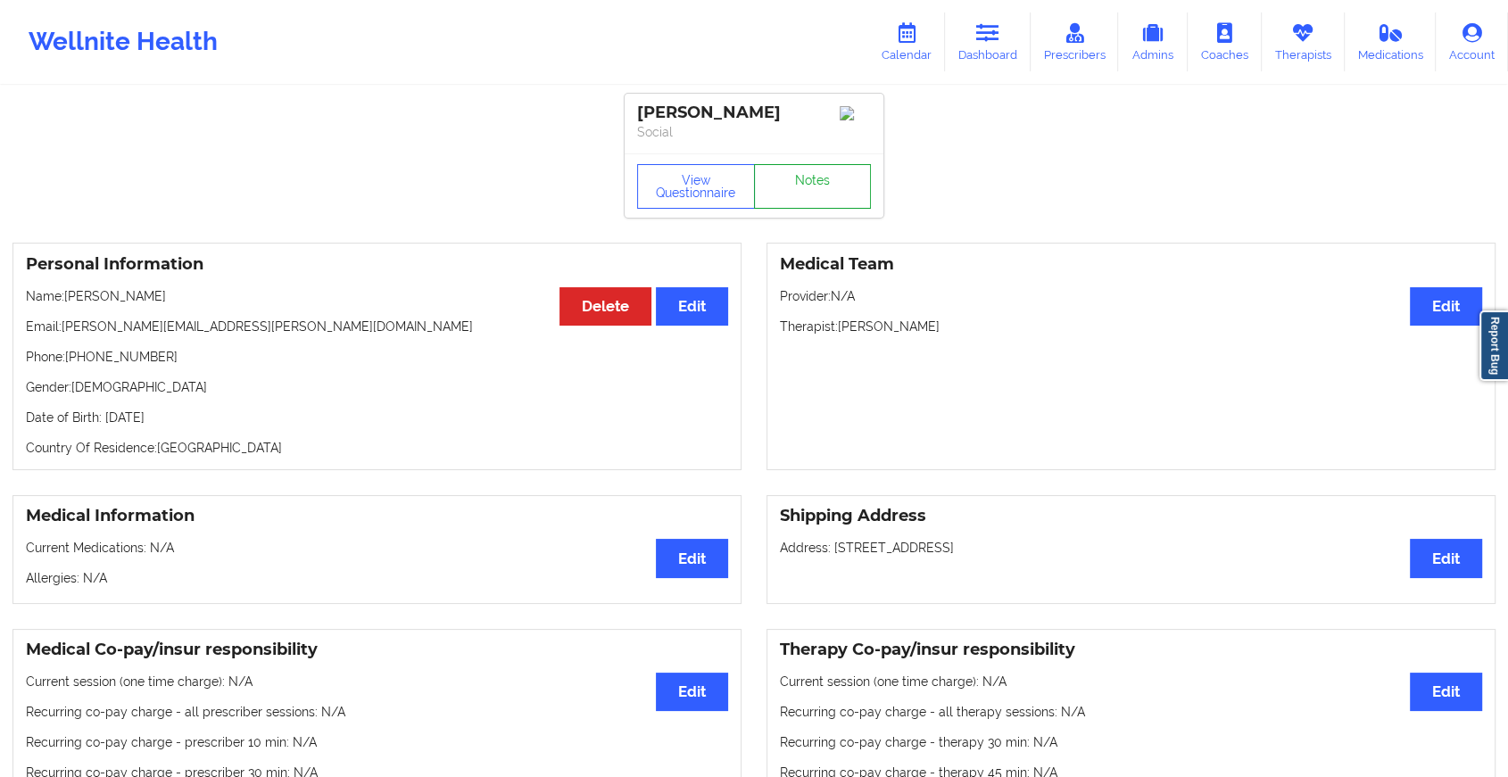
click at [815, 200] on link "Notes" at bounding box center [813, 186] width 118 height 45
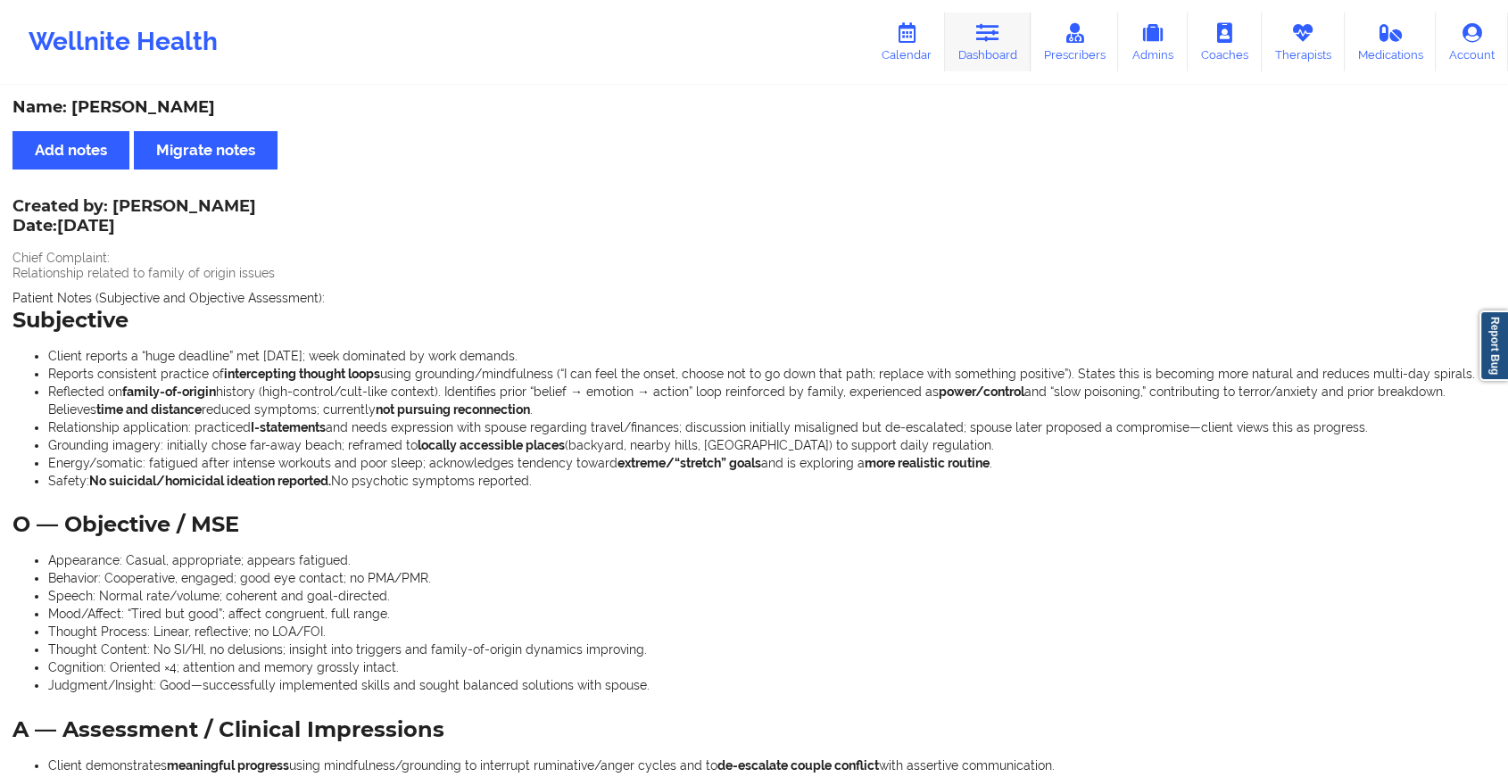
click at [1000, 36] on icon at bounding box center [987, 33] width 23 height 20
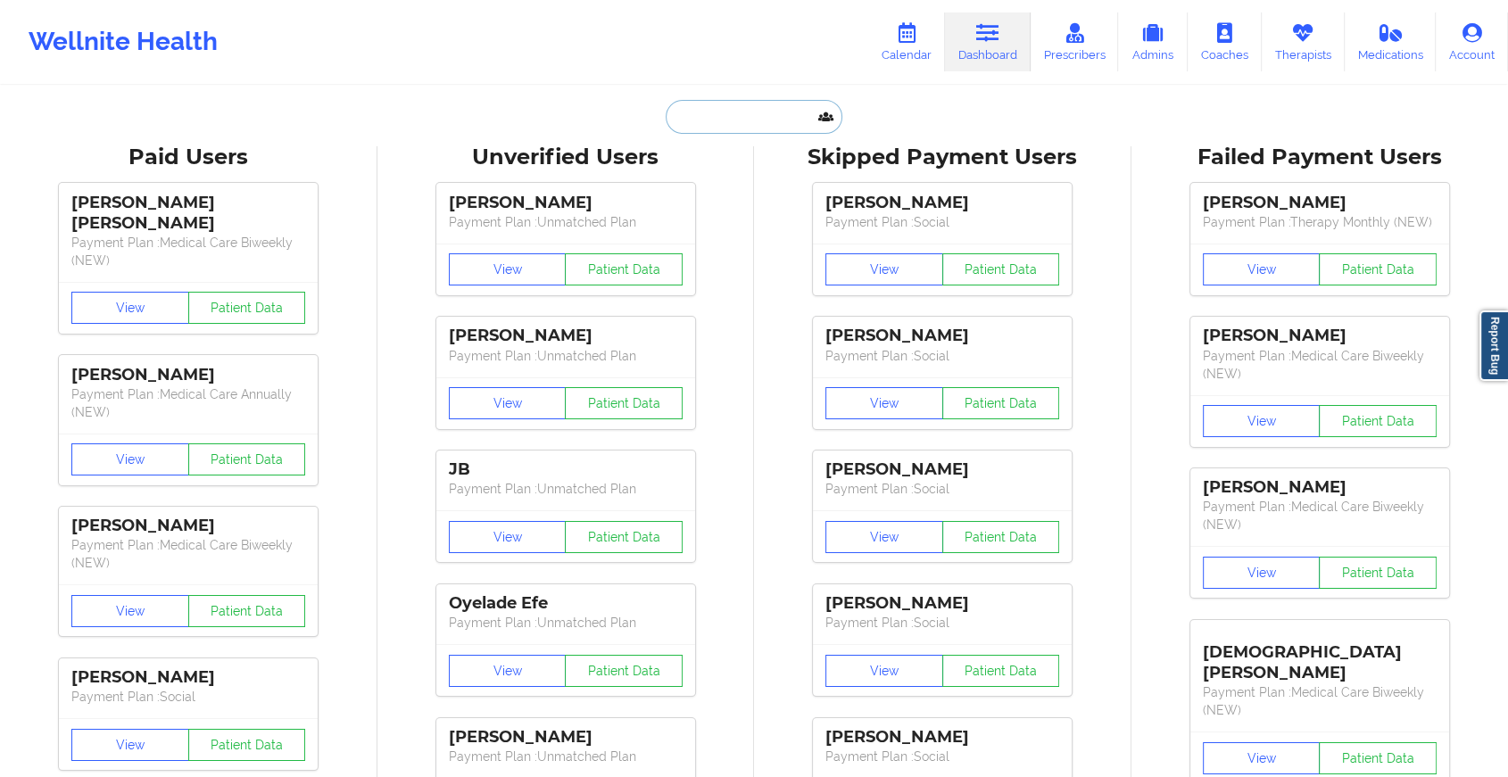
click at [700, 120] on input "text" at bounding box center [754, 117] width 177 height 34
paste input "[EMAIL_ADDRESS][DOMAIN_NAME]"
type input "[EMAIL_ADDRESS][DOMAIN_NAME]"
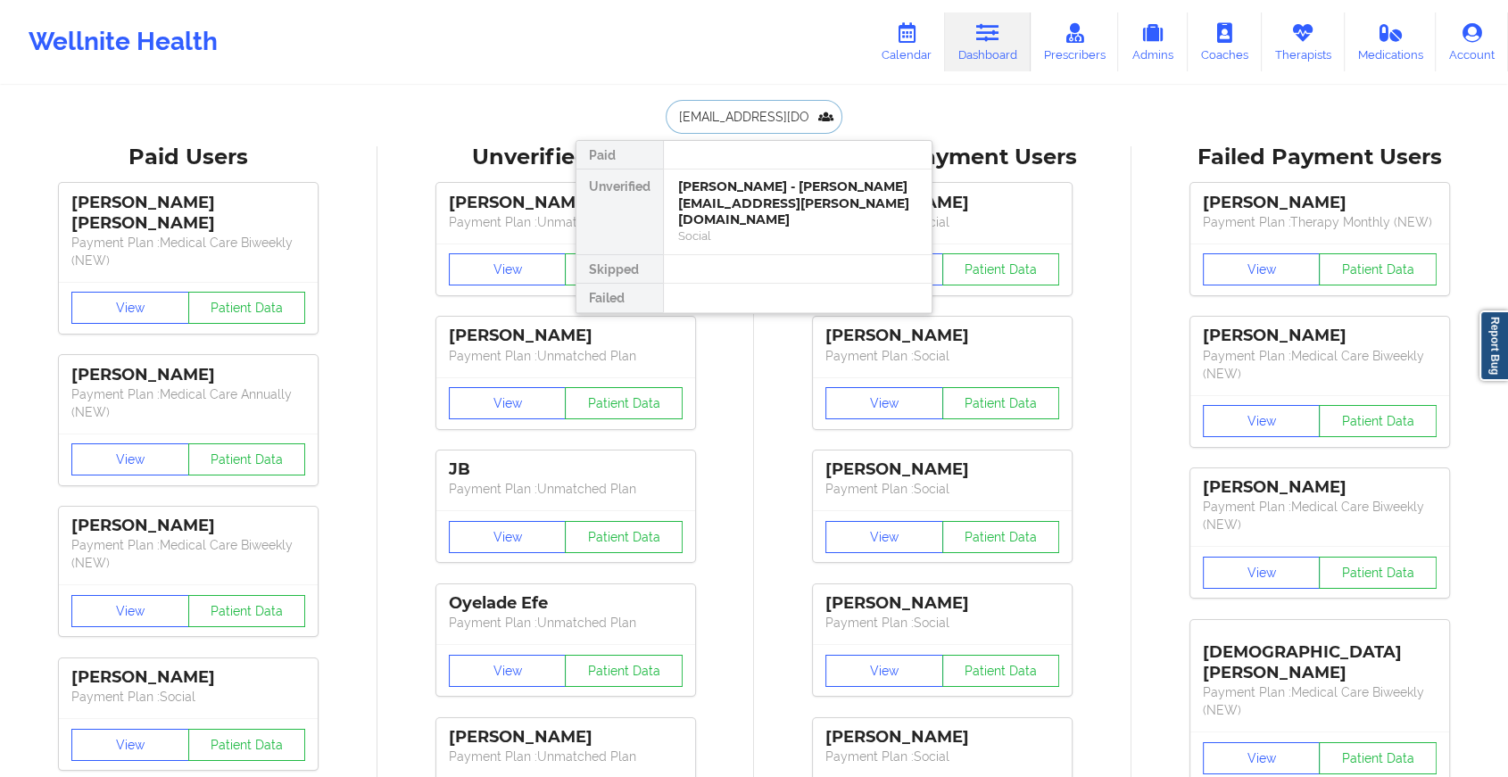
scroll to position [0, 12]
click at [737, 191] on div "[MEDICAL_DATA][PERSON_NAME] - [EMAIL_ADDRESS][DOMAIN_NAME]" at bounding box center [797, 194] width 239 height 33
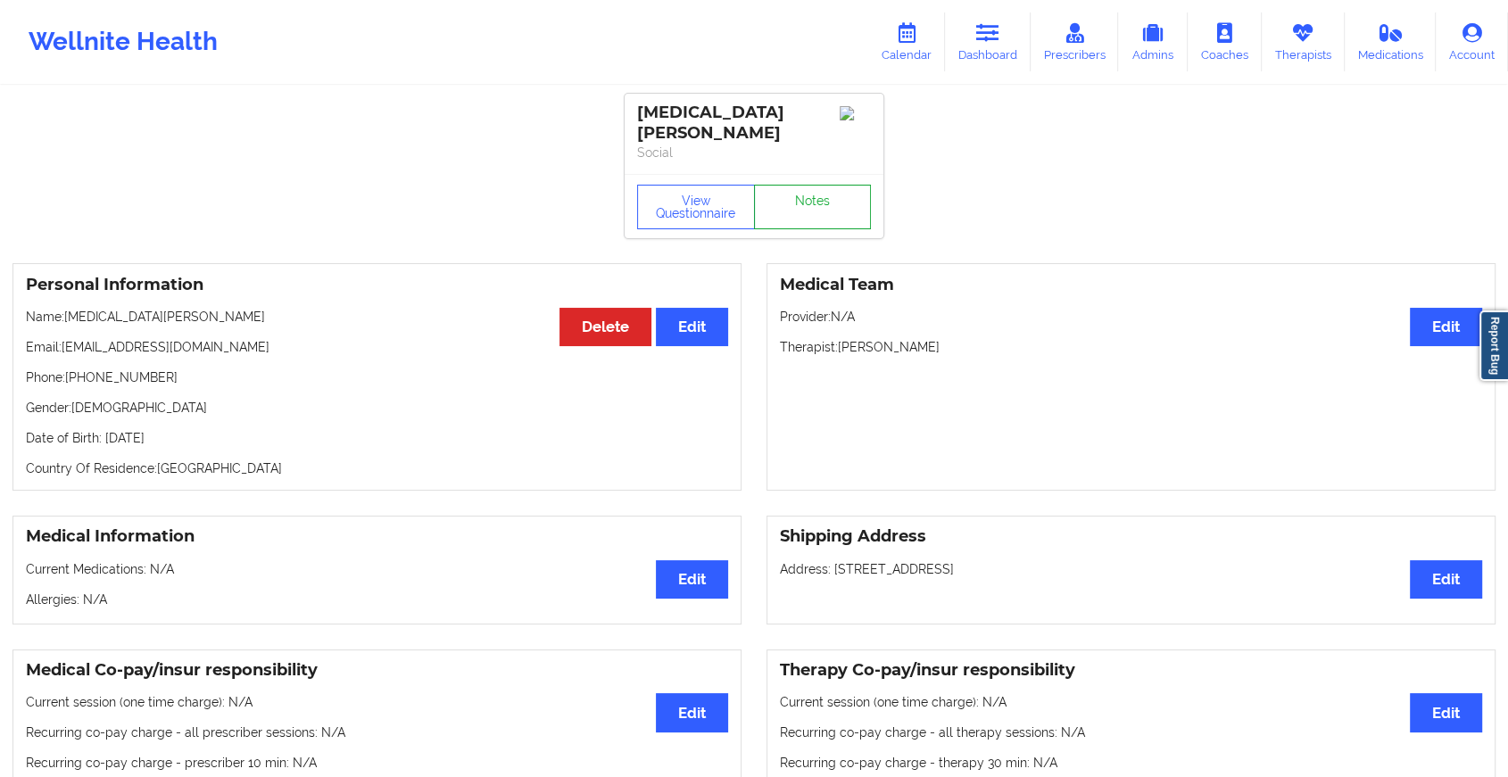
click at [793, 204] on link "Notes" at bounding box center [813, 207] width 118 height 45
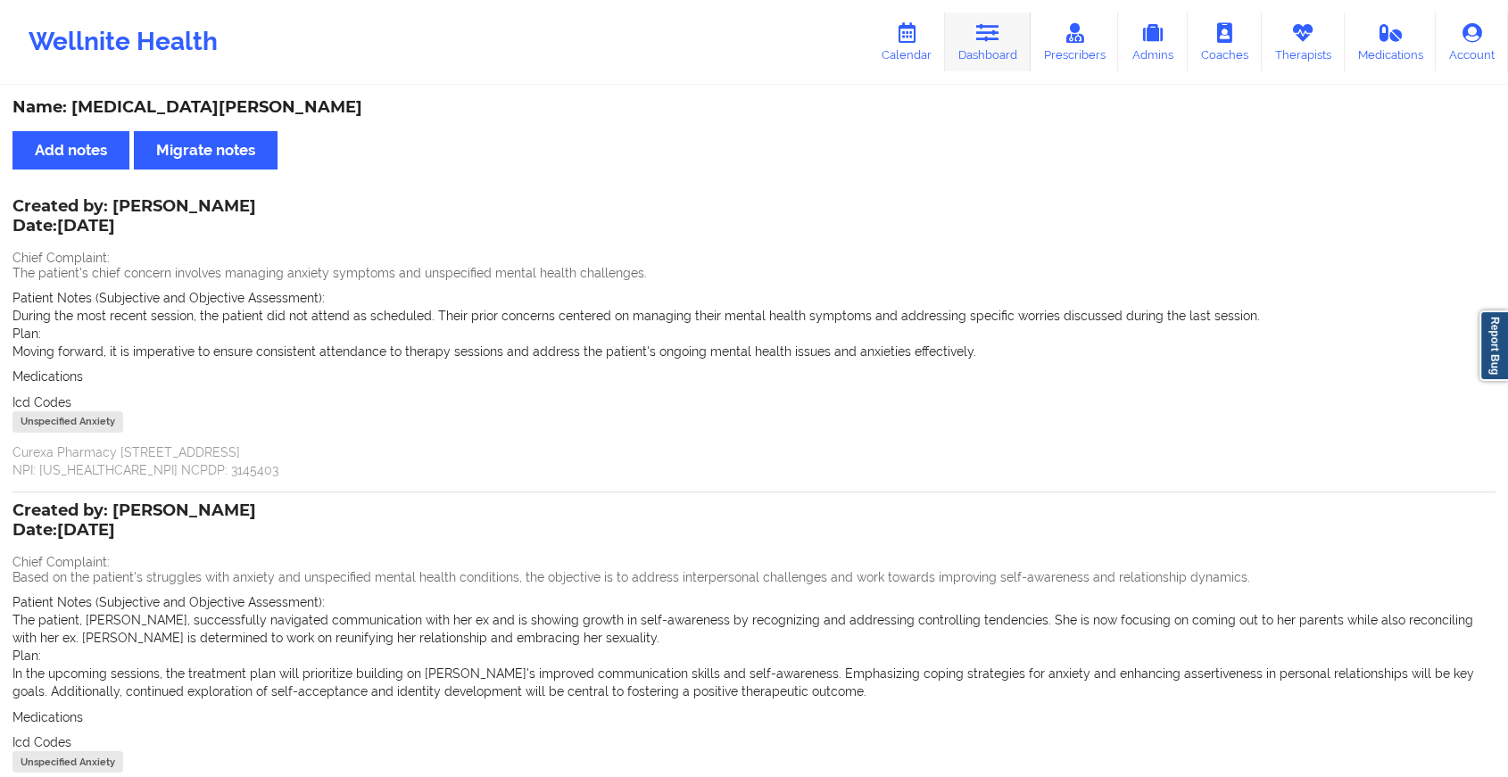
click at [978, 41] on icon at bounding box center [987, 33] width 23 height 20
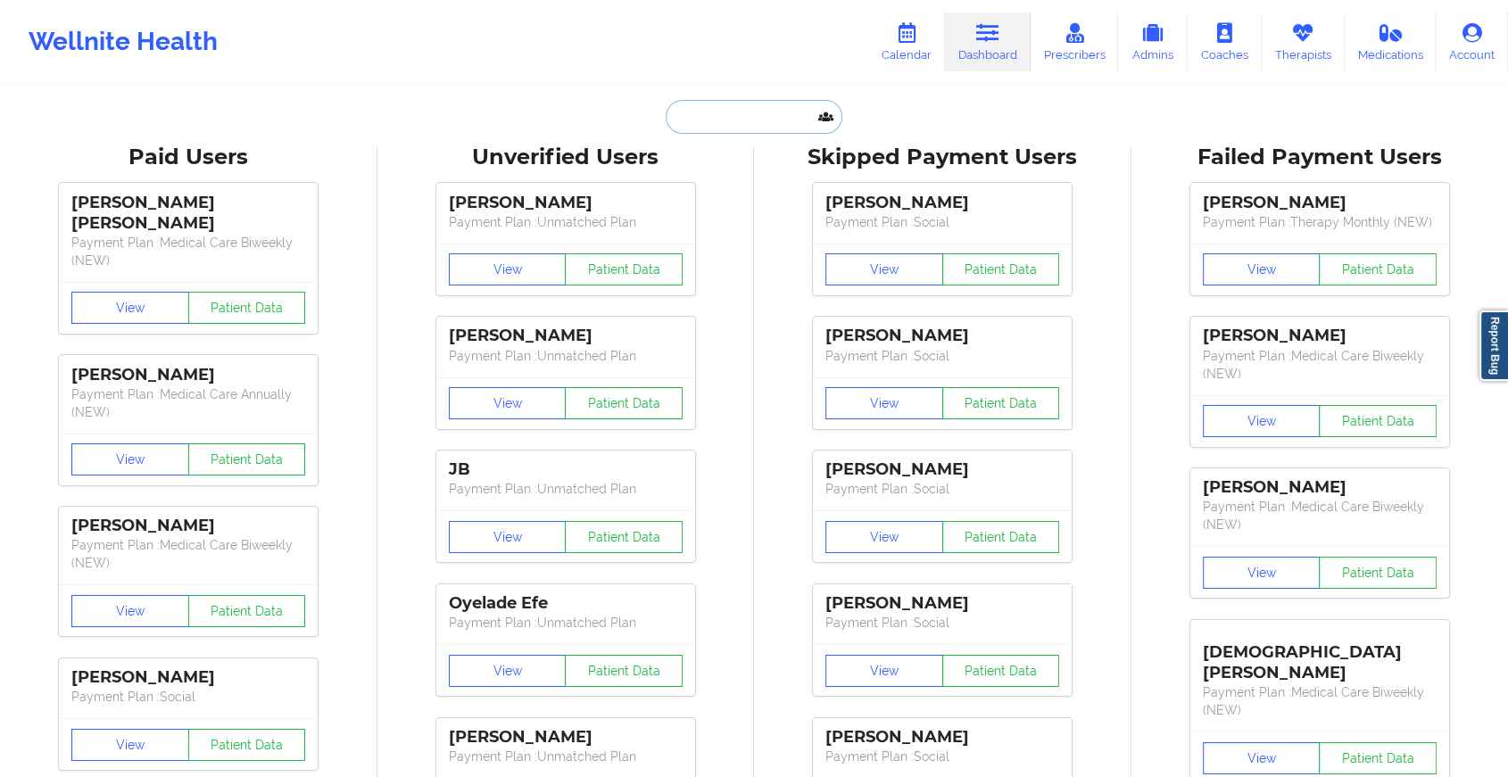
click at [735, 112] on input "text" at bounding box center [754, 117] width 177 height 34
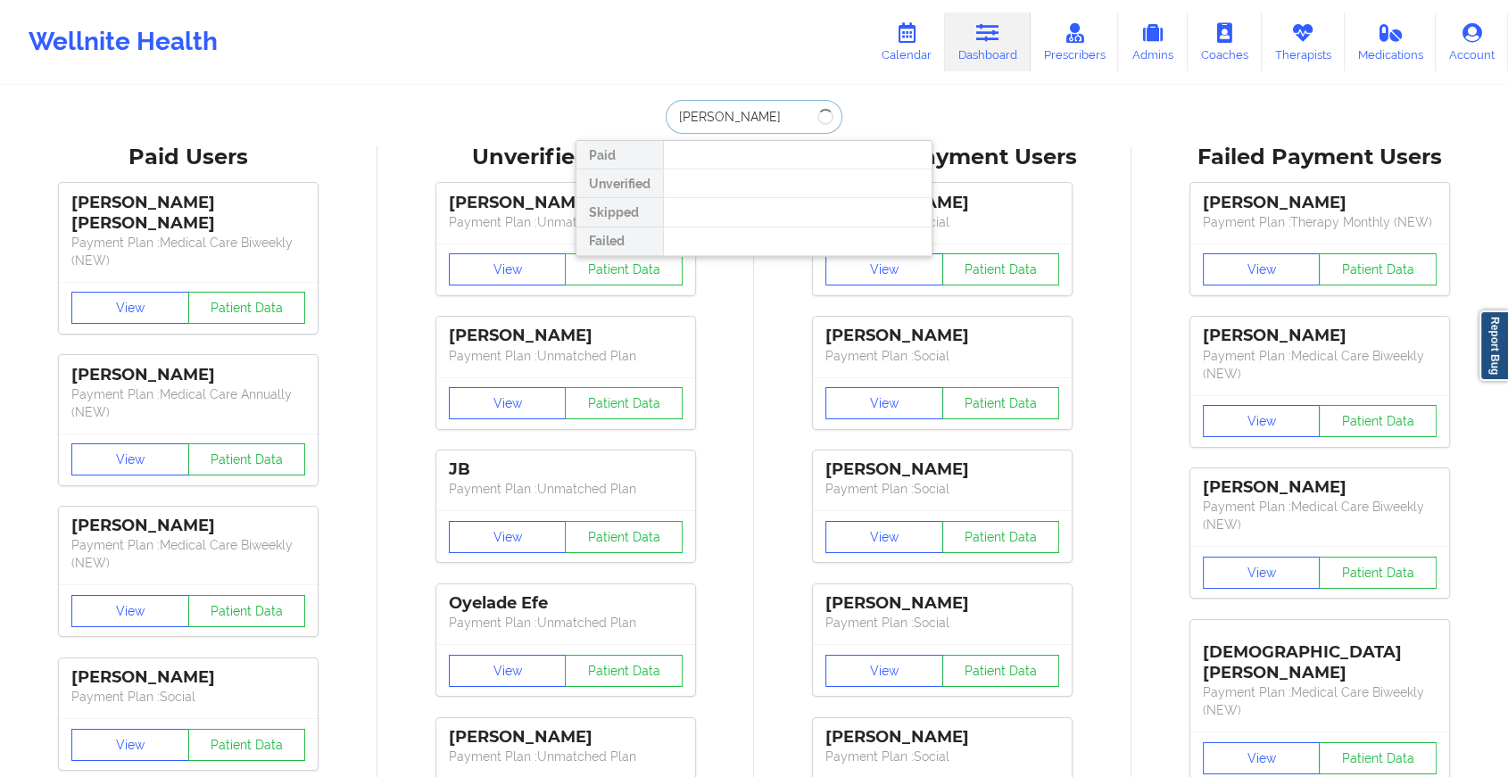
type input "[PERSON_NAME]"
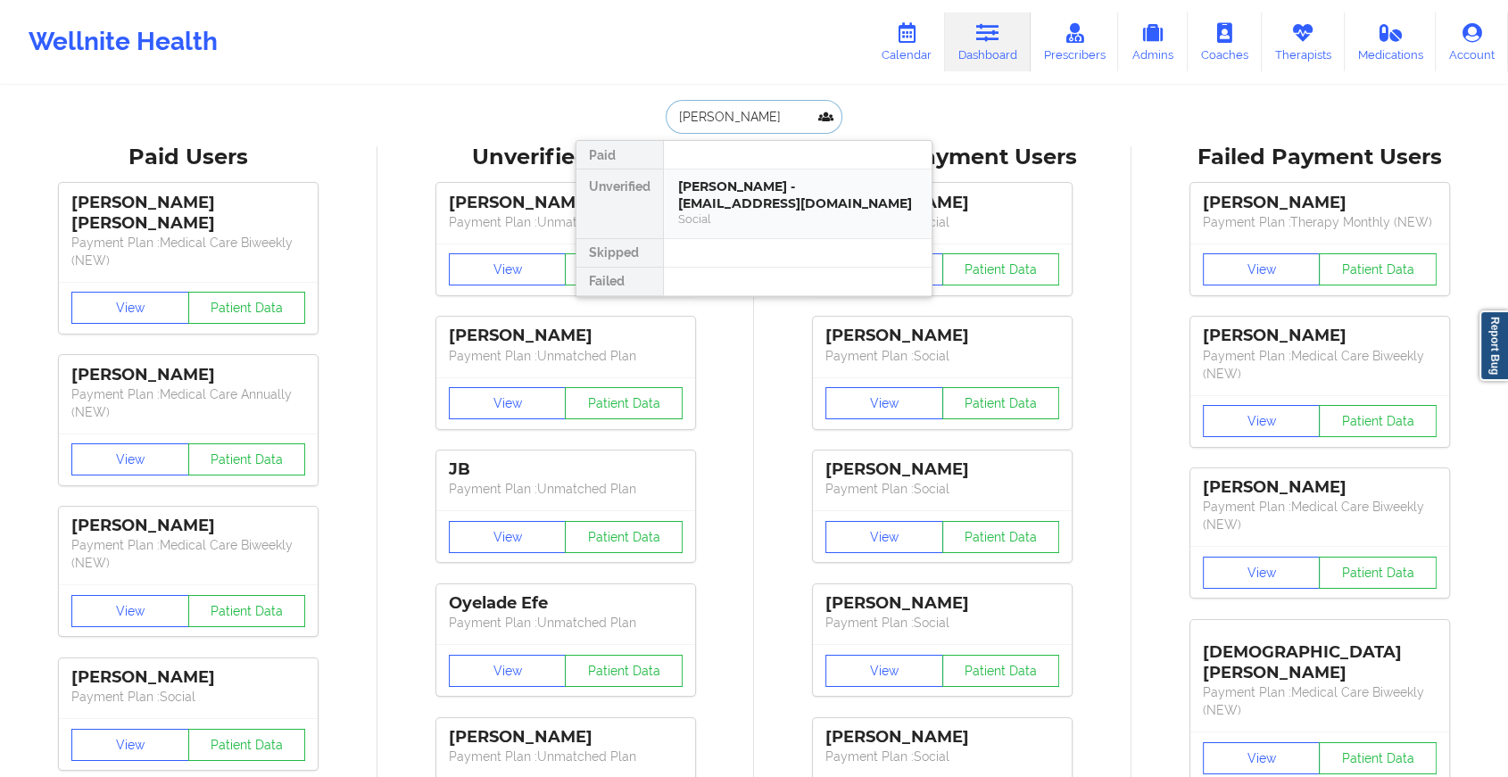
click at [773, 197] on div "[PERSON_NAME] - [EMAIL_ADDRESS][DOMAIN_NAME]" at bounding box center [797, 194] width 239 height 33
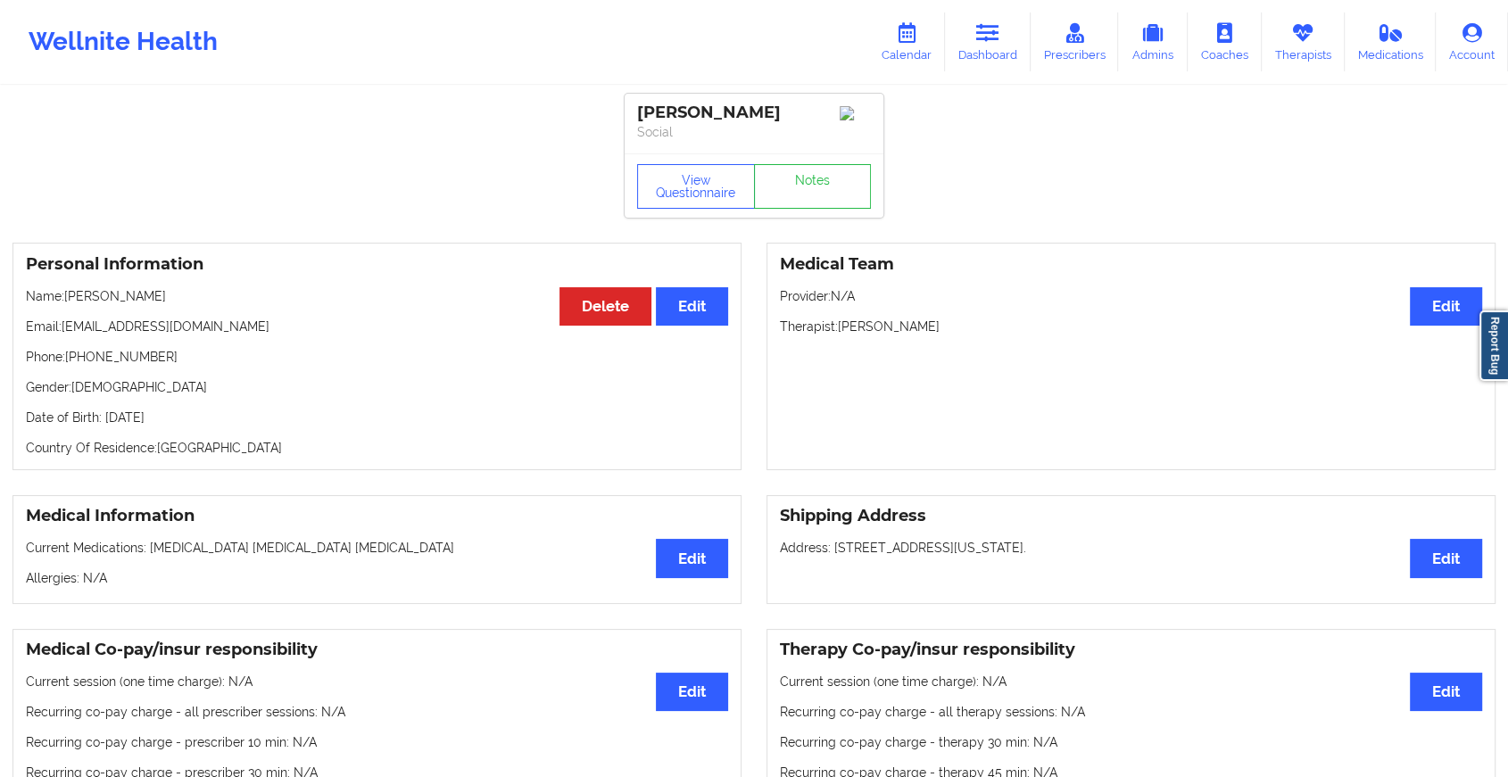
click at [788, 188] on div "View Questionnaire Notes" at bounding box center [754, 186] width 259 height 64
click at [788, 188] on link "Notes" at bounding box center [813, 186] width 118 height 45
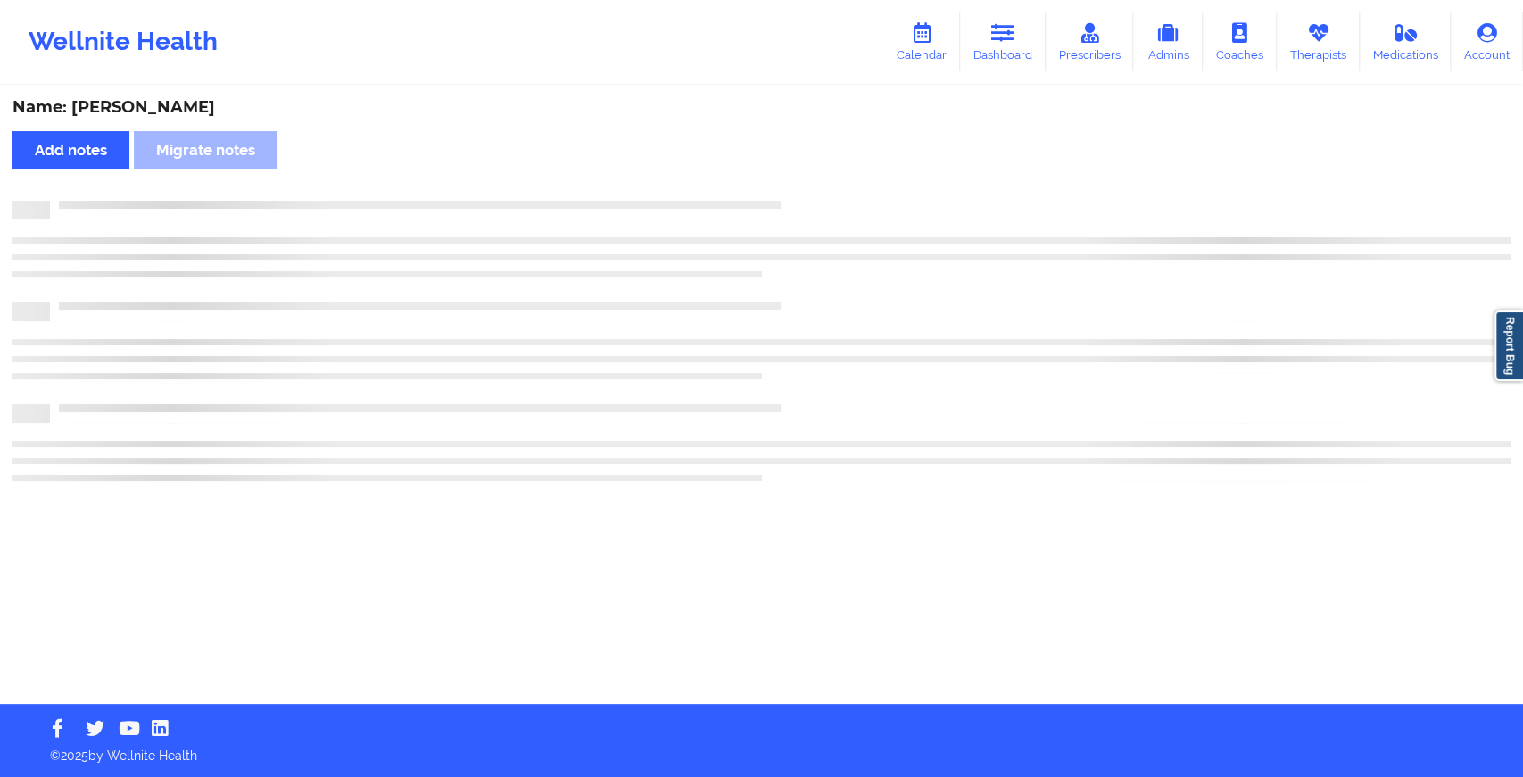
click at [788, 188] on div "Name: [PERSON_NAME] Add notes Migrate notes" at bounding box center [761, 395] width 1523 height 617
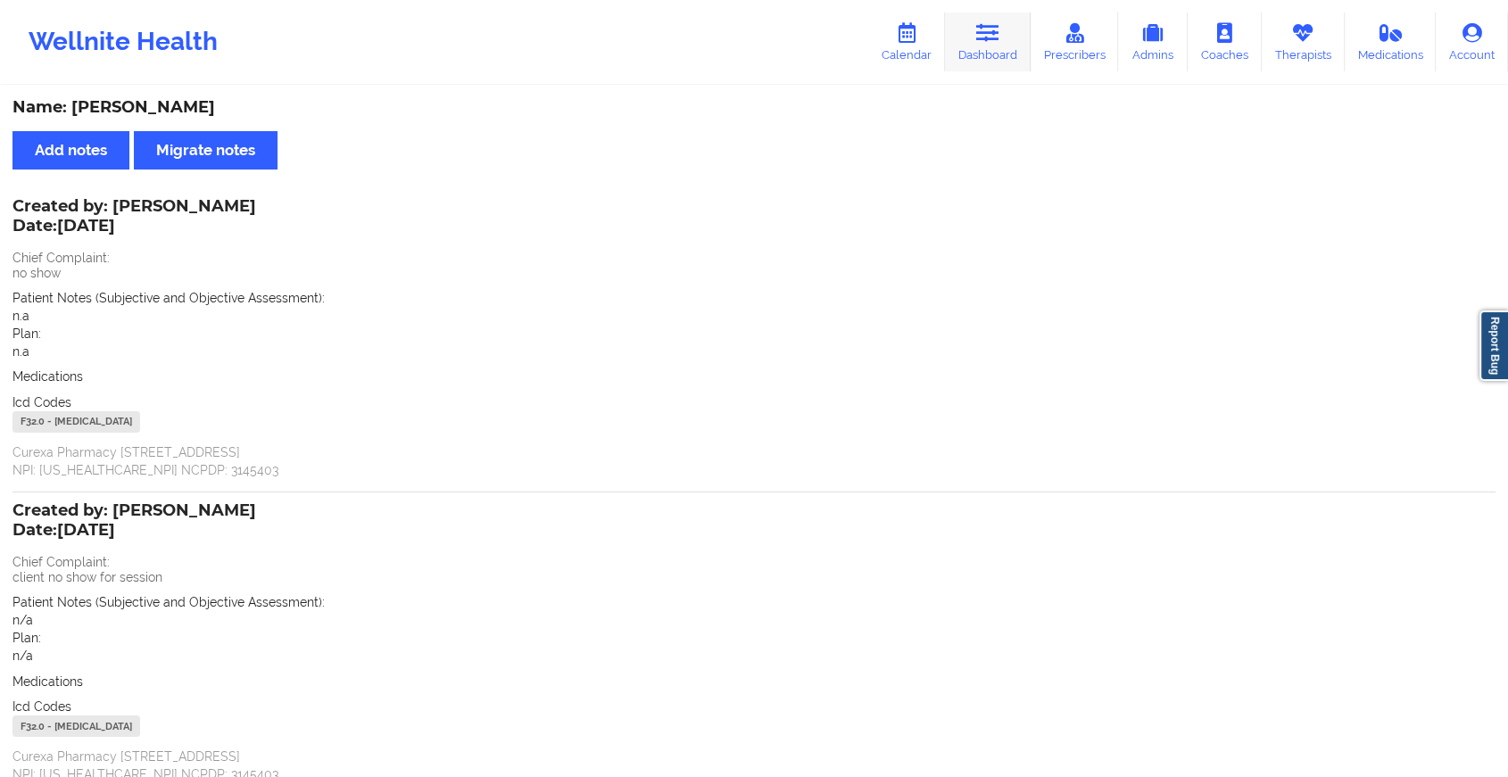
click at [1008, 33] on link "Dashboard" at bounding box center [988, 41] width 86 height 59
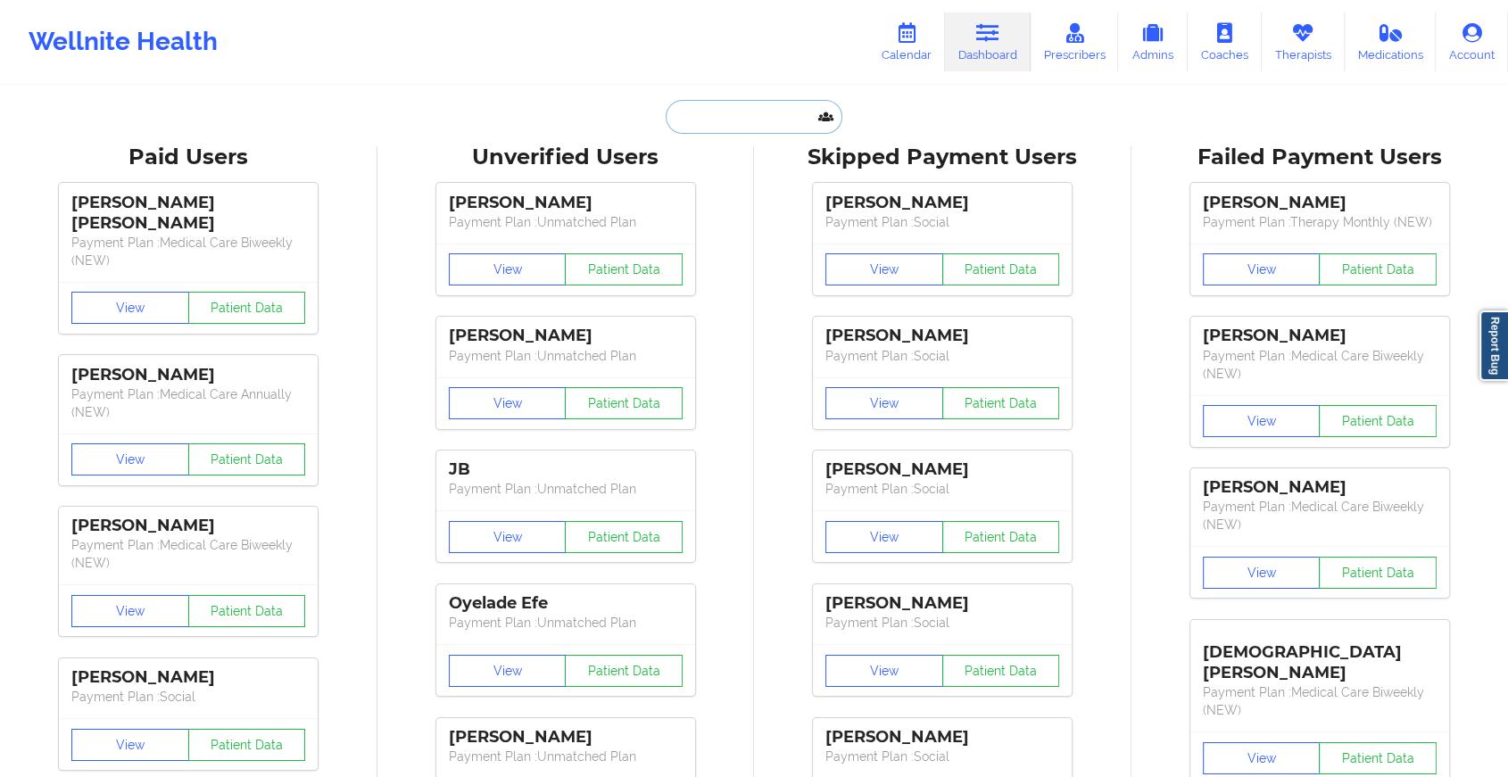
click at [742, 113] on input "text" at bounding box center [754, 117] width 177 height 34
paste input "[EMAIL_ADDRESS][DOMAIN_NAME]"
type input "[EMAIL_ADDRESS][DOMAIN_NAME]"
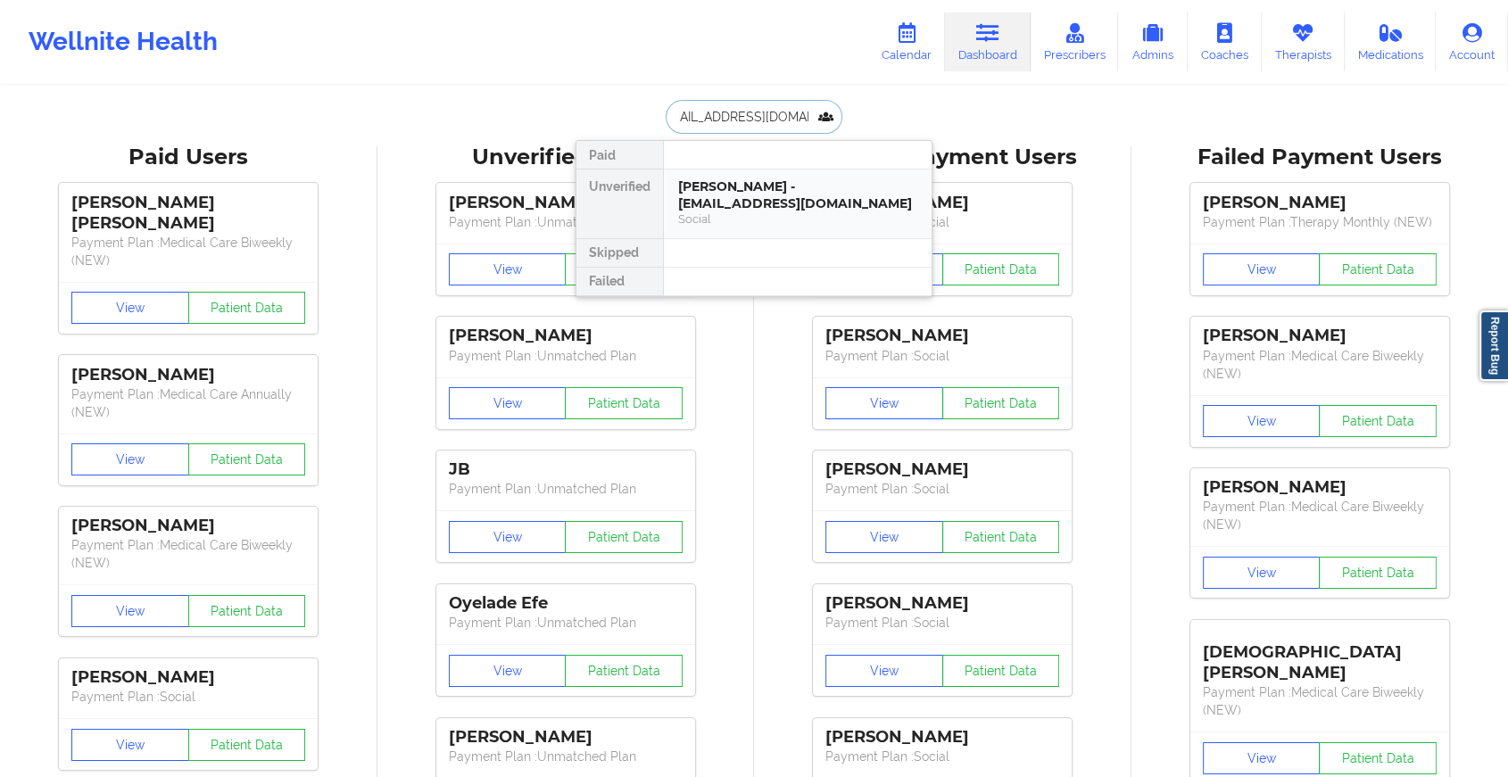
click at [751, 214] on div "Social" at bounding box center [797, 219] width 239 height 15
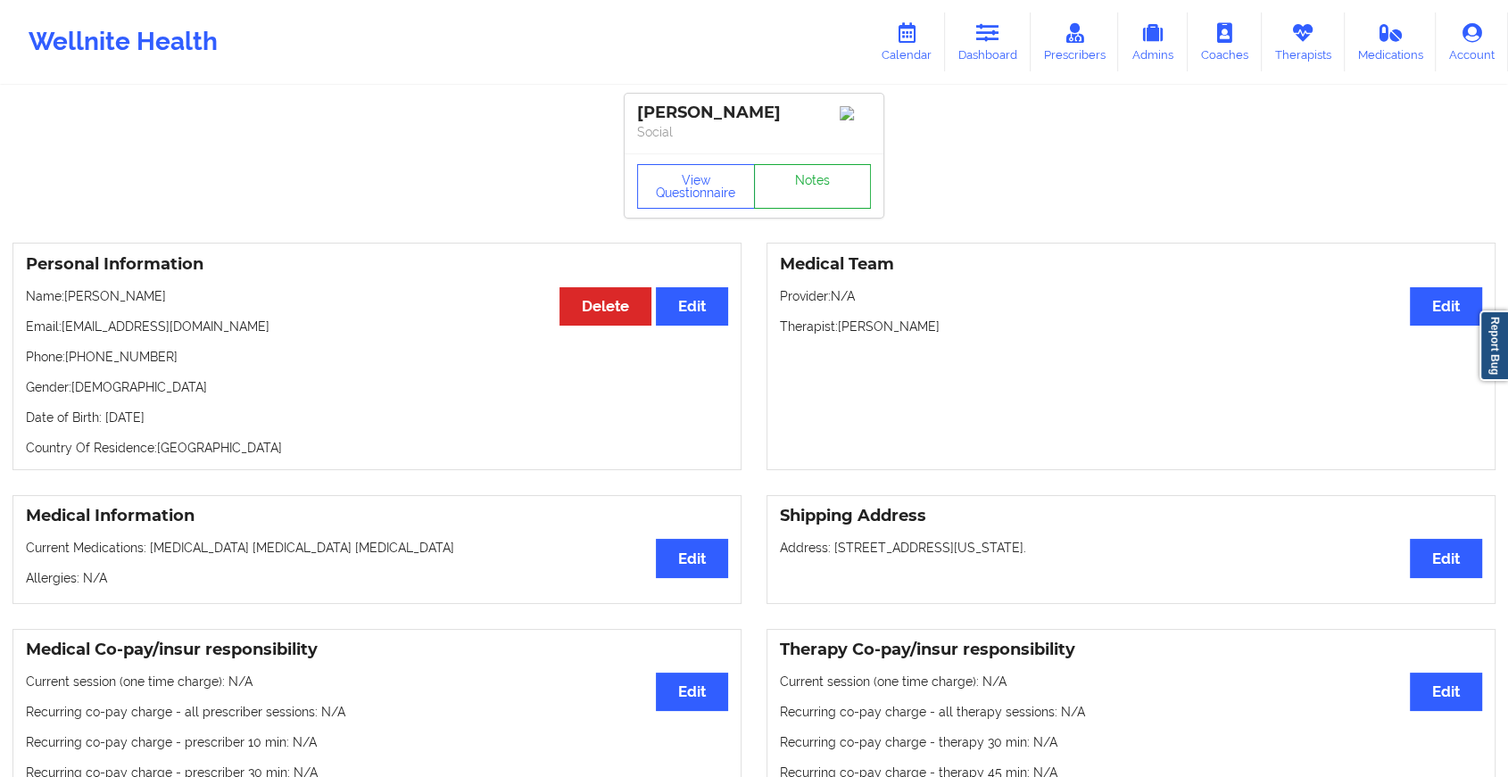
drag, startPoint x: 813, startPoint y: 183, endPoint x: 811, endPoint y: 207, distance: 24.2
click at [811, 207] on div "View Questionnaire Notes" at bounding box center [754, 186] width 259 height 64
click at [811, 207] on link "Notes" at bounding box center [813, 186] width 118 height 45
